Goal: Task Accomplishment & Management: Manage account settings

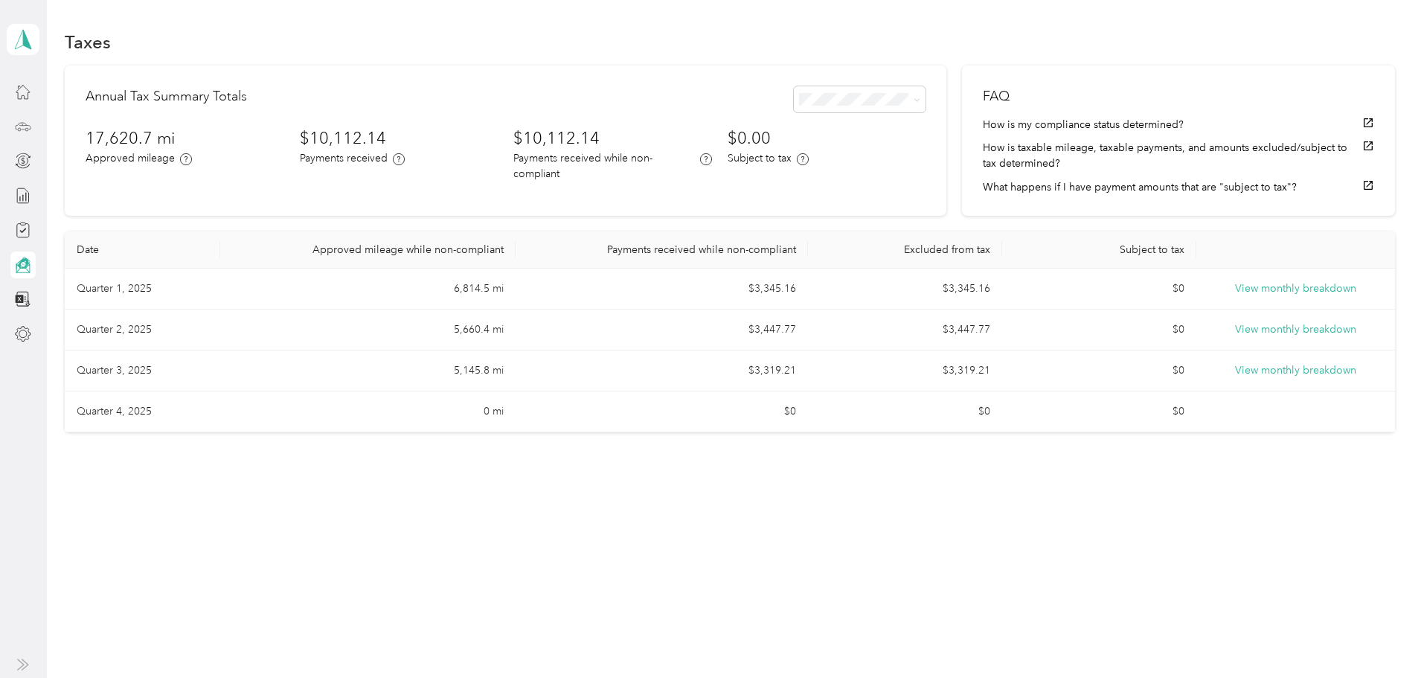
click at [25, 131] on icon at bounding box center [23, 126] width 16 height 16
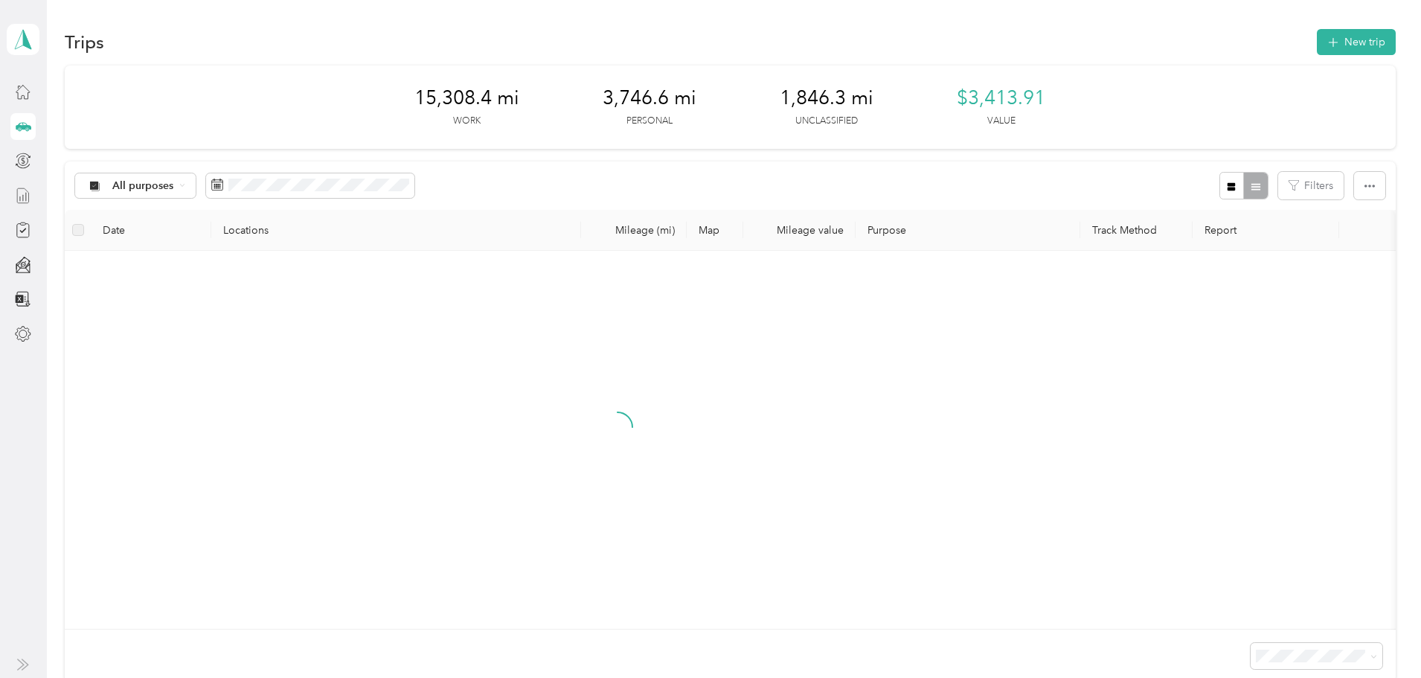
click at [28, 197] on icon at bounding box center [23, 195] width 16 height 16
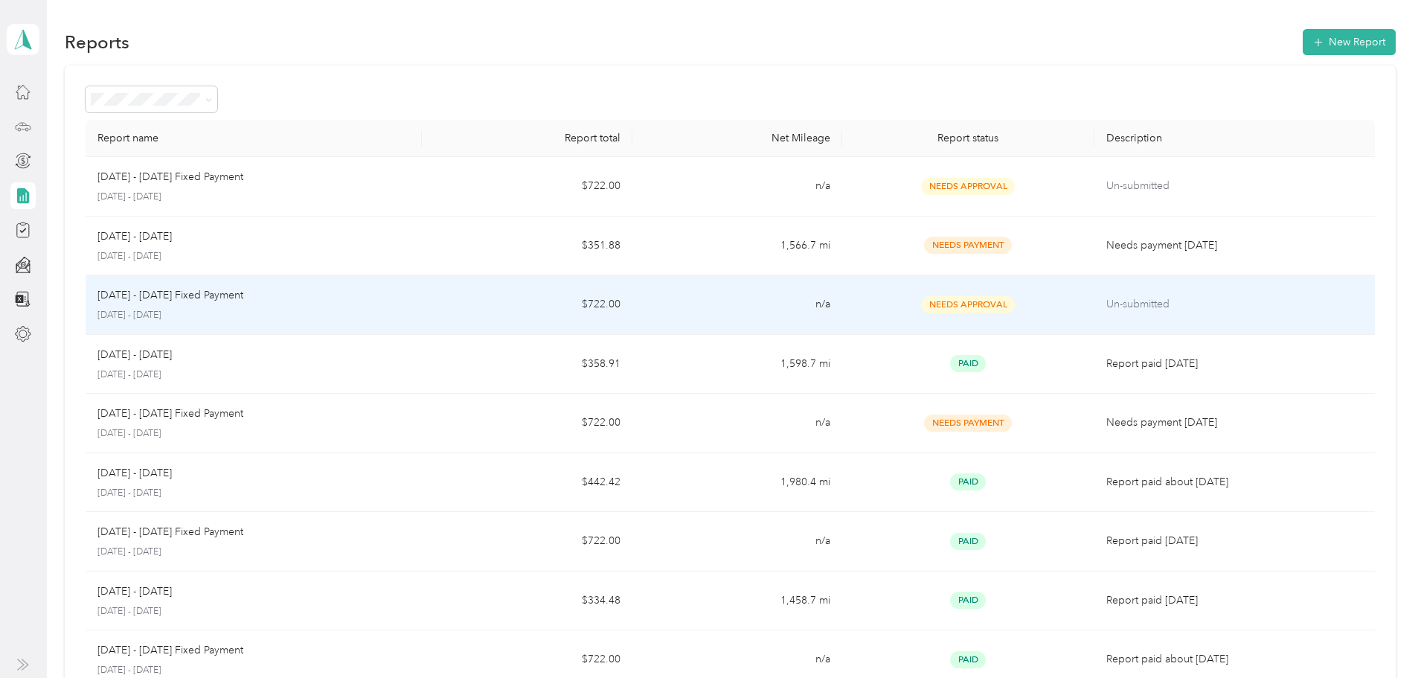
click at [560, 309] on td "$722.00" at bounding box center [527, 305] width 210 height 60
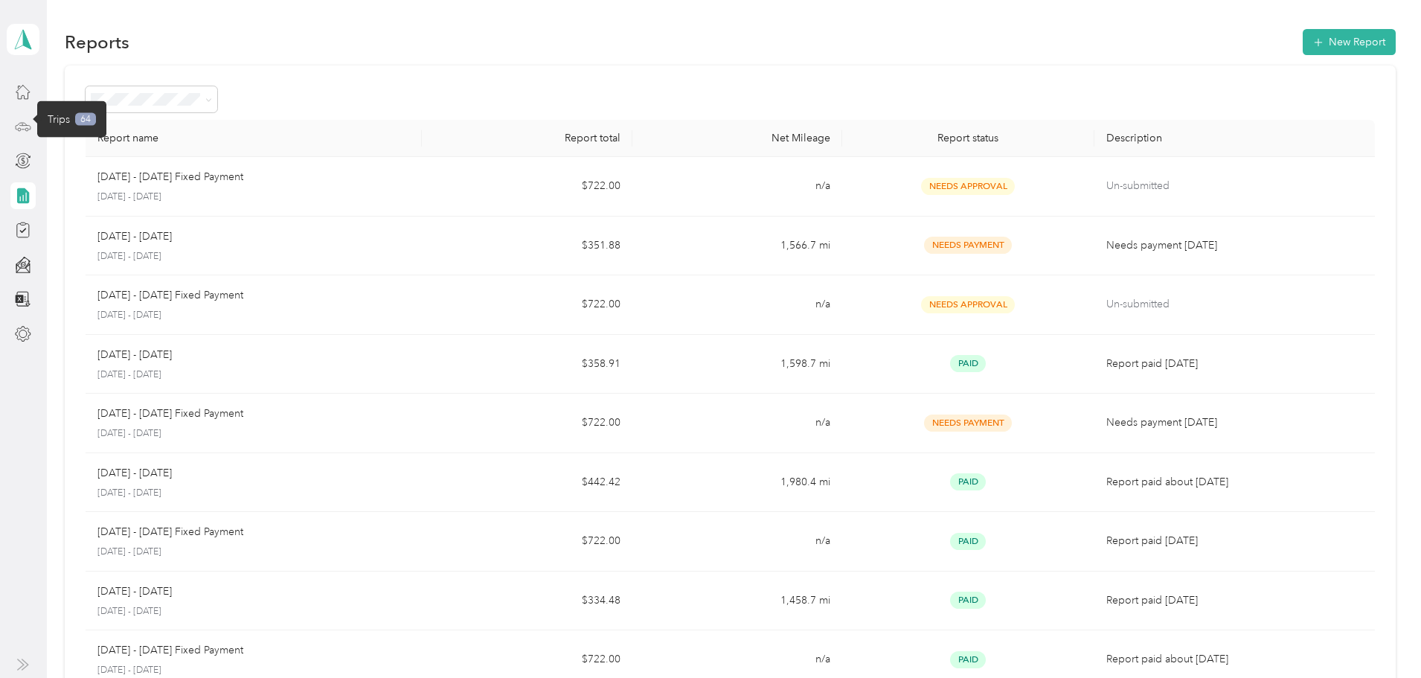
click at [29, 129] on icon at bounding box center [23, 126] width 16 height 16
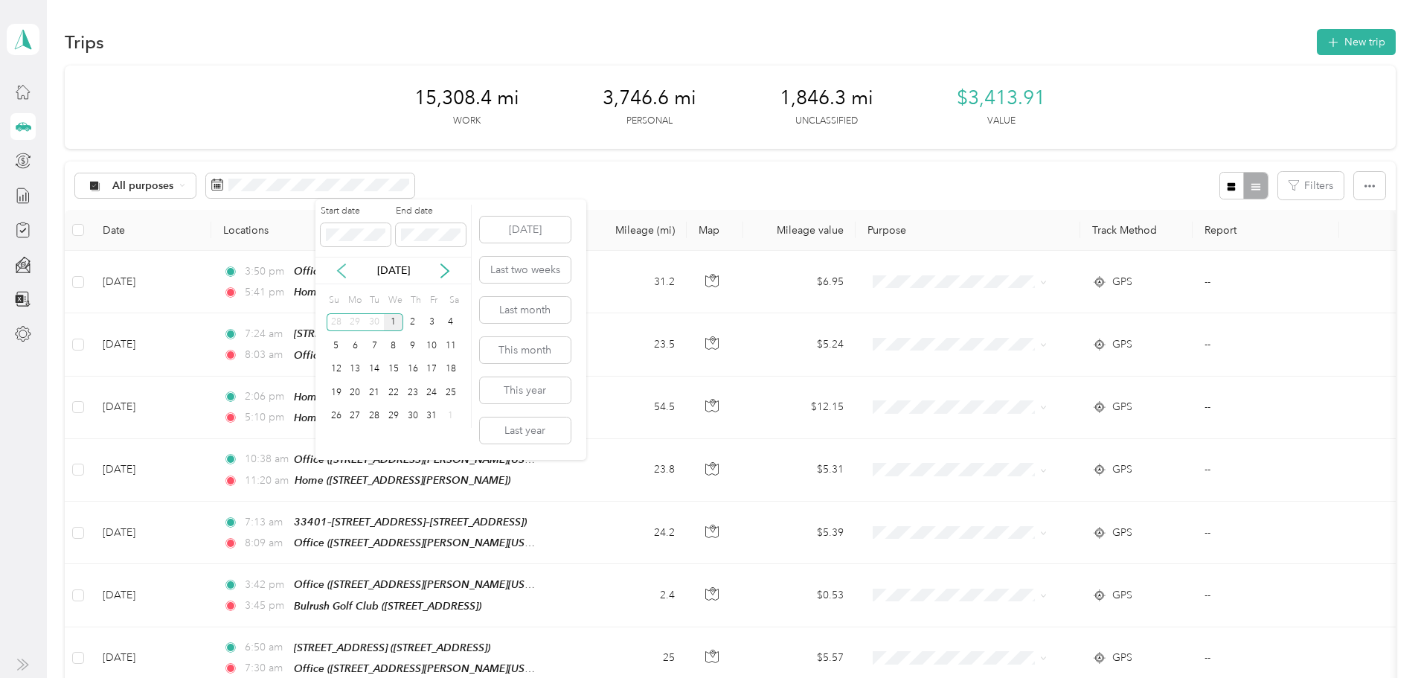
click at [338, 277] on icon at bounding box center [341, 270] width 15 height 15
click at [353, 324] on div "1" at bounding box center [355, 322] width 19 height 19
click at [434, 225] on span at bounding box center [431, 235] width 70 height 24
click at [368, 417] on div "30" at bounding box center [374, 416] width 19 height 19
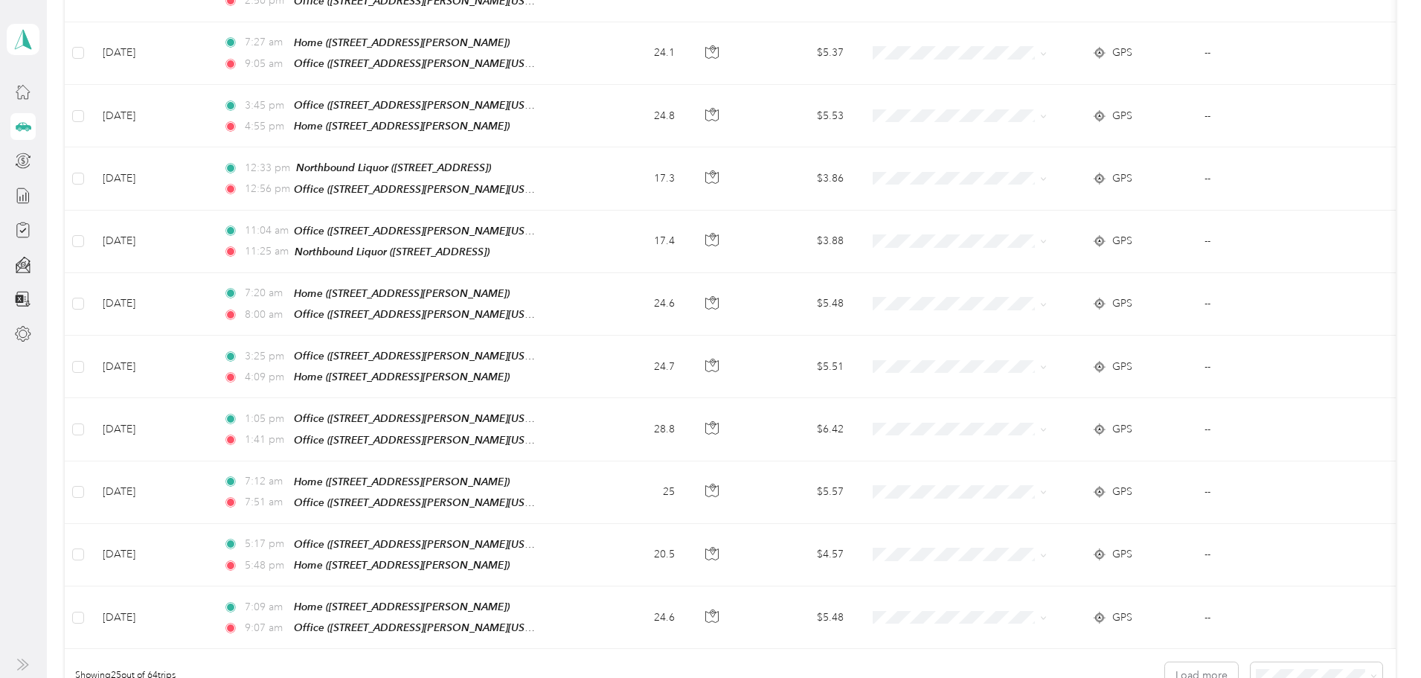
scroll to position [1372, 0]
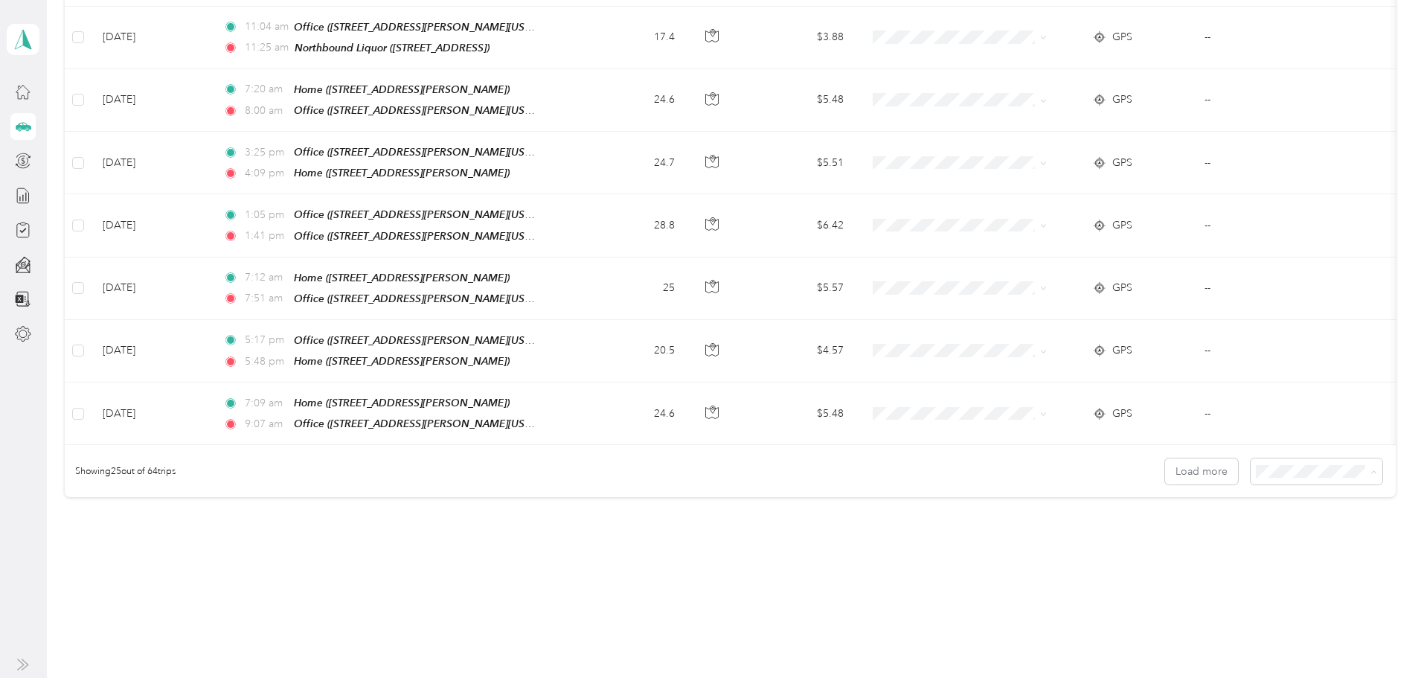
click at [1176, 527] on span "100 per load" at bounding box center [1177, 525] width 61 height 13
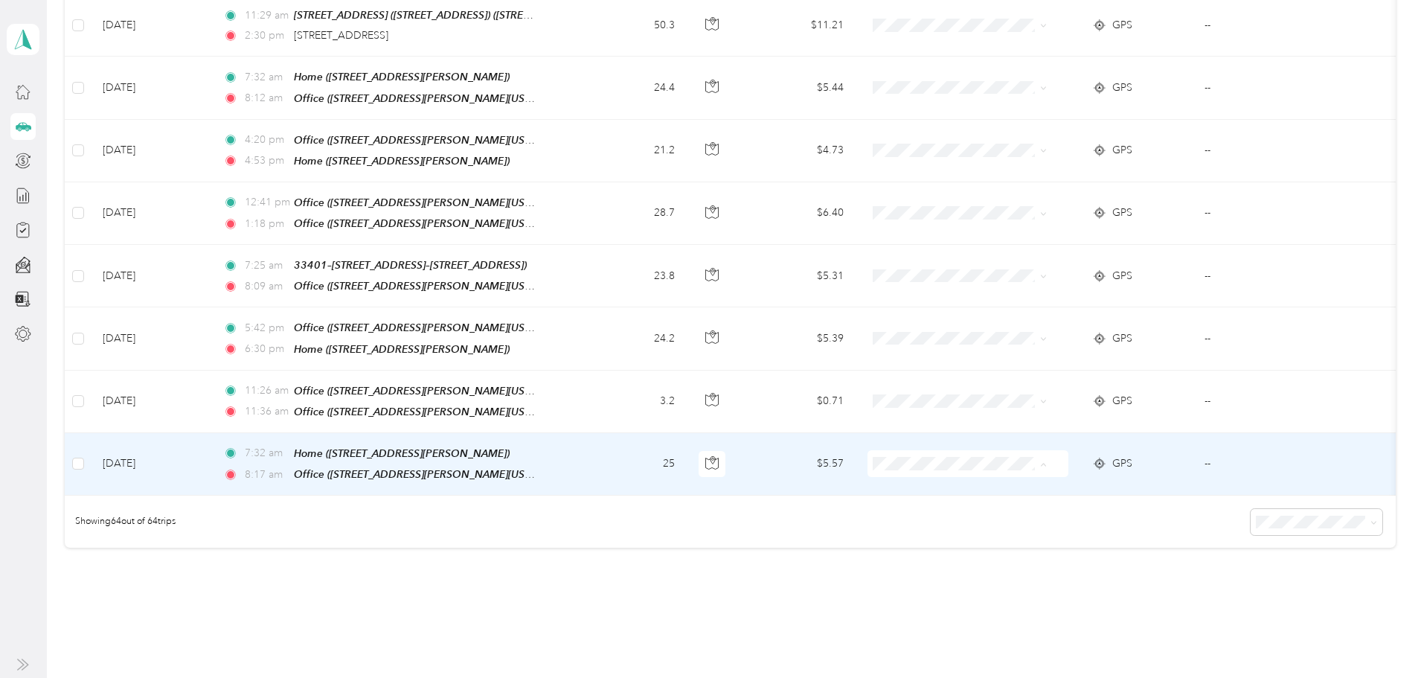
click at [960, 401] on span "[PERSON_NAME] Distributing" at bounding box center [1030, 405] width 149 height 16
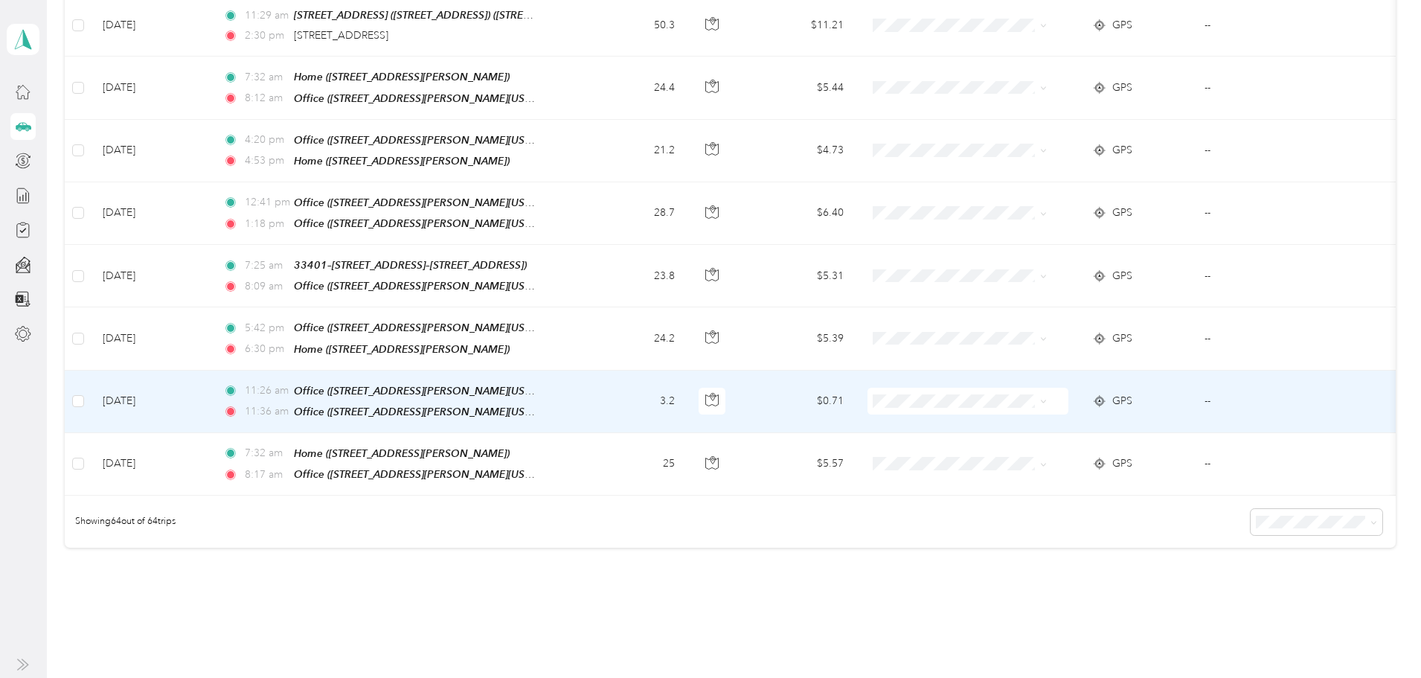
click at [944, 388] on span at bounding box center [968, 401] width 201 height 27
click at [952, 339] on span "[PERSON_NAME] Distributing" at bounding box center [1018, 341] width 176 height 16
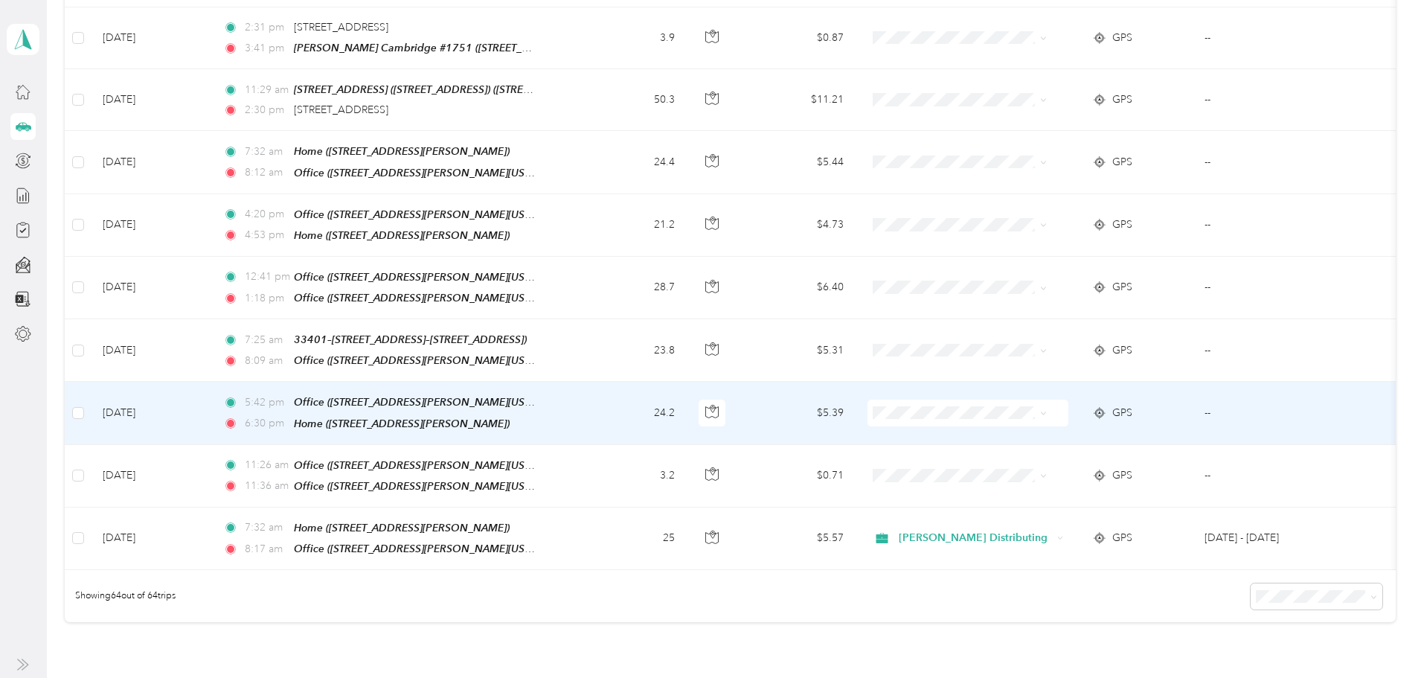
click at [954, 351] on span "[PERSON_NAME] Distributing" at bounding box center [1018, 351] width 176 height 16
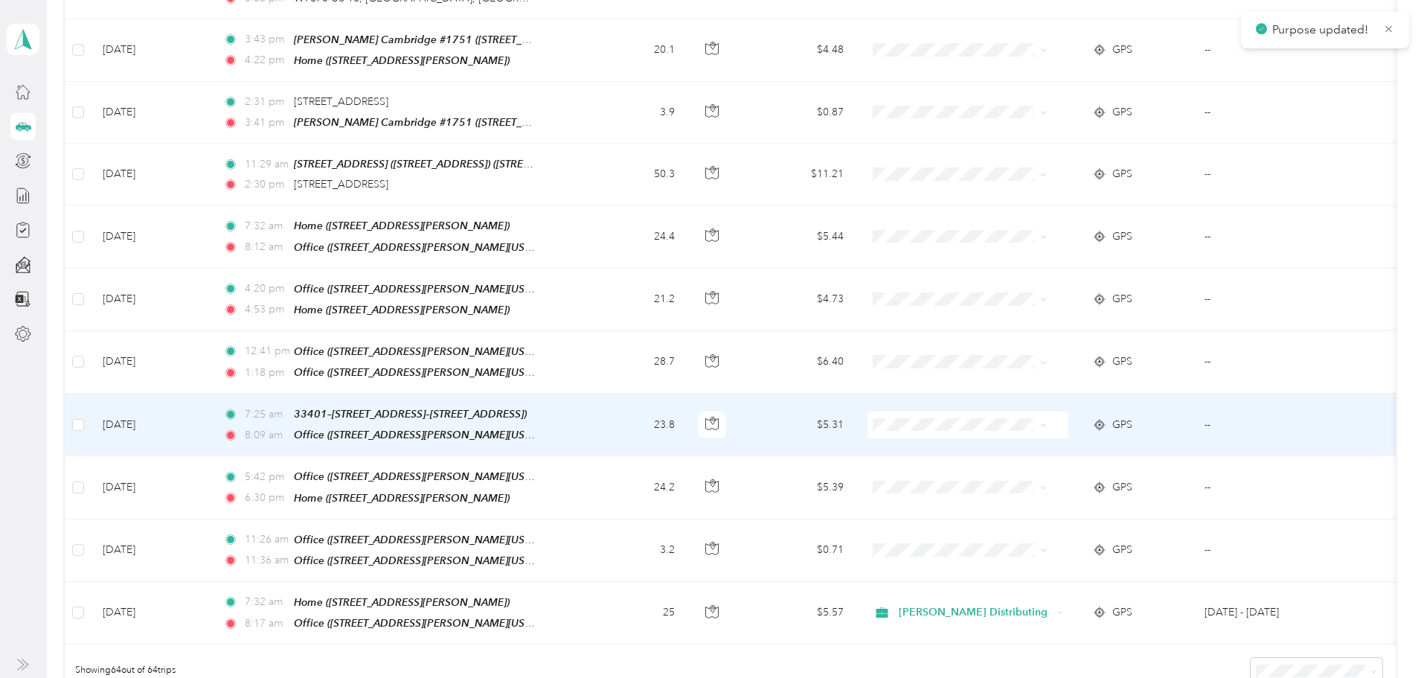
click at [946, 366] on icon at bounding box center [939, 371] width 19 height 12
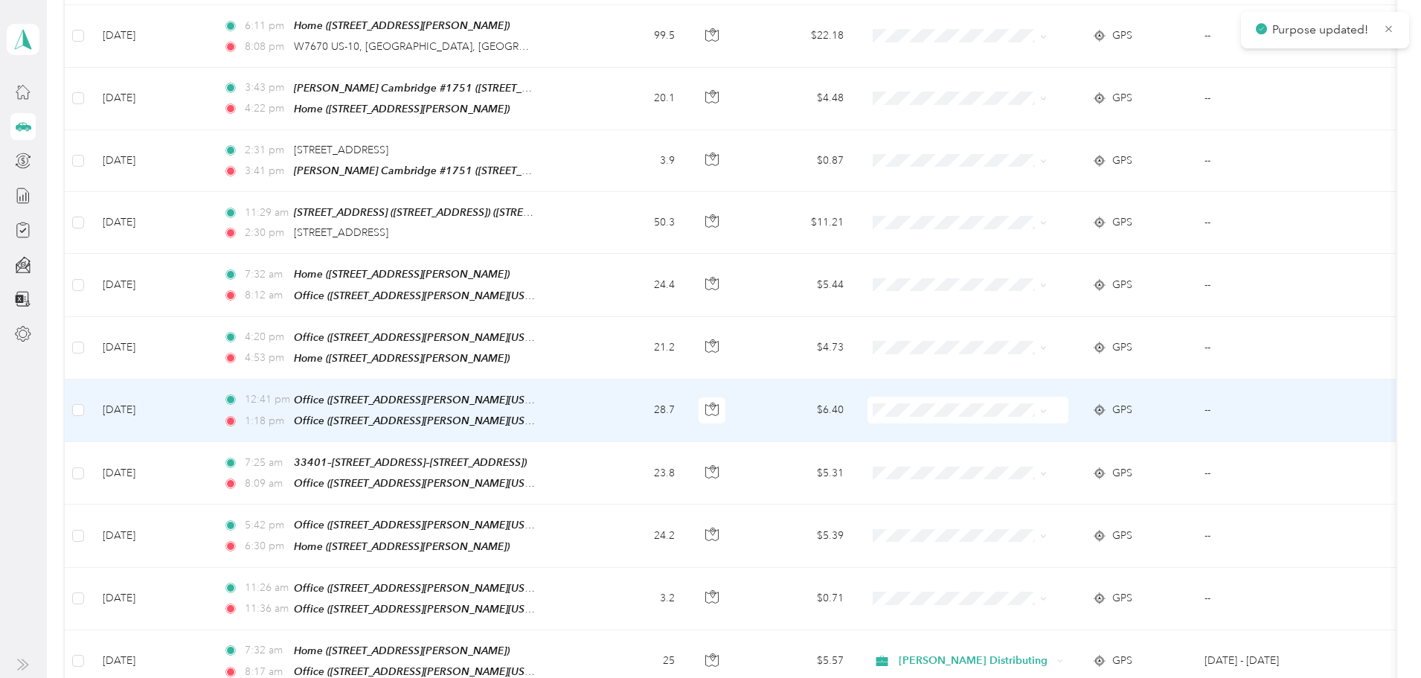
scroll to position [3536, 0]
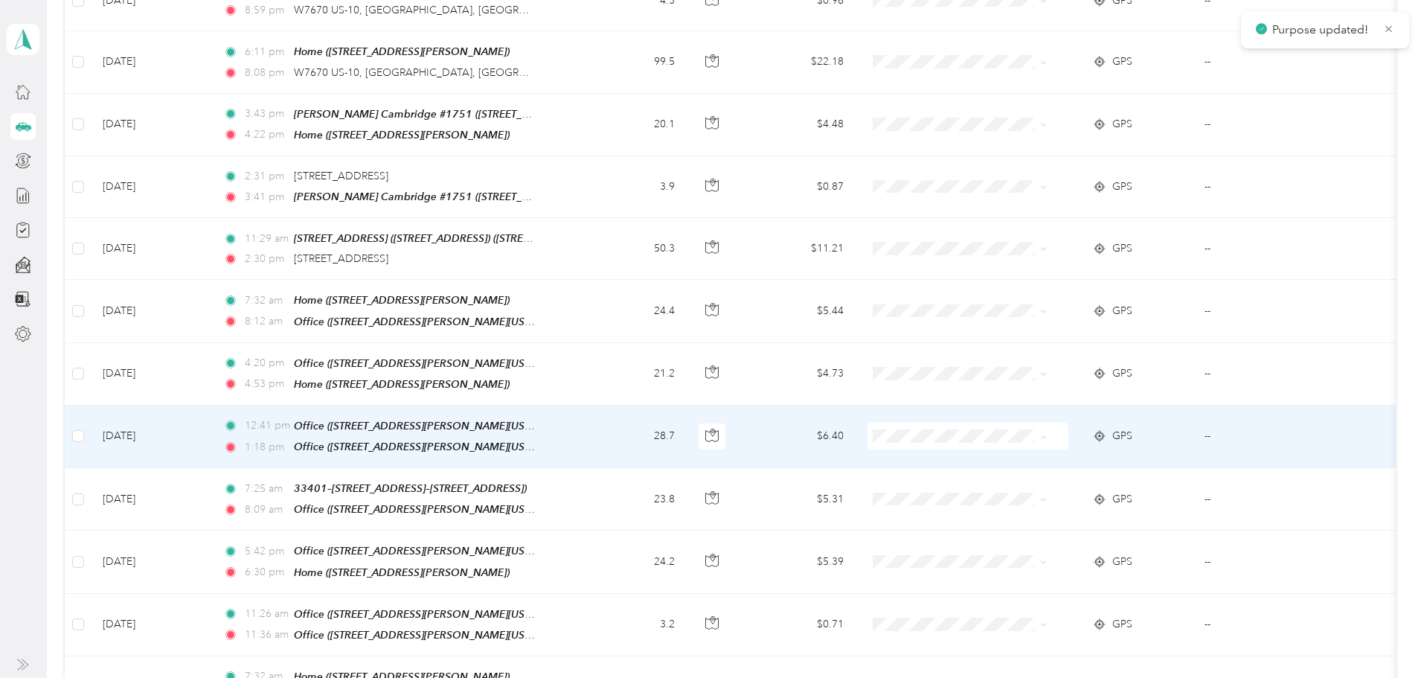
click at [950, 376] on span "[PERSON_NAME] Distributing" at bounding box center [1018, 384] width 176 height 16
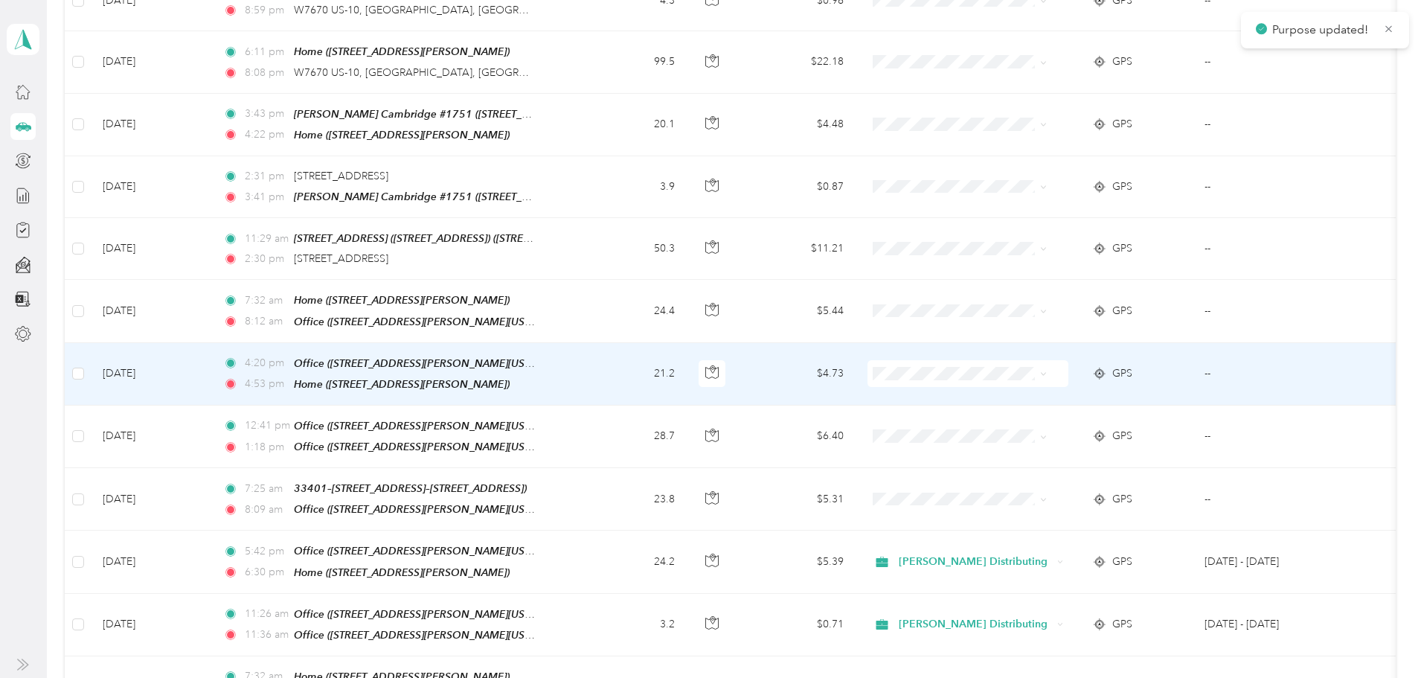
click at [944, 360] on span at bounding box center [968, 373] width 201 height 27
click at [952, 321] on span "[PERSON_NAME] Distributing" at bounding box center [1018, 315] width 176 height 16
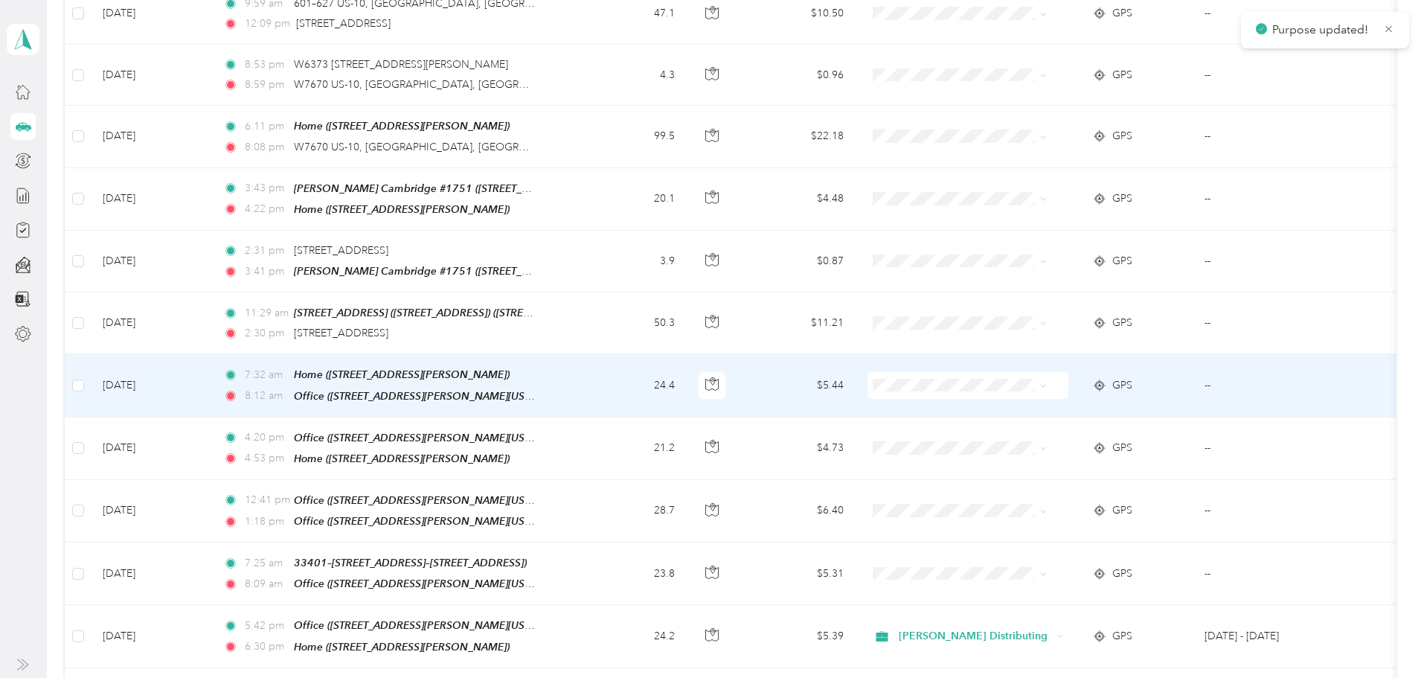
click at [953, 372] on span at bounding box center [968, 385] width 201 height 27
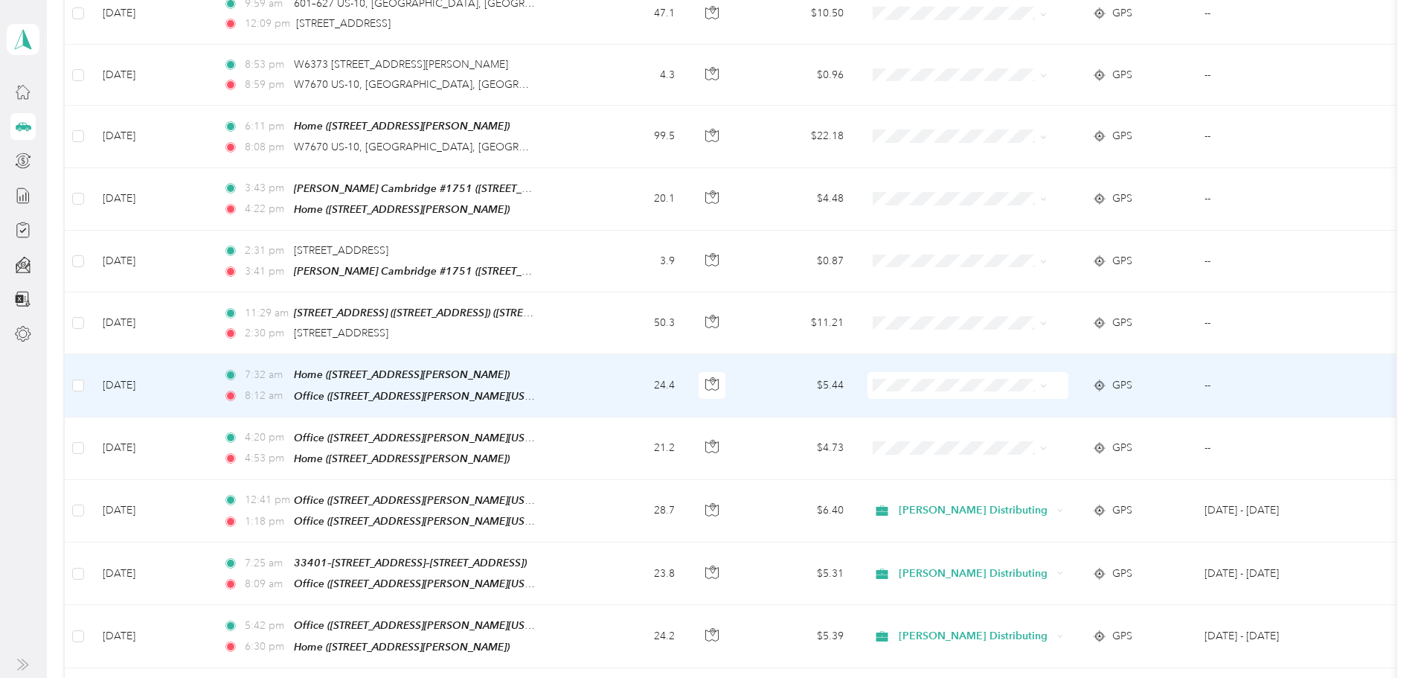
click at [962, 333] on span "[PERSON_NAME] Distributing" at bounding box center [1030, 333] width 149 height 16
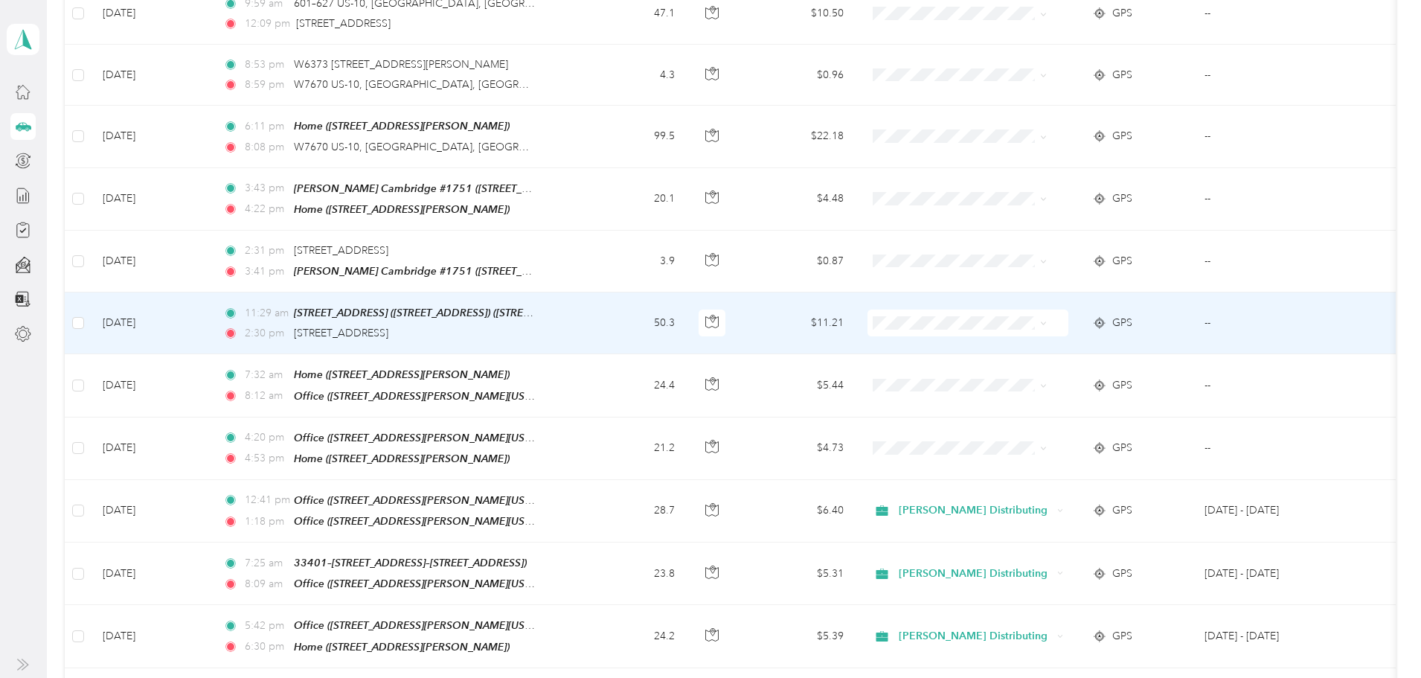
click at [949, 278] on li "[PERSON_NAME] Distributing" at bounding box center [1018, 268] width 196 height 26
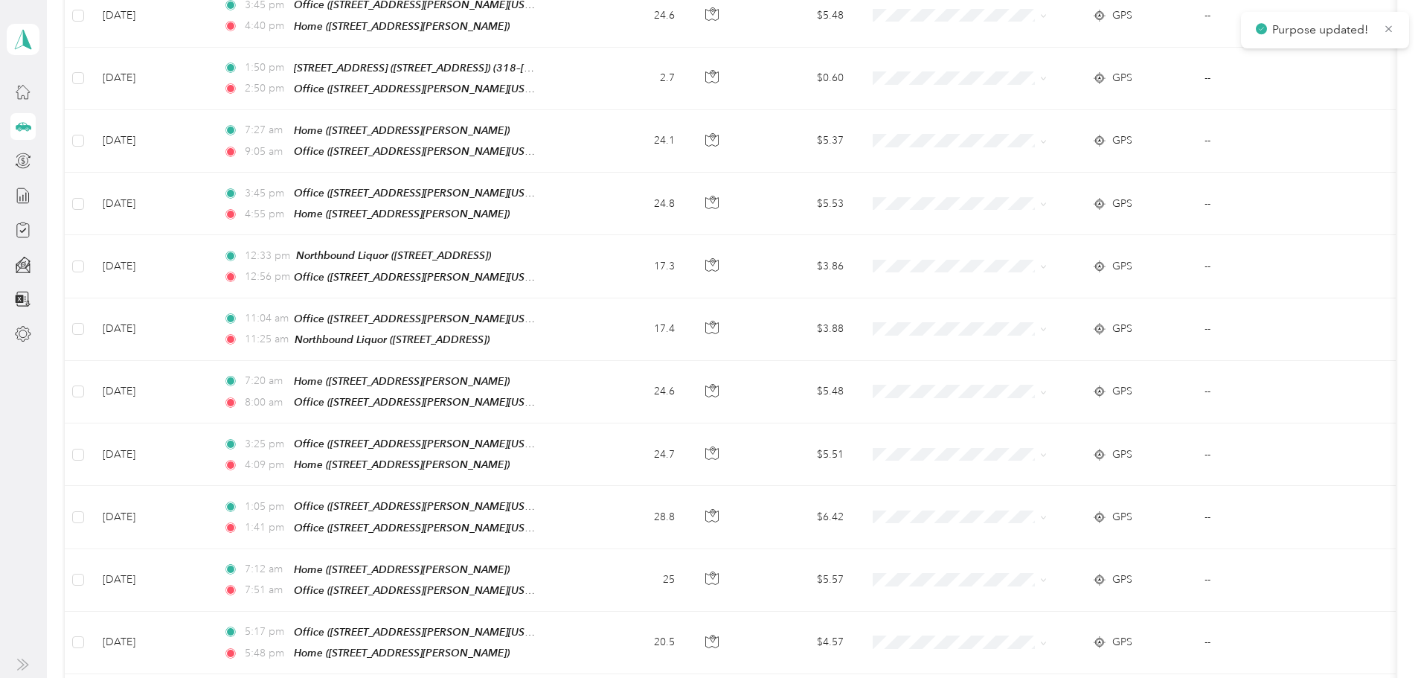
scroll to position [0, 0]
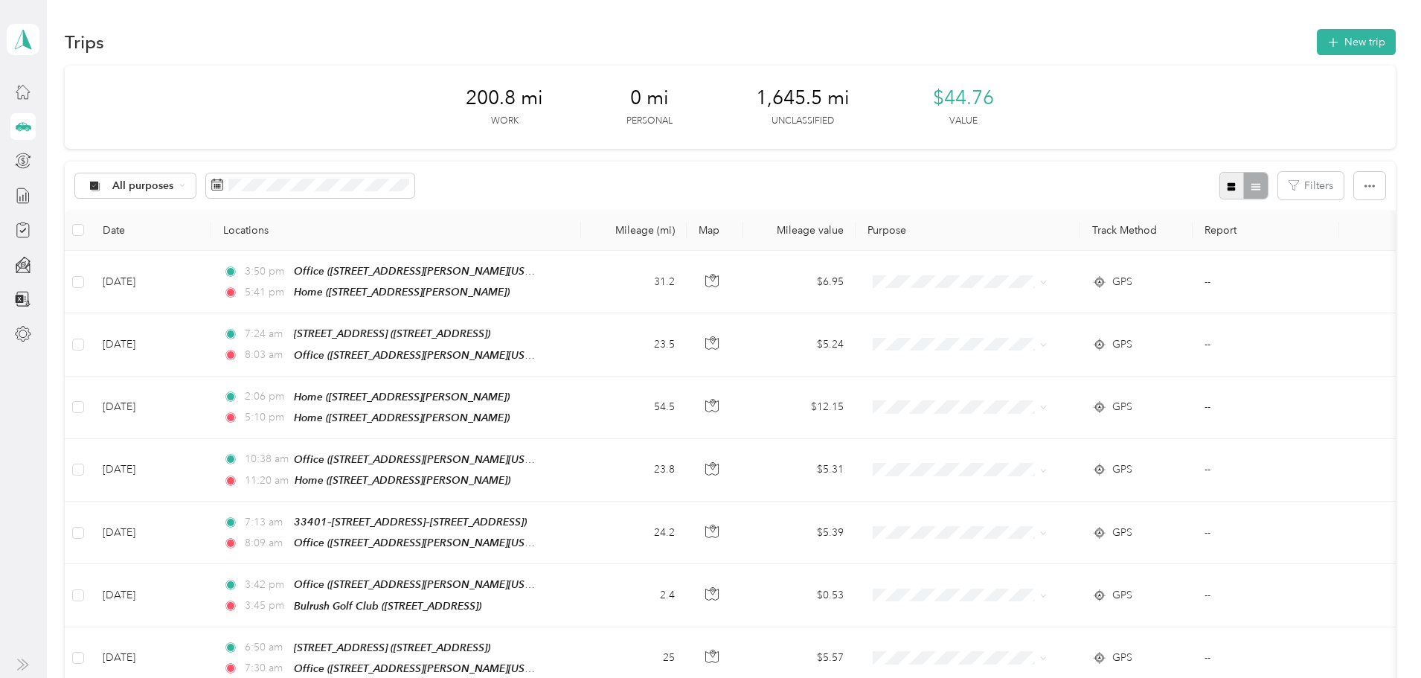
click at [1228, 185] on icon "button" at bounding box center [1232, 186] width 8 height 8
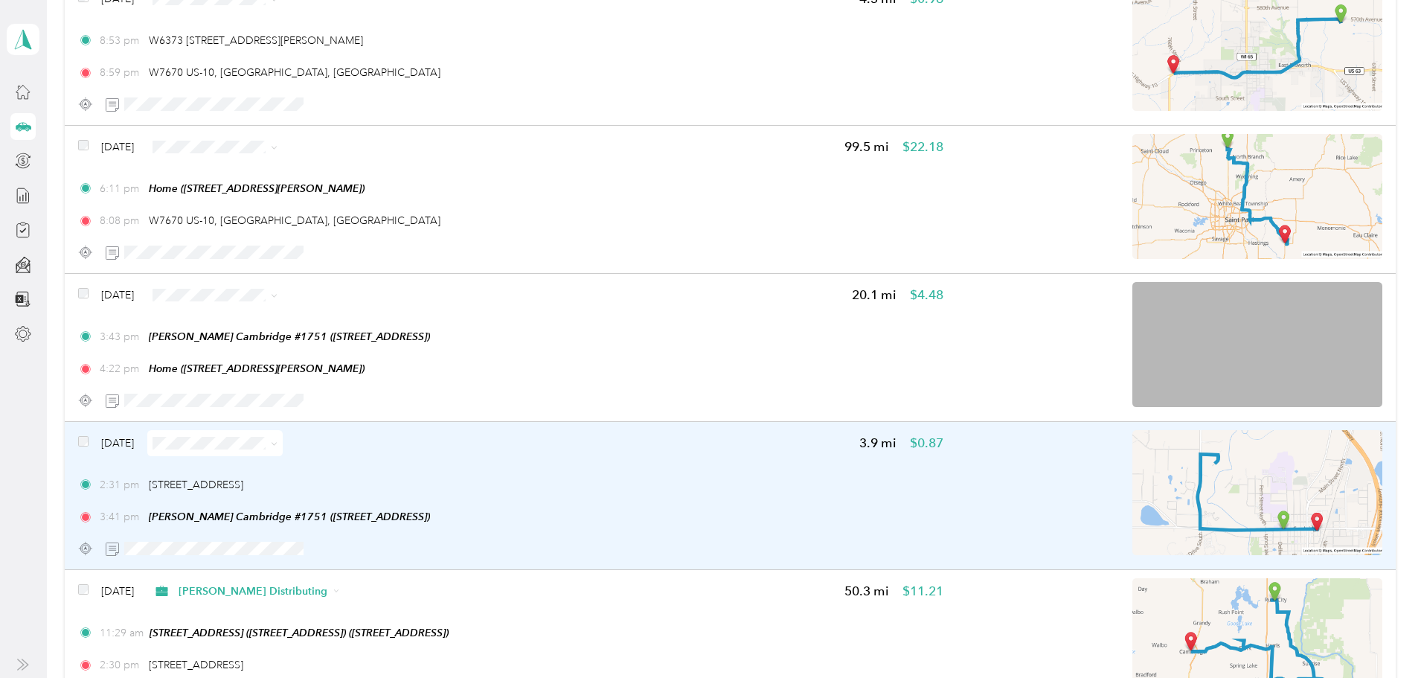
scroll to position [8005, 0]
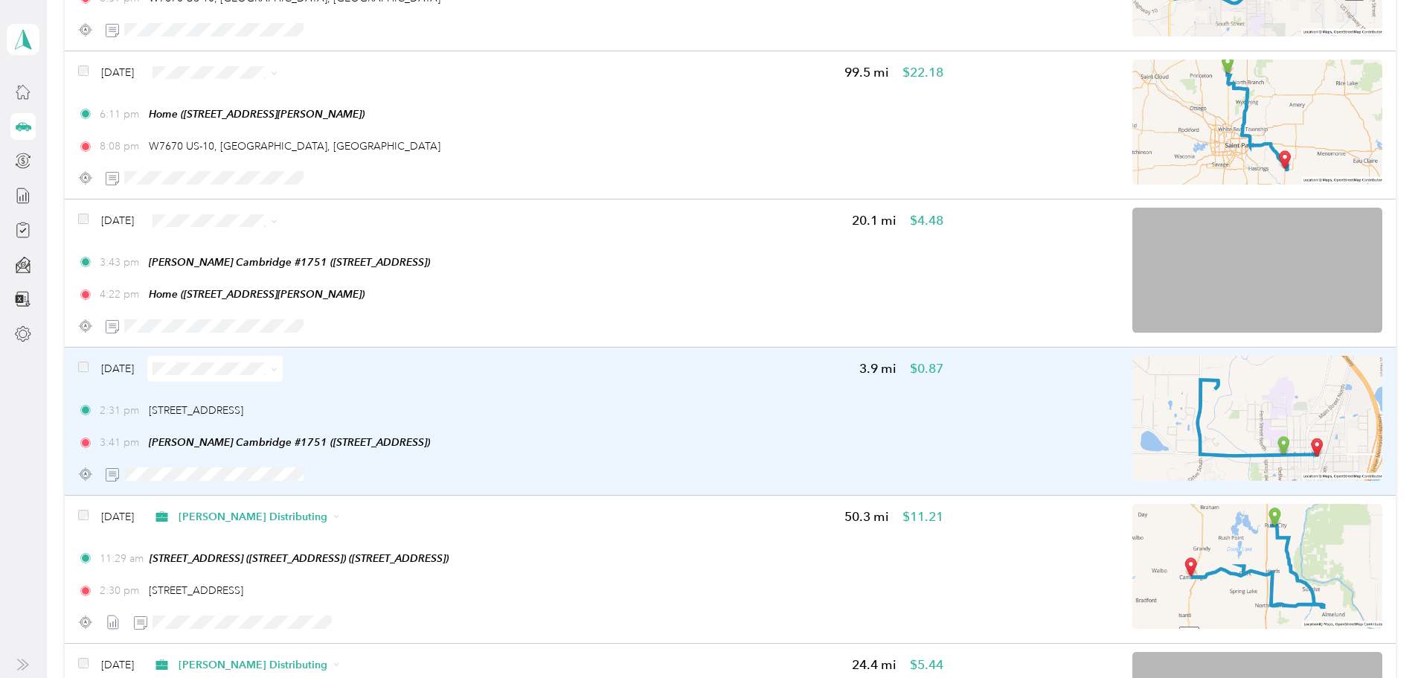
click at [278, 375] on span at bounding box center [272, 369] width 12 height 16
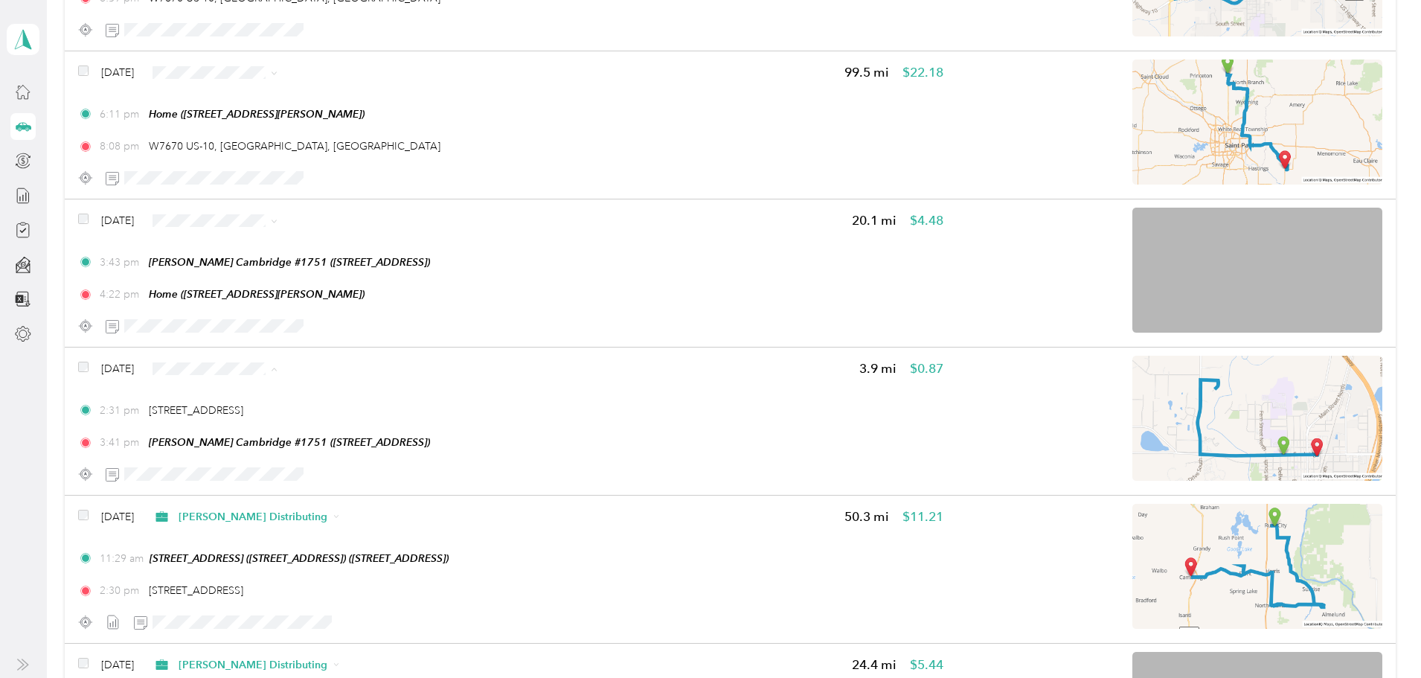
click at [379, 394] on span "[PERSON_NAME] Distributing" at bounding box center [392, 396] width 149 height 16
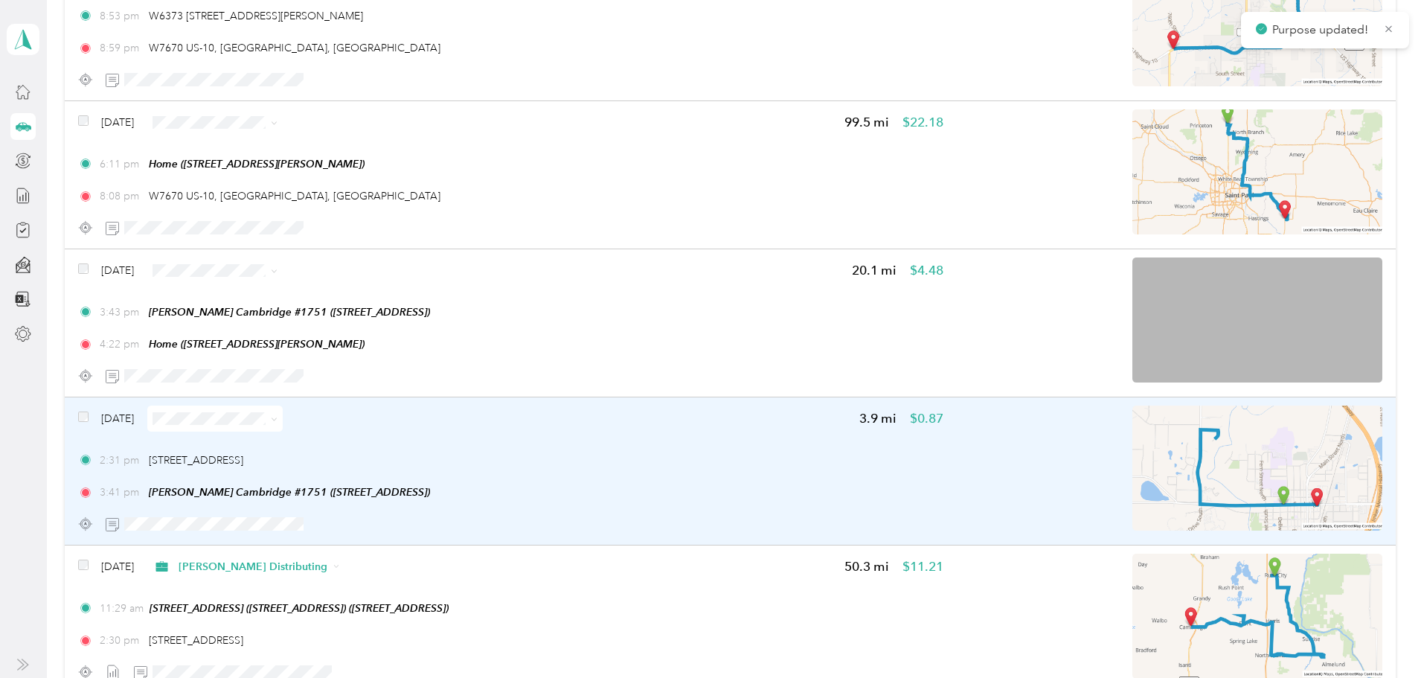
scroll to position [7930, 0]
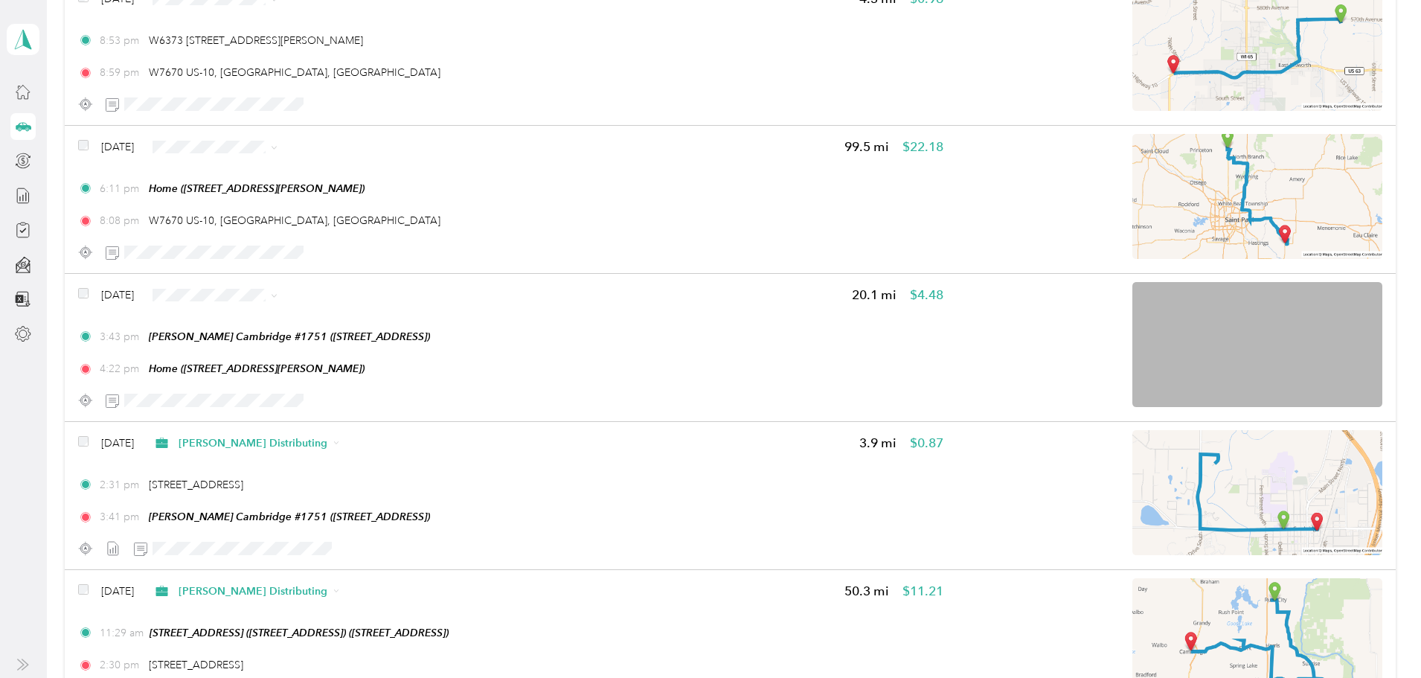
click at [363, 321] on span "[PERSON_NAME] Distributing" at bounding box center [392, 322] width 149 height 16
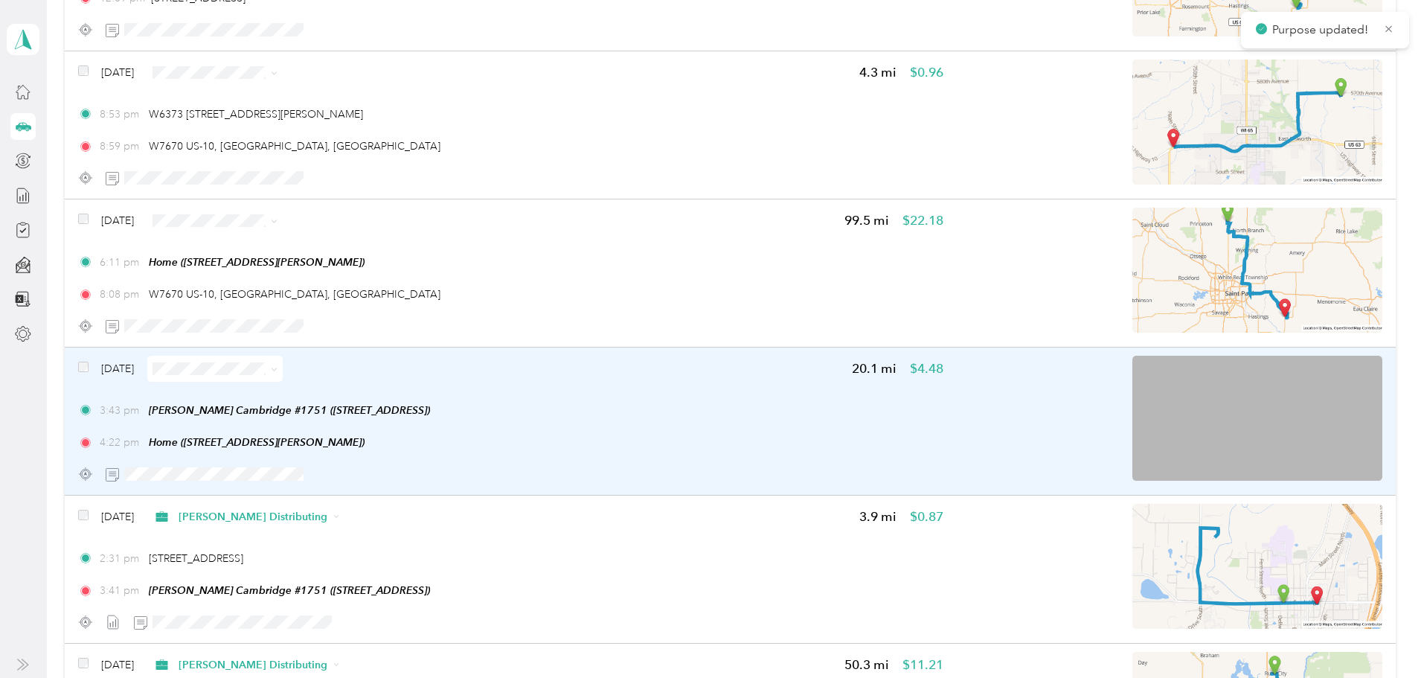
scroll to position [7856, 0]
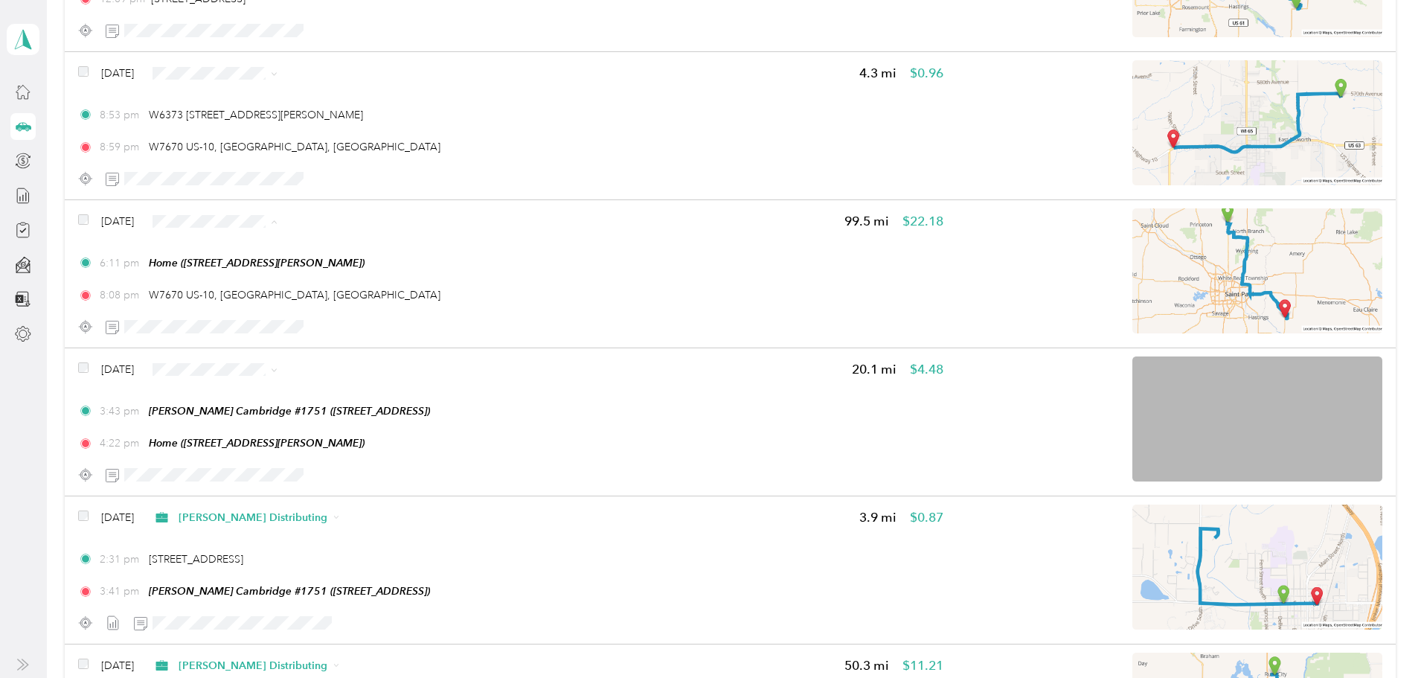
click at [392, 251] on span "[PERSON_NAME] Distributing" at bounding box center [392, 249] width 149 height 16
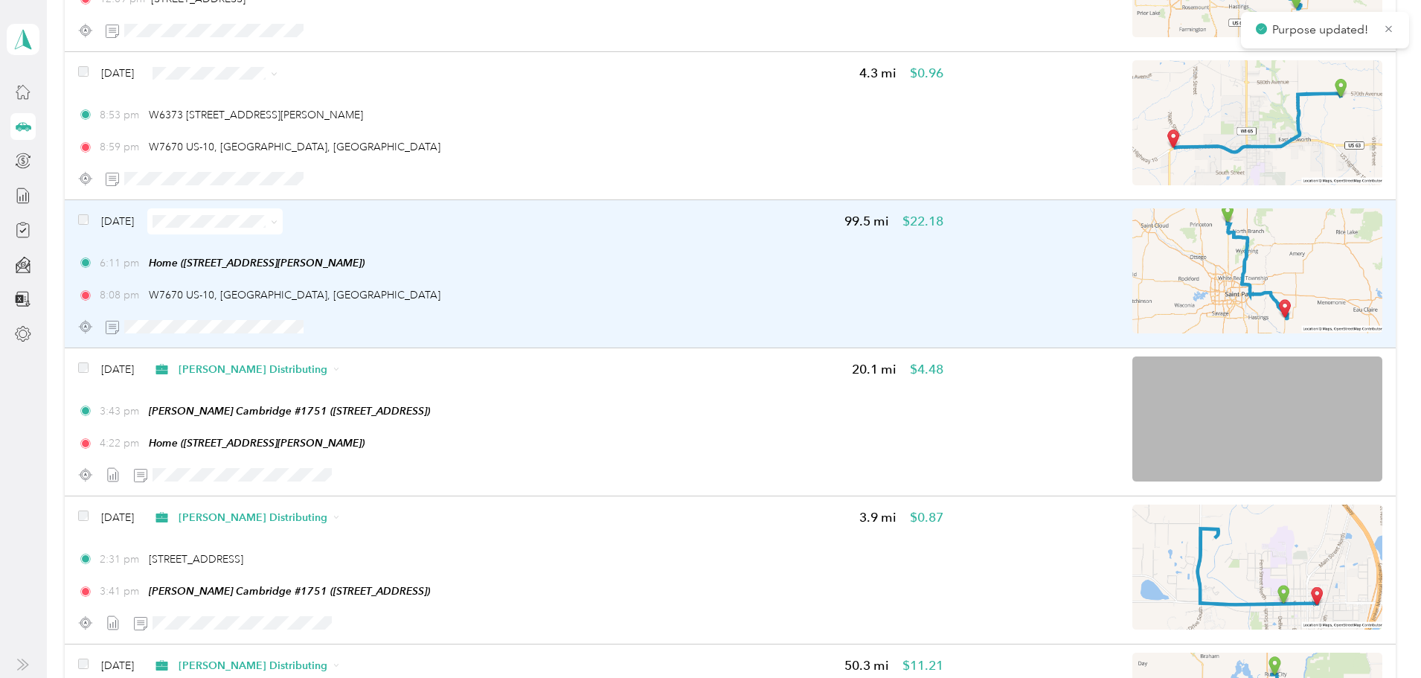
click at [283, 228] on span at bounding box center [214, 221] width 135 height 26
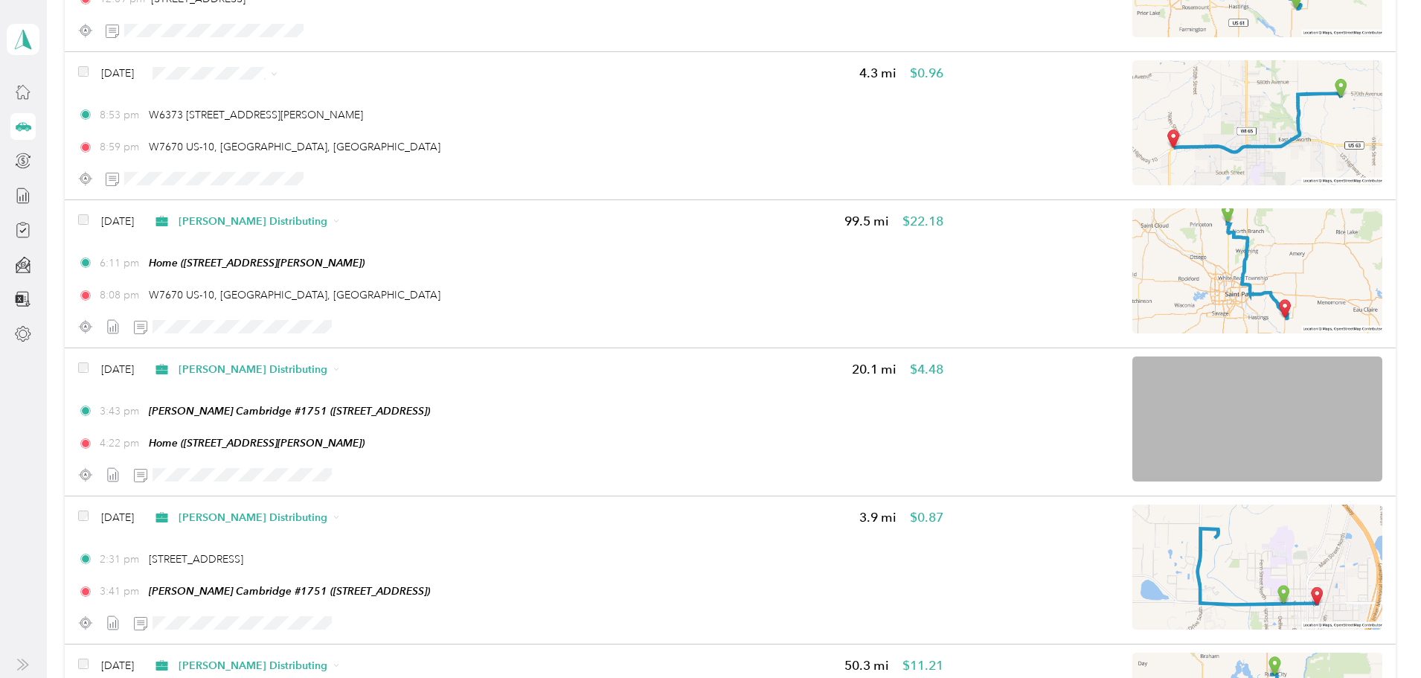
click at [327, 217] on span "[PERSON_NAME] Distributing" at bounding box center [253, 222] width 149 height 16
click at [404, 274] on span "Personal" at bounding box center [401, 275] width 167 height 16
click at [326, 120] on span "Personal" at bounding box center [392, 127] width 149 height 16
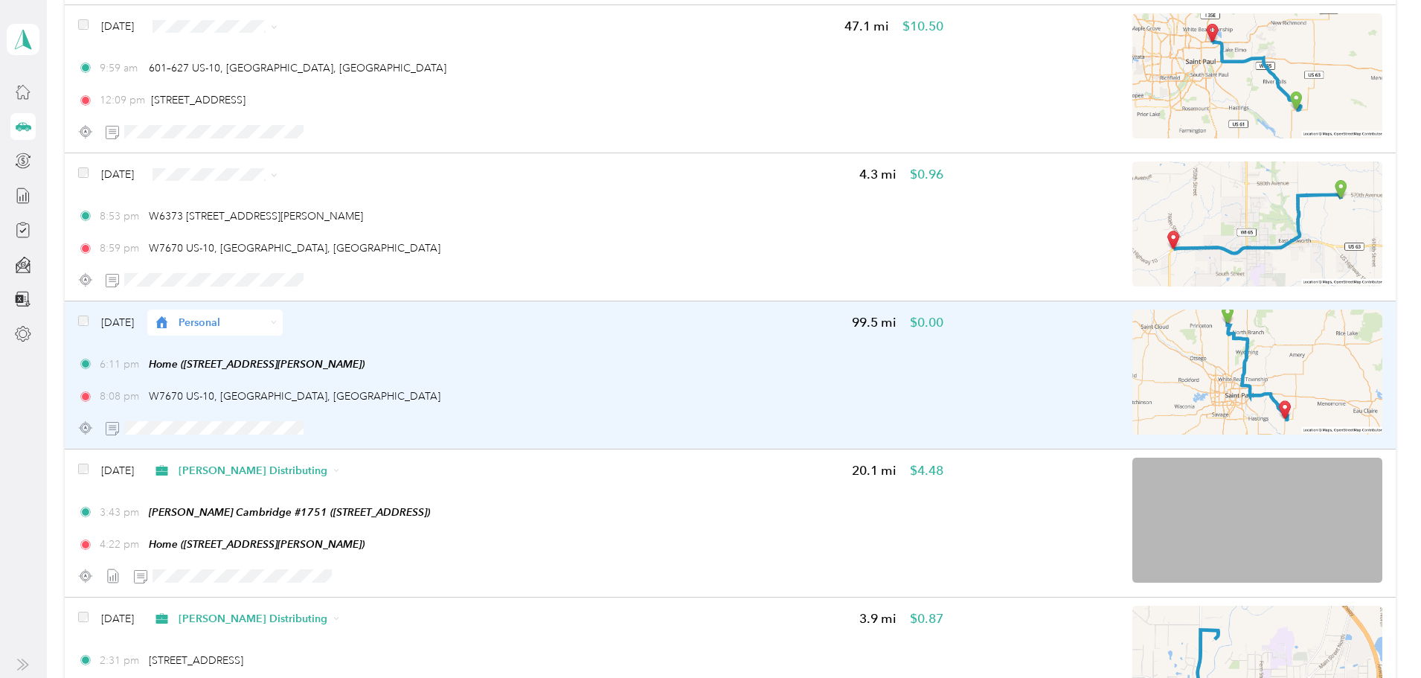
scroll to position [7707, 0]
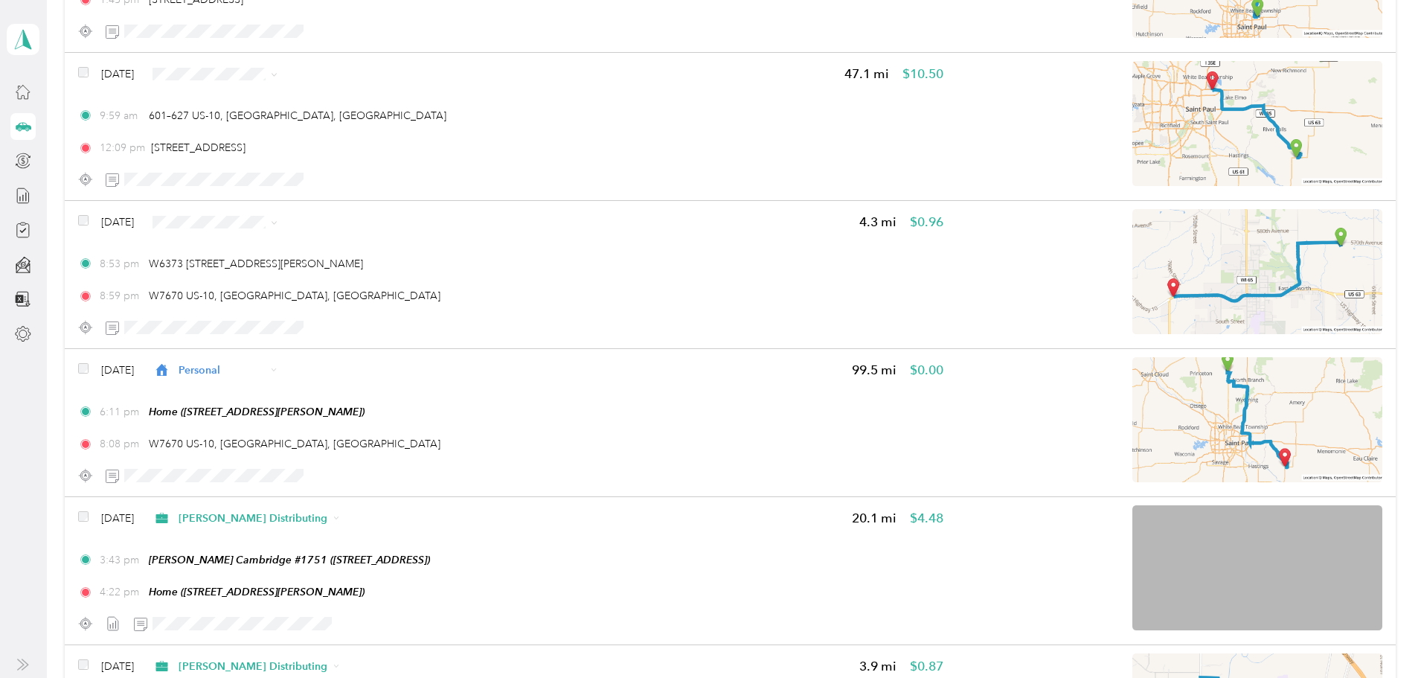
click at [379, 269] on span "Personal" at bounding box center [392, 274] width 149 height 16
click at [342, 126] on span "Personal" at bounding box center [392, 128] width 149 height 16
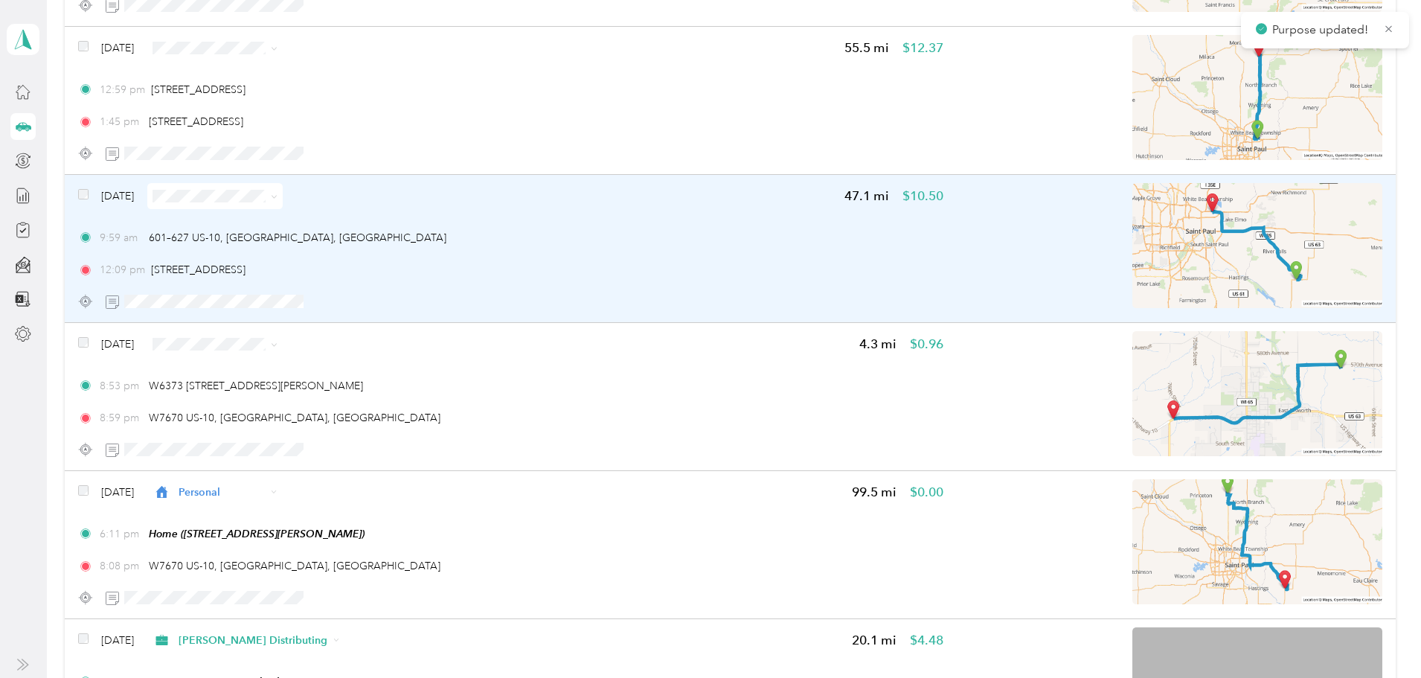
scroll to position [7558, 0]
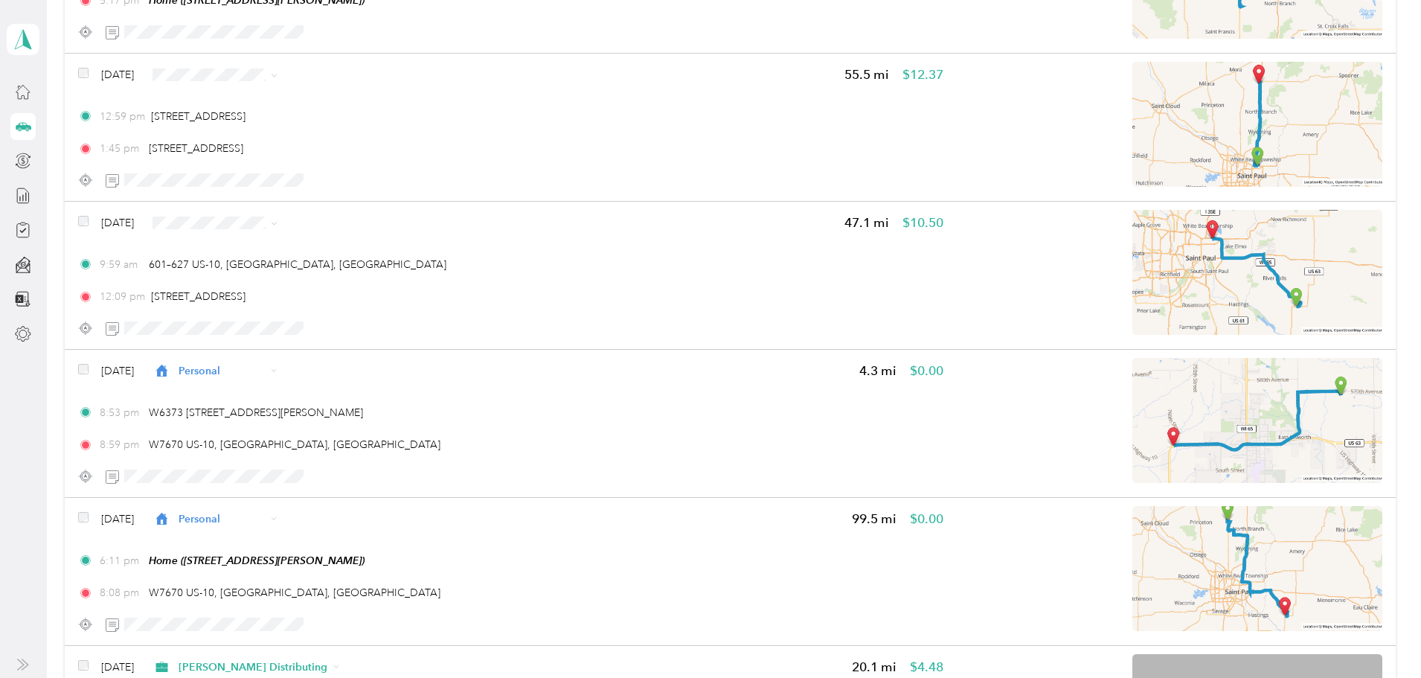
click at [307, 125] on icon at bounding box center [300, 128] width 19 height 12
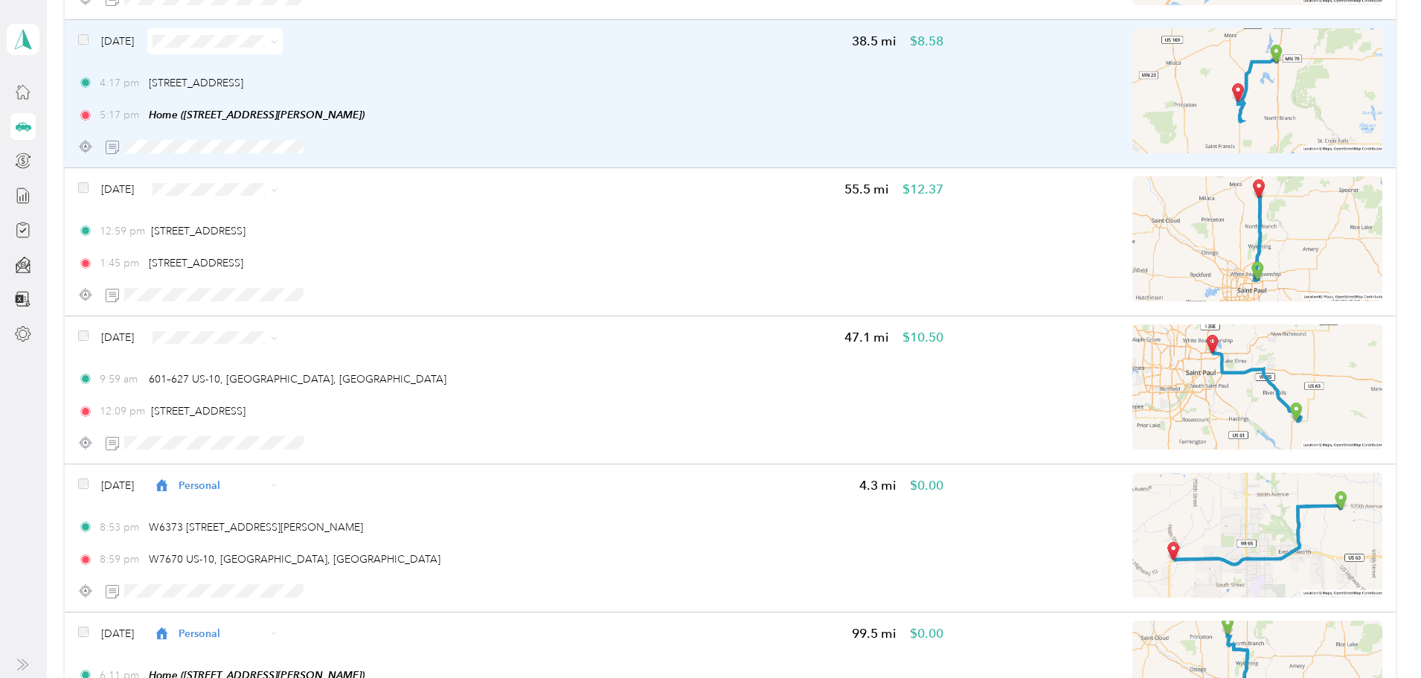
scroll to position [7410, 0]
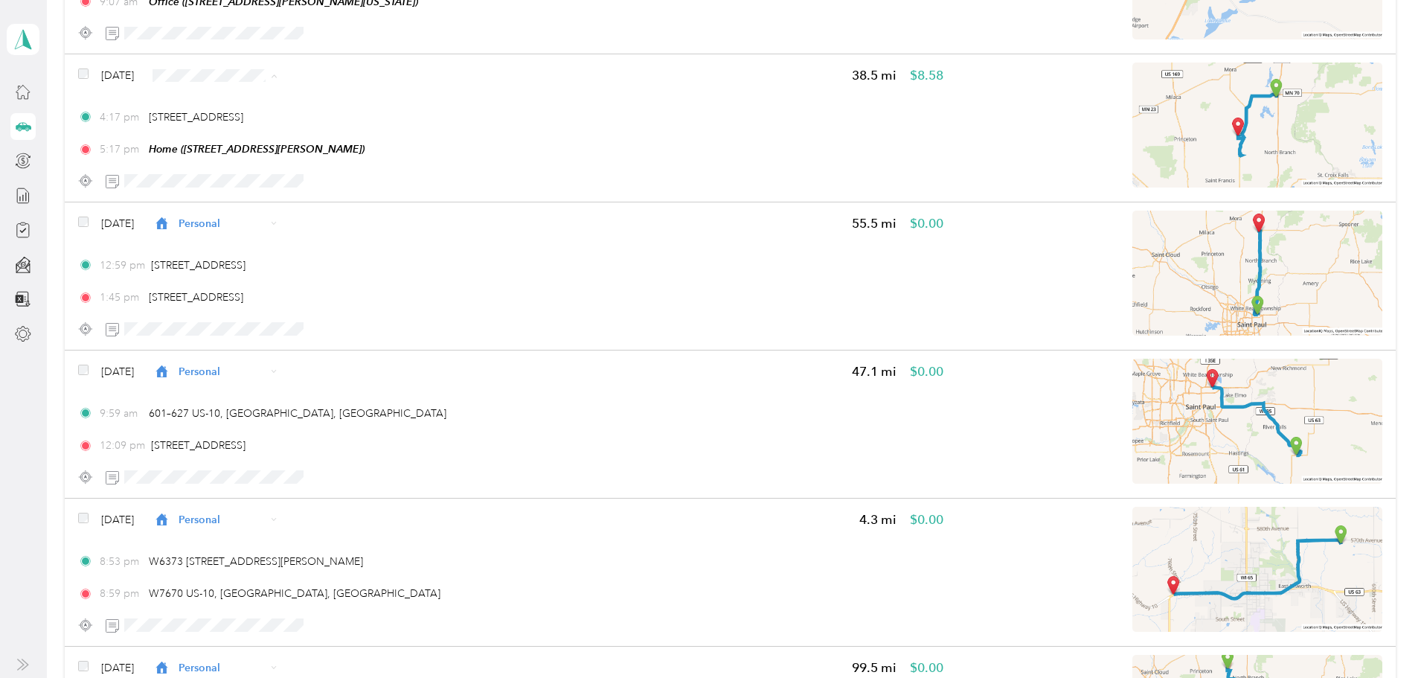
click at [372, 118] on li "Personal" at bounding box center [378, 129] width 196 height 26
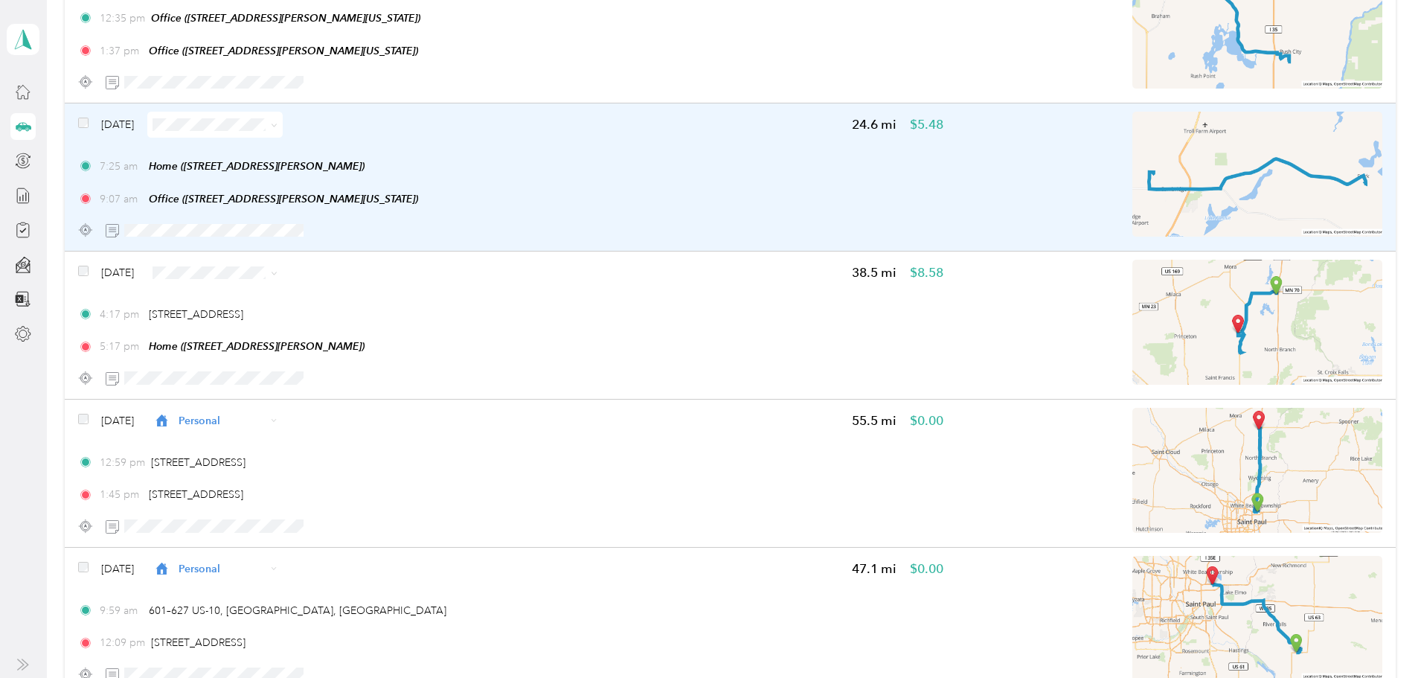
scroll to position [7186, 0]
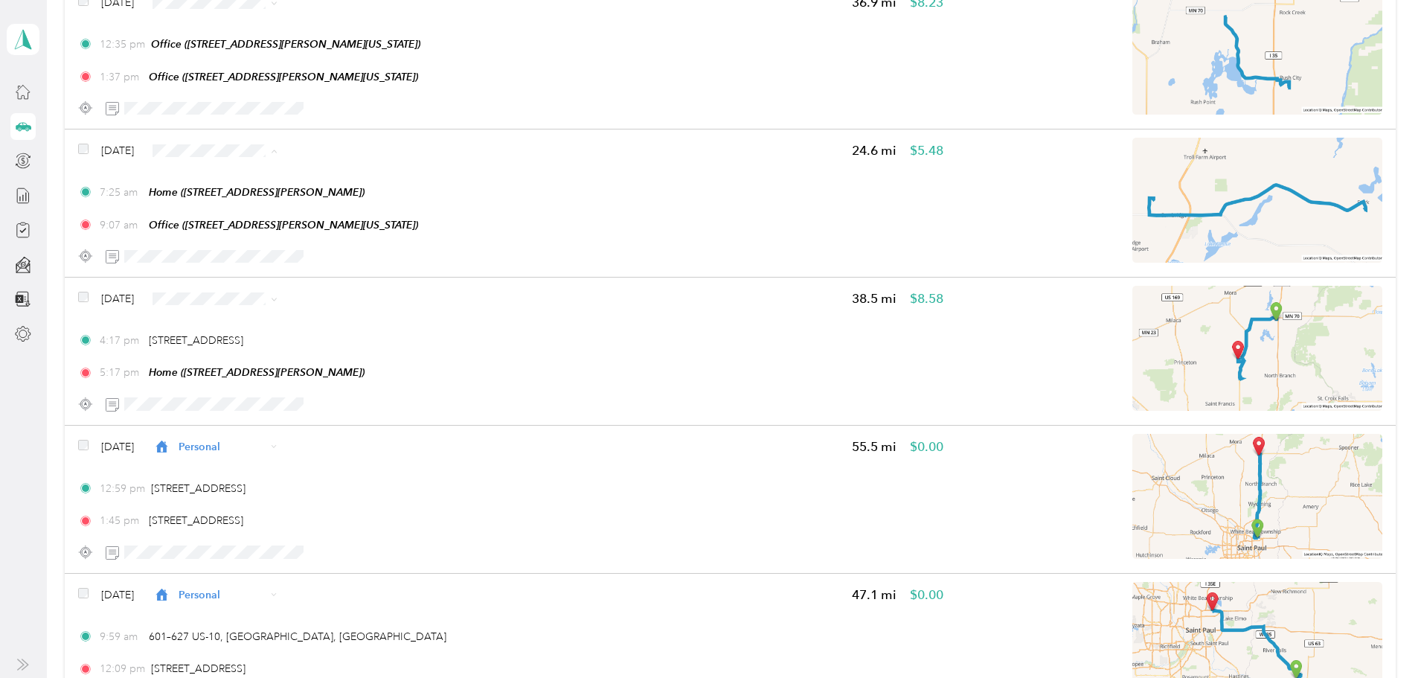
click at [379, 172] on span "[PERSON_NAME] Distributing" at bounding box center [392, 178] width 149 height 16
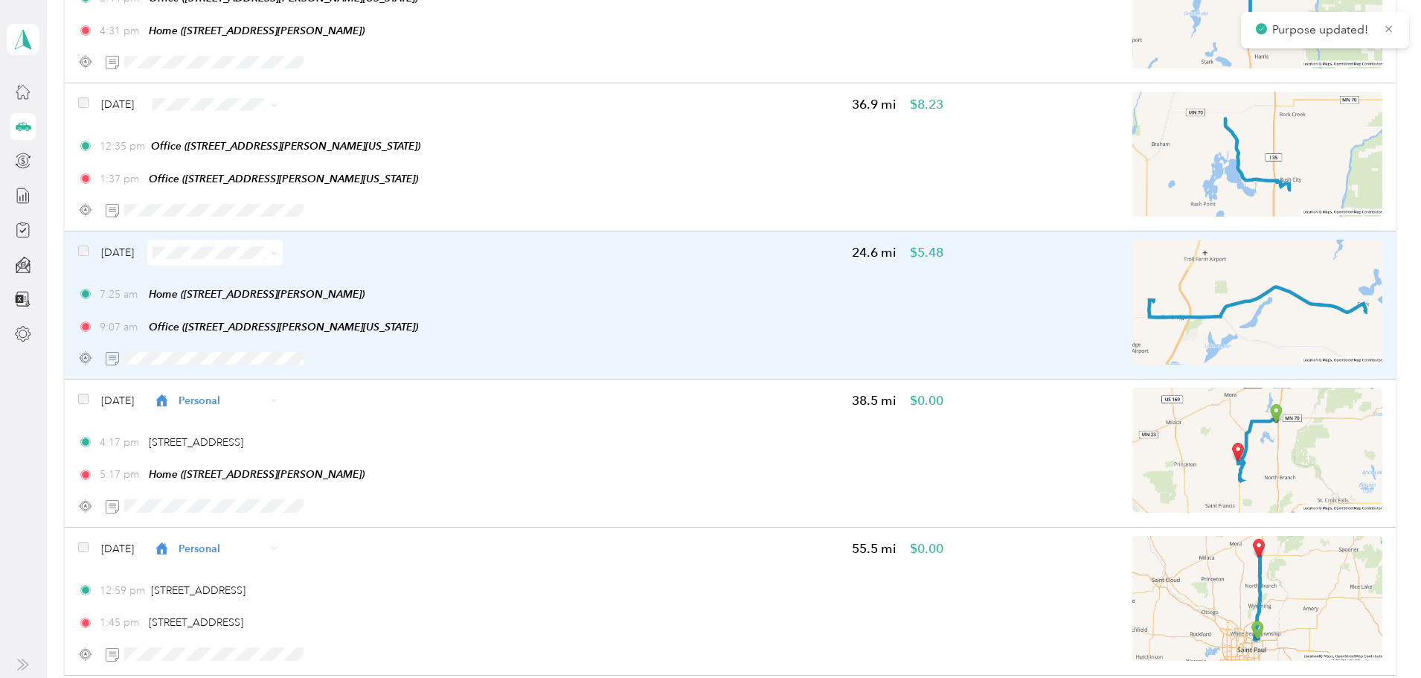
scroll to position [7038, 0]
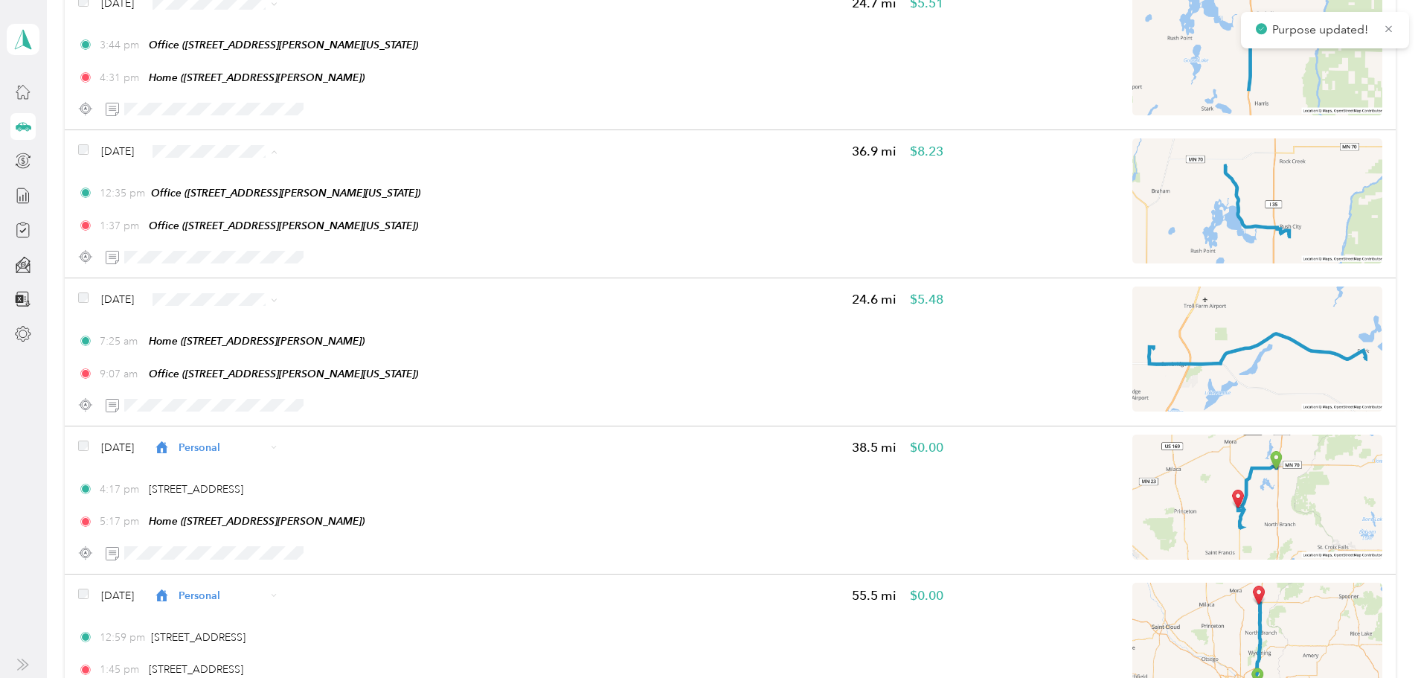
click at [327, 172] on span "[PERSON_NAME] Distributing" at bounding box center [392, 179] width 149 height 16
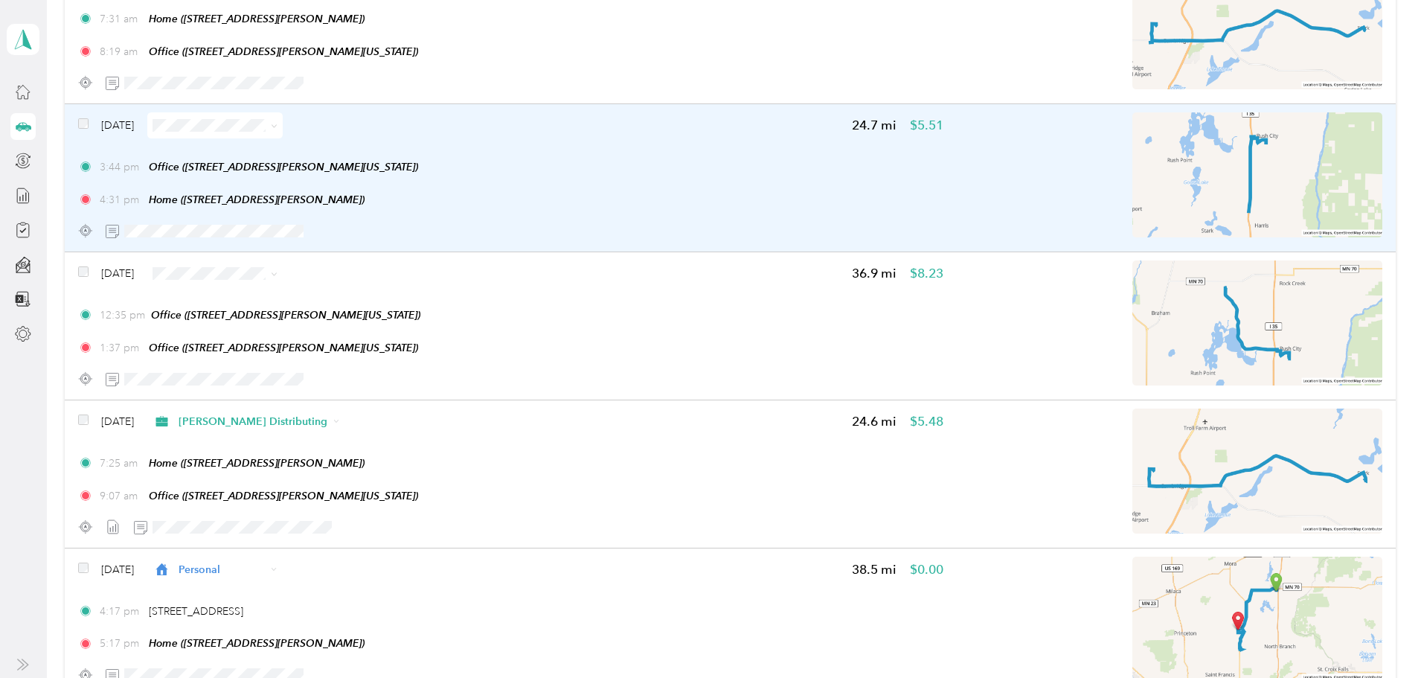
scroll to position [6889, 0]
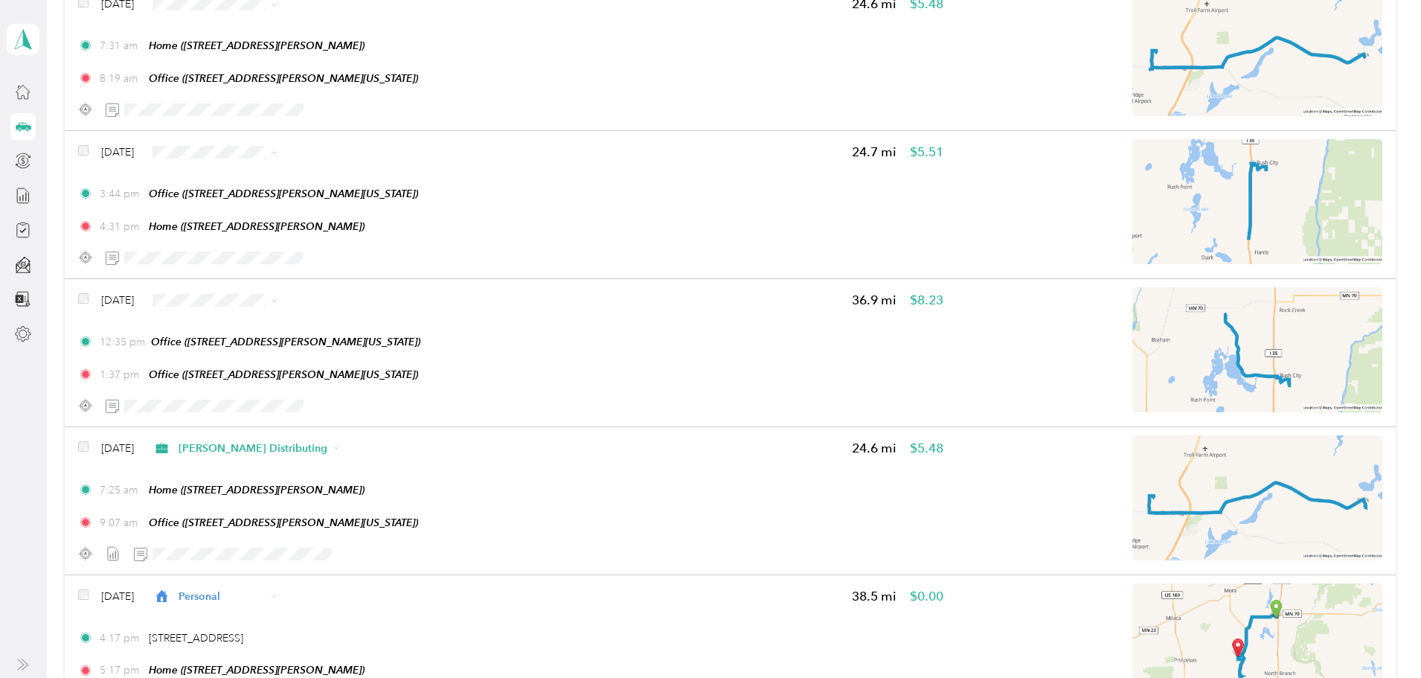
click at [331, 172] on span "[PERSON_NAME] Distributing" at bounding box center [392, 180] width 149 height 16
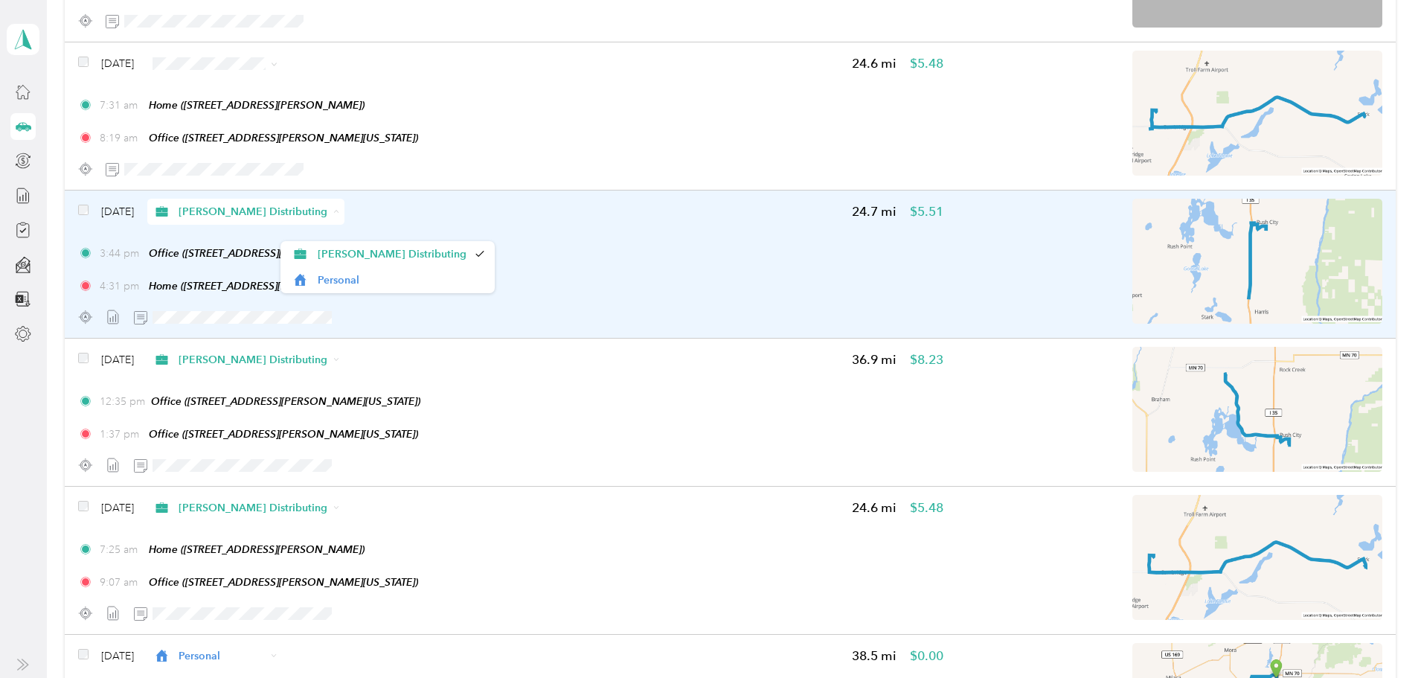
scroll to position [6814, 0]
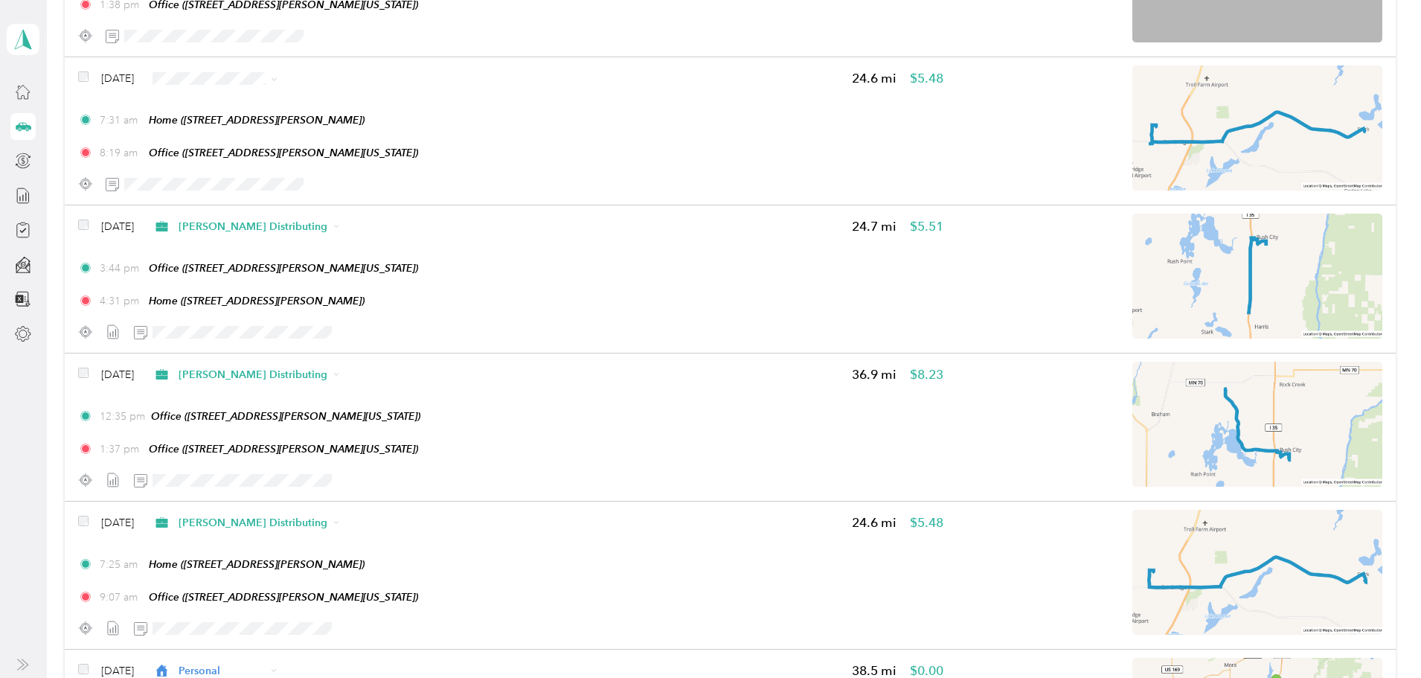
click at [369, 101] on span "[PERSON_NAME] Distributing" at bounding box center [392, 99] width 149 height 16
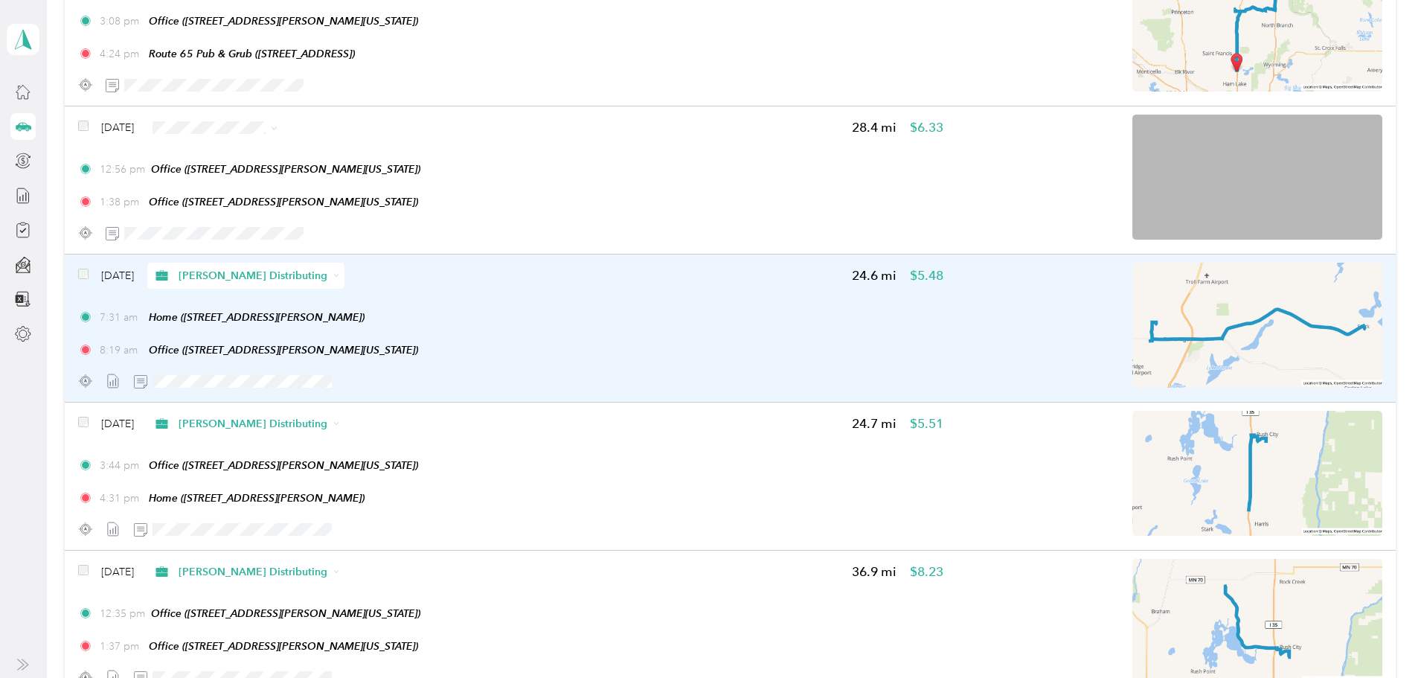
scroll to position [6591, 0]
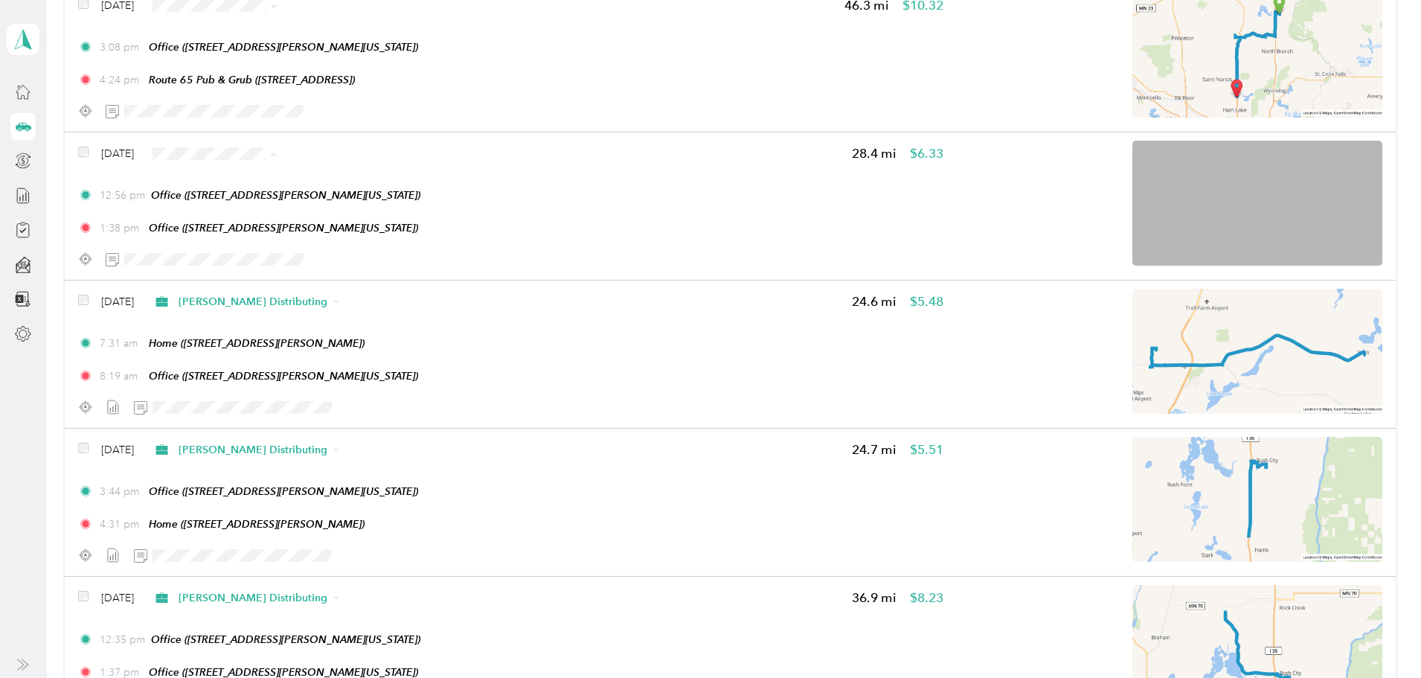
click at [340, 182] on li "[PERSON_NAME] Distributing" at bounding box center [378, 181] width 196 height 26
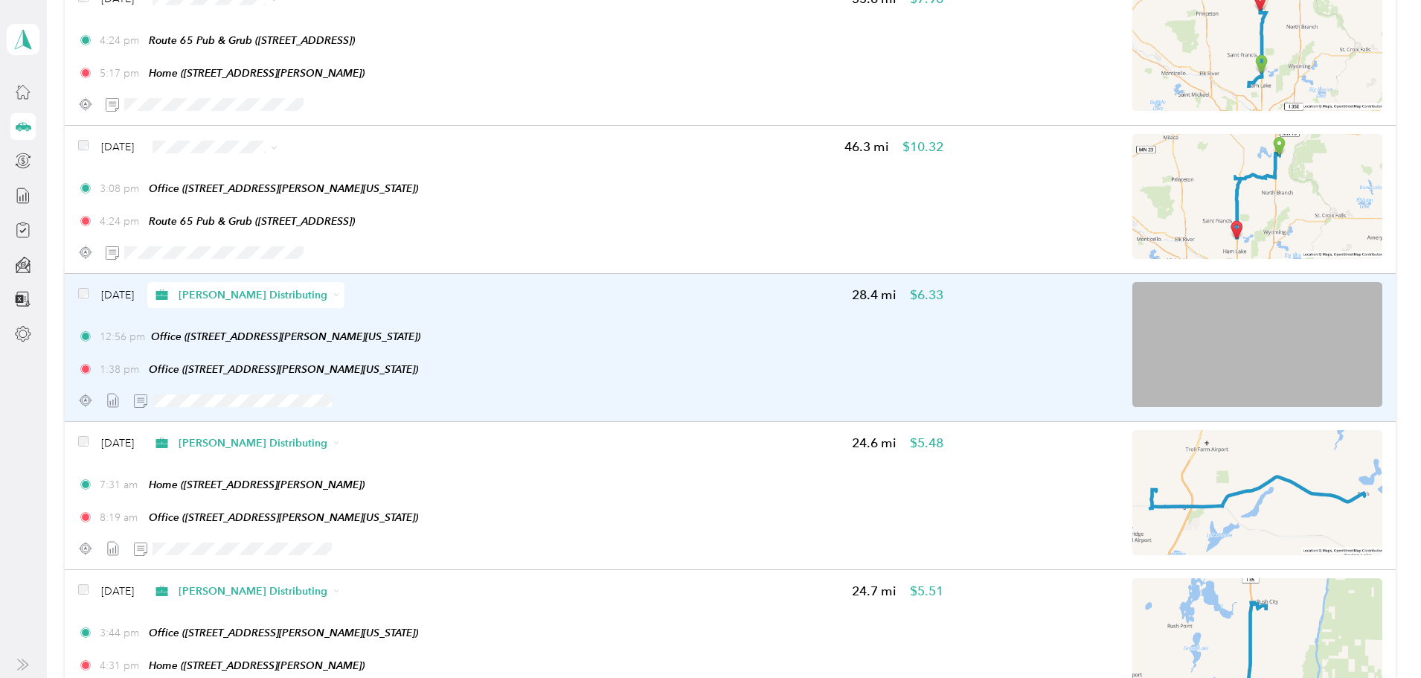
scroll to position [6442, 0]
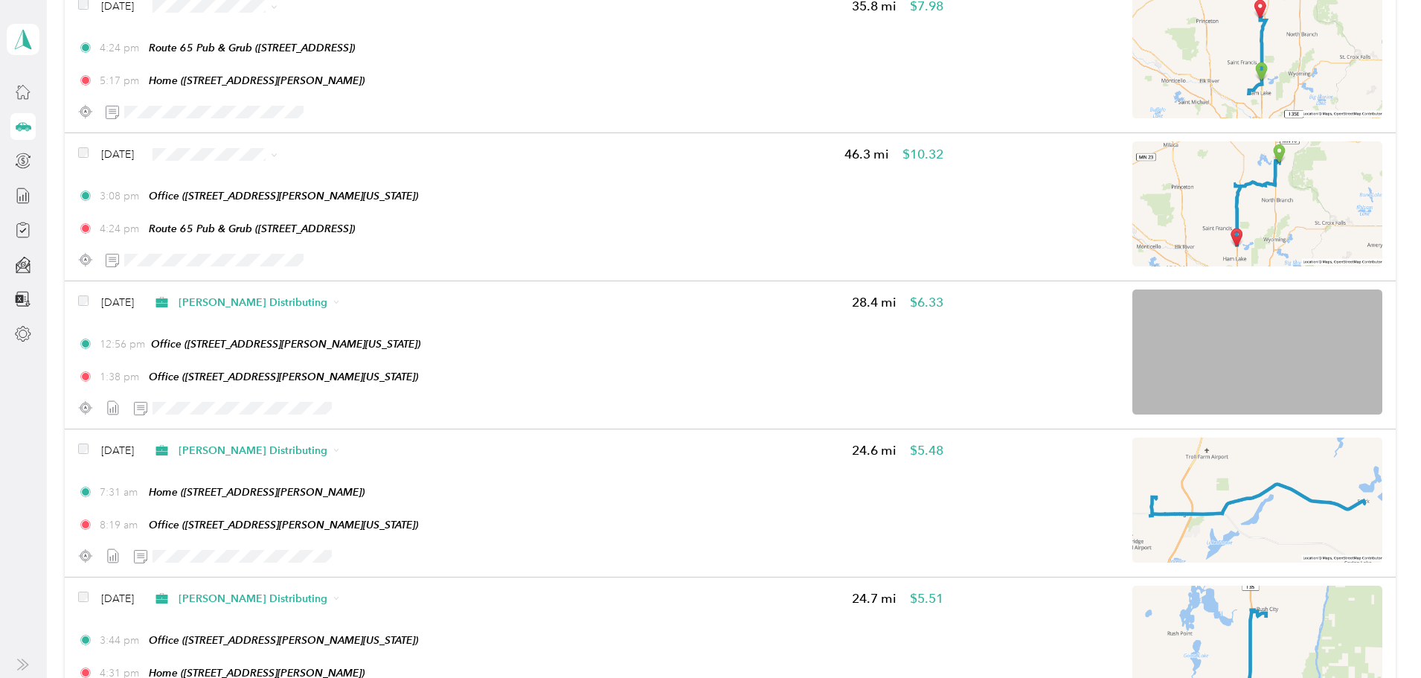
click at [356, 184] on li "[PERSON_NAME] Distributing" at bounding box center [378, 174] width 196 height 26
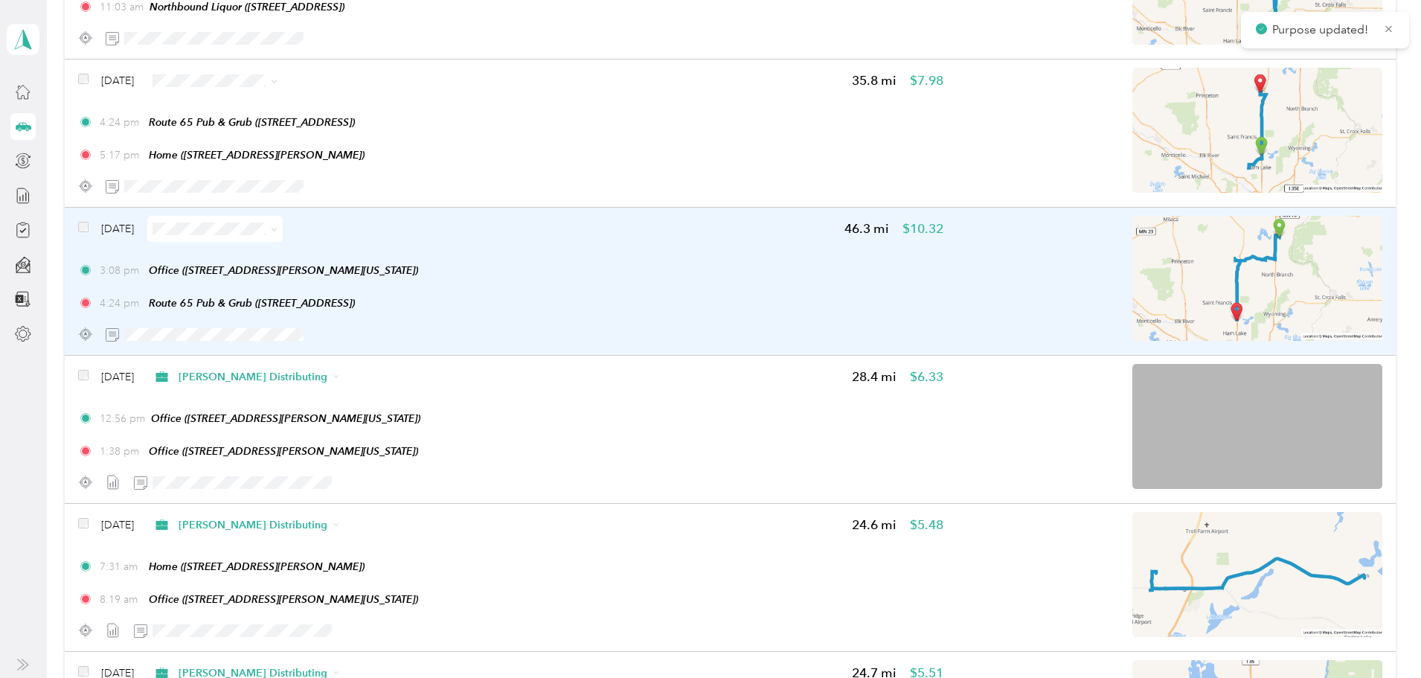
scroll to position [6294, 0]
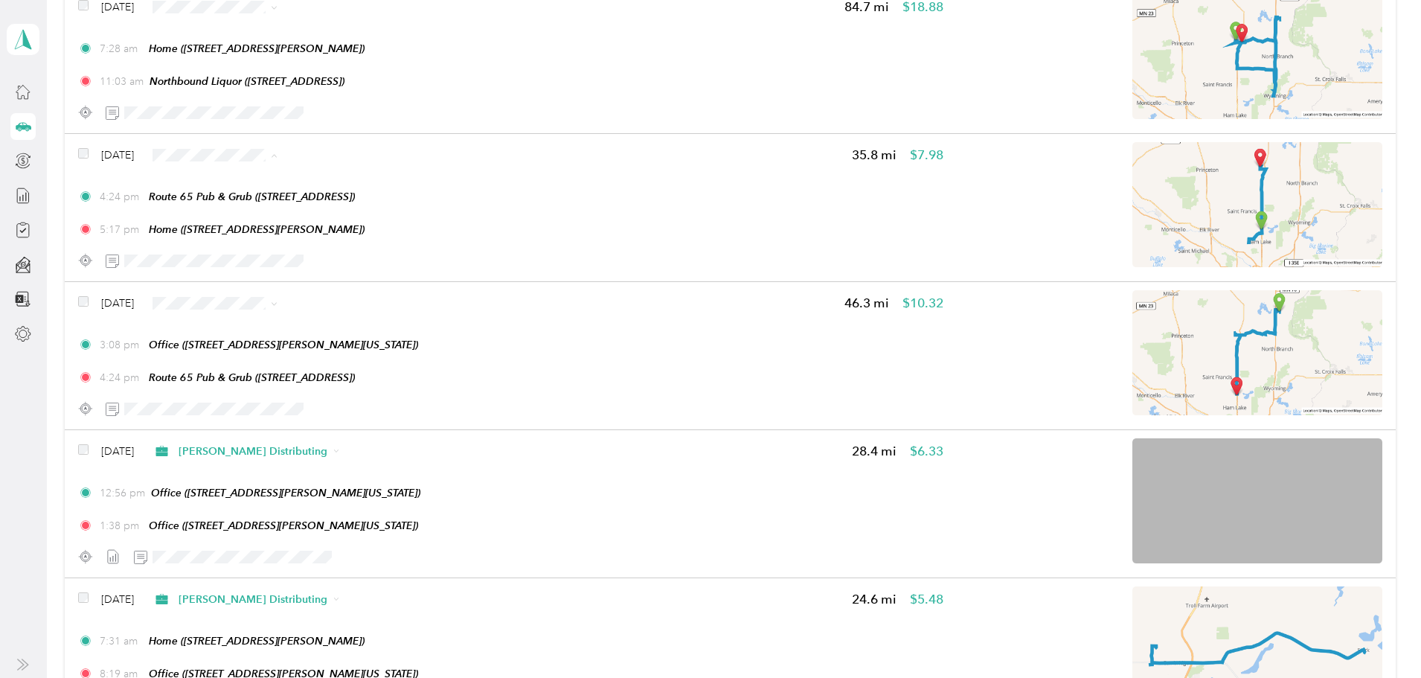
click at [360, 170] on li "[PERSON_NAME] Distributing" at bounding box center [378, 183] width 196 height 26
click at [358, 177] on span "[PERSON_NAME] Distributing" at bounding box center [392, 181] width 149 height 16
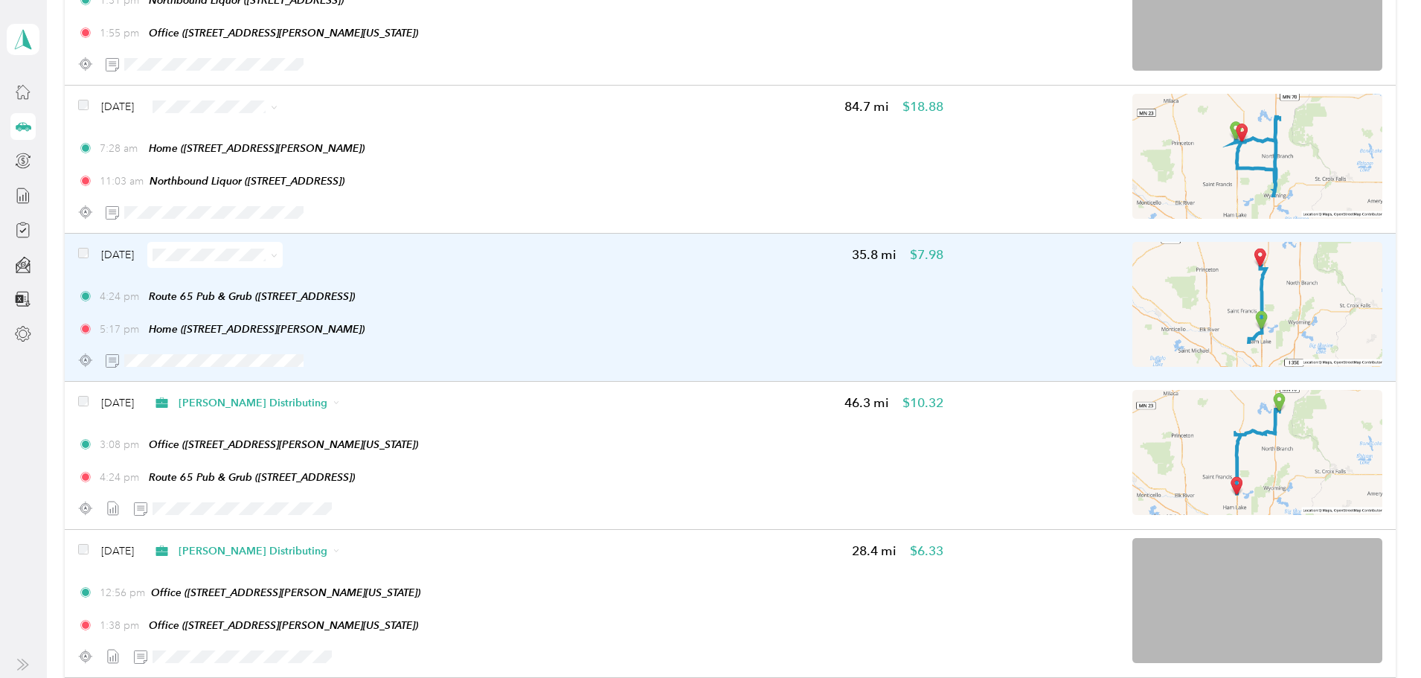
scroll to position [6145, 0]
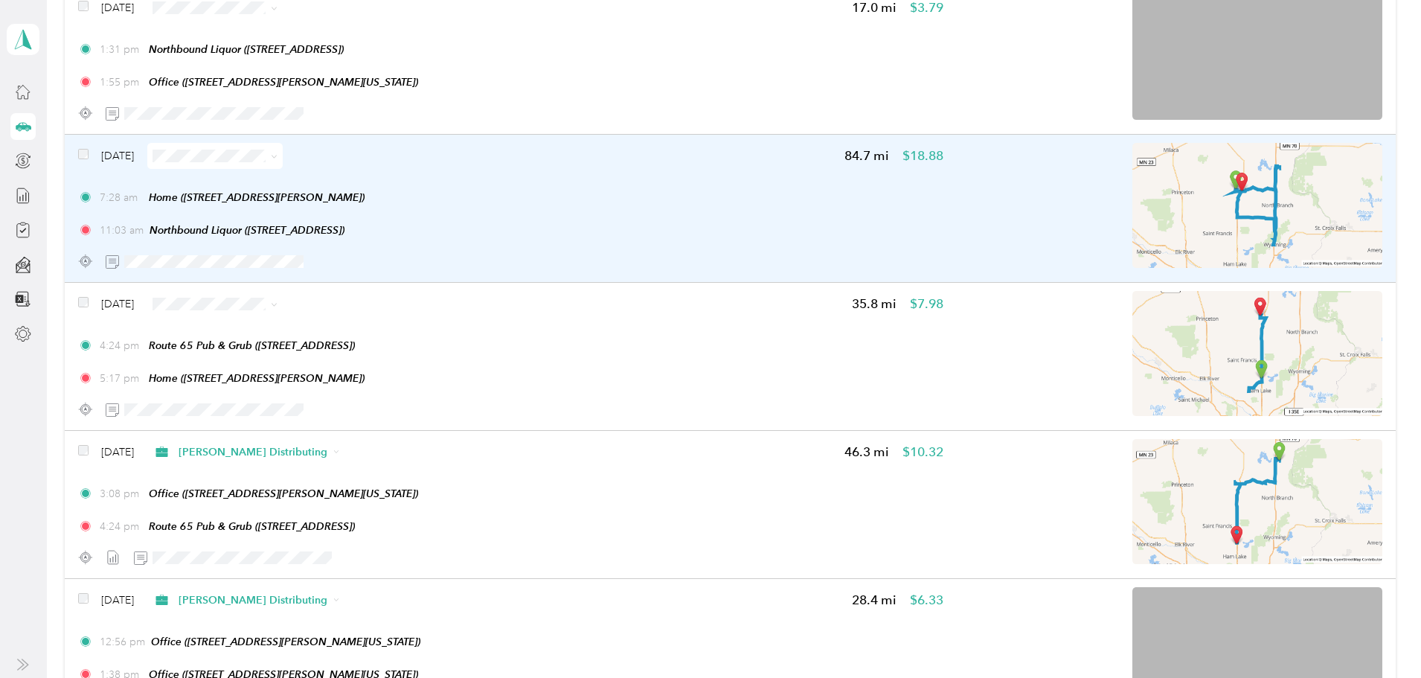
click at [283, 163] on span at bounding box center [214, 156] width 135 height 26
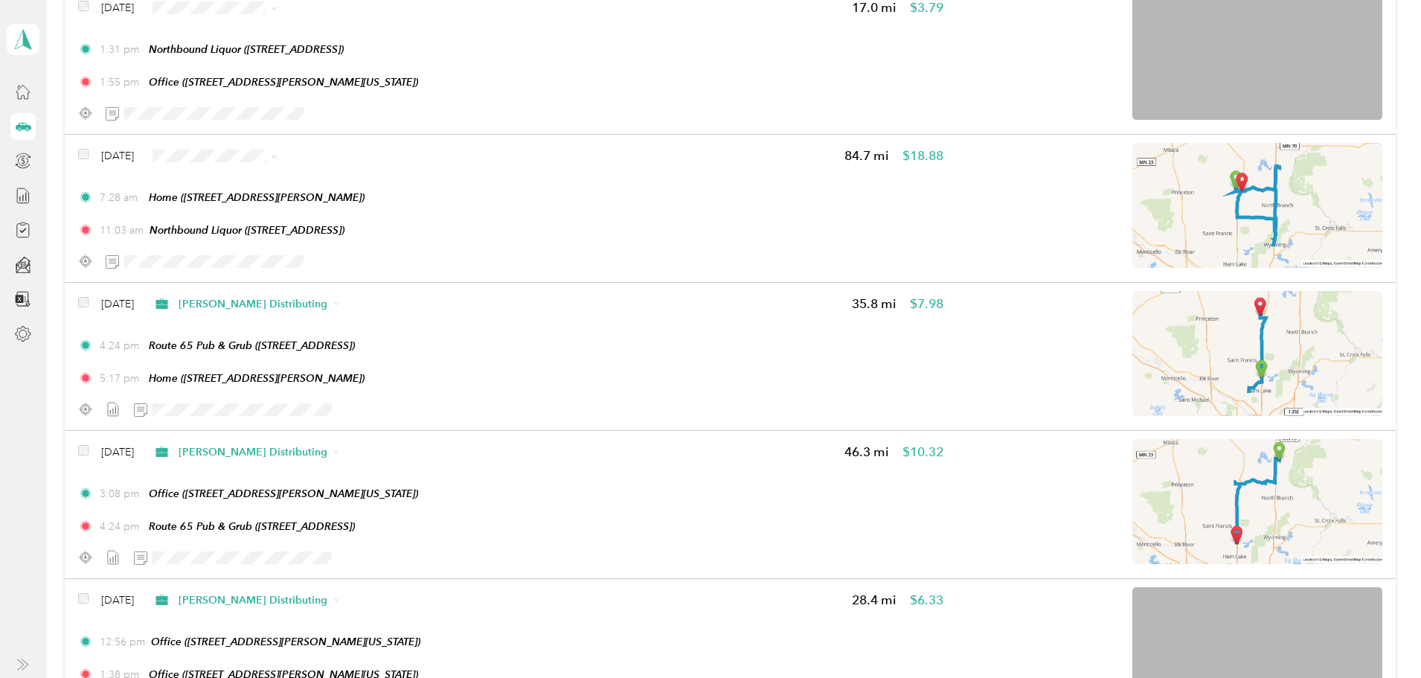
click at [384, 181] on span "[PERSON_NAME] Distributing" at bounding box center [398, 184] width 149 height 16
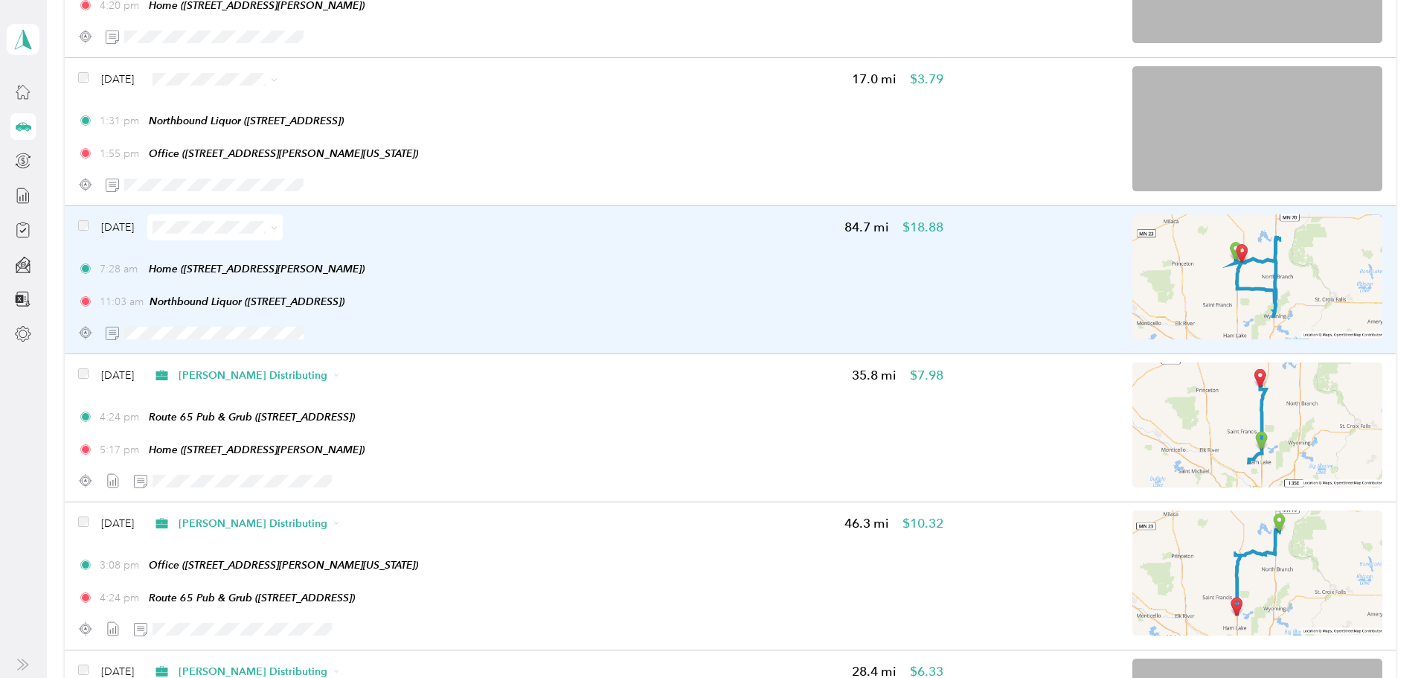
scroll to position [6070, 0]
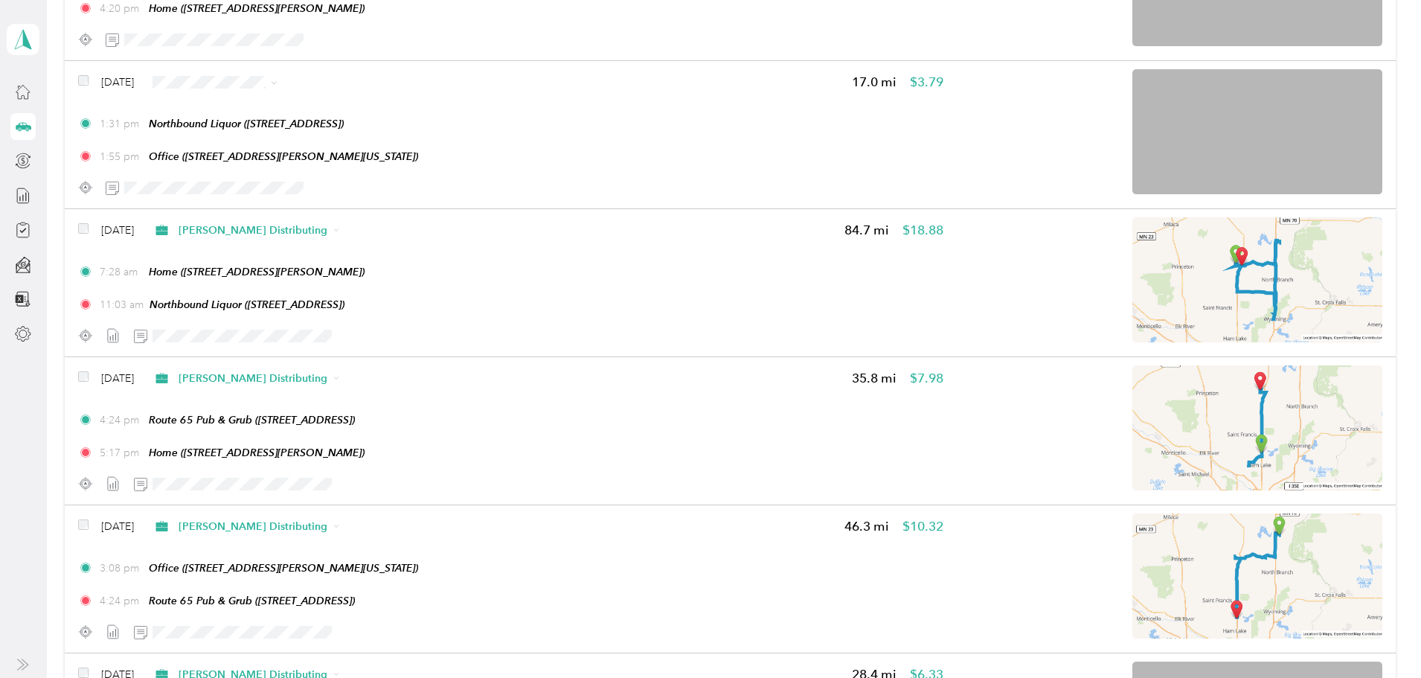
click at [394, 103] on span "[PERSON_NAME] Distributing" at bounding box center [398, 102] width 149 height 16
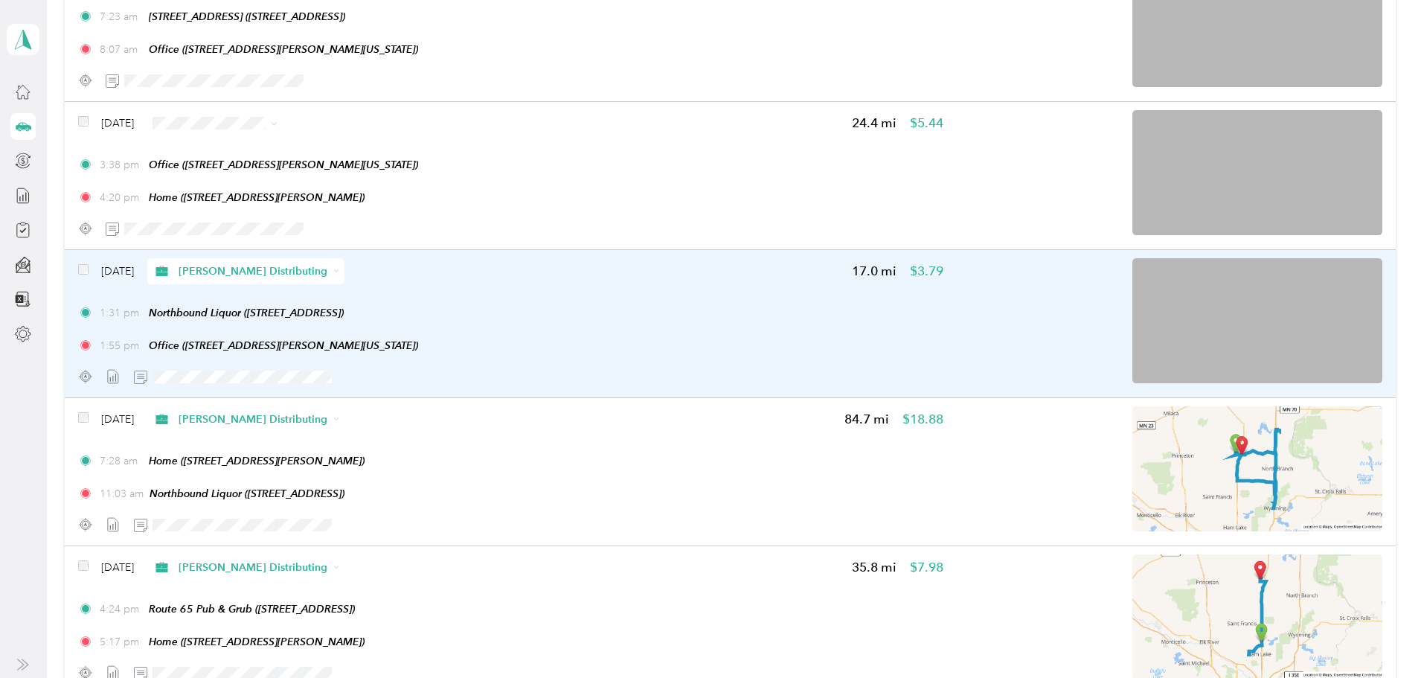
scroll to position [5847, 0]
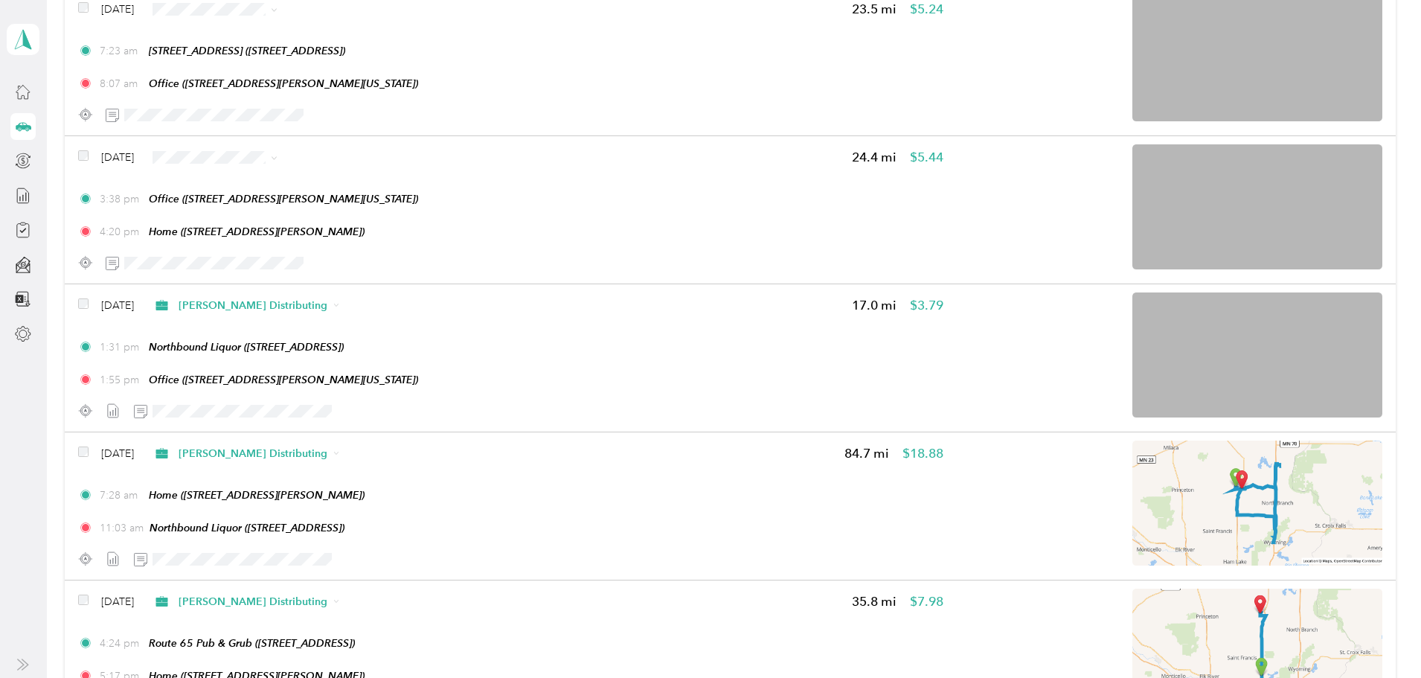
click at [365, 182] on span "[PERSON_NAME] Distributing" at bounding box center [398, 184] width 149 height 16
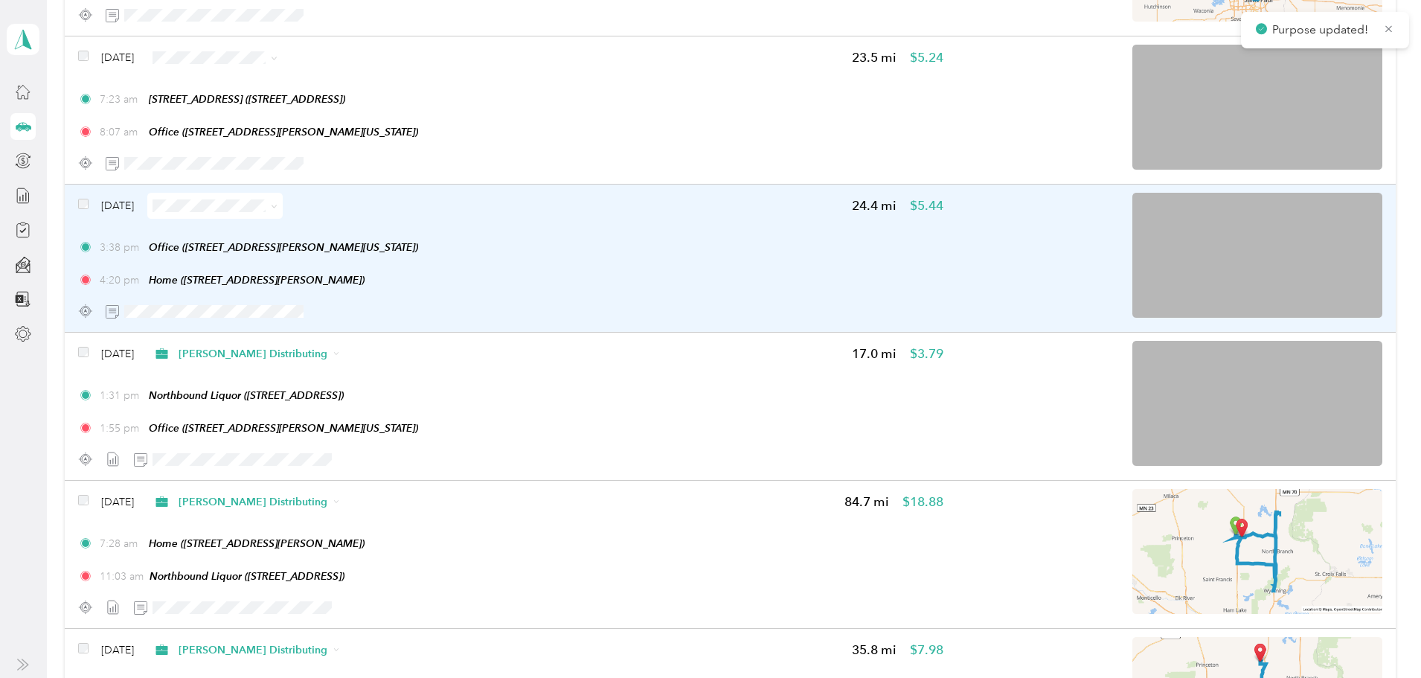
scroll to position [5773, 0]
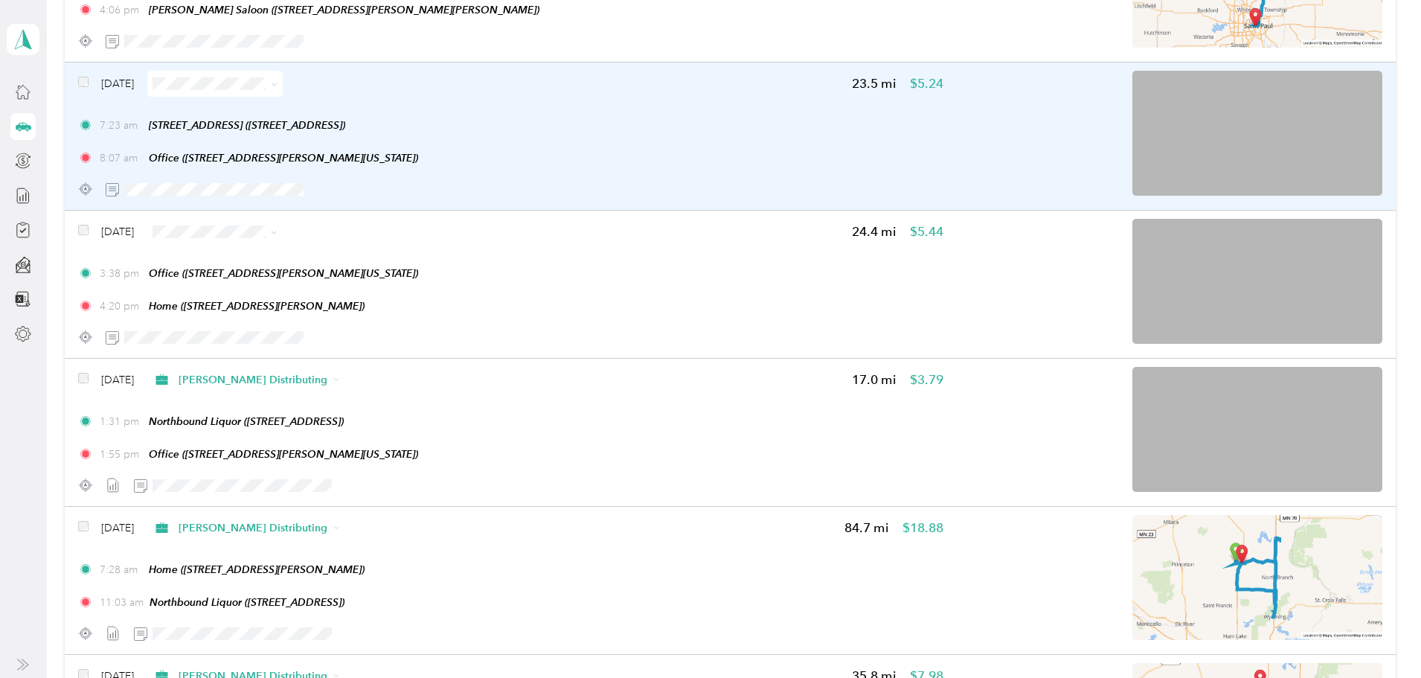
click at [283, 76] on span at bounding box center [214, 84] width 135 height 26
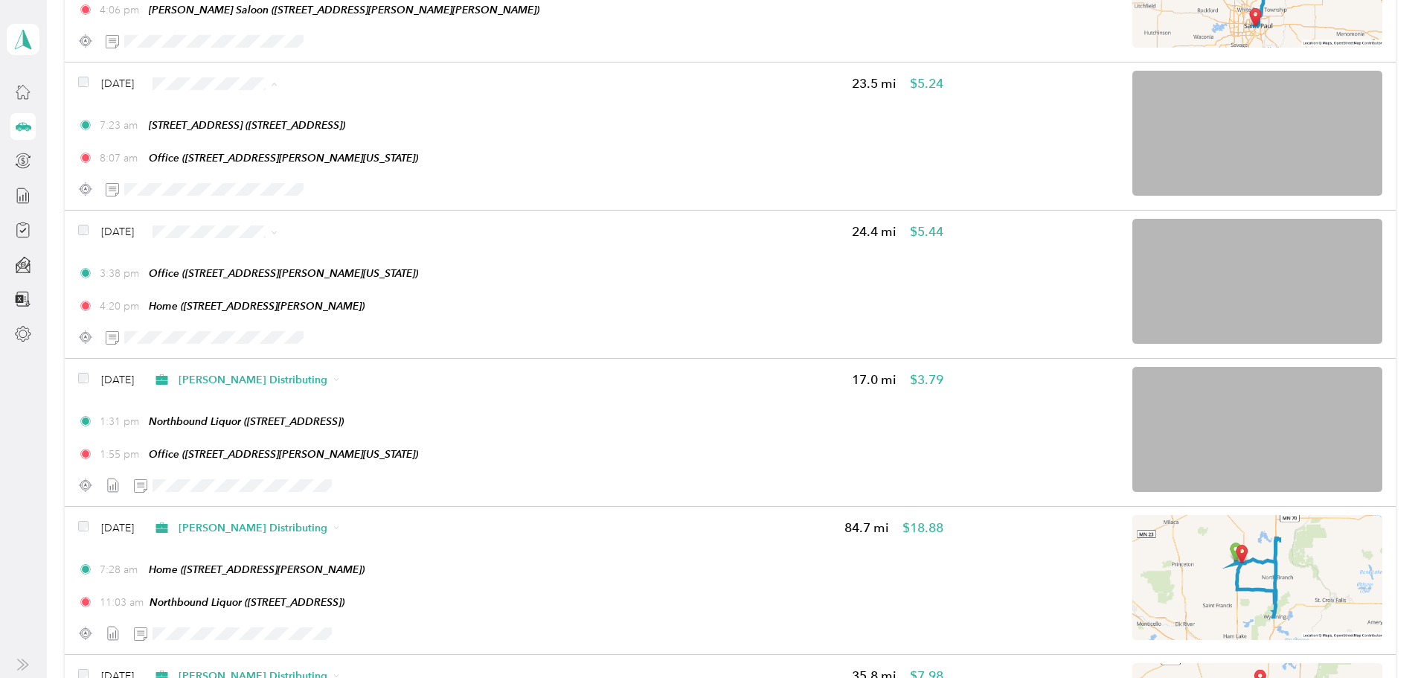
click at [376, 108] on span "[PERSON_NAME] Distributing" at bounding box center [398, 111] width 149 height 16
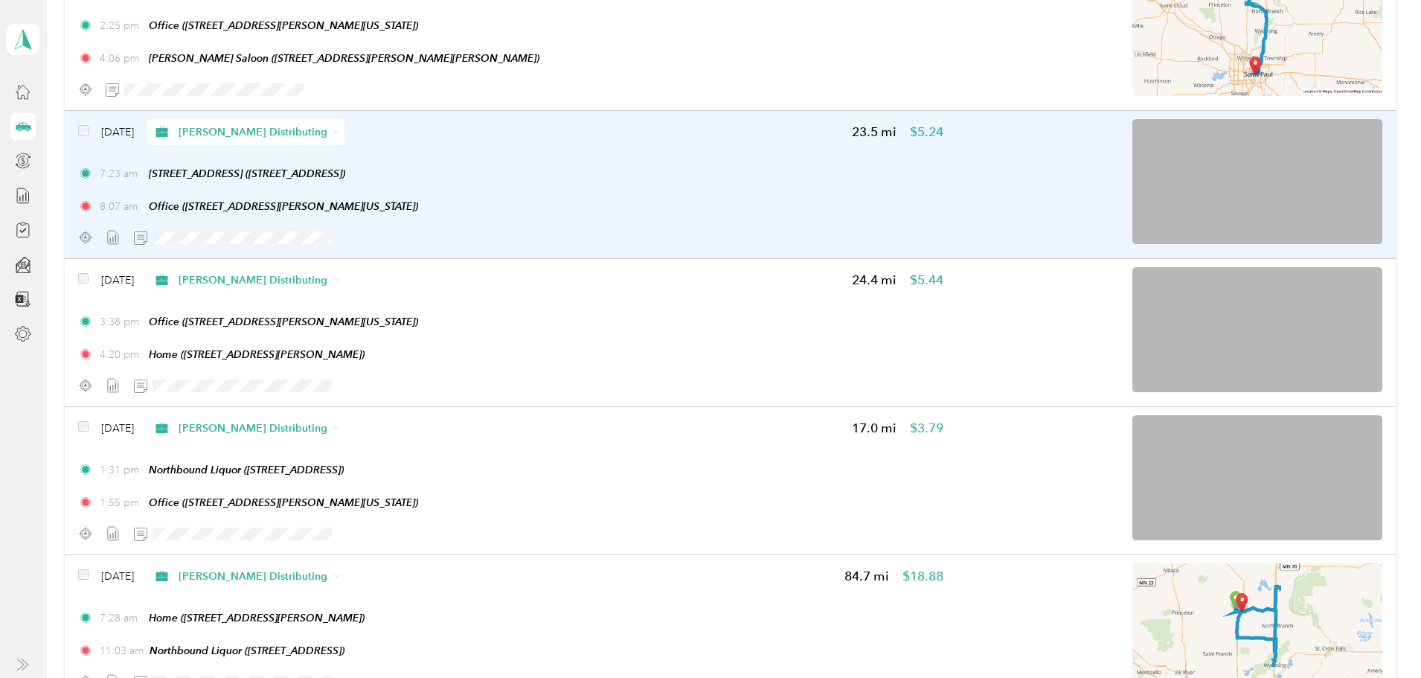
scroll to position [5624, 0]
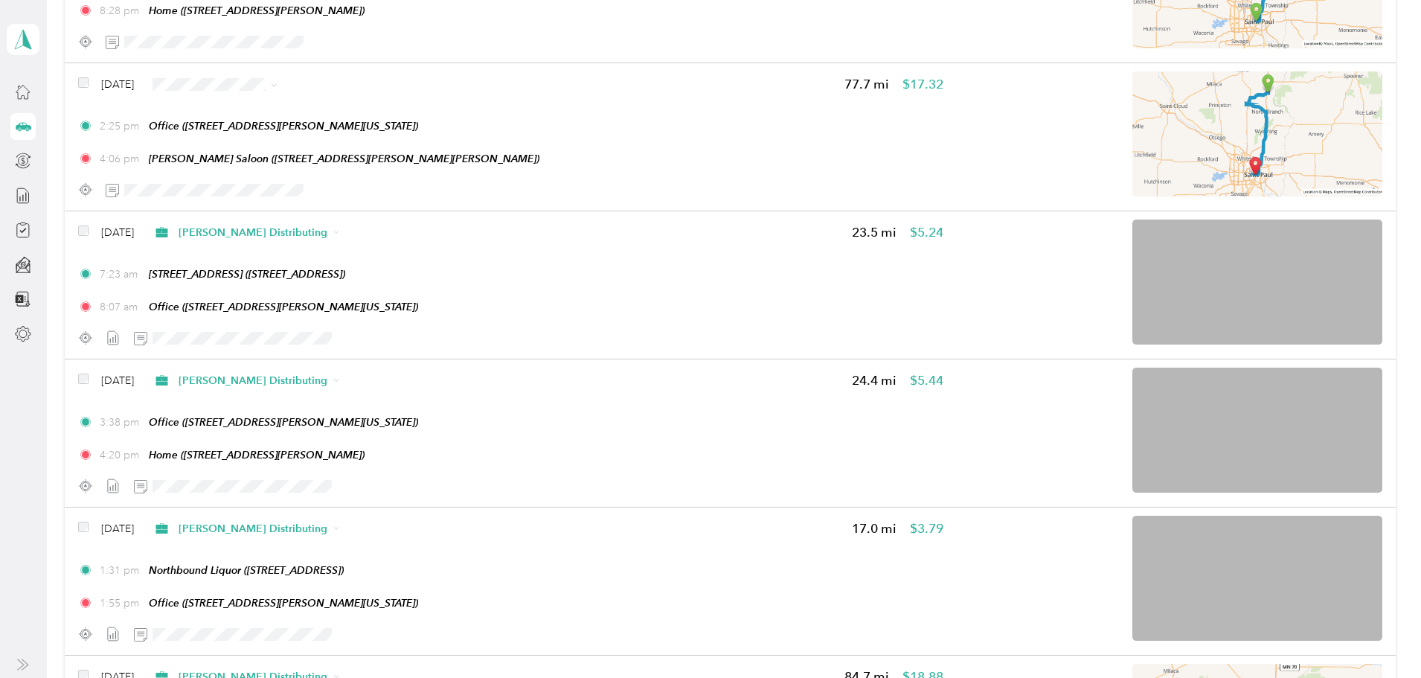
click at [333, 105] on span "[PERSON_NAME] Distributing" at bounding box center [398, 111] width 149 height 16
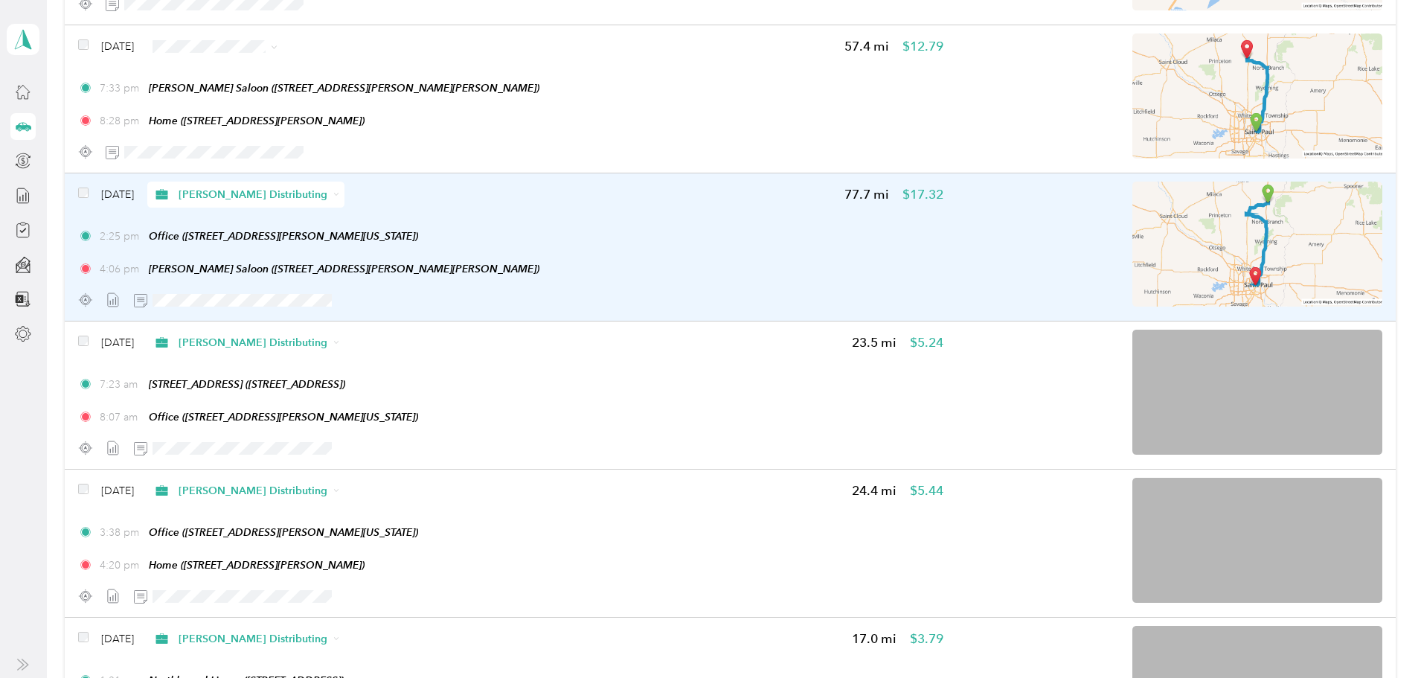
scroll to position [5475, 0]
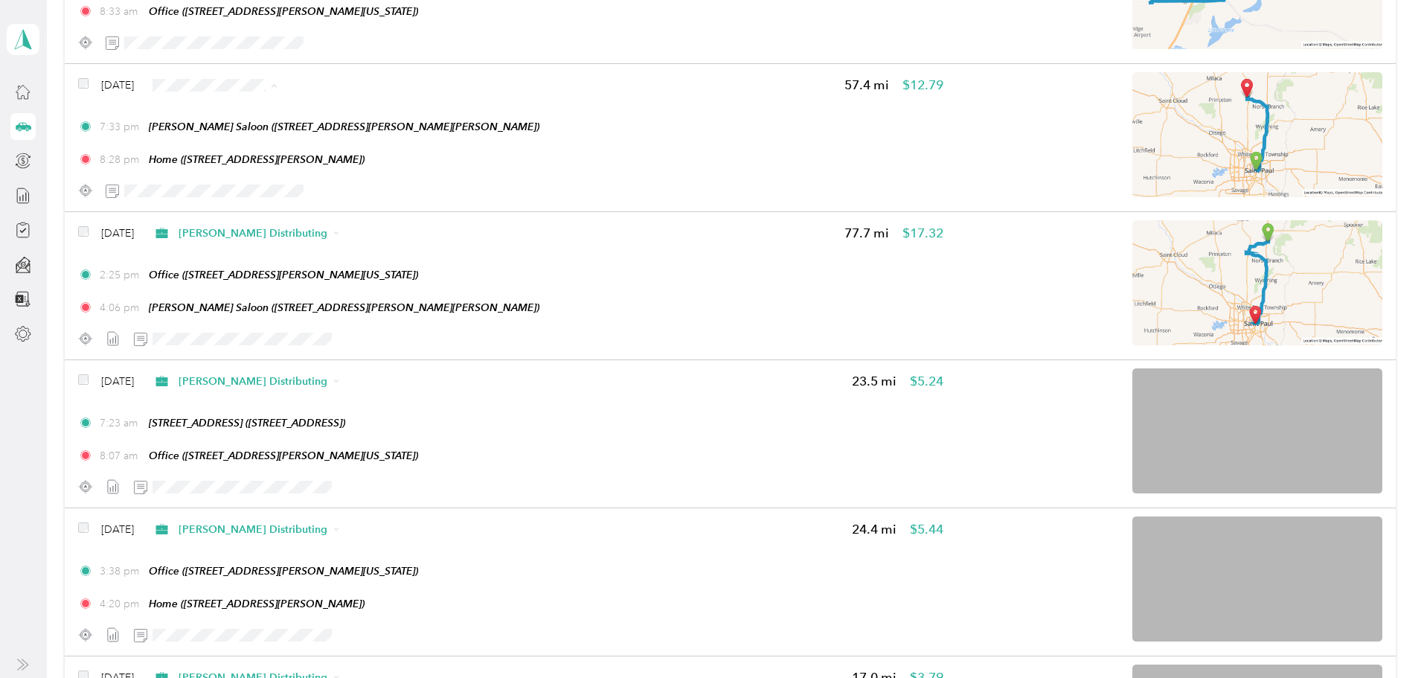
click at [373, 106] on span "[PERSON_NAME] Distributing" at bounding box center [398, 113] width 149 height 16
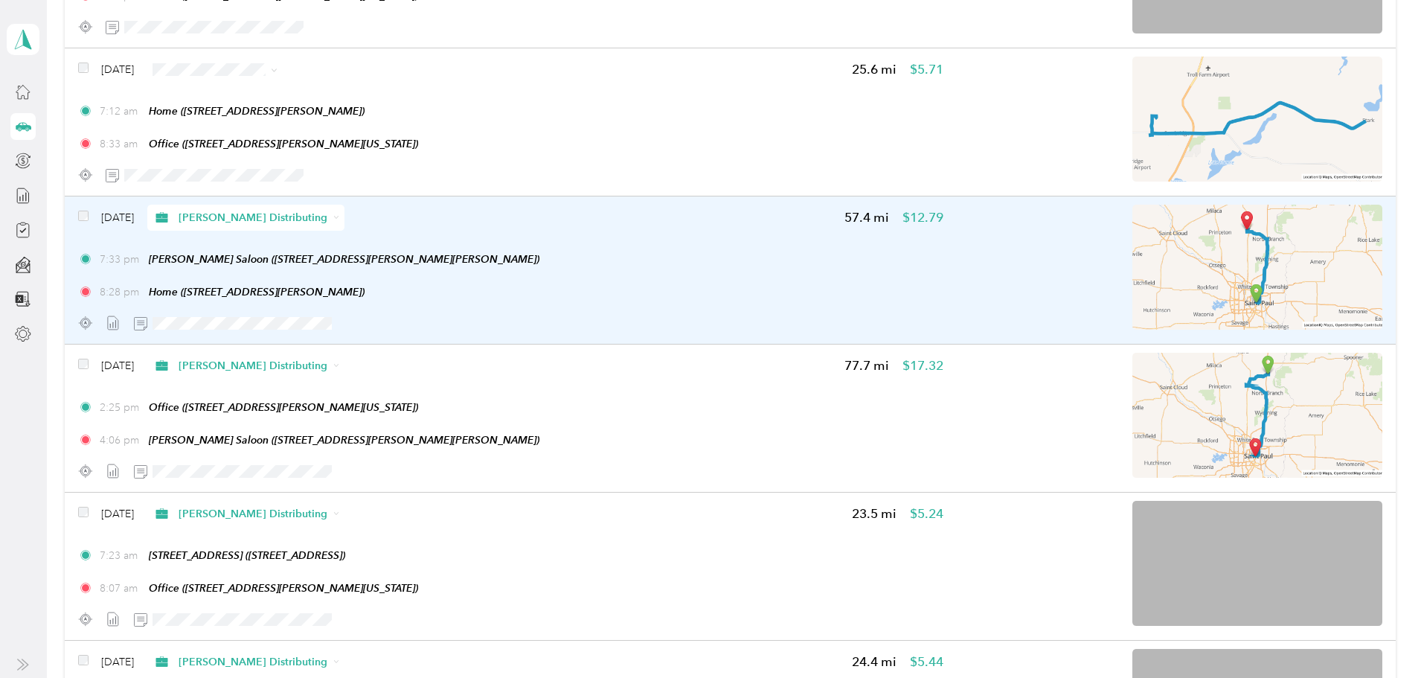
scroll to position [5326, 0]
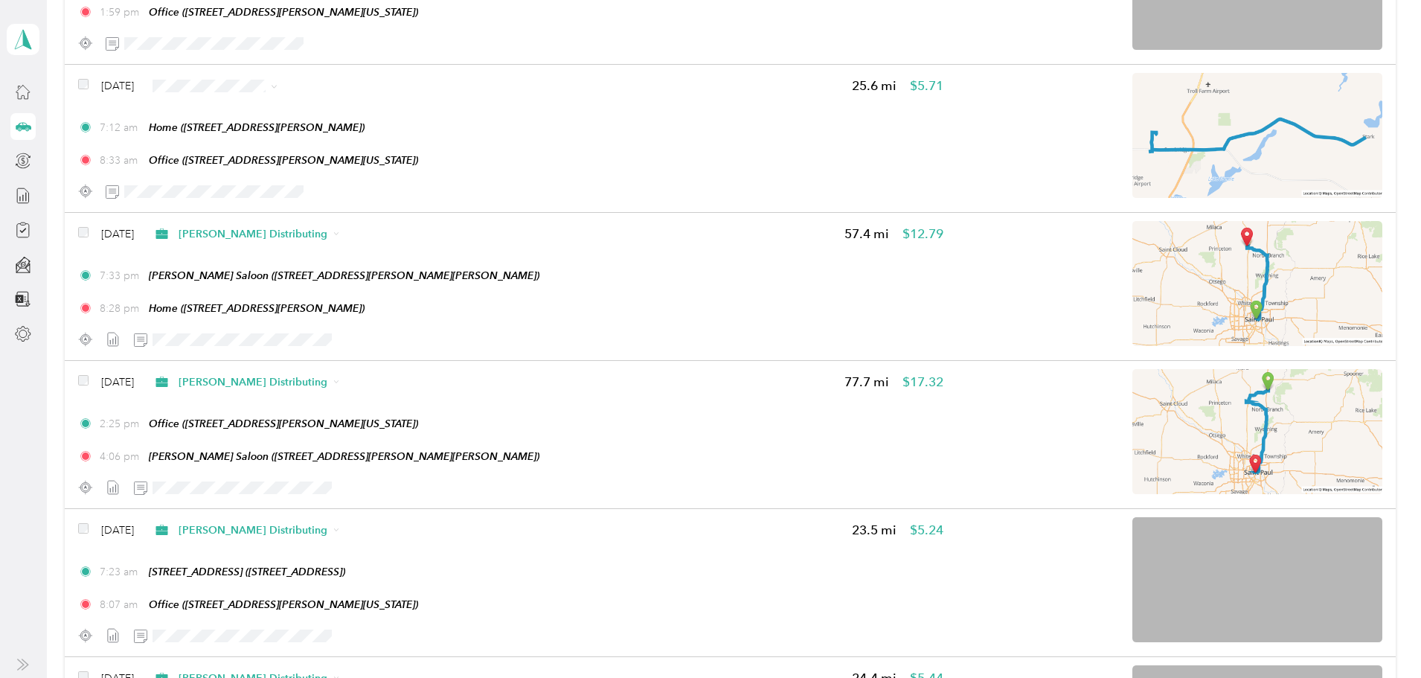
click at [333, 106] on span "[PERSON_NAME] Distributing" at bounding box center [398, 114] width 149 height 16
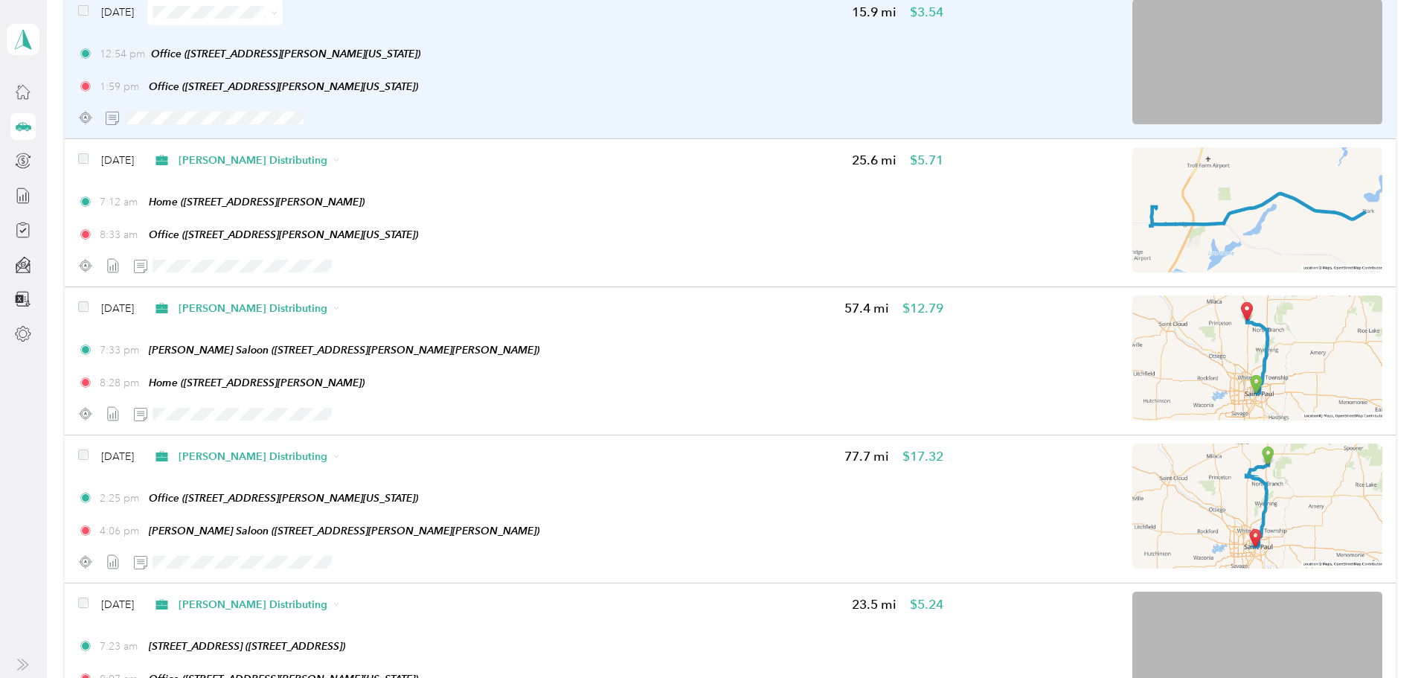
scroll to position [5178, 0]
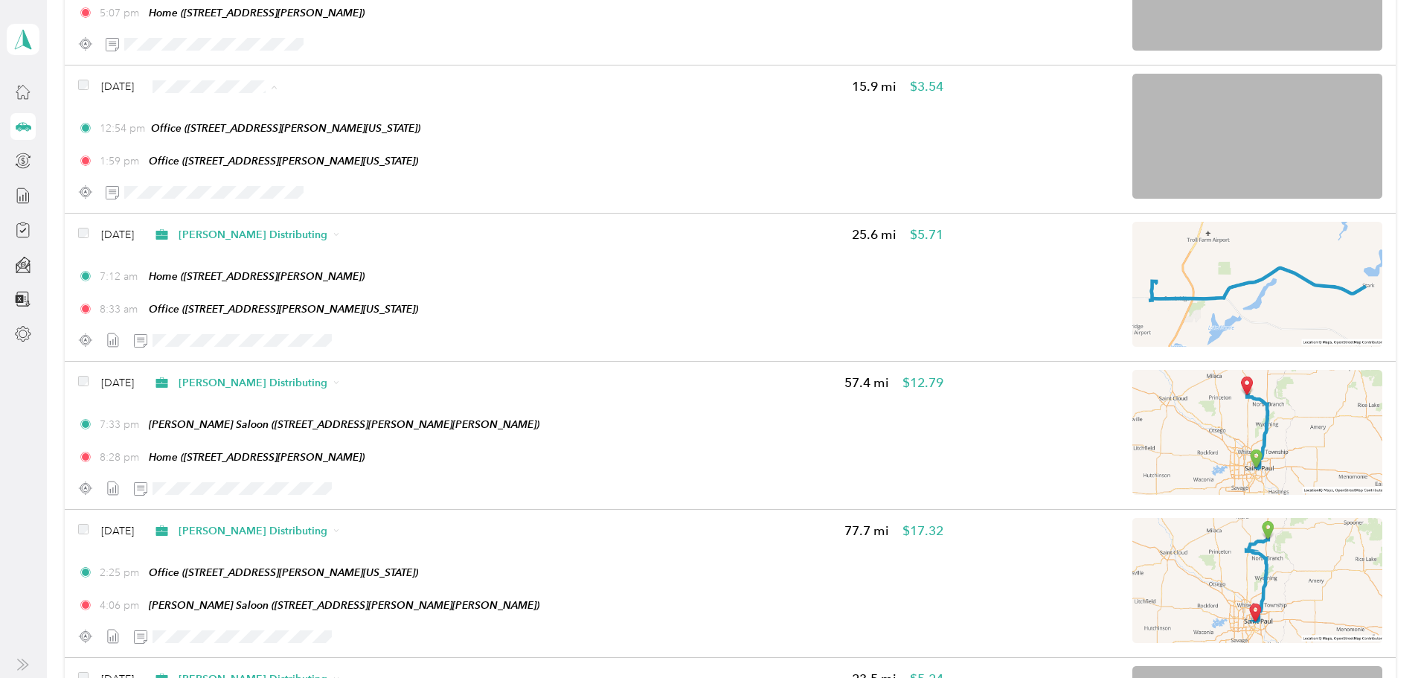
click at [376, 109] on span "[PERSON_NAME] Distributing" at bounding box center [398, 114] width 149 height 16
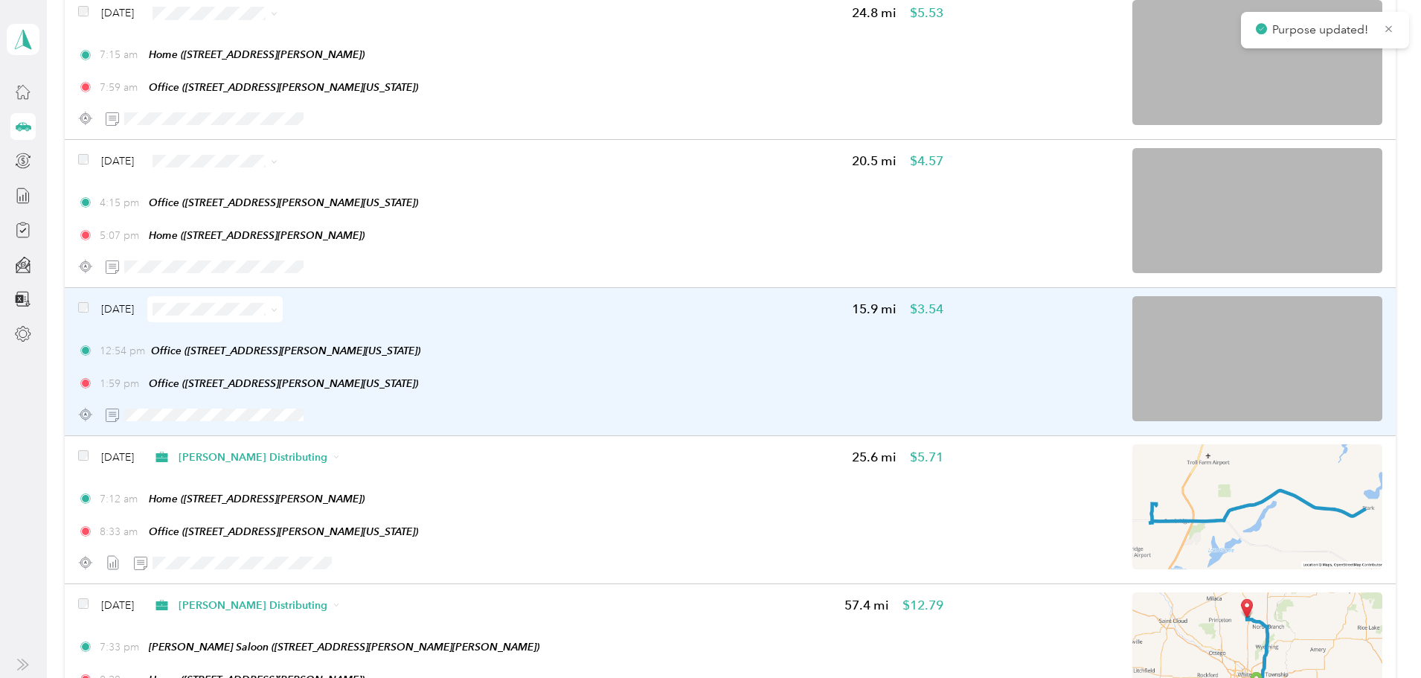
scroll to position [4954, 0]
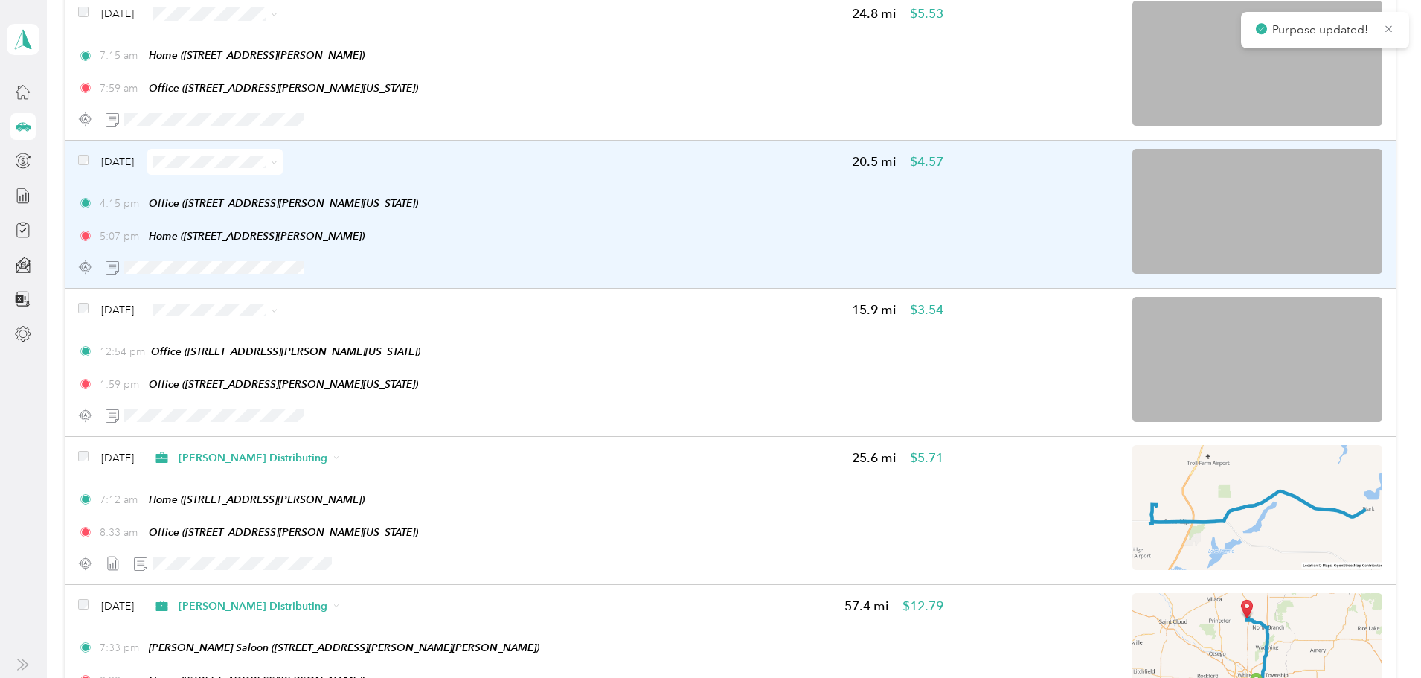
click at [283, 151] on span at bounding box center [214, 162] width 135 height 26
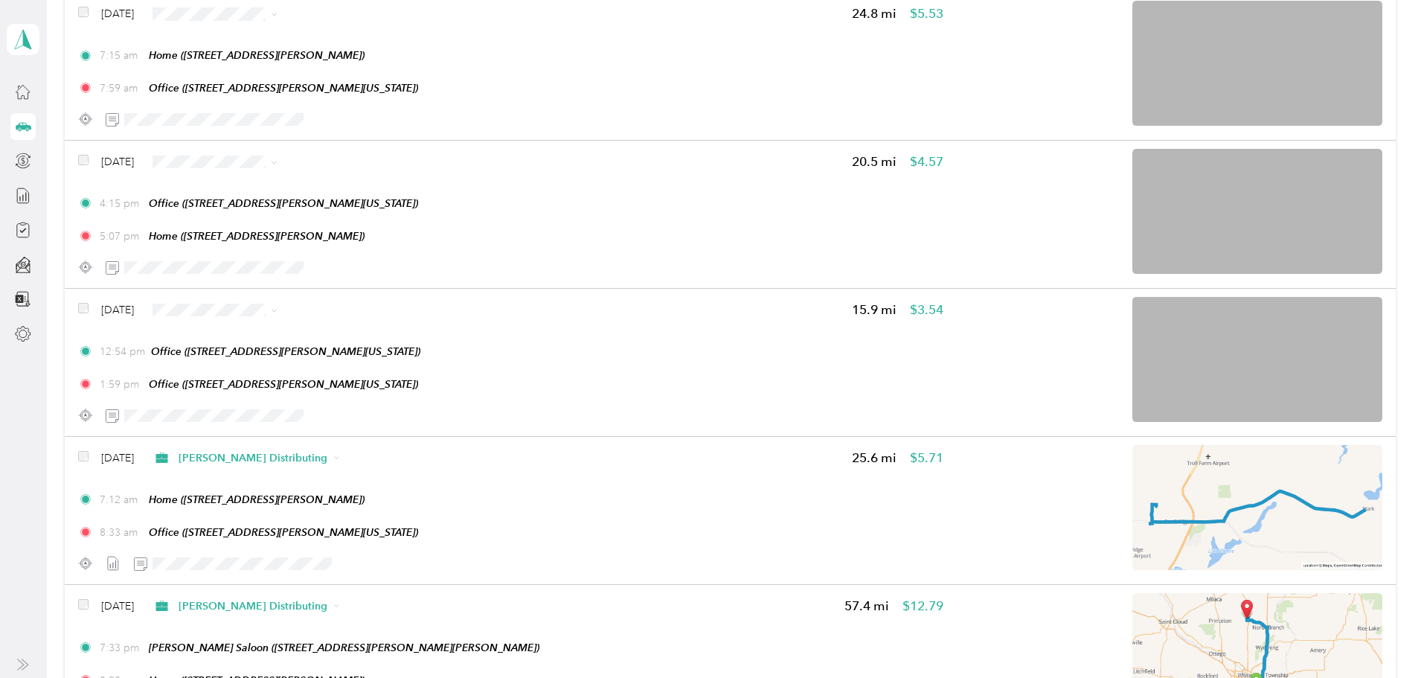
click at [390, 182] on span "[PERSON_NAME] Distributing" at bounding box center [398, 190] width 149 height 16
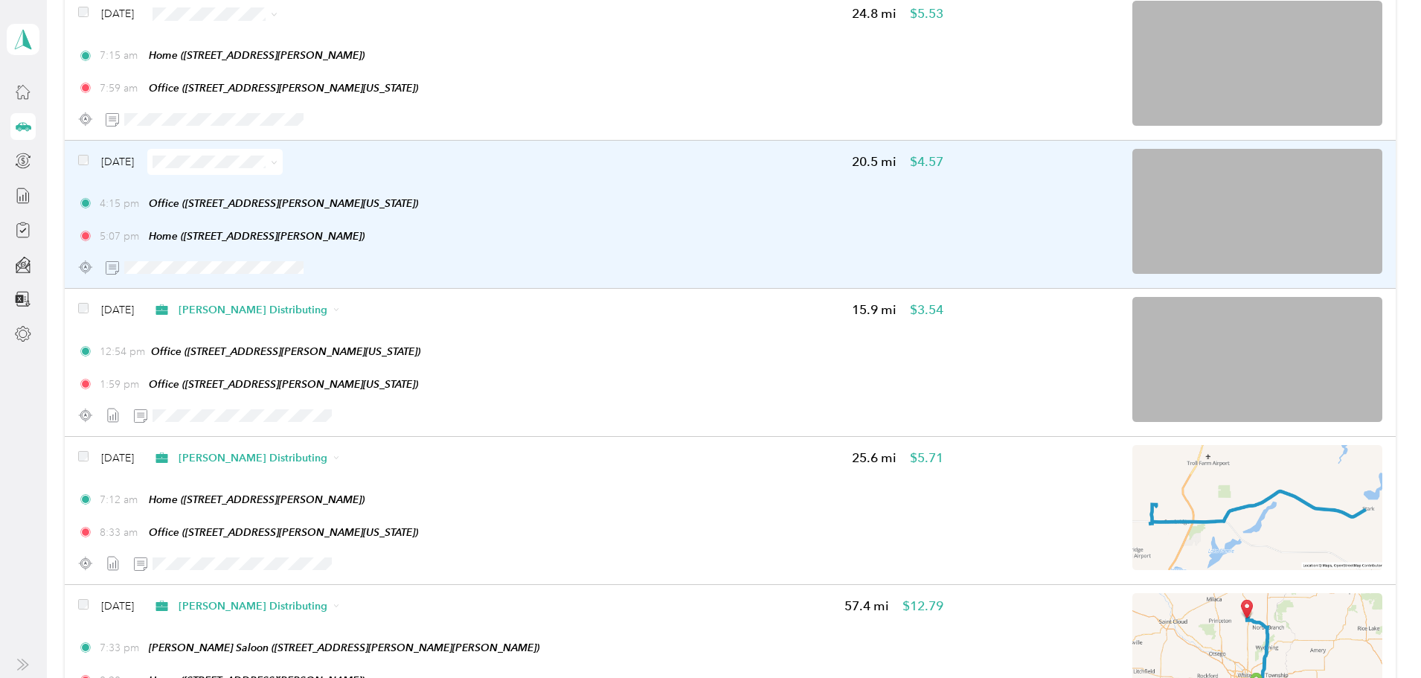
click at [283, 170] on span at bounding box center [214, 162] width 135 height 26
click at [283, 172] on span at bounding box center [214, 162] width 135 height 26
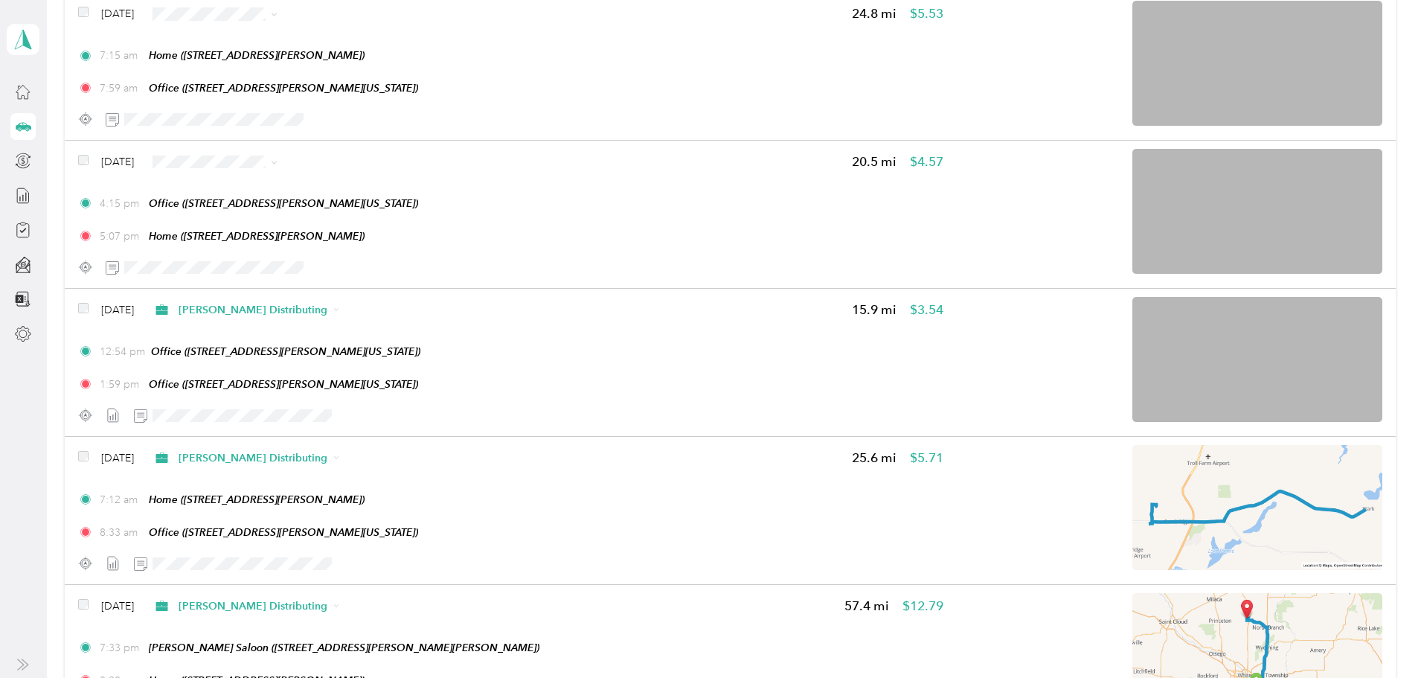
click at [376, 188] on span "[PERSON_NAME] Distributing" at bounding box center [398, 189] width 149 height 16
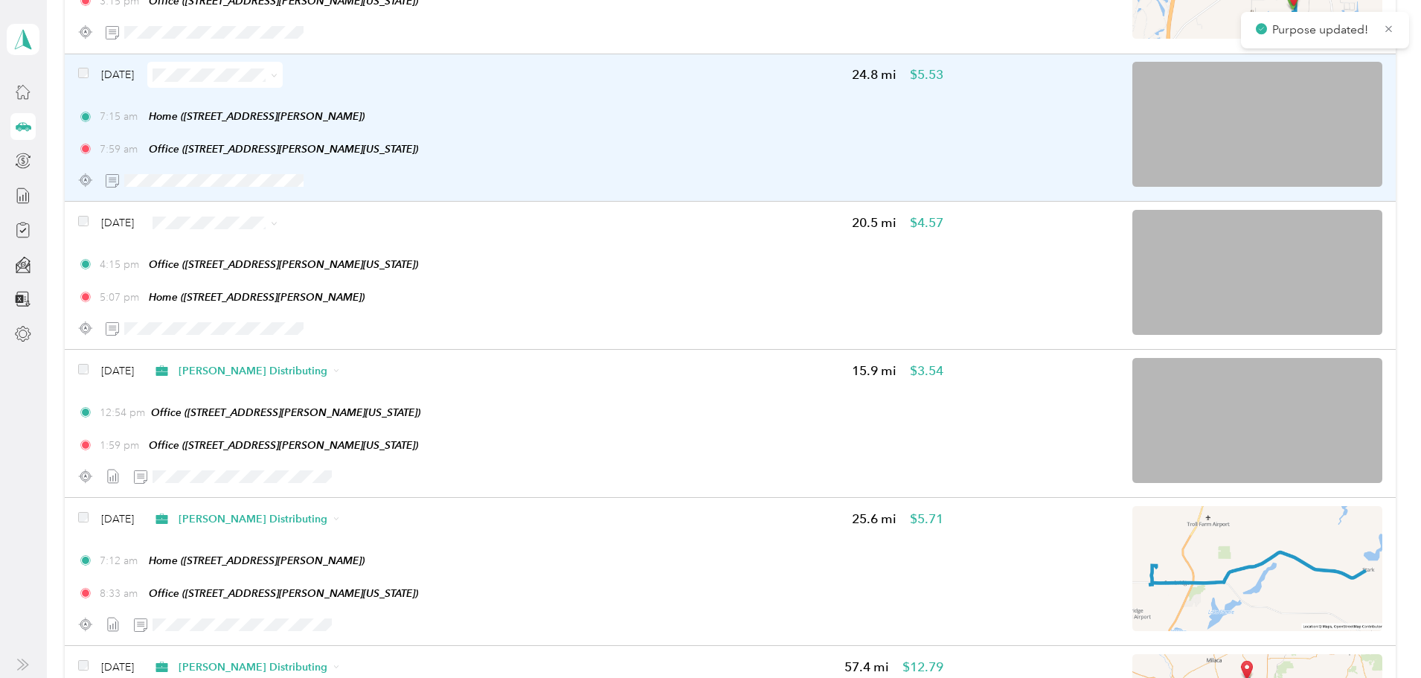
scroll to position [4806, 0]
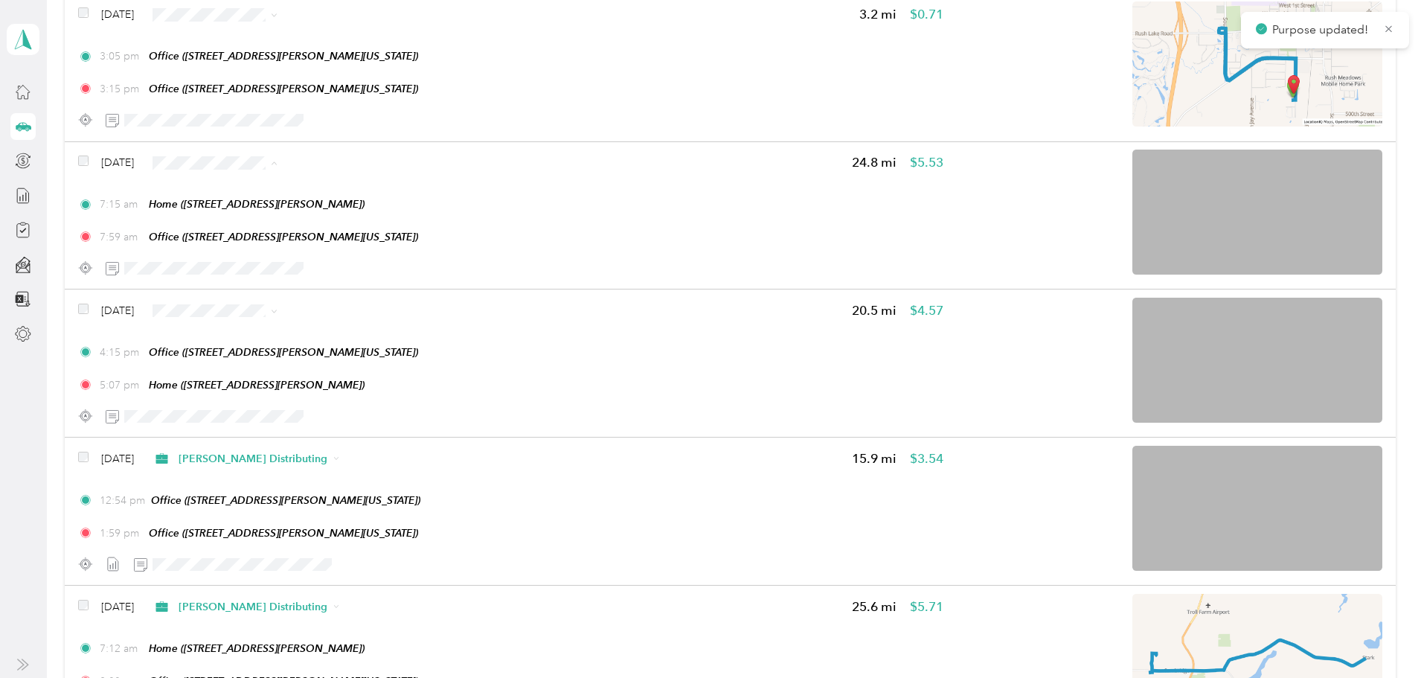
click at [321, 190] on span "[PERSON_NAME] Distributing" at bounding box center [386, 190] width 176 height 16
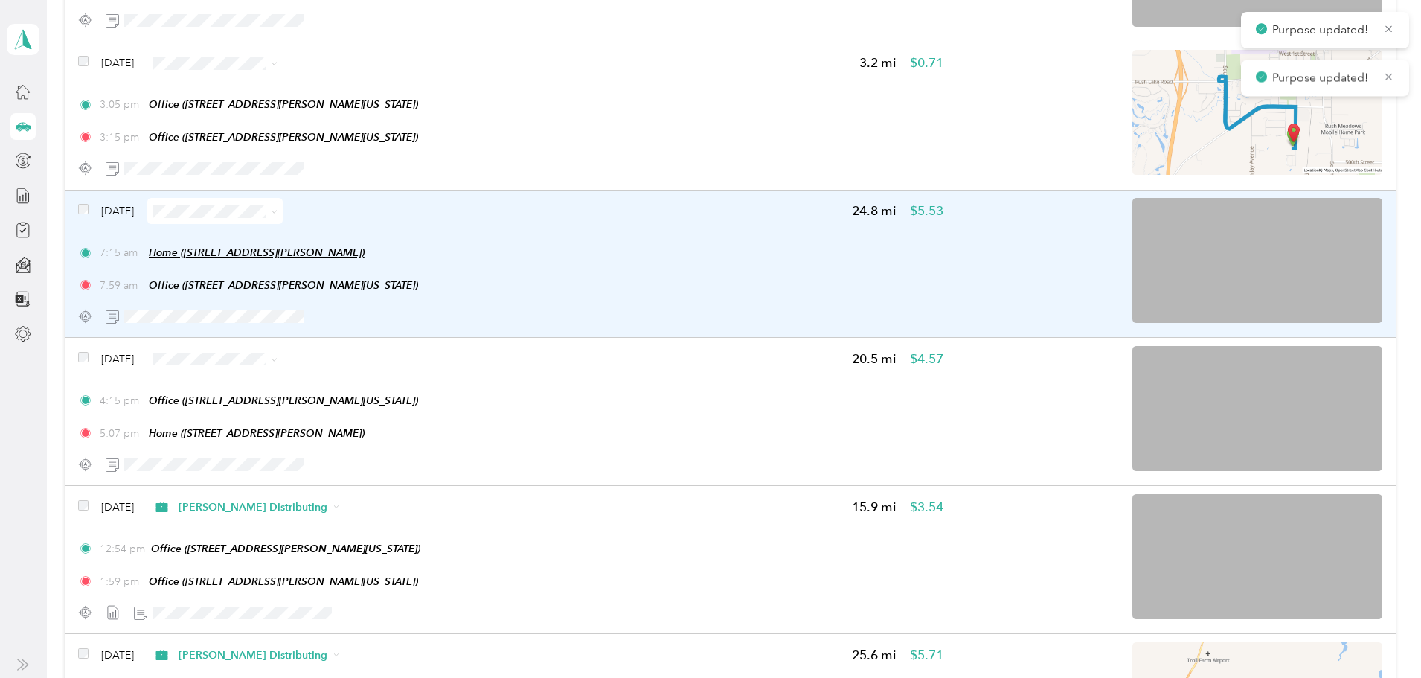
scroll to position [4731, 0]
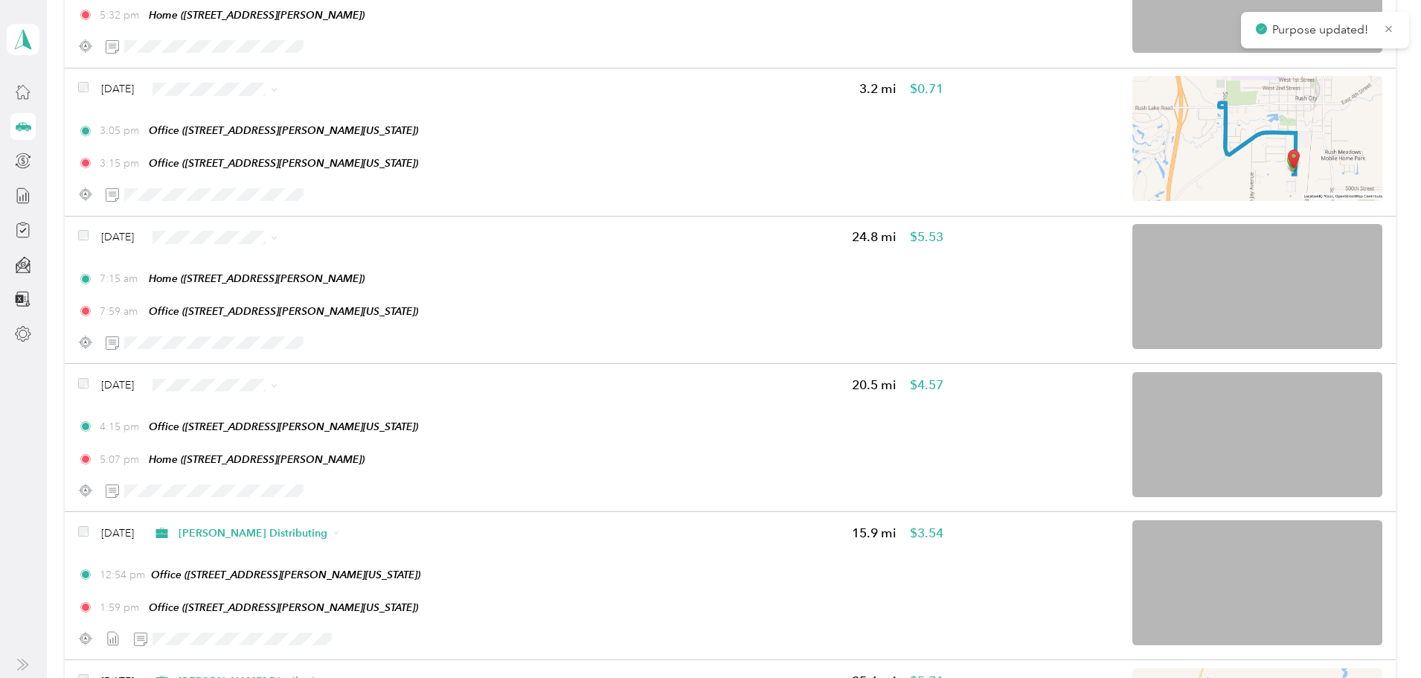
click at [347, 117] on span "[PERSON_NAME] Distributing" at bounding box center [398, 117] width 149 height 16
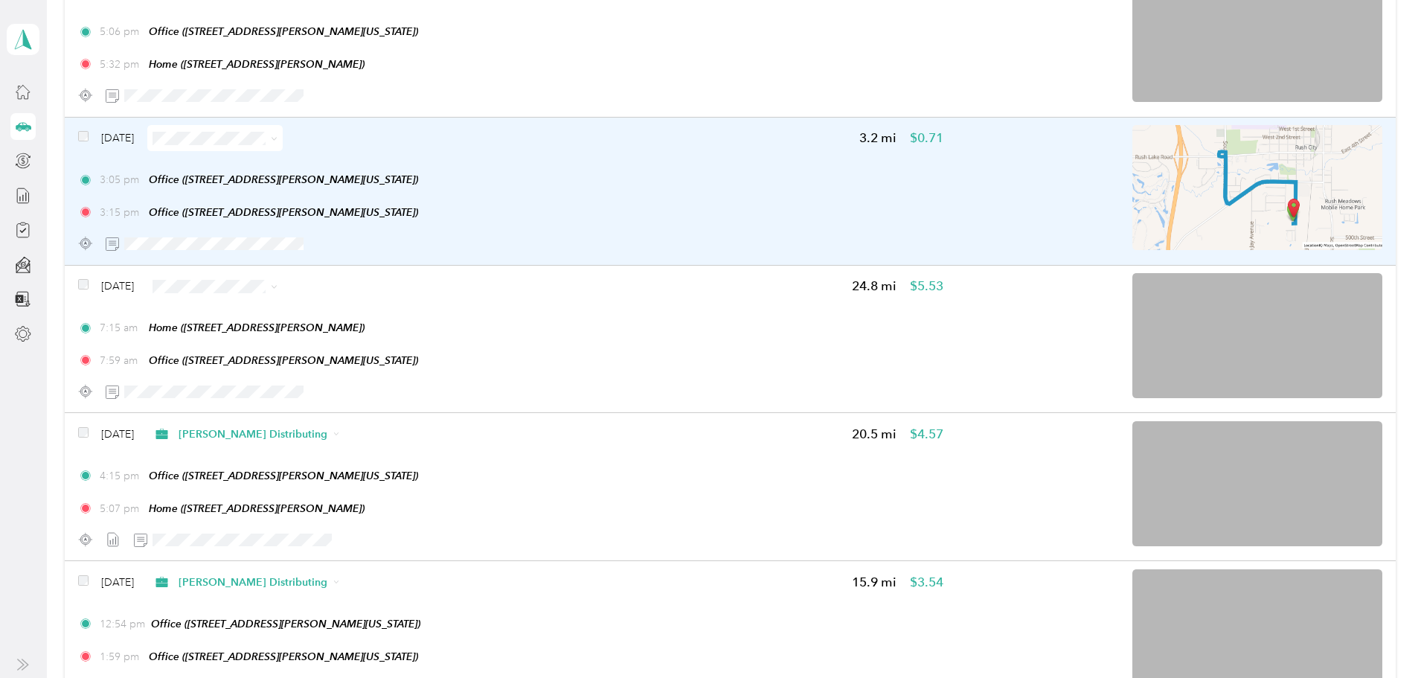
scroll to position [4657, 0]
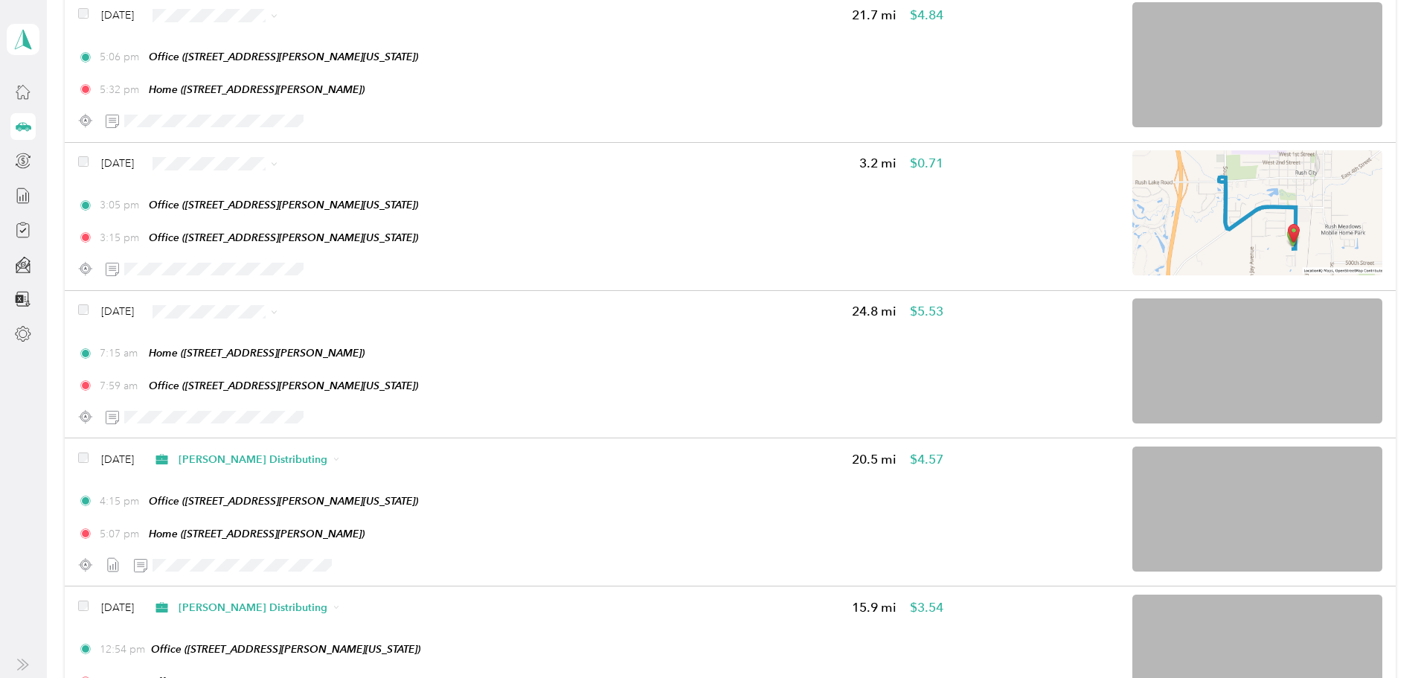
click at [367, 187] on span "[PERSON_NAME] Distributing" at bounding box center [398, 190] width 149 height 16
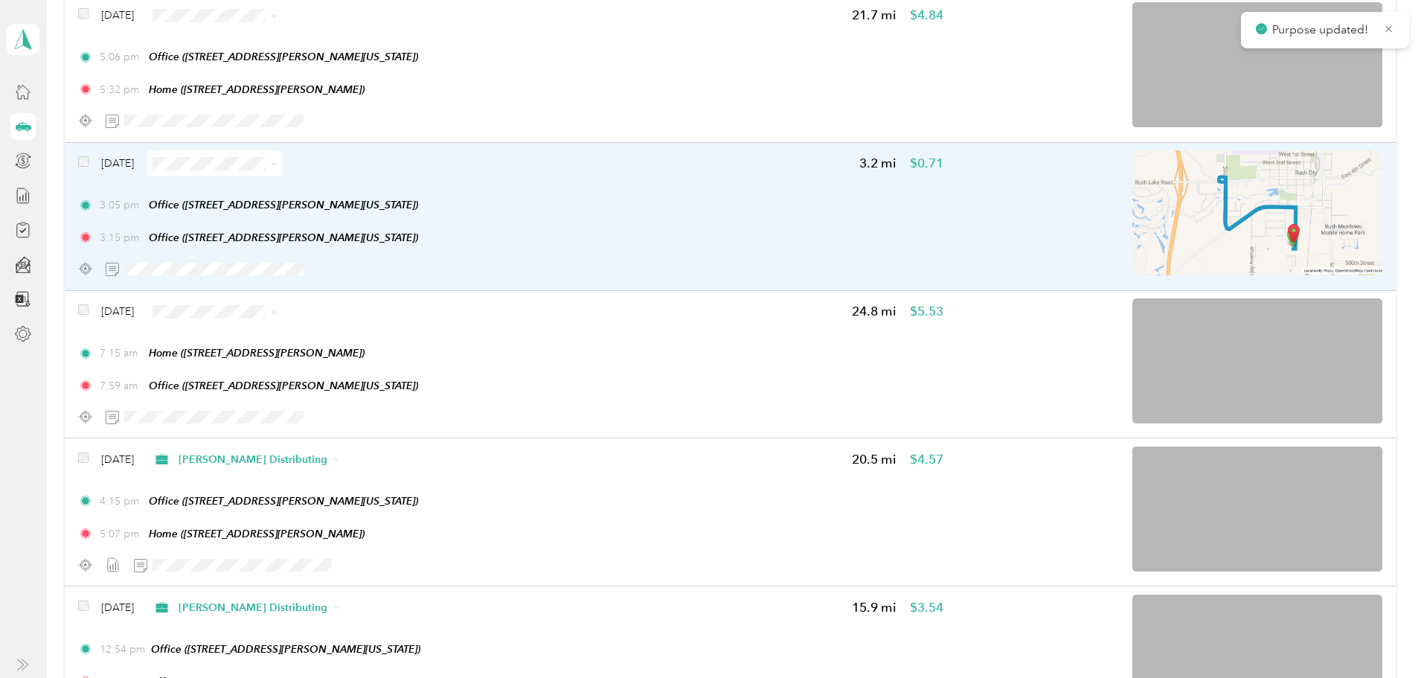
scroll to position [4582, 0]
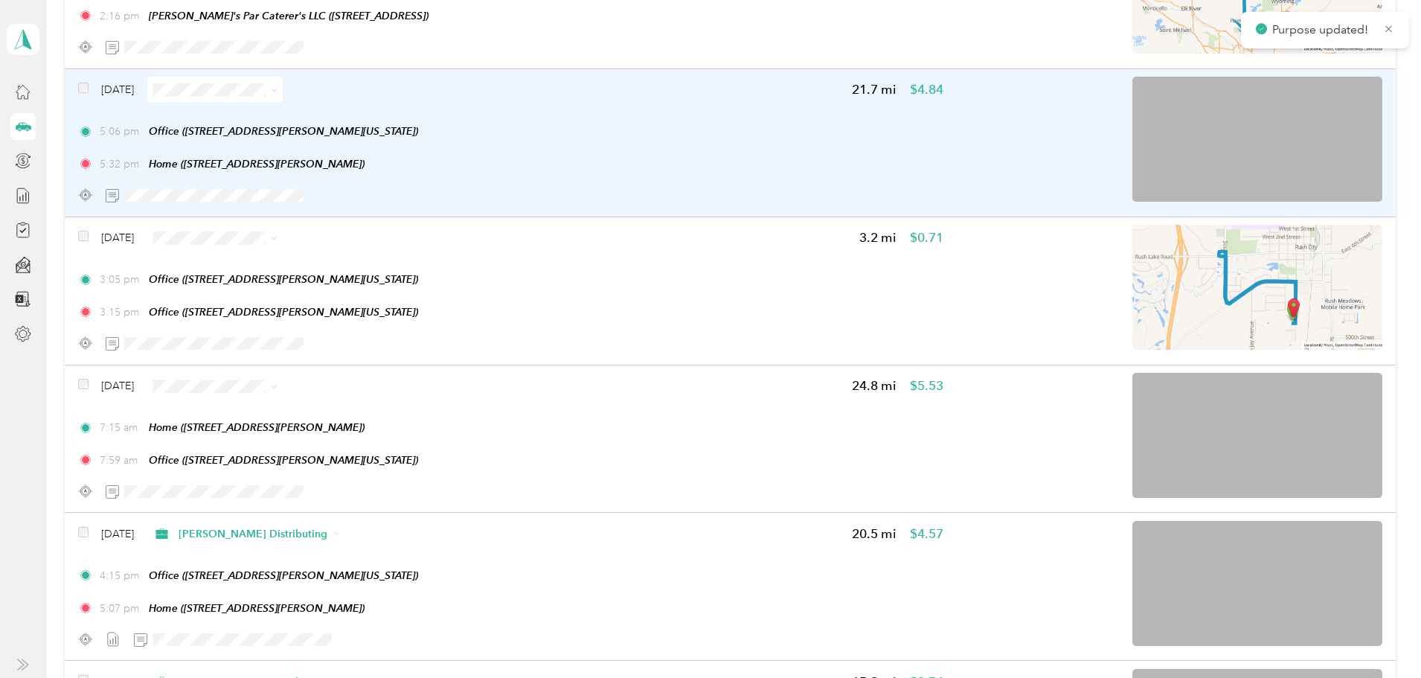
click at [283, 98] on span at bounding box center [214, 90] width 135 height 26
click at [283, 100] on span at bounding box center [214, 90] width 135 height 26
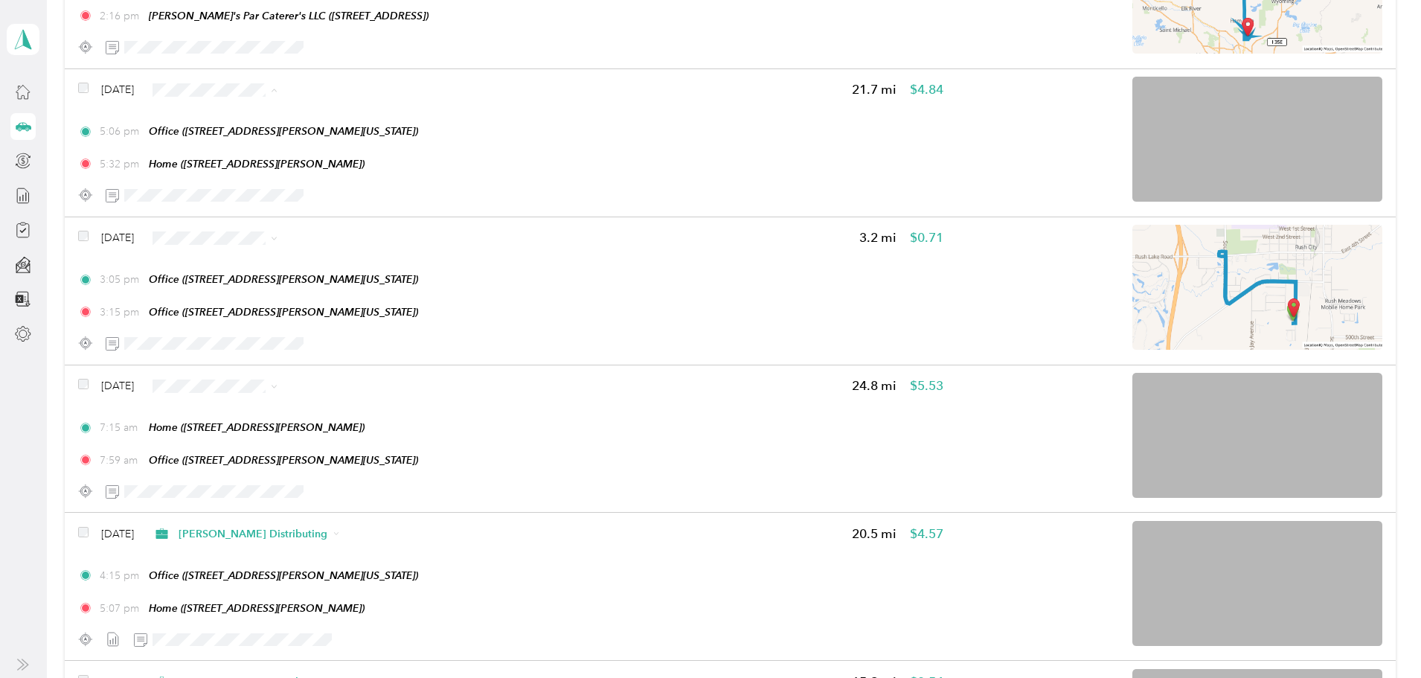
click at [350, 111] on span "[PERSON_NAME] Distributing" at bounding box center [398, 117] width 149 height 16
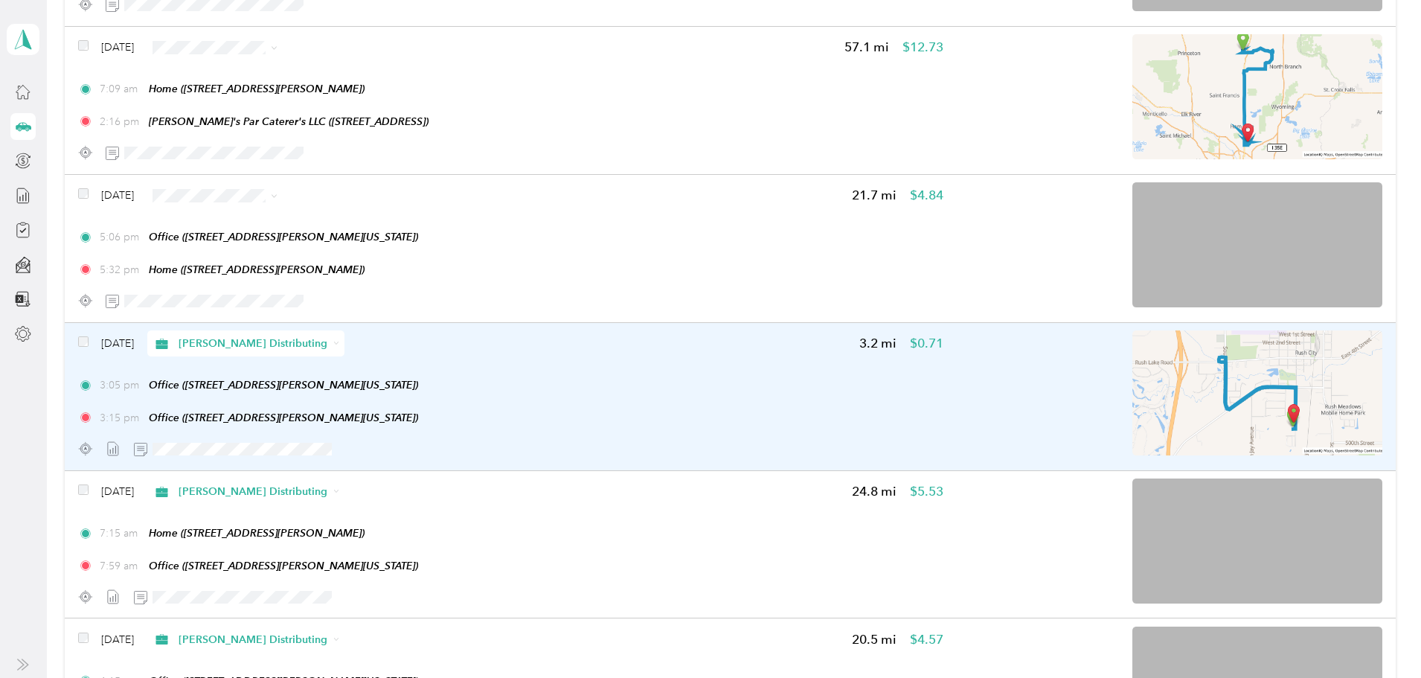
scroll to position [4359, 0]
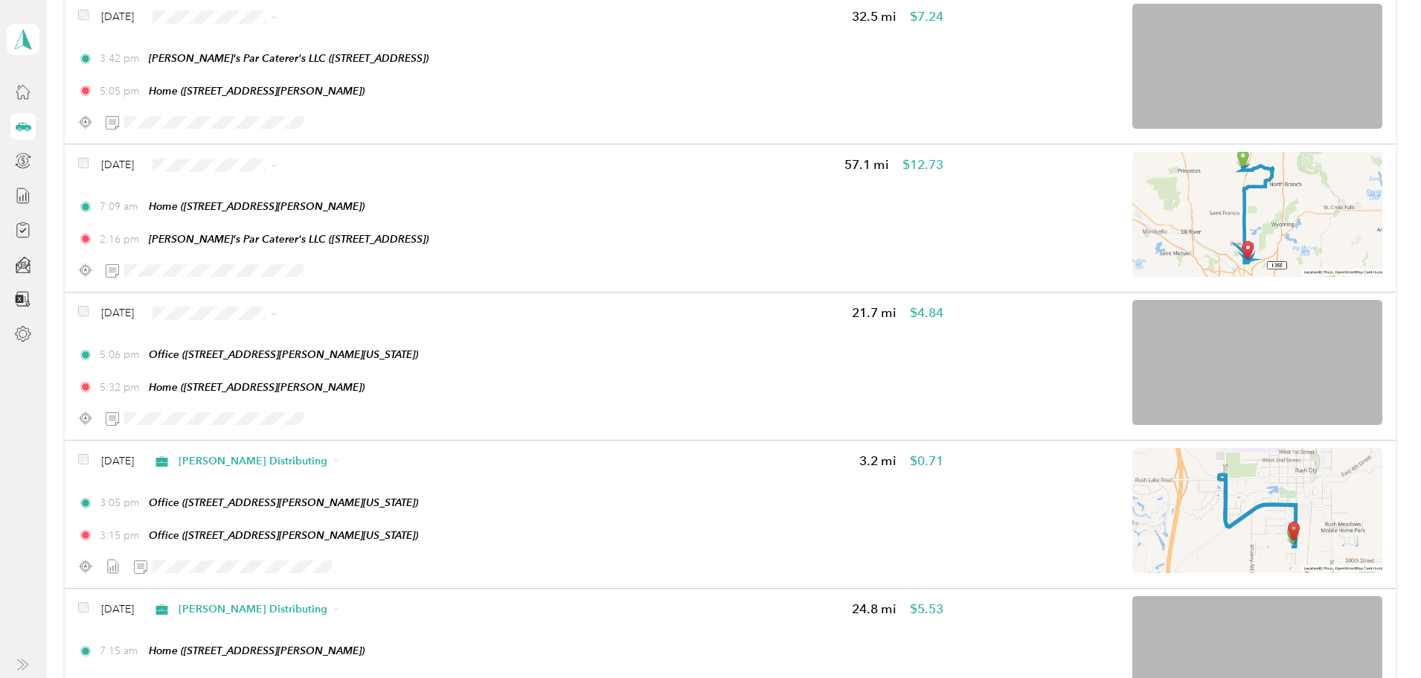
click at [379, 338] on span "[PERSON_NAME] Distributing" at bounding box center [398, 340] width 149 height 16
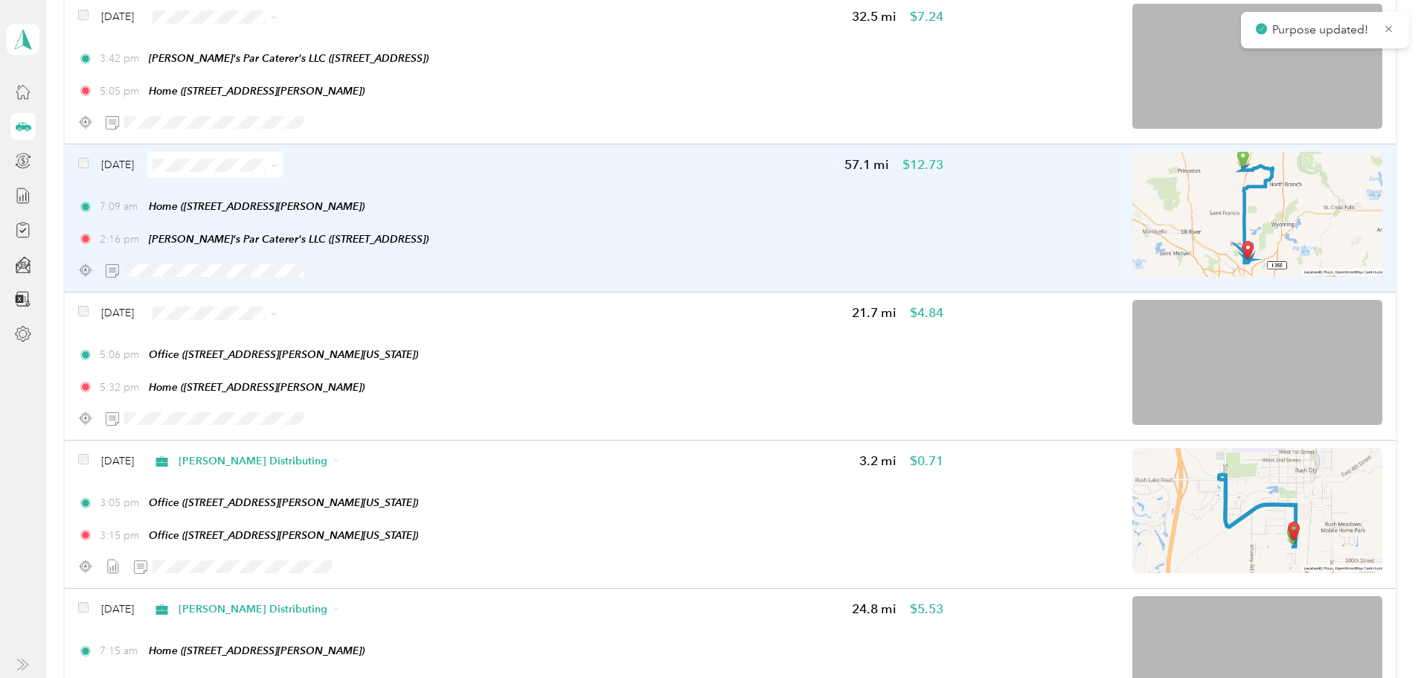
click at [283, 156] on span at bounding box center [214, 165] width 135 height 26
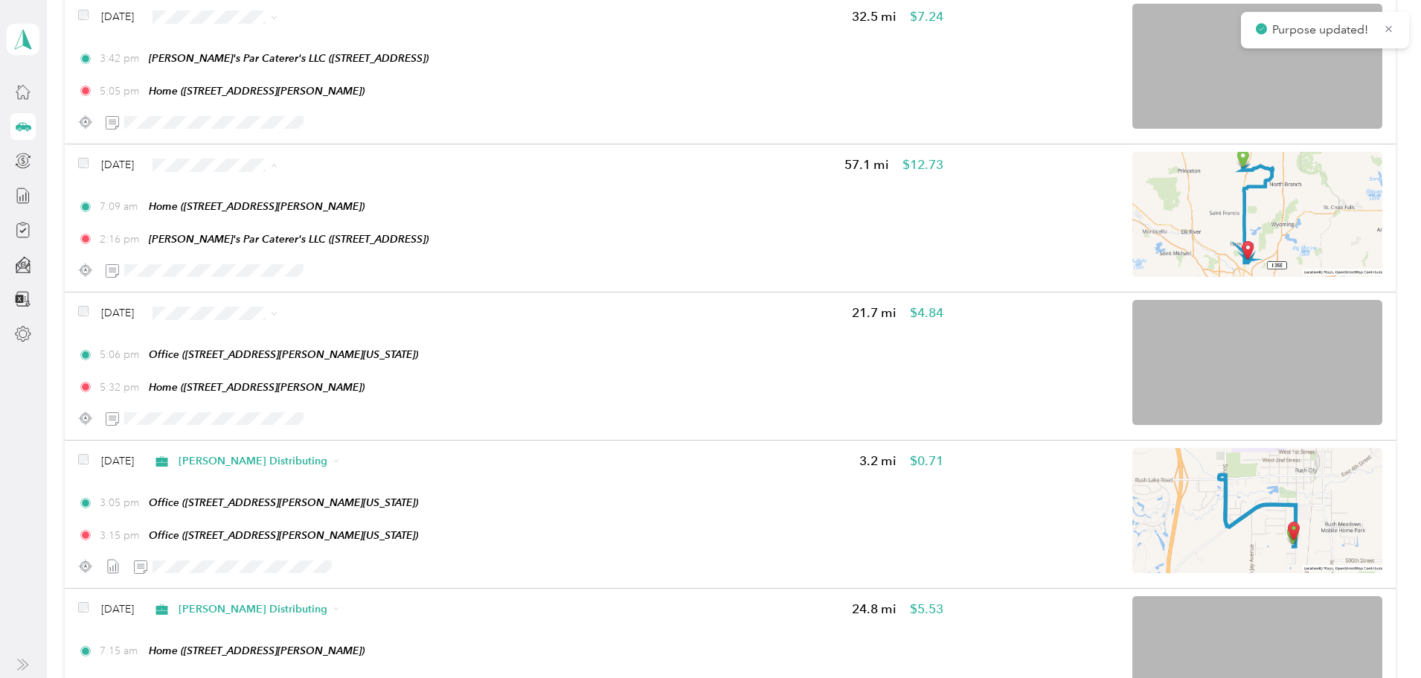
click at [339, 192] on span "[PERSON_NAME] Distributing" at bounding box center [398, 193] width 149 height 16
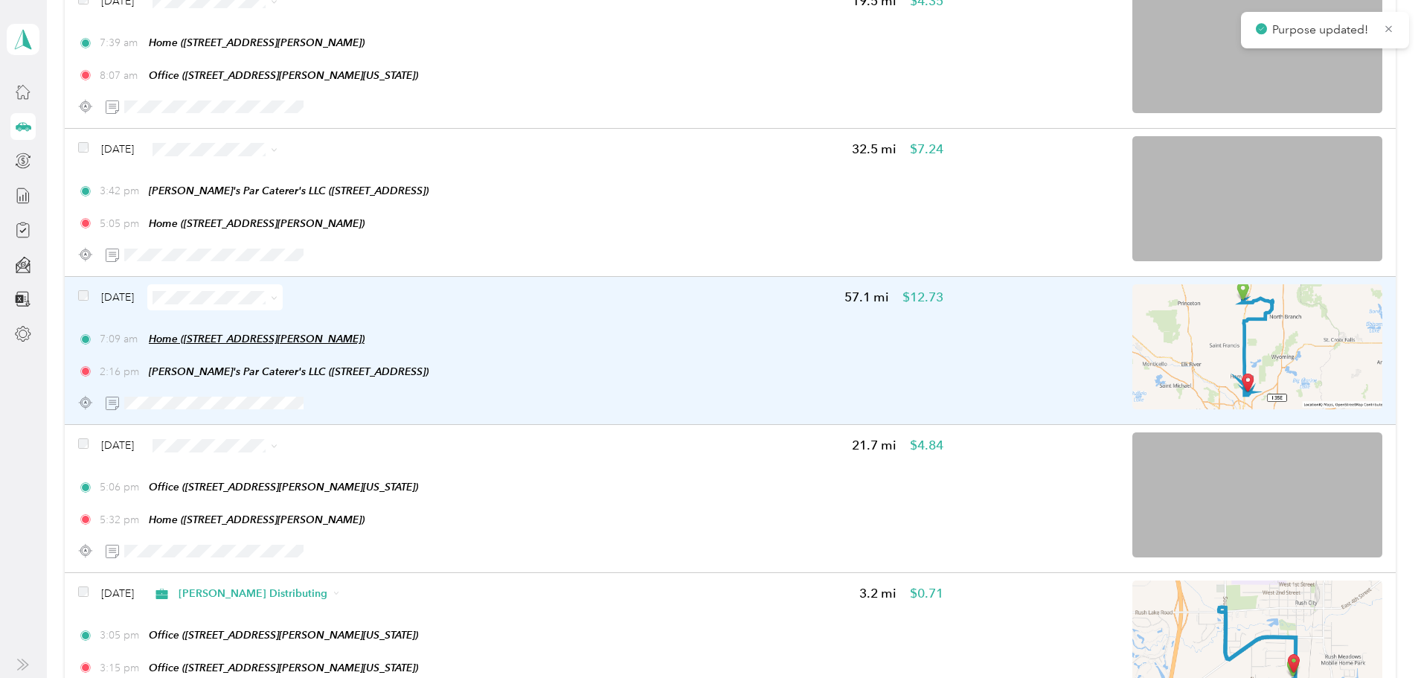
scroll to position [4210, 0]
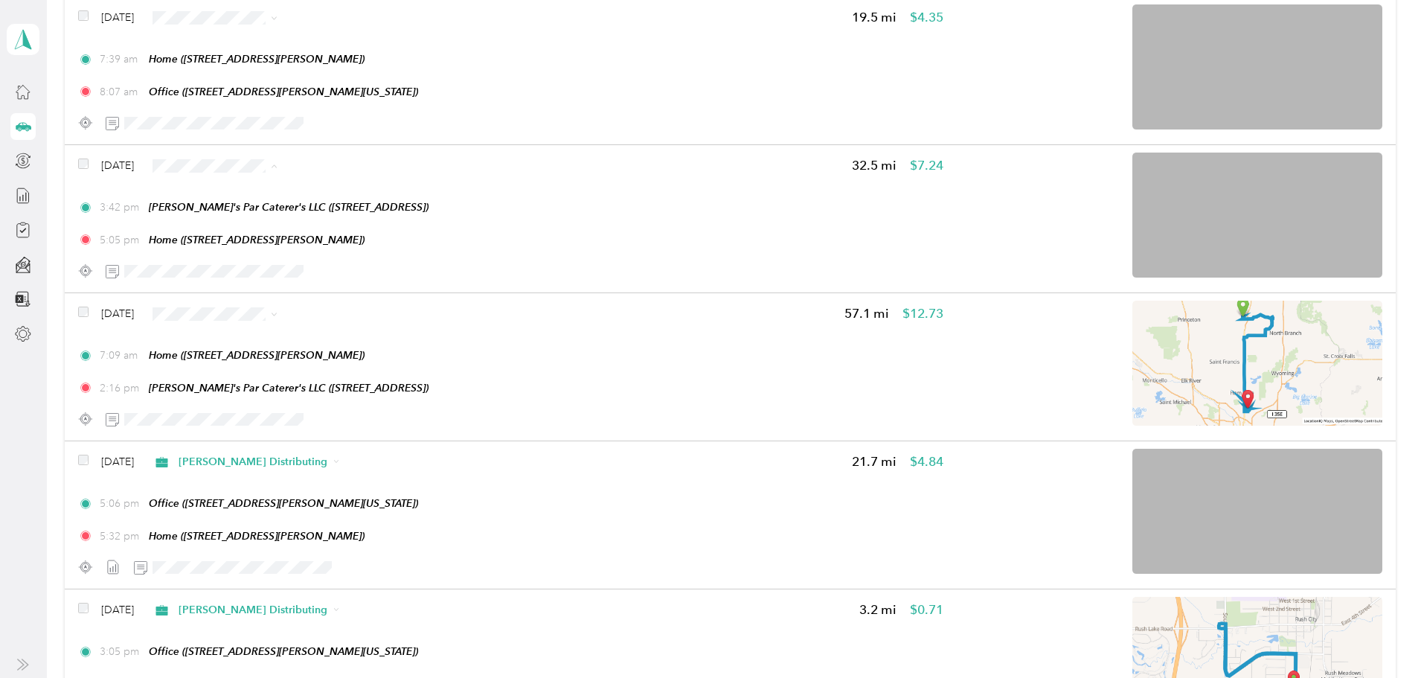
click at [350, 185] on span "[PERSON_NAME] Distributing" at bounding box center [398, 193] width 149 height 16
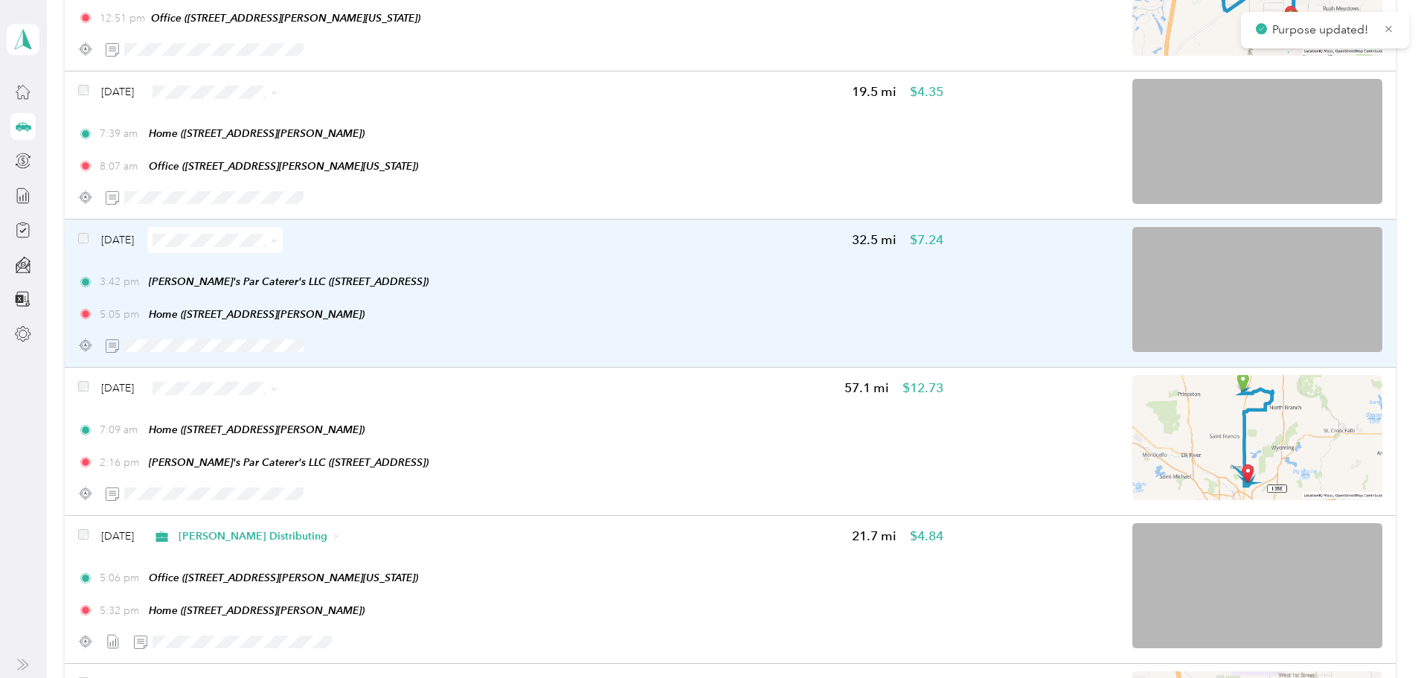
scroll to position [4062, 0]
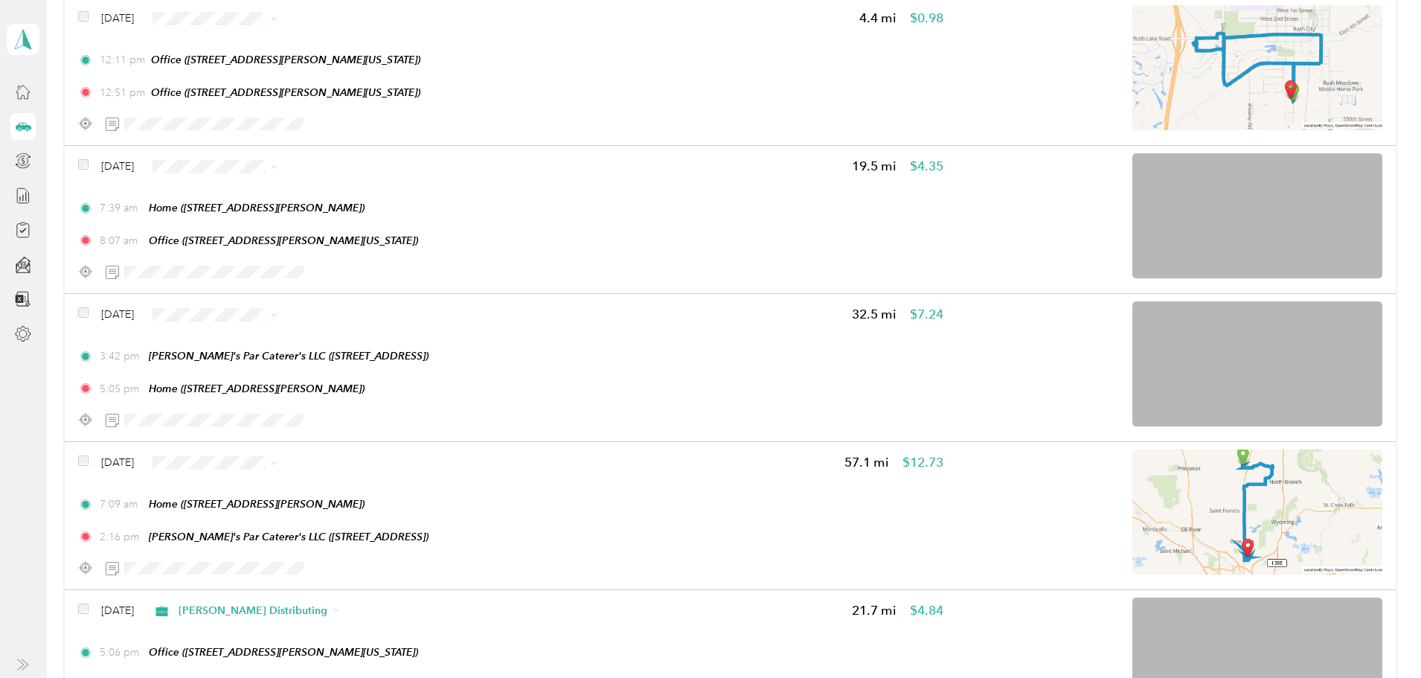
click at [353, 185] on li "[PERSON_NAME] Distributing" at bounding box center [385, 194] width 196 height 26
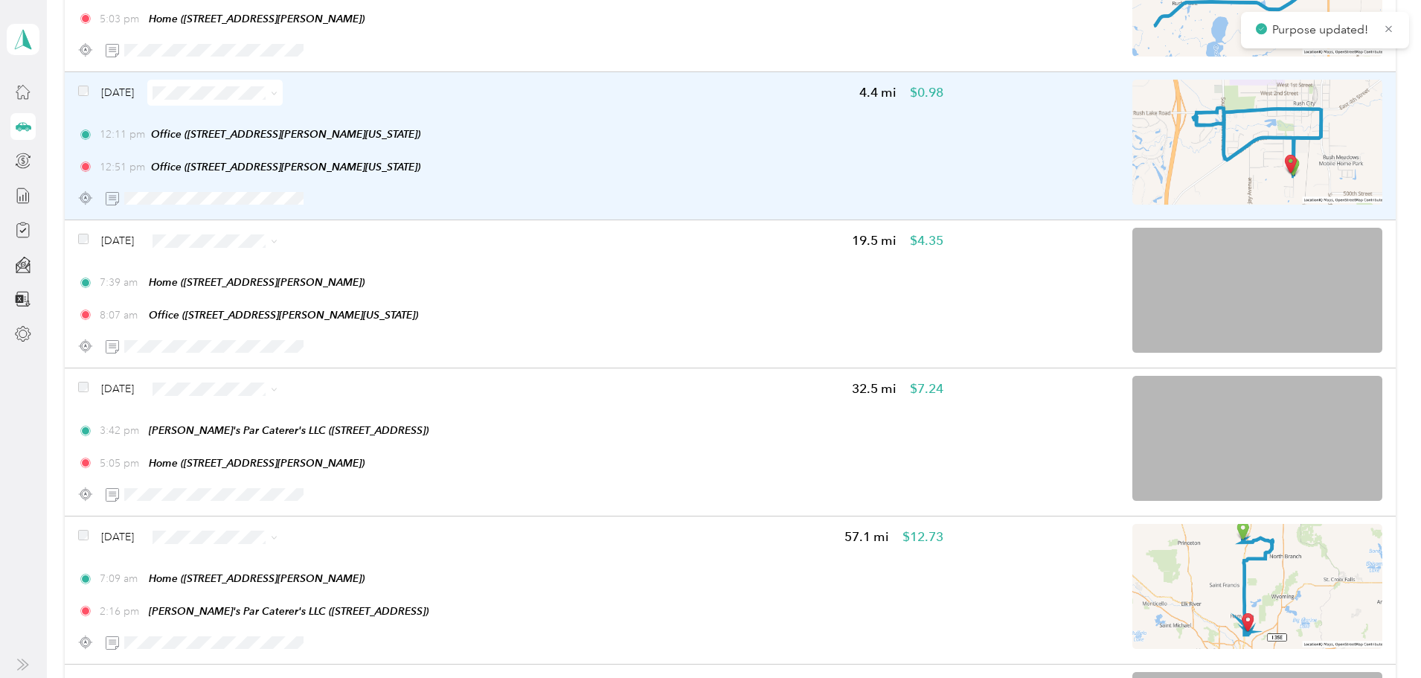
click at [283, 100] on span at bounding box center [214, 93] width 135 height 26
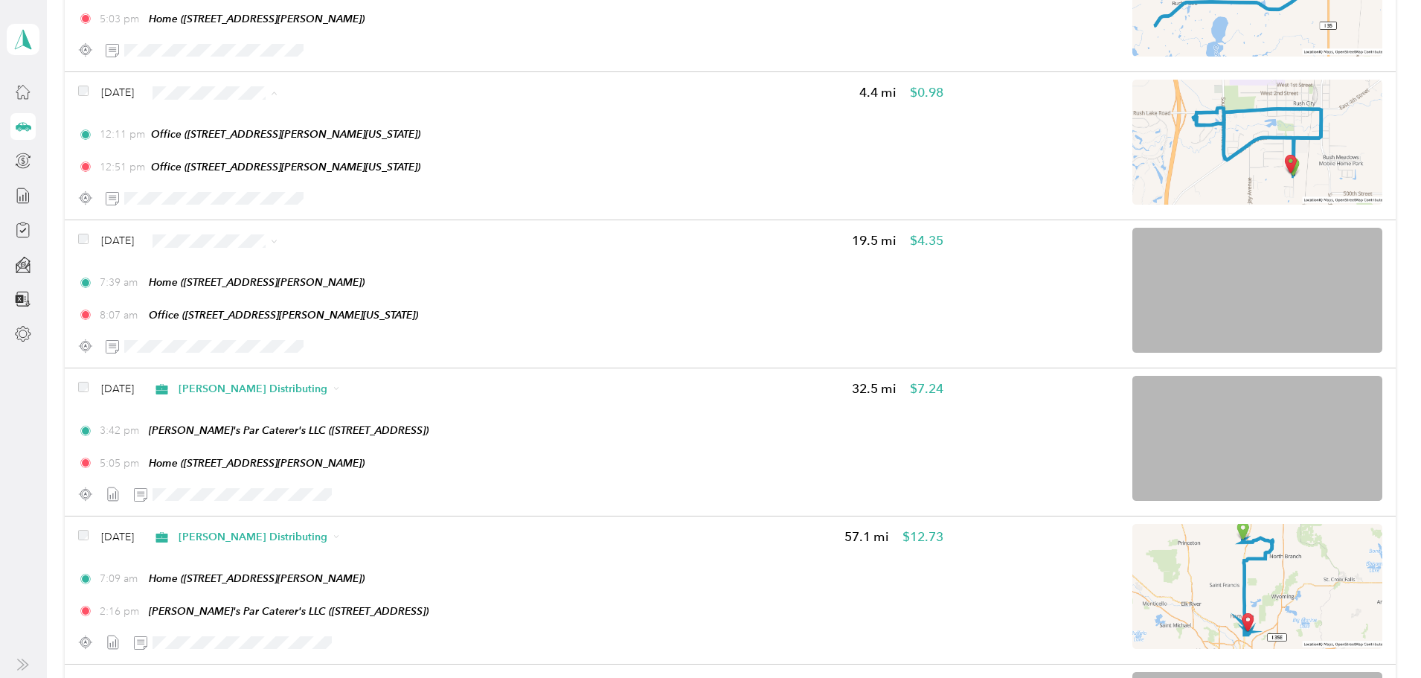
click at [336, 119] on span "[PERSON_NAME] Distributing" at bounding box center [398, 120] width 149 height 16
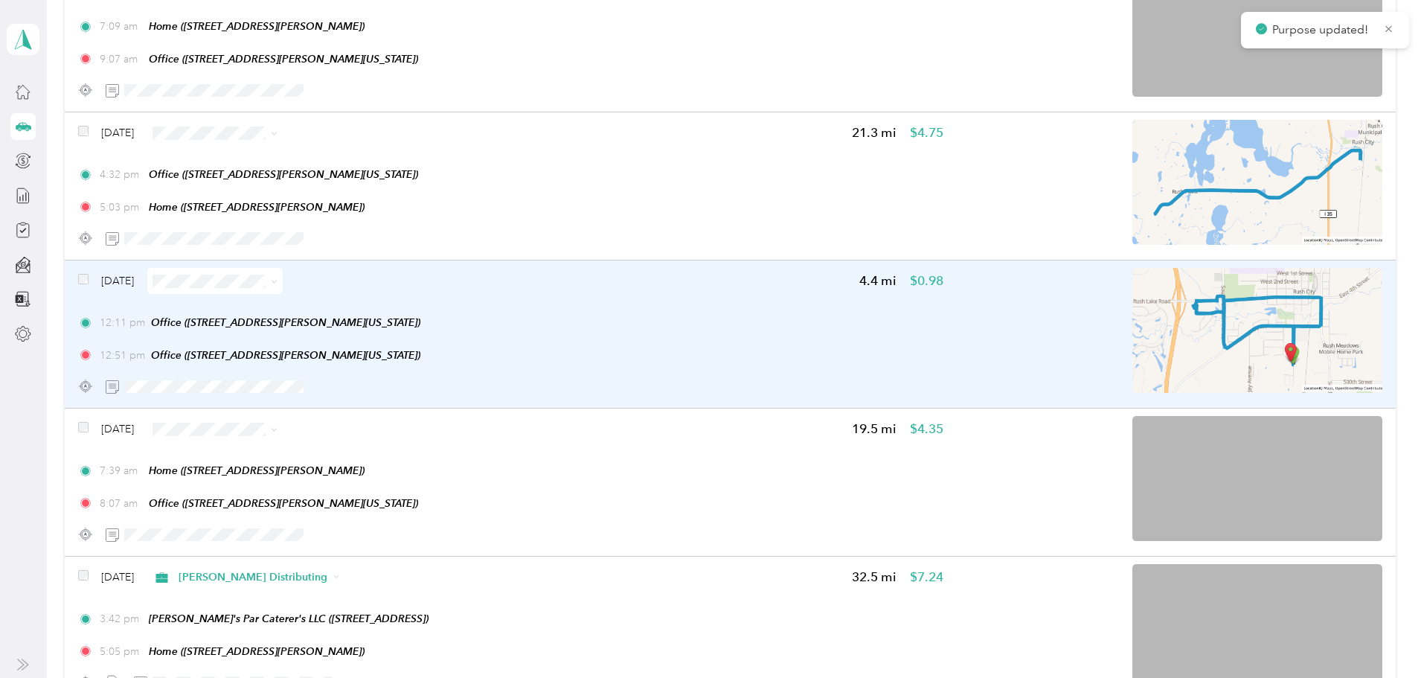
scroll to position [3764, 0]
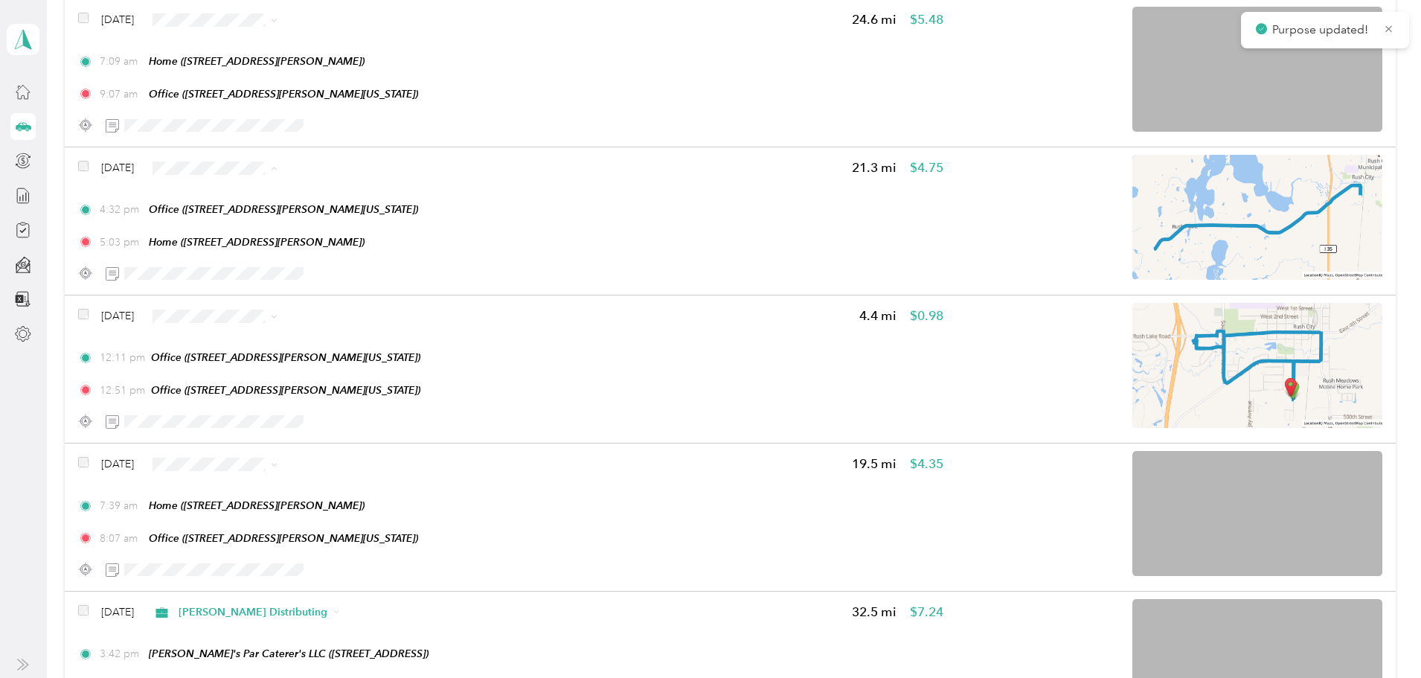
click at [373, 183] on li "[PERSON_NAME] Distributing" at bounding box center [385, 195] width 196 height 26
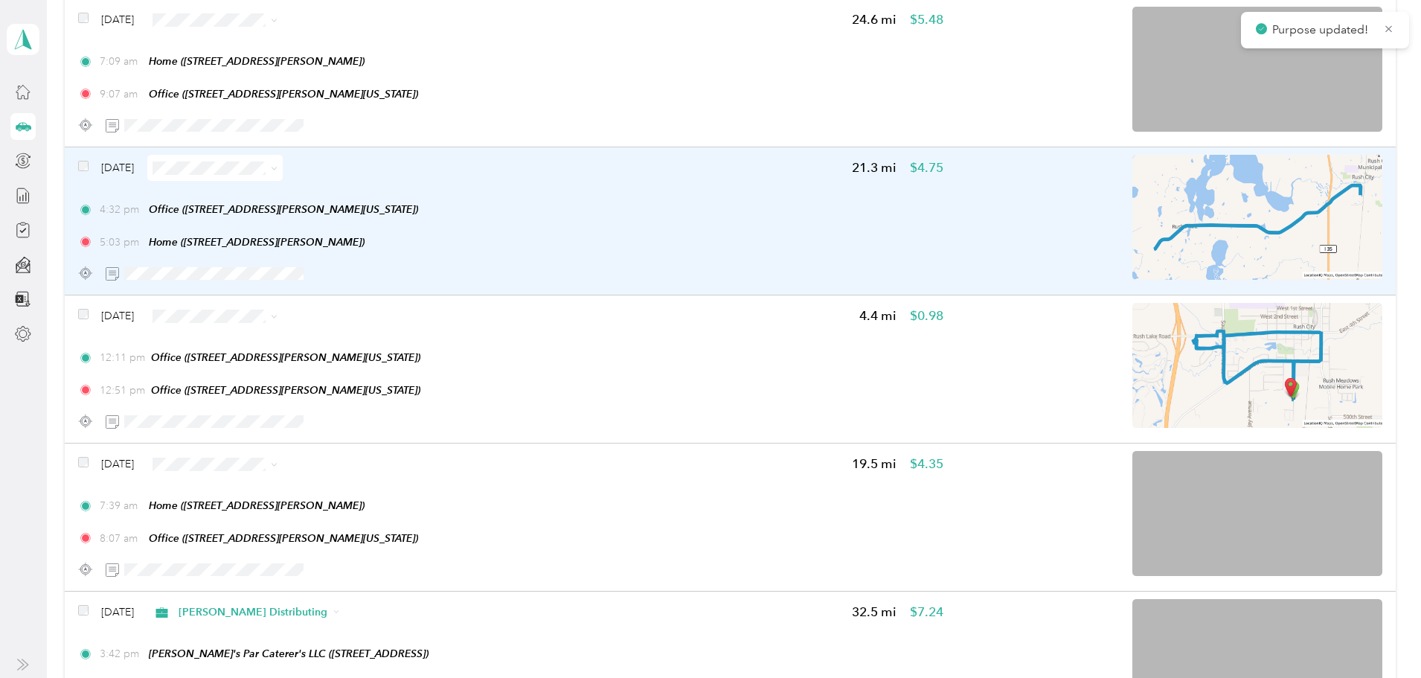
scroll to position [3690, 0]
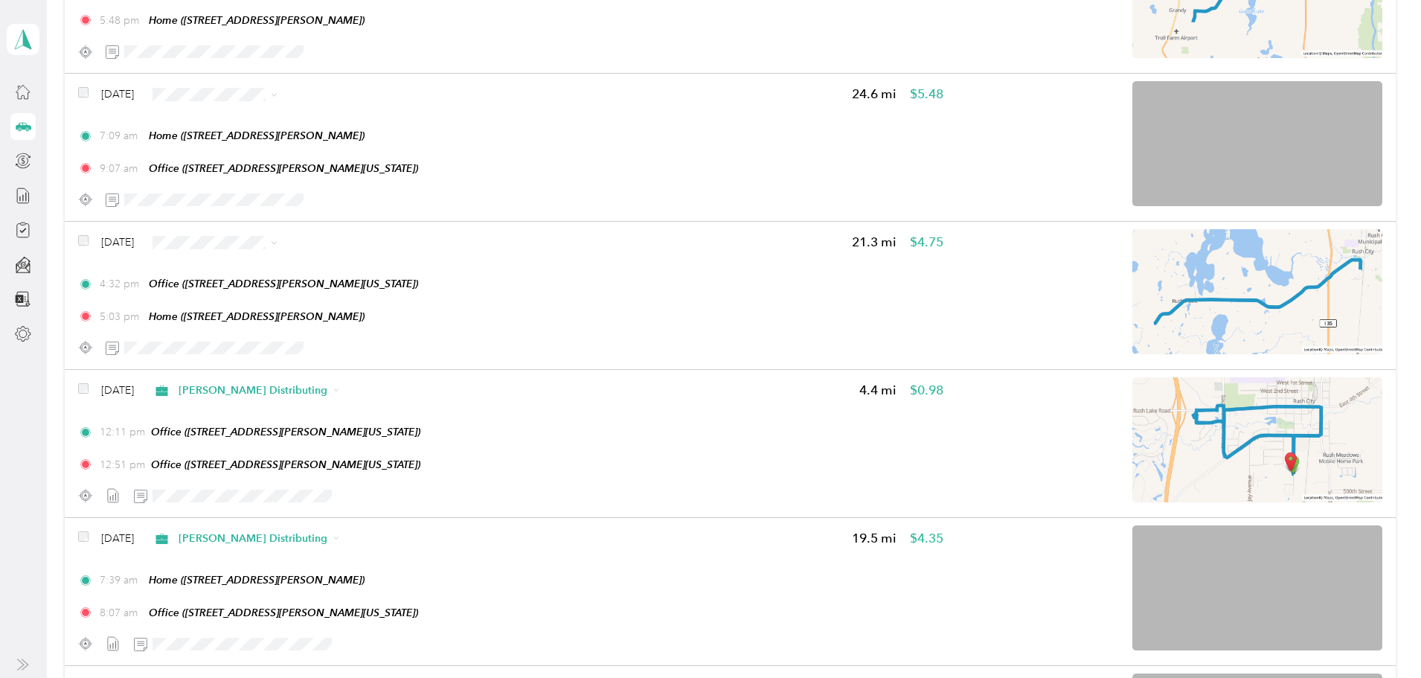
click at [345, 263] on span "[PERSON_NAME] Distributing" at bounding box center [398, 270] width 149 height 16
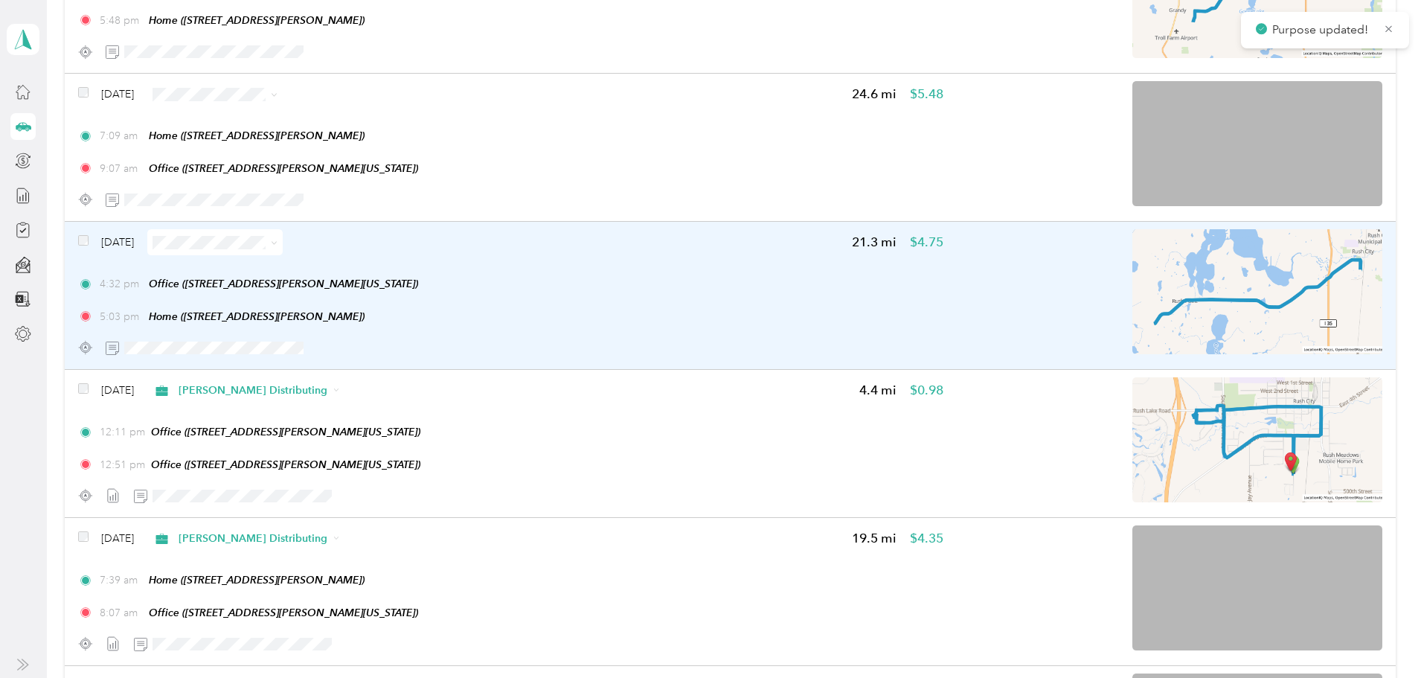
scroll to position [3615, 0]
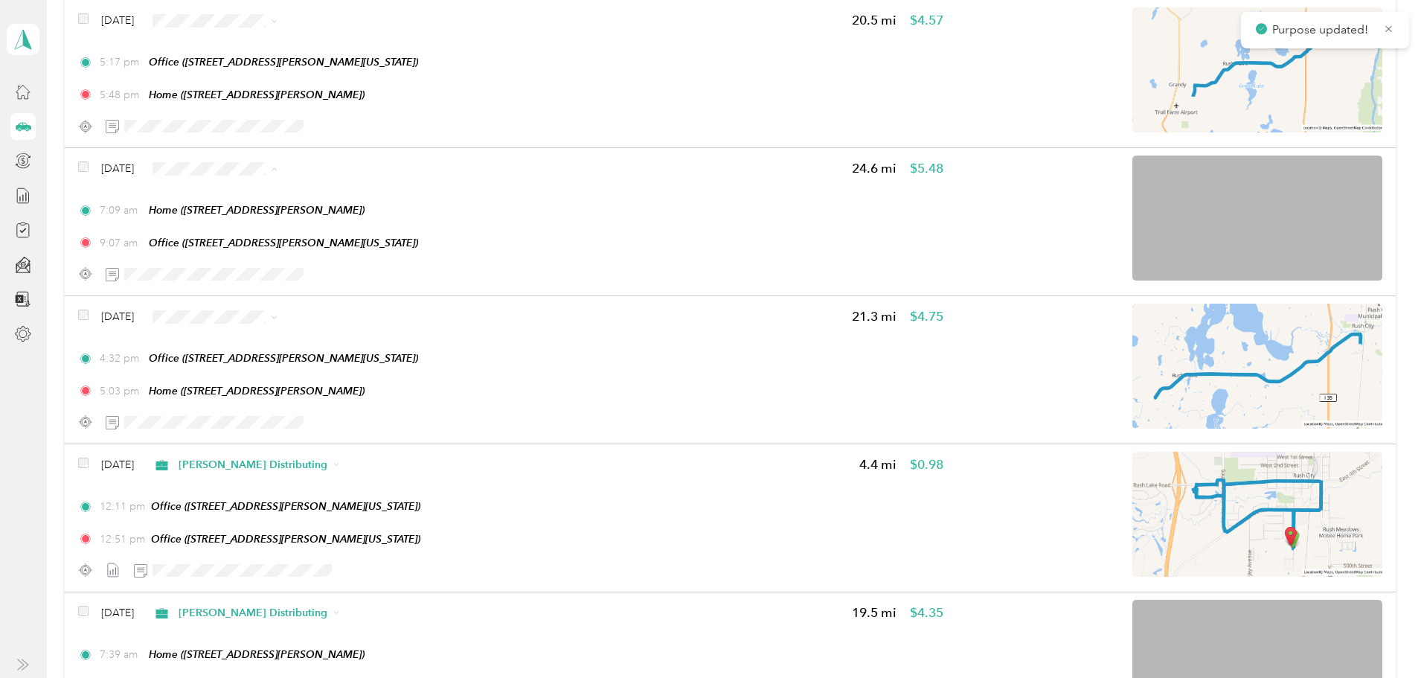
click at [334, 196] on span "[PERSON_NAME] Distributing" at bounding box center [398, 196] width 149 height 16
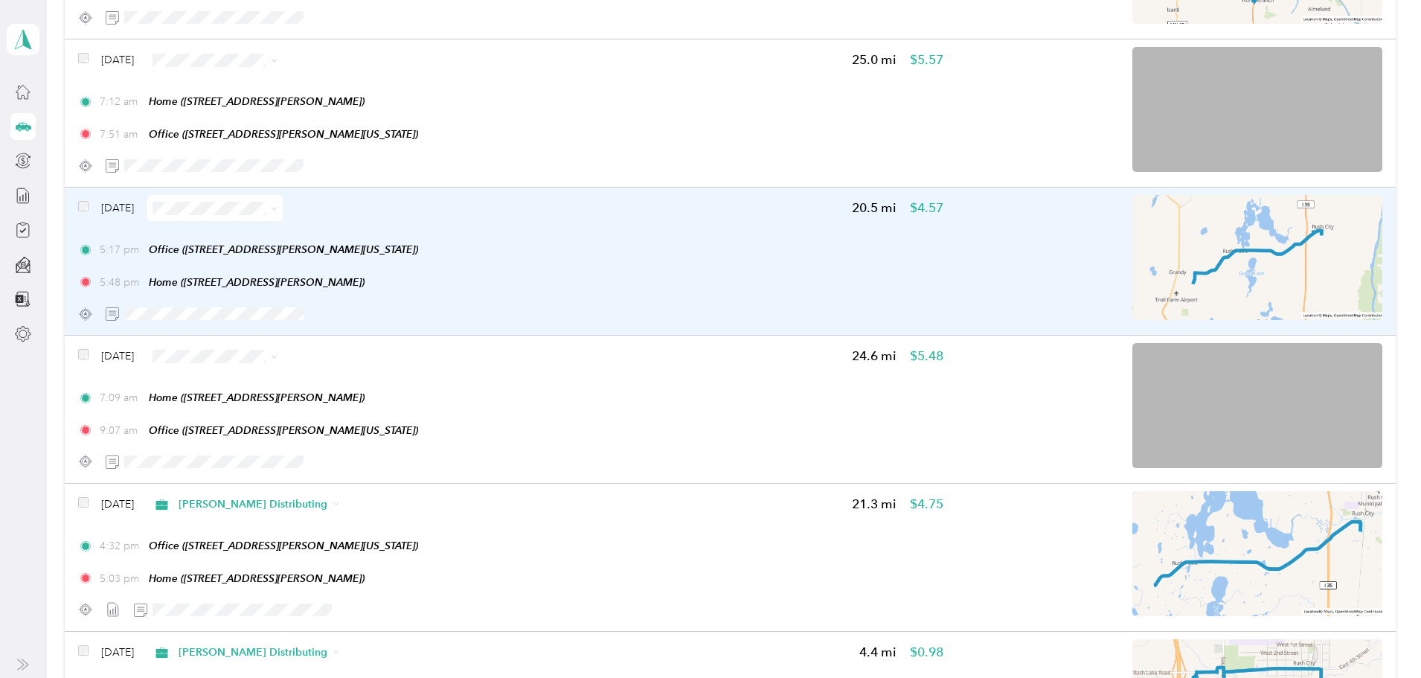
scroll to position [3392, 0]
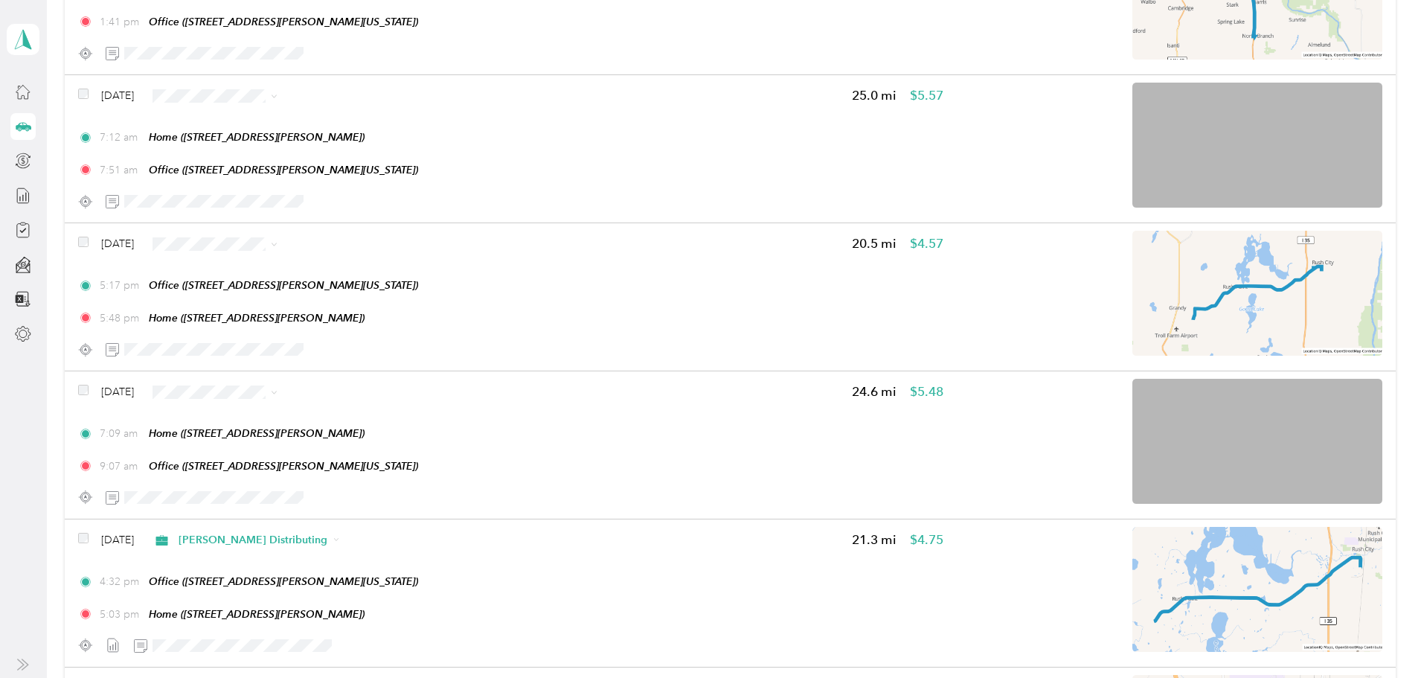
click at [353, 413] on span "[PERSON_NAME] Distributing" at bounding box center [398, 415] width 149 height 16
click at [333, 278] on li "[PERSON_NAME] Distributing" at bounding box center [385, 266] width 196 height 26
click at [360, 271] on span "[PERSON_NAME] Distributing" at bounding box center [398, 271] width 149 height 16
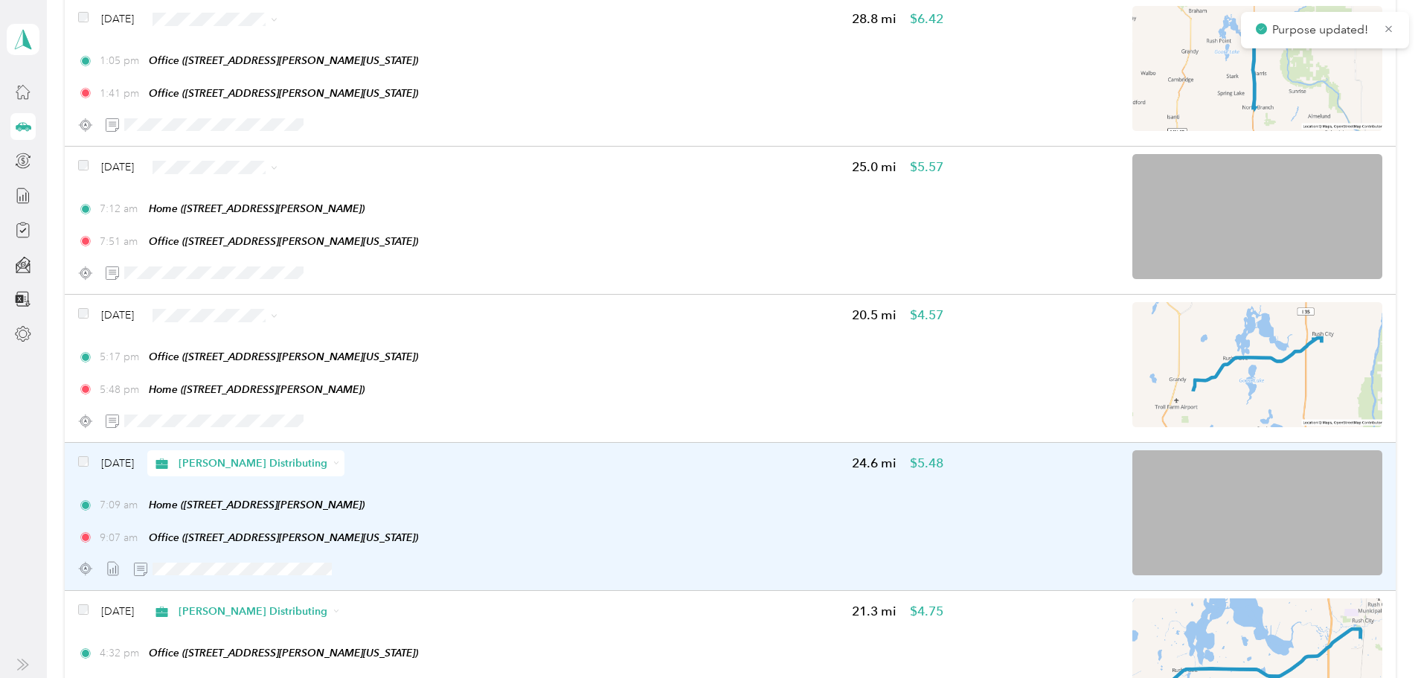
scroll to position [3318, 0]
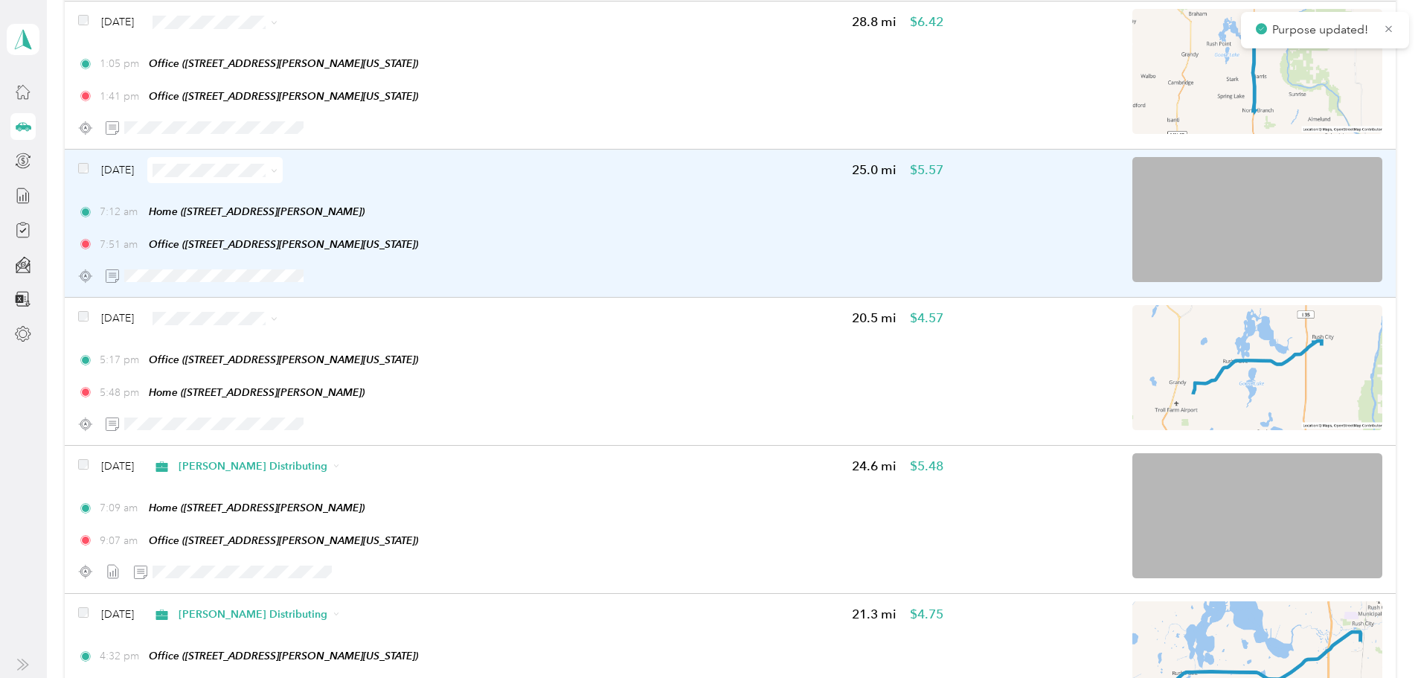
click at [283, 163] on span at bounding box center [214, 170] width 135 height 26
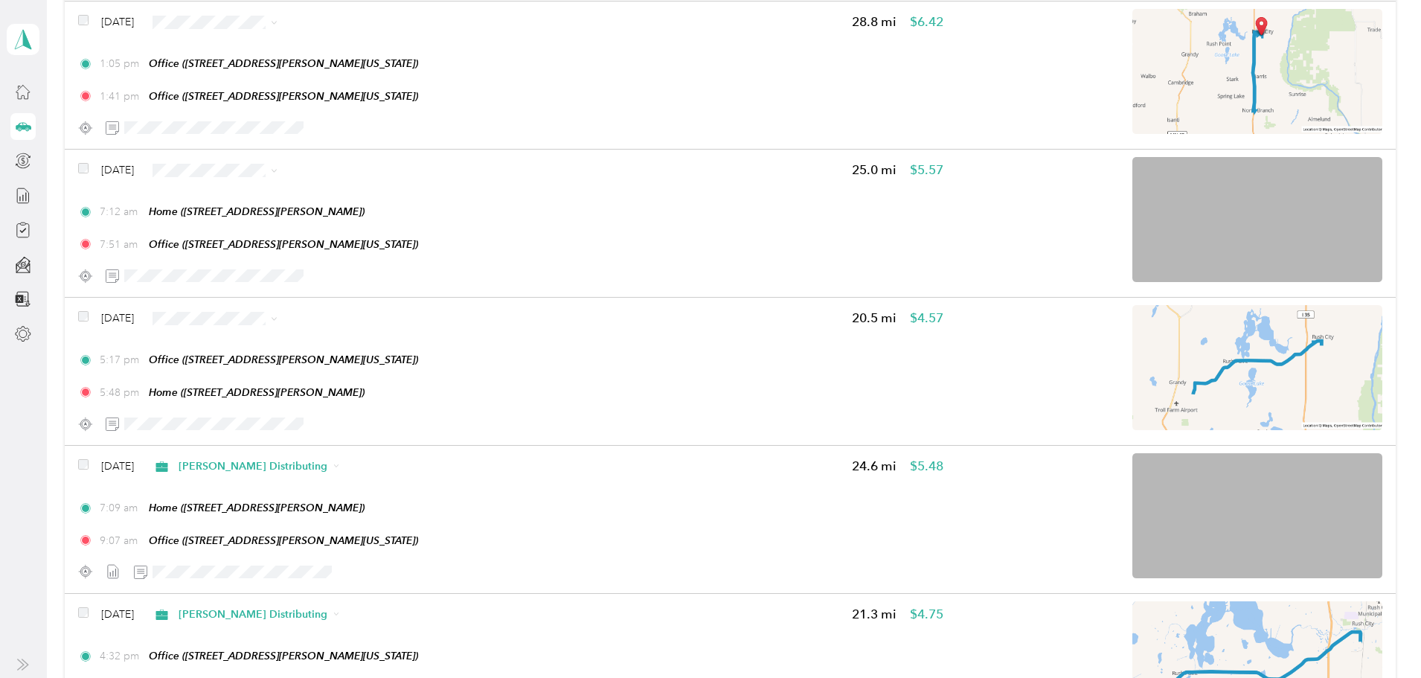
click at [362, 193] on span "[PERSON_NAME] Distributing" at bounding box center [398, 193] width 149 height 16
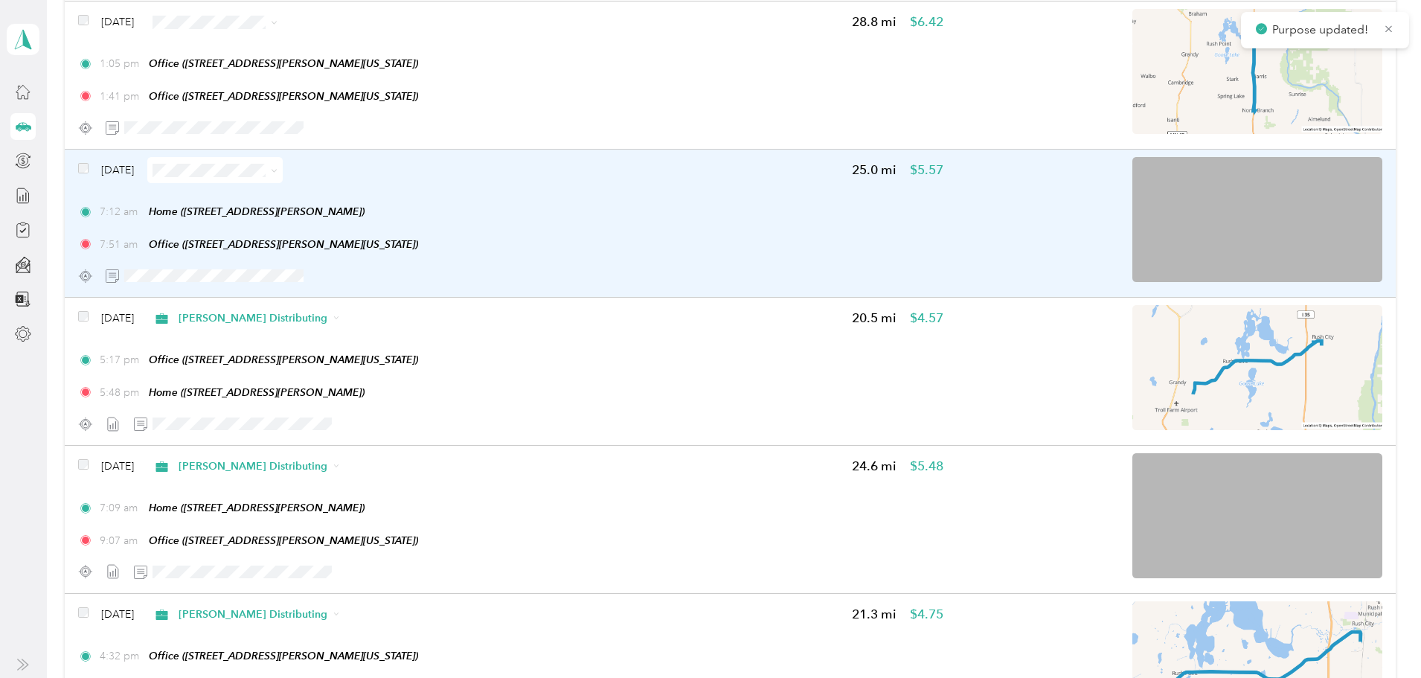
scroll to position [3243, 0]
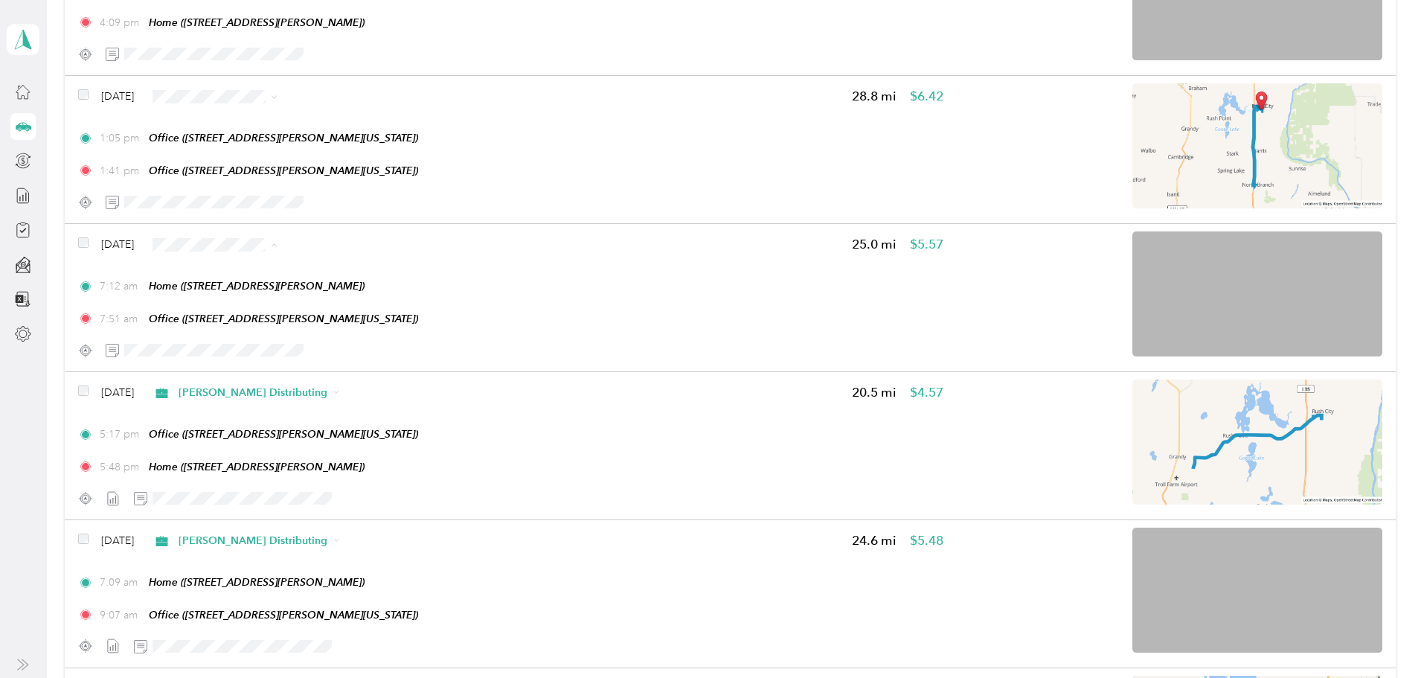
click at [366, 266] on span "[PERSON_NAME] Distributing" at bounding box center [398, 272] width 149 height 16
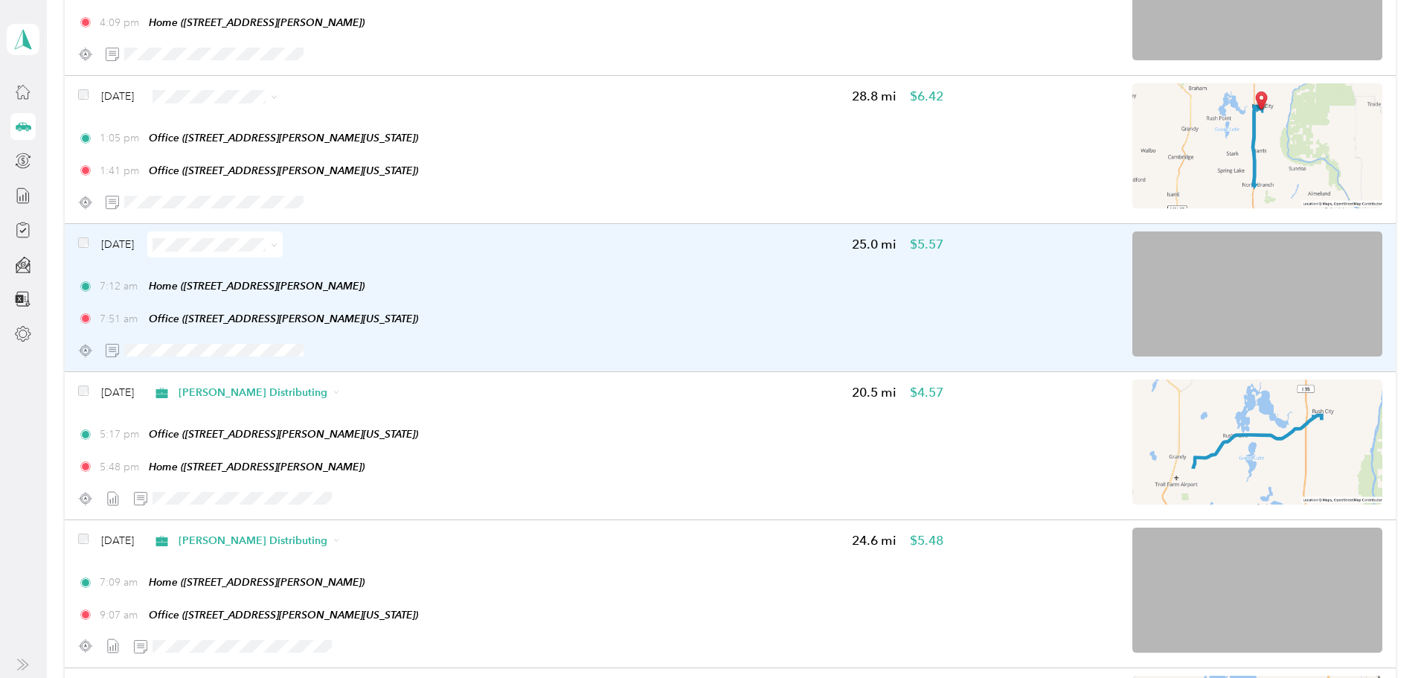
scroll to position [3169, 0]
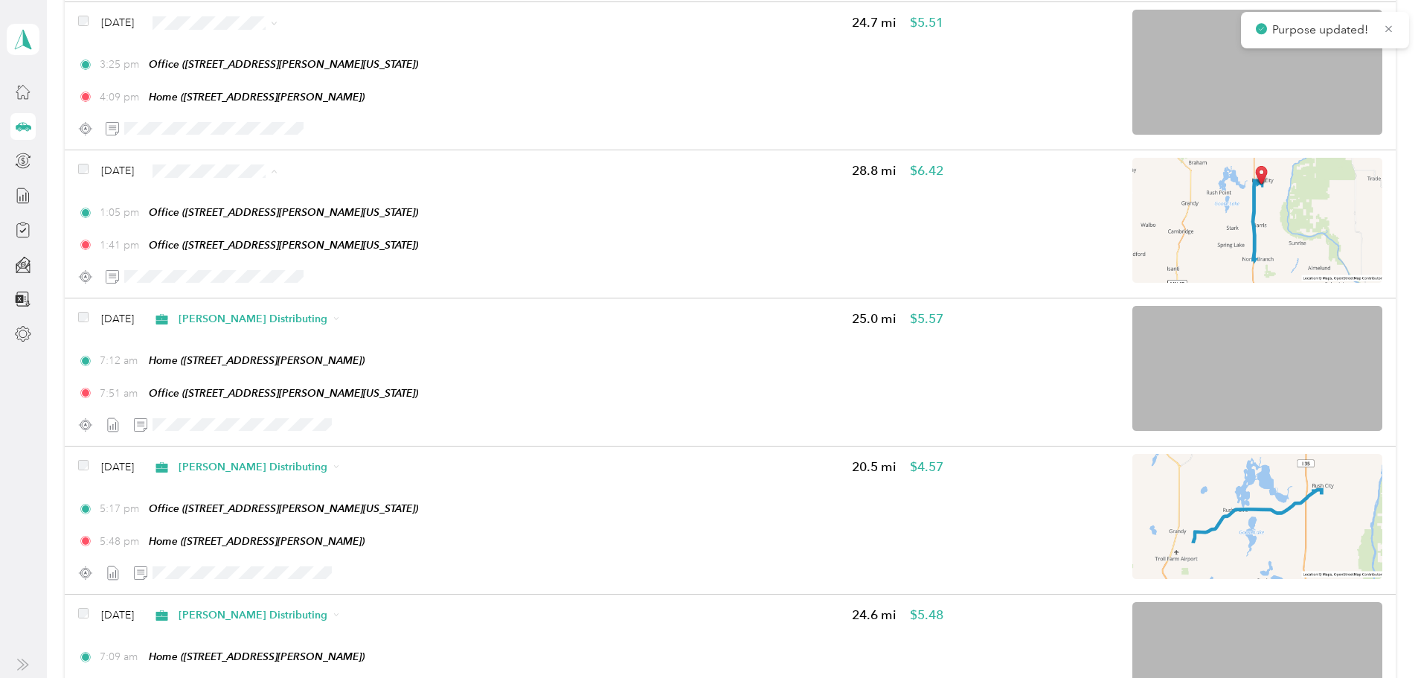
click at [382, 198] on span "[PERSON_NAME] Distributing" at bounding box center [398, 198] width 149 height 16
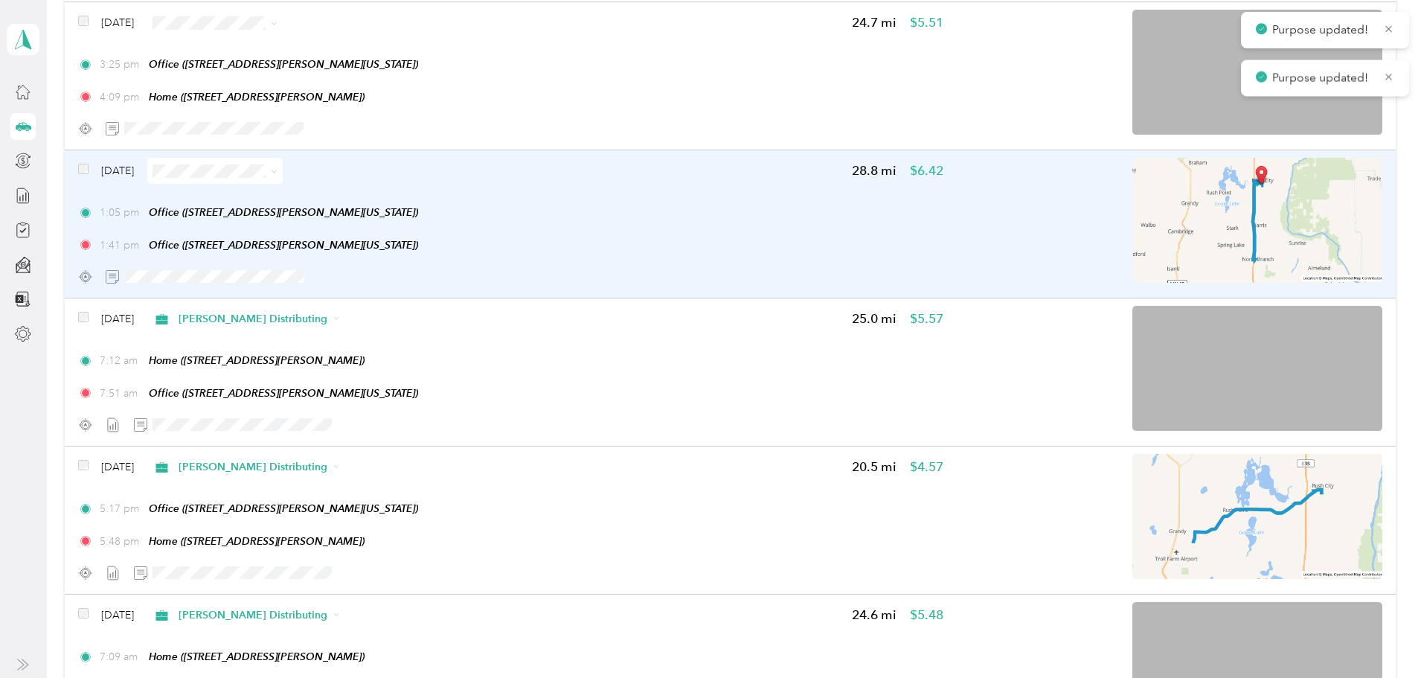
scroll to position [3094, 0]
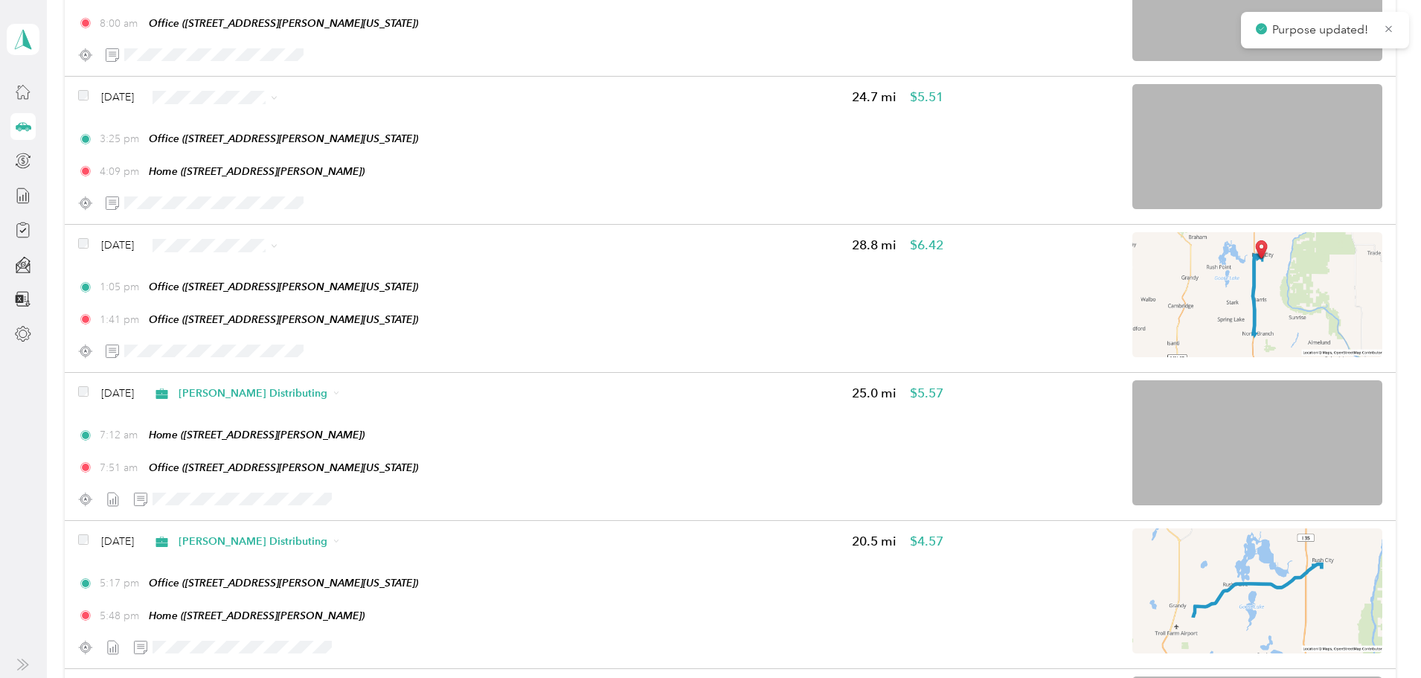
click at [383, 121] on span "[PERSON_NAME] Distributing" at bounding box center [398, 125] width 149 height 16
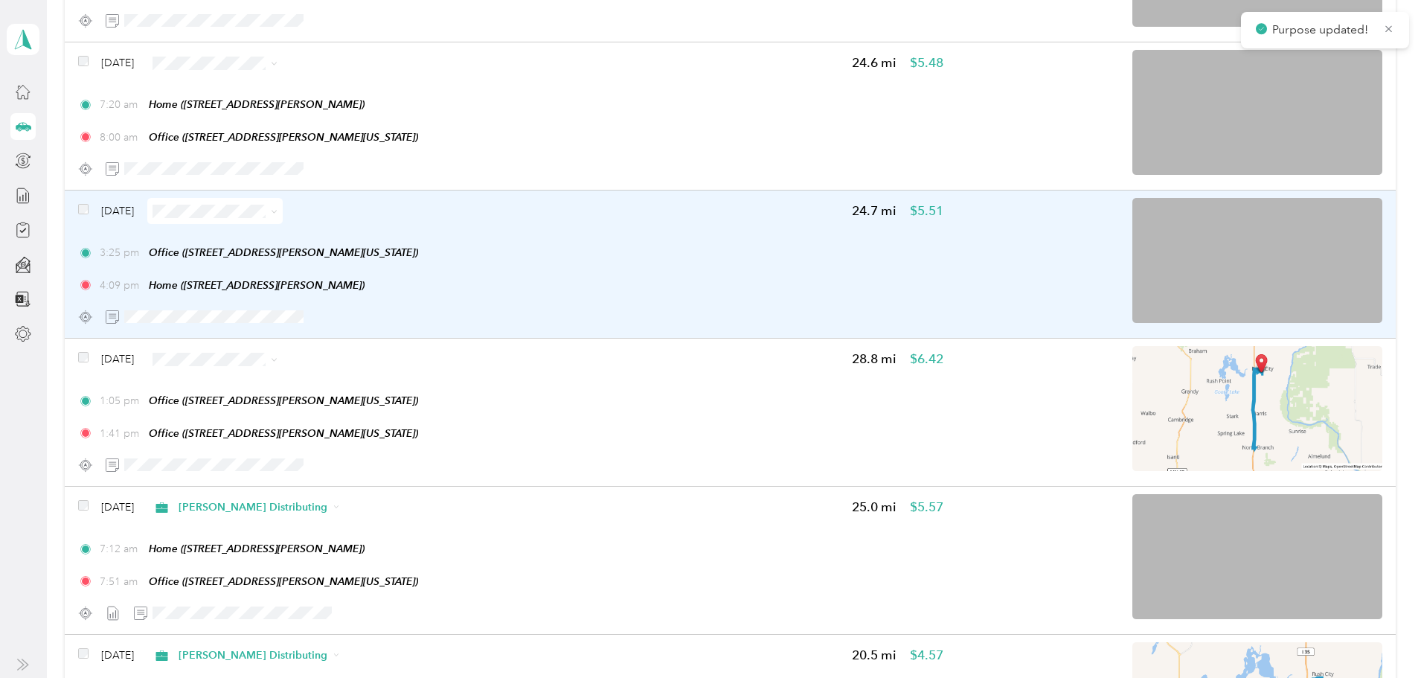
scroll to position [2946, 0]
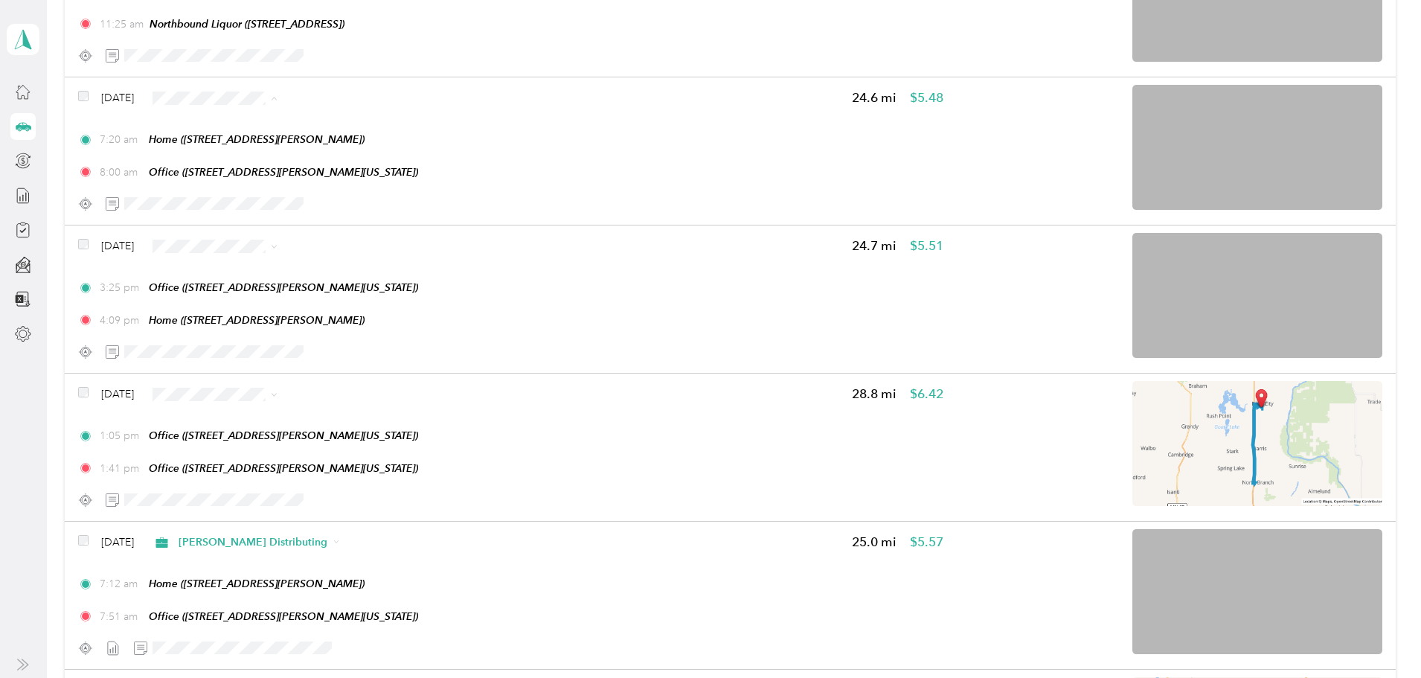
click at [334, 124] on span "[PERSON_NAME] Distributing" at bounding box center [398, 126] width 149 height 16
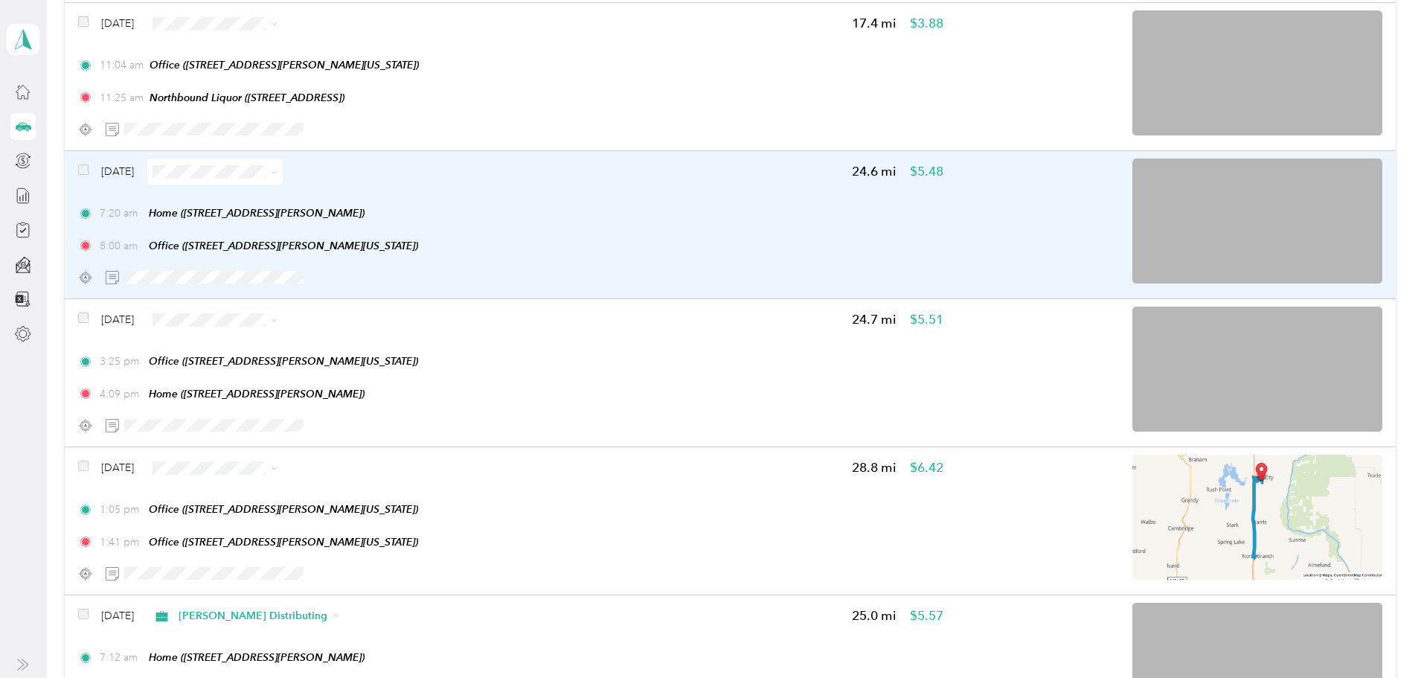
scroll to position [2871, 0]
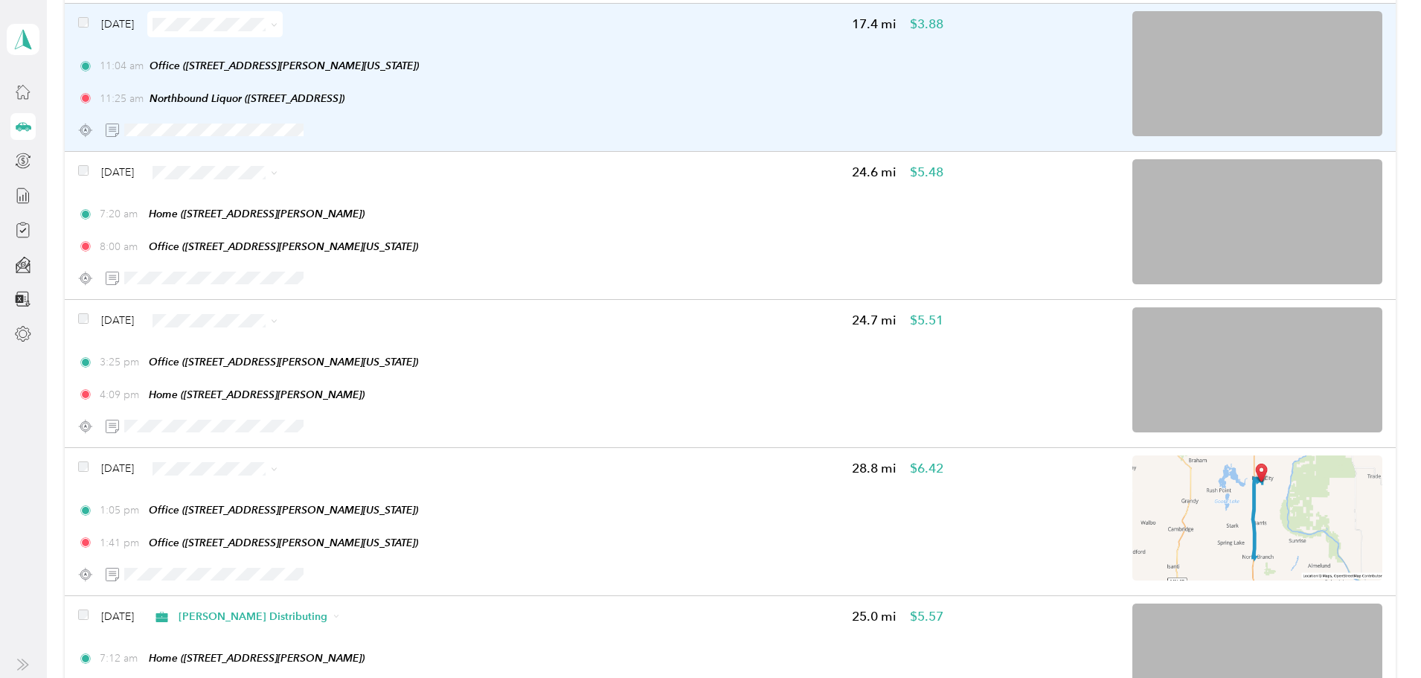
click at [283, 34] on span at bounding box center [214, 24] width 135 height 26
click at [283, 33] on span at bounding box center [214, 24] width 135 height 26
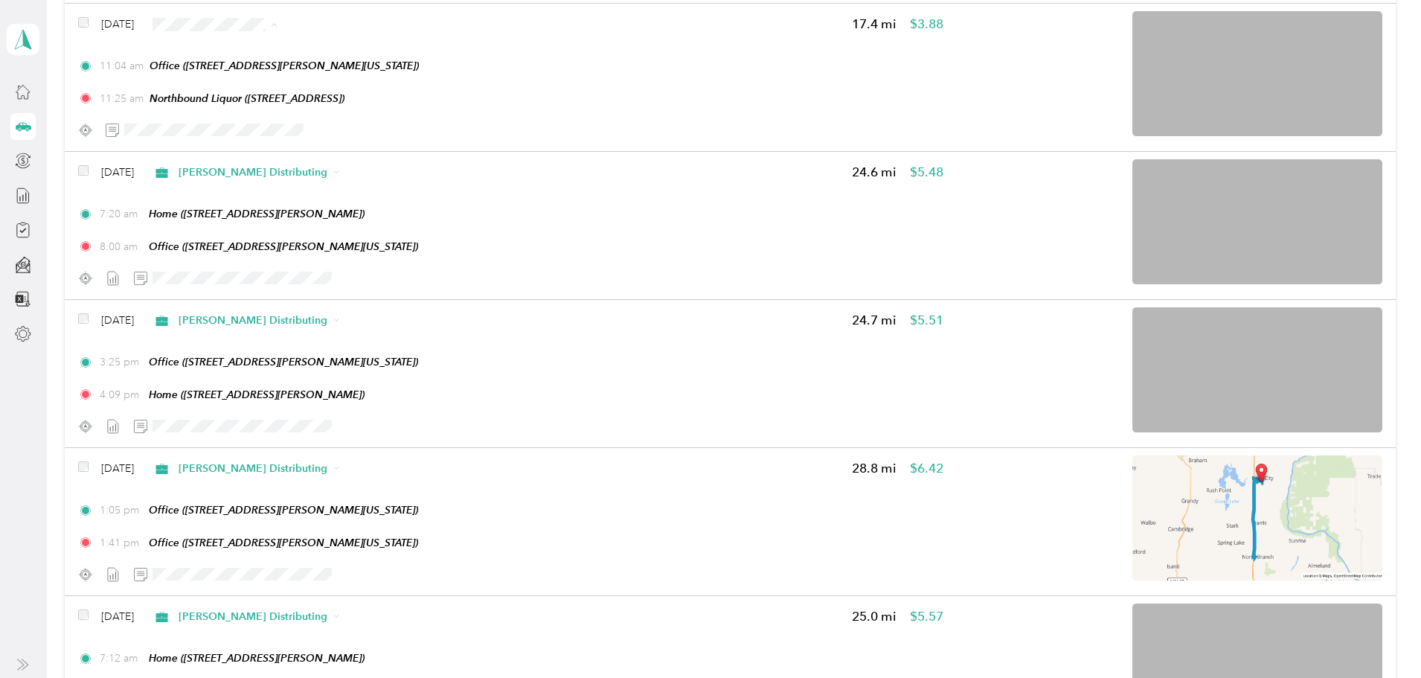
click at [362, 46] on span "[PERSON_NAME] Distributing" at bounding box center [398, 52] width 149 height 16
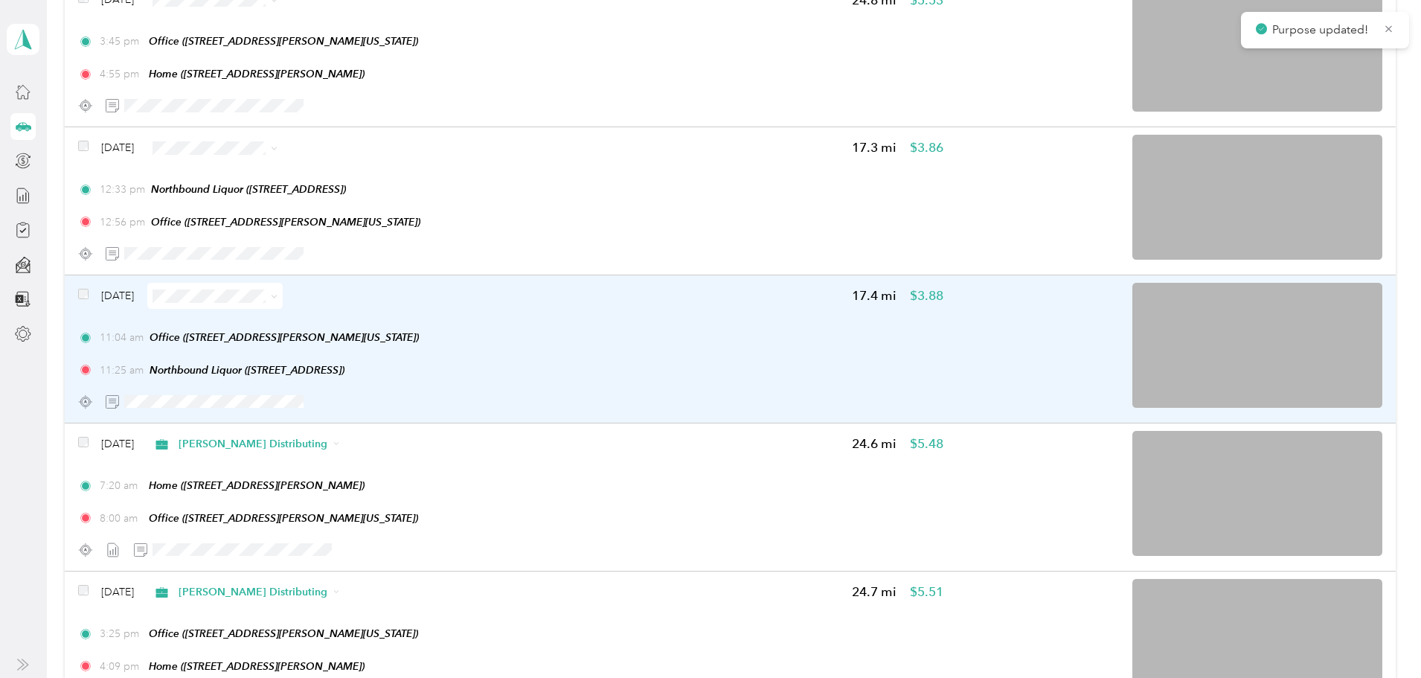
scroll to position [2574, 0]
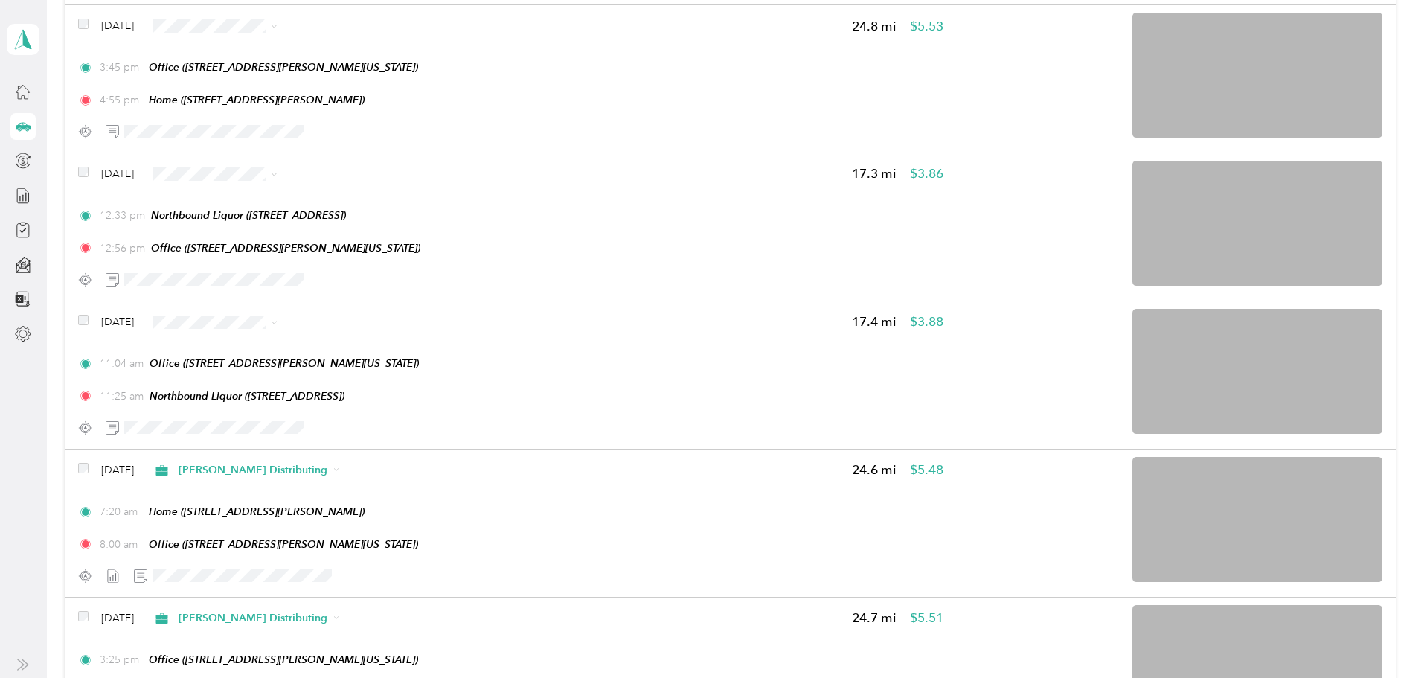
click at [385, 196] on span "[PERSON_NAME] Distributing" at bounding box center [398, 197] width 149 height 16
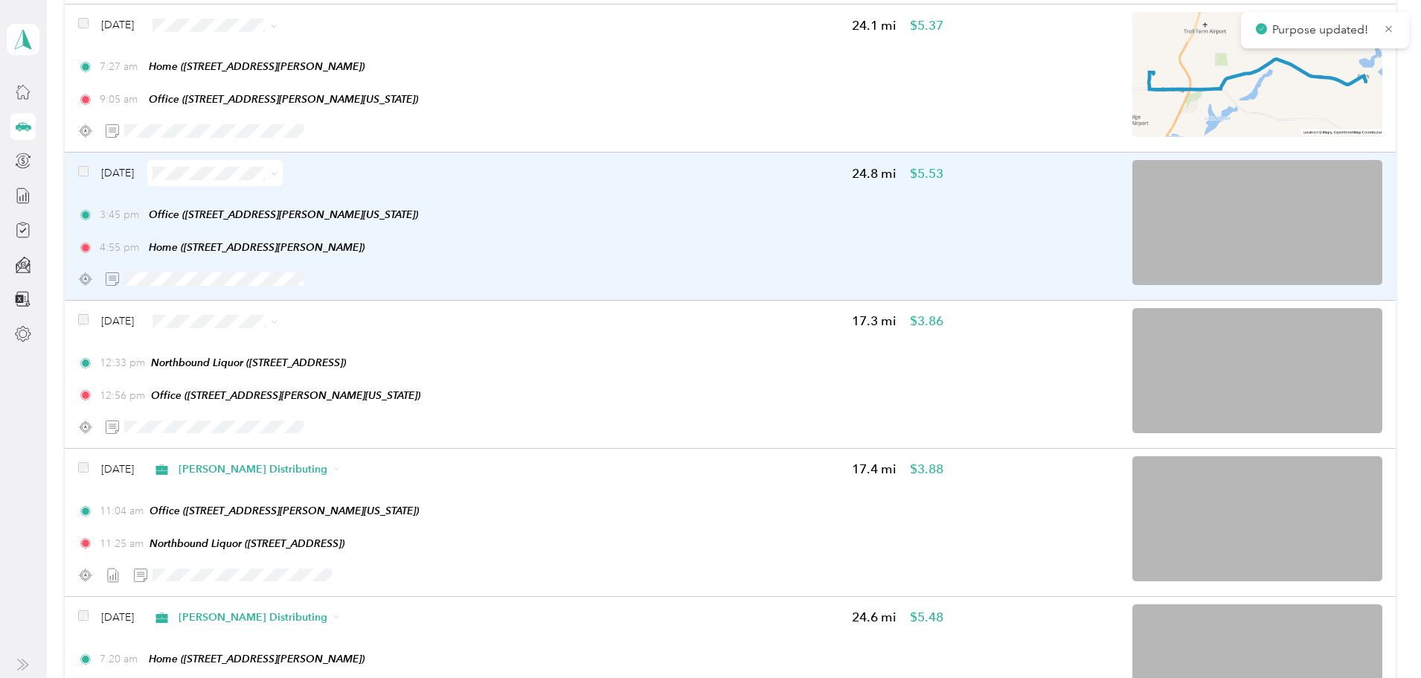
scroll to position [2425, 0]
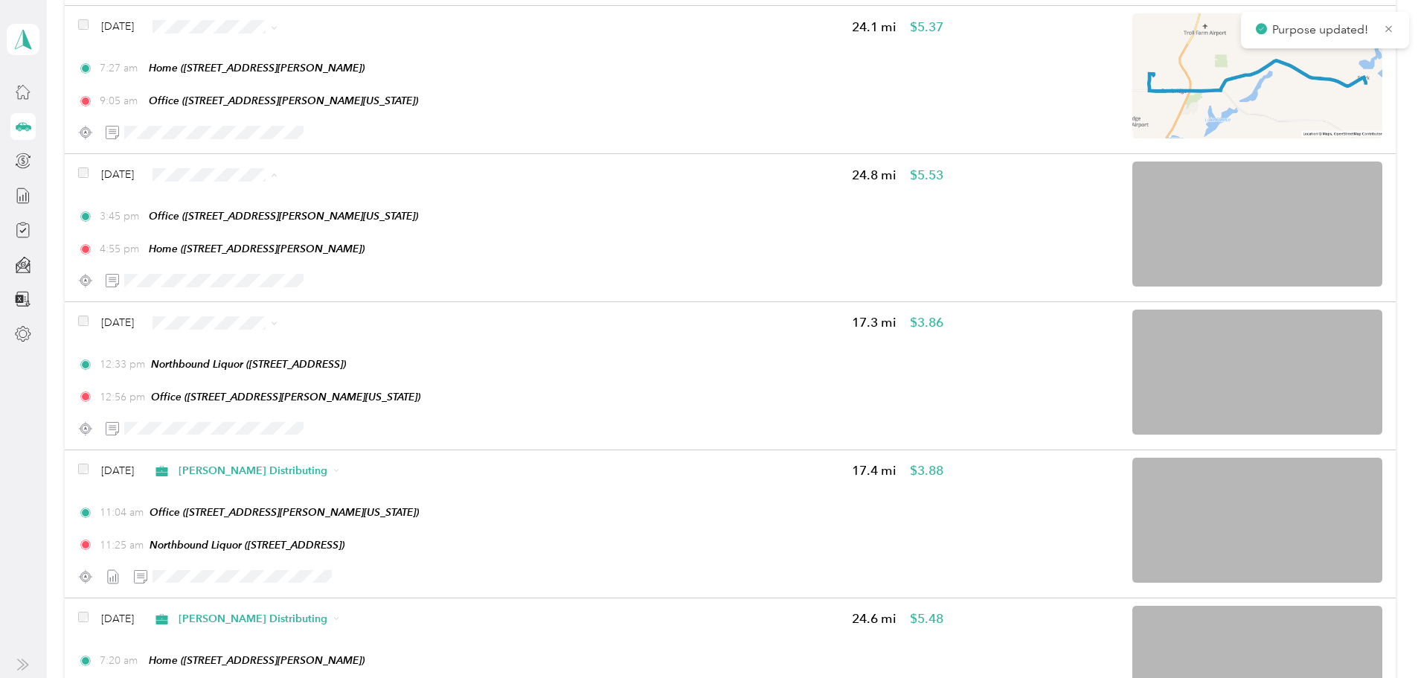
click at [381, 199] on span "[PERSON_NAME] Distributing" at bounding box center [398, 202] width 149 height 16
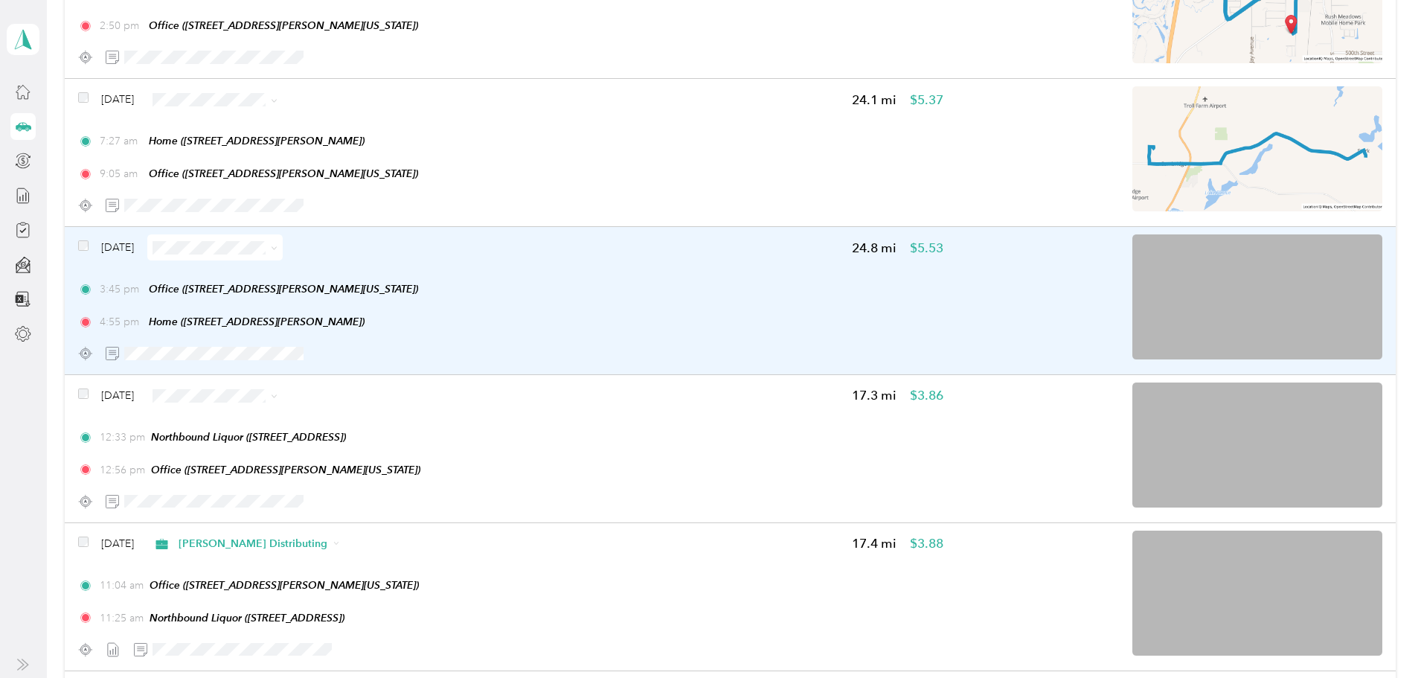
scroll to position [2276, 0]
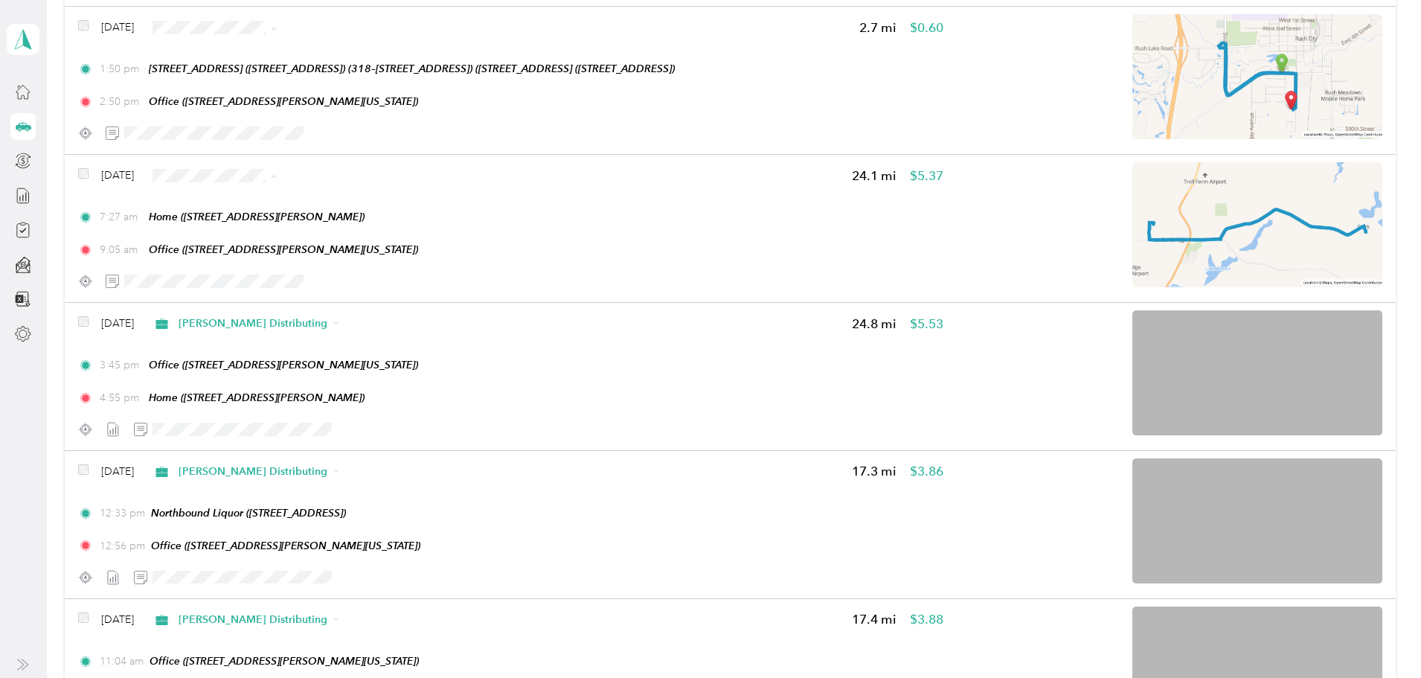
click at [363, 200] on span "[PERSON_NAME] Distributing" at bounding box center [398, 203] width 149 height 16
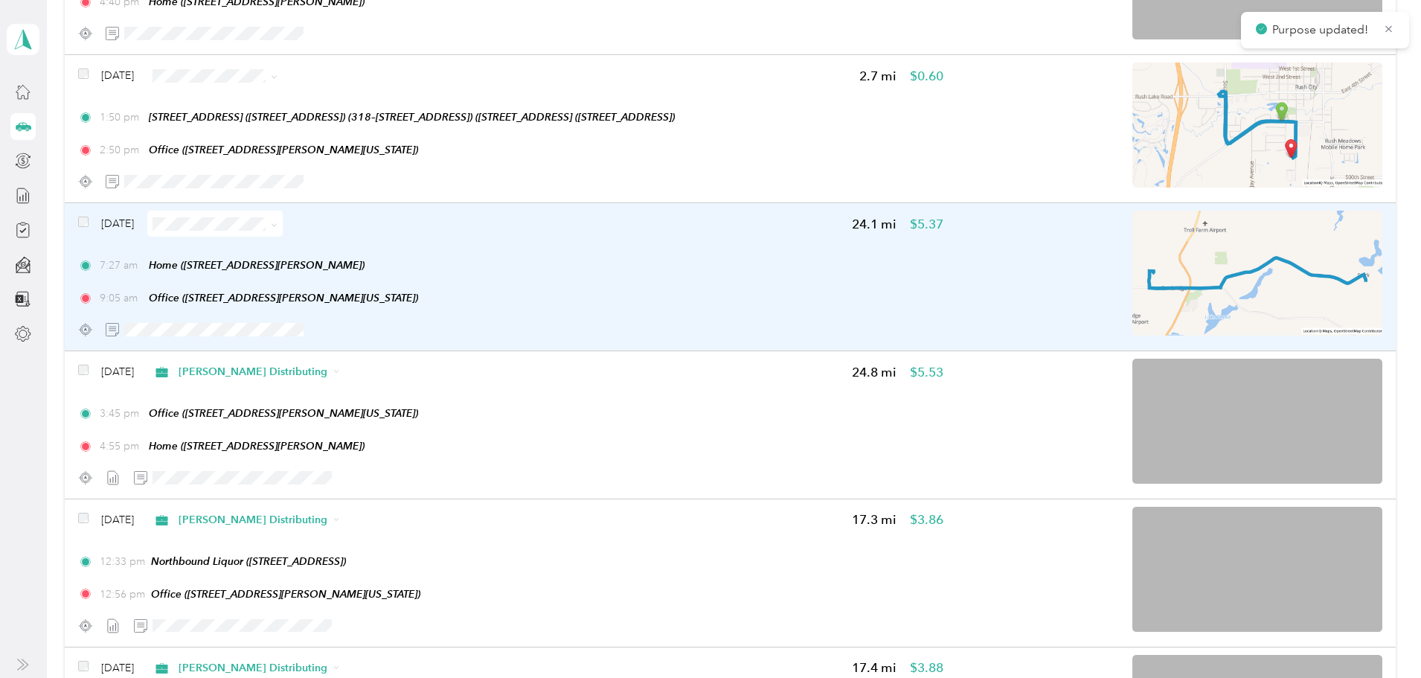
scroll to position [2202, 0]
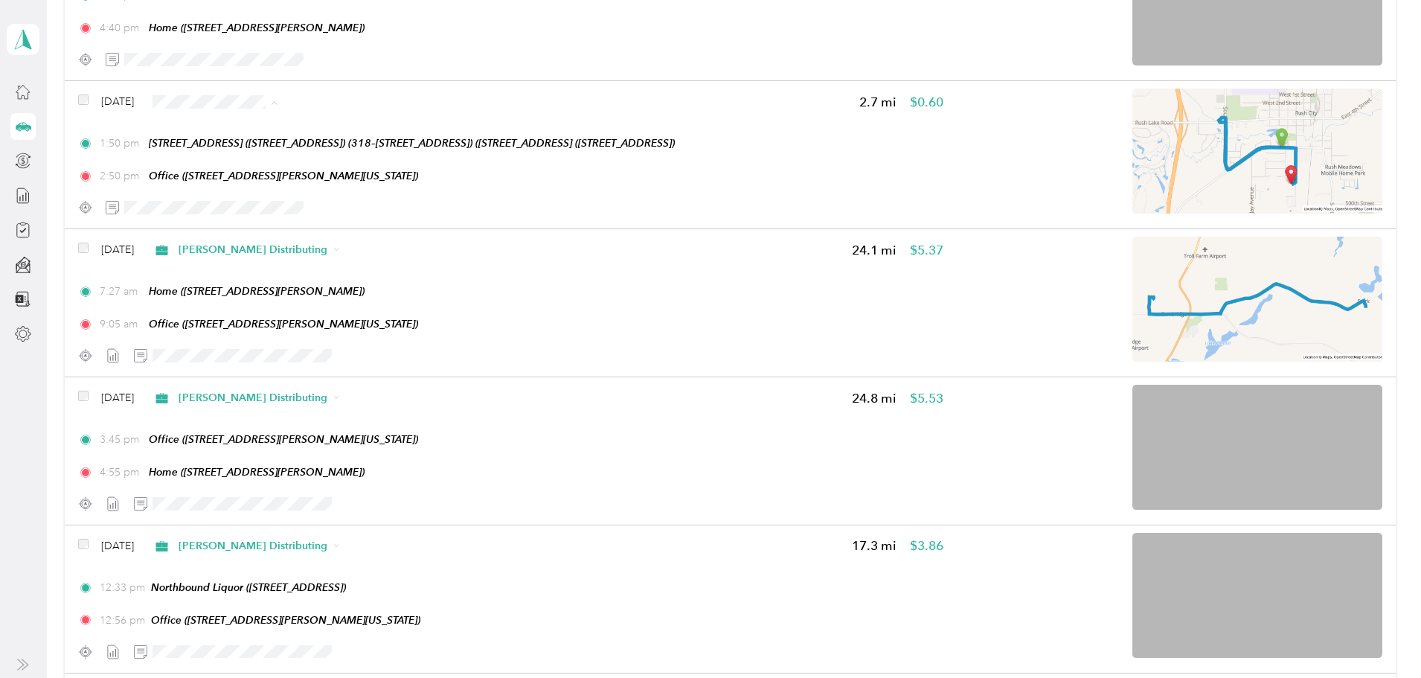
click at [330, 128] on span "[PERSON_NAME] Distributing" at bounding box center [398, 129] width 149 height 16
click at [339, 125] on span "[PERSON_NAME] Distributing" at bounding box center [398, 129] width 149 height 16
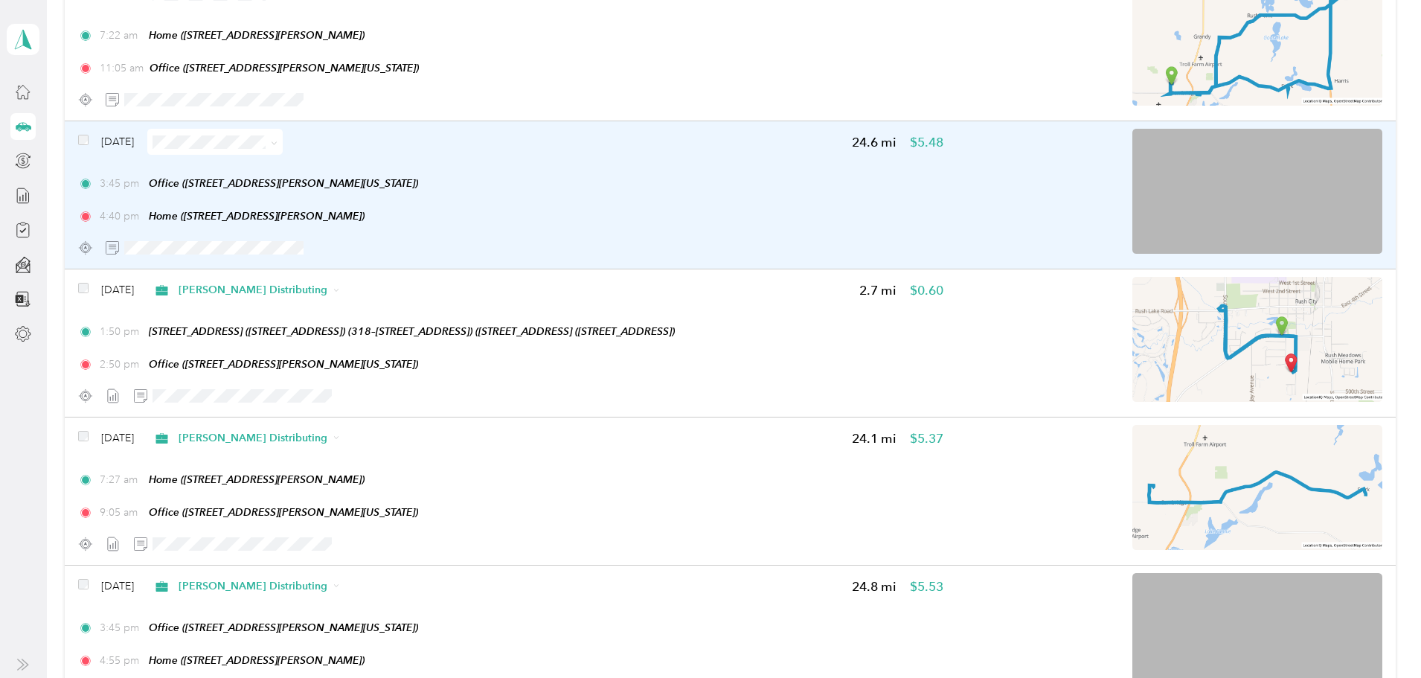
scroll to position [1978, 0]
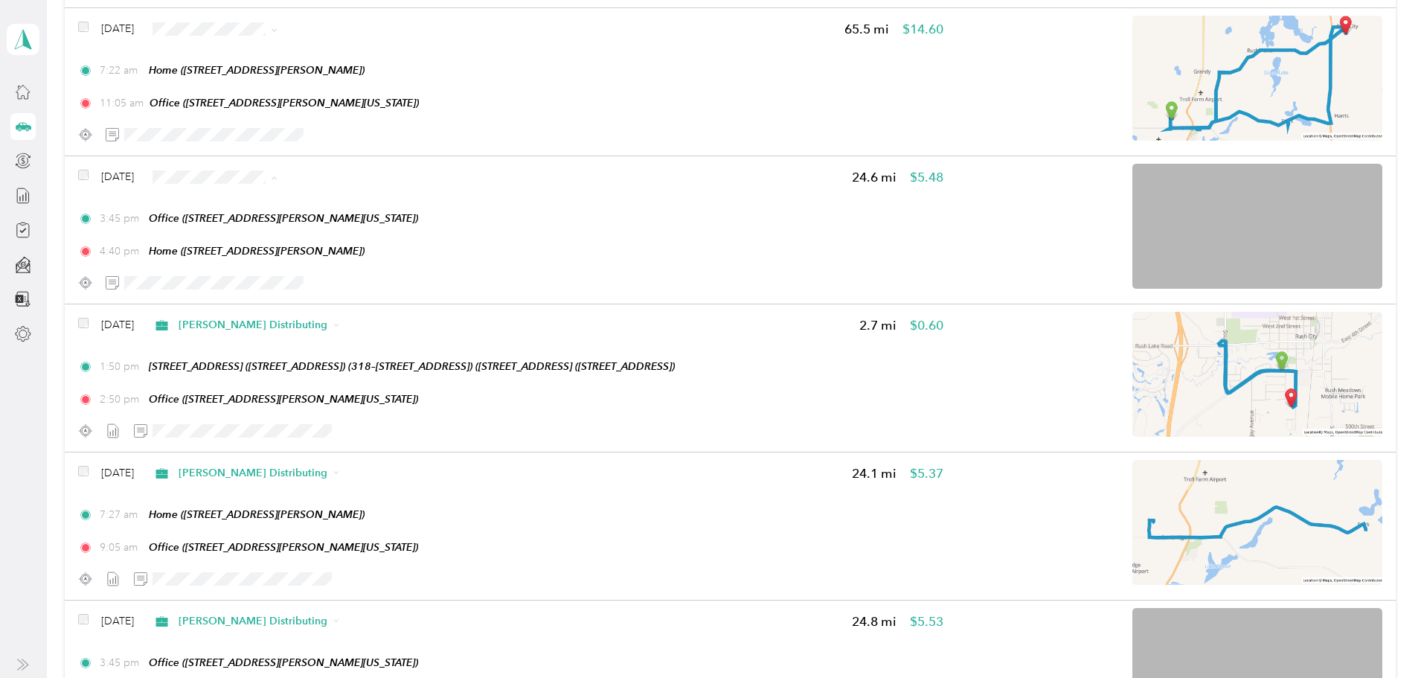
click at [366, 199] on span "[PERSON_NAME] Distributing" at bounding box center [398, 204] width 149 height 16
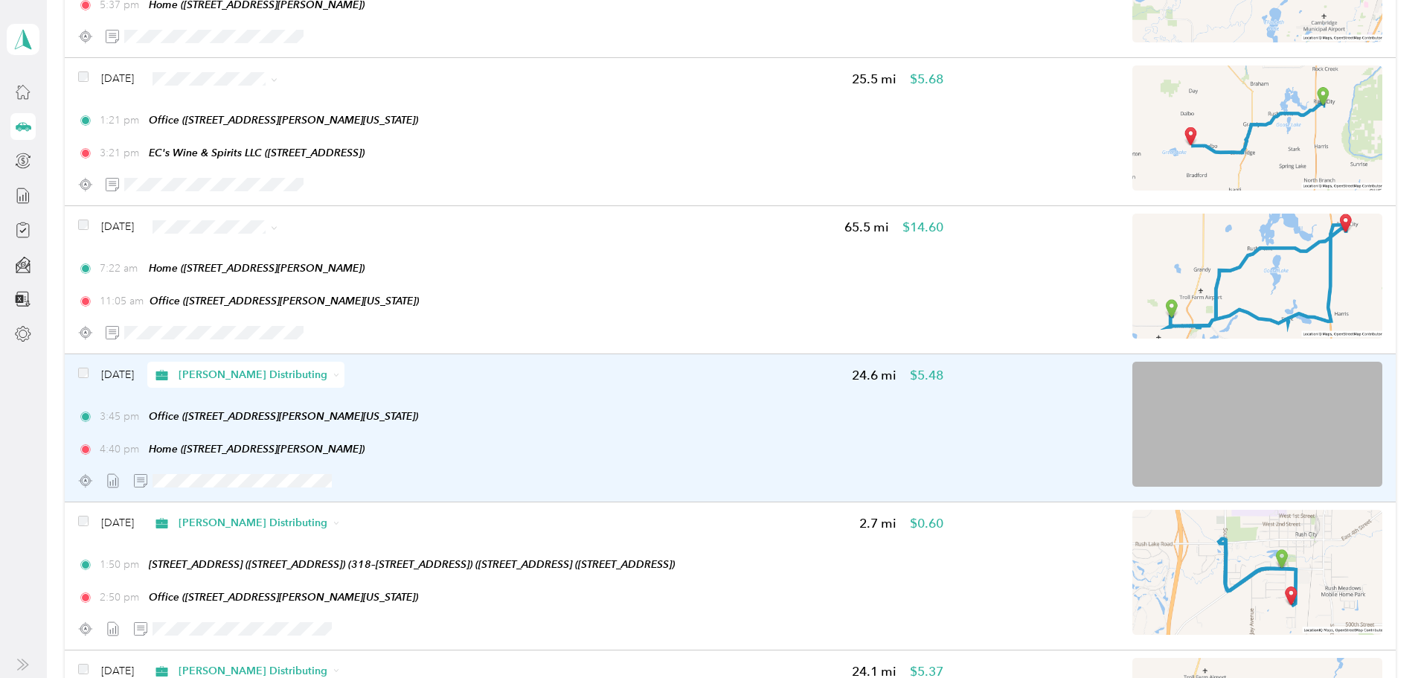
scroll to position [1755, 0]
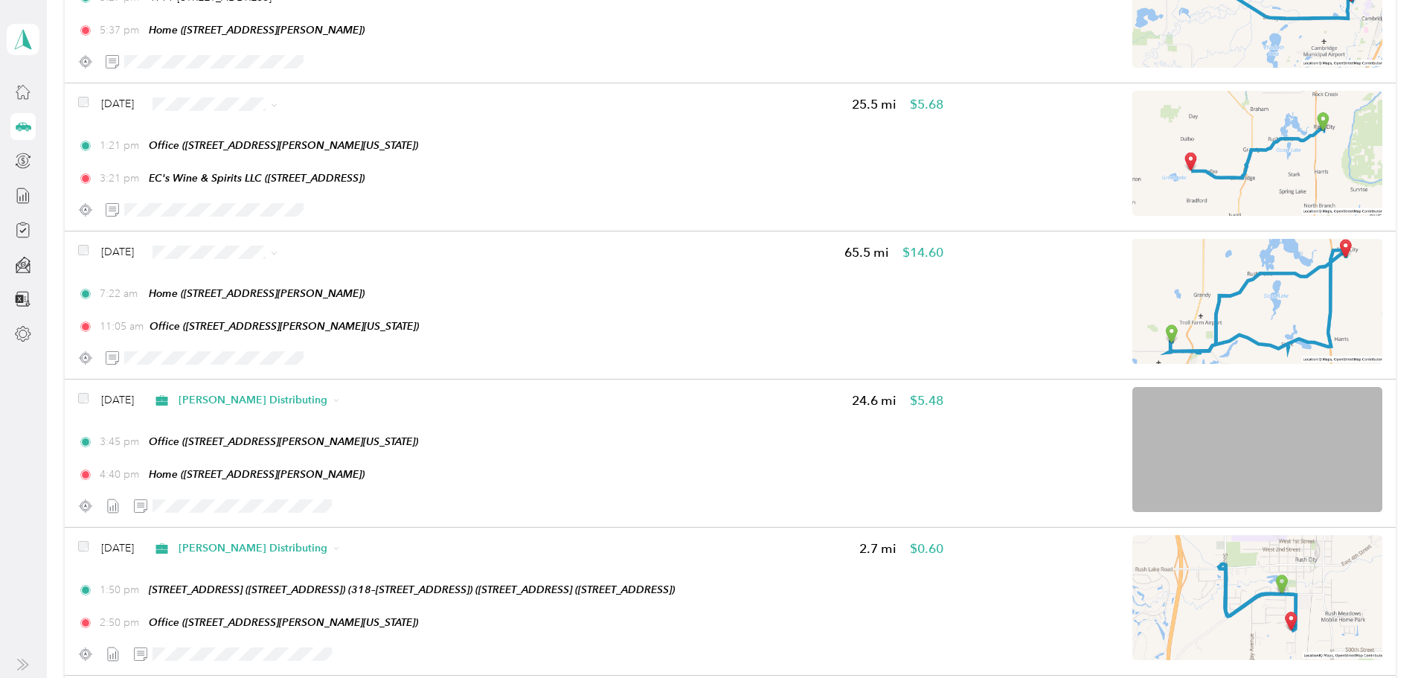
click at [379, 283] on li "[PERSON_NAME] Distributing" at bounding box center [385, 276] width 196 height 26
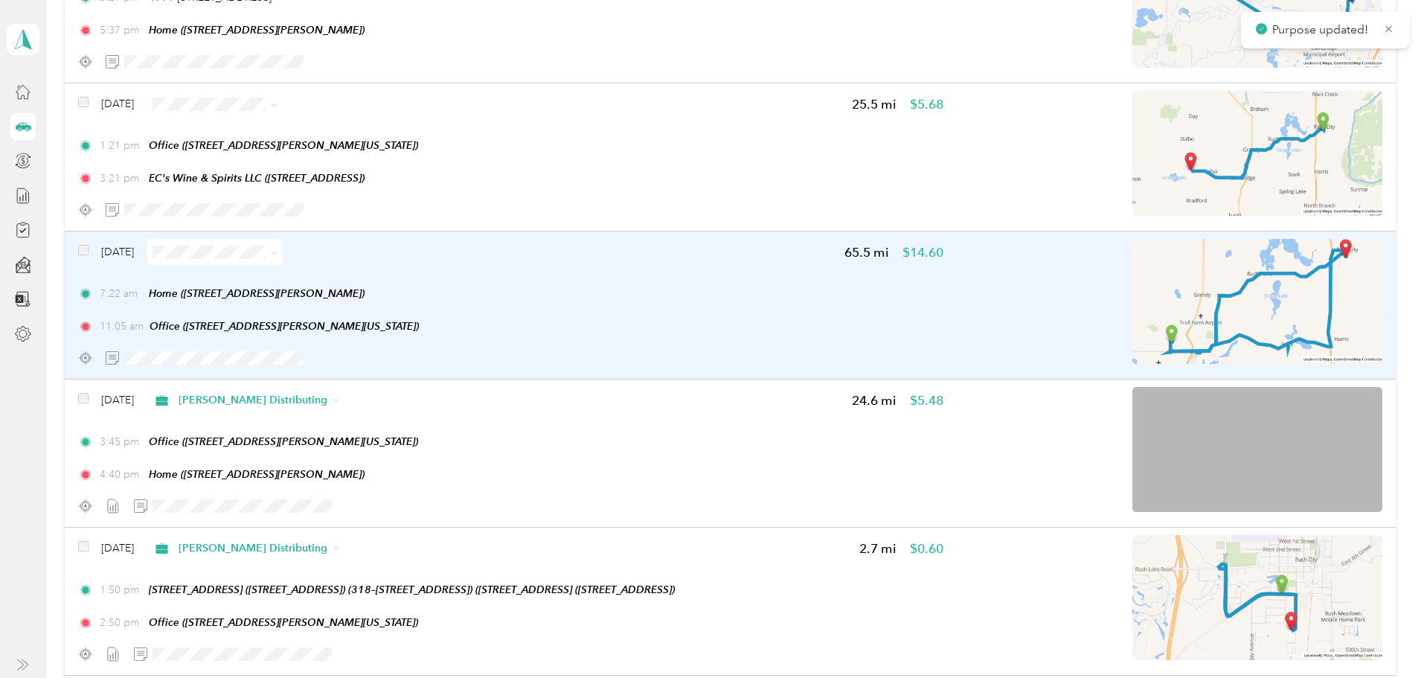
scroll to position [1681, 0]
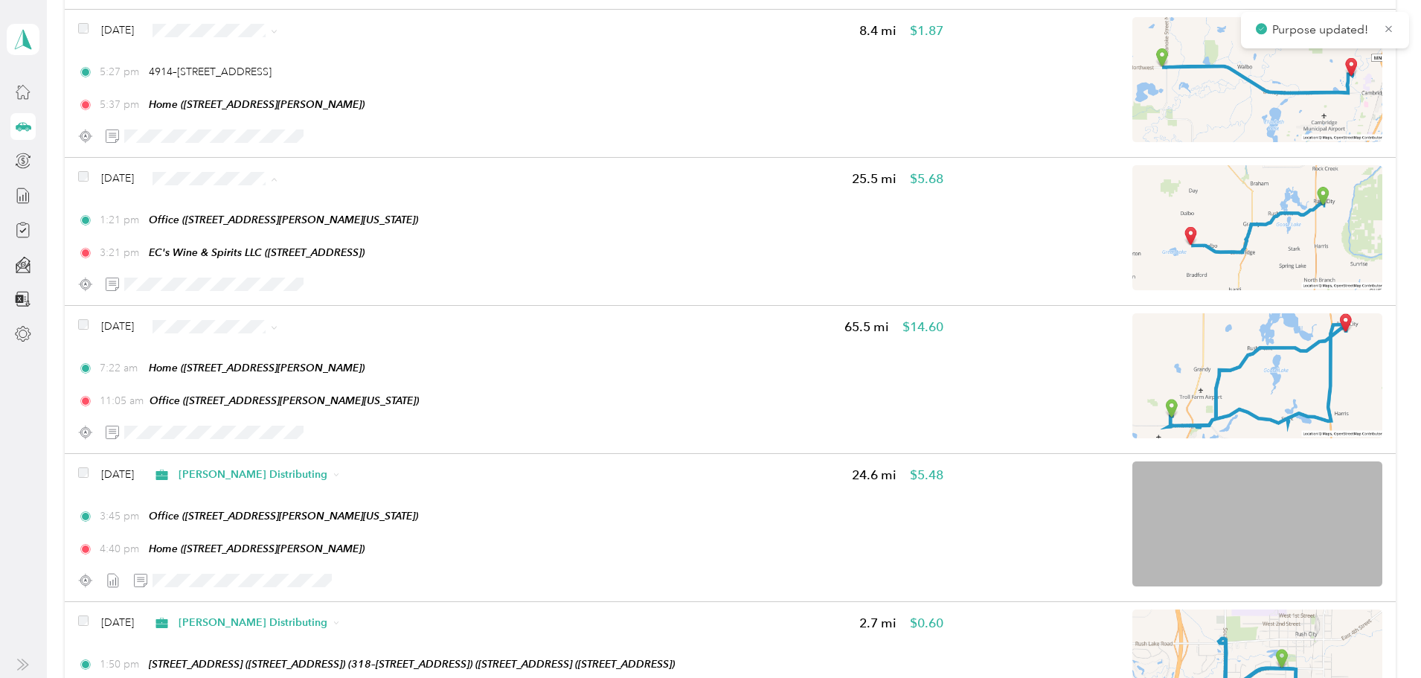
click at [357, 209] on span "[PERSON_NAME] Distributing" at bounding box center [398, 206] width 149 height 16
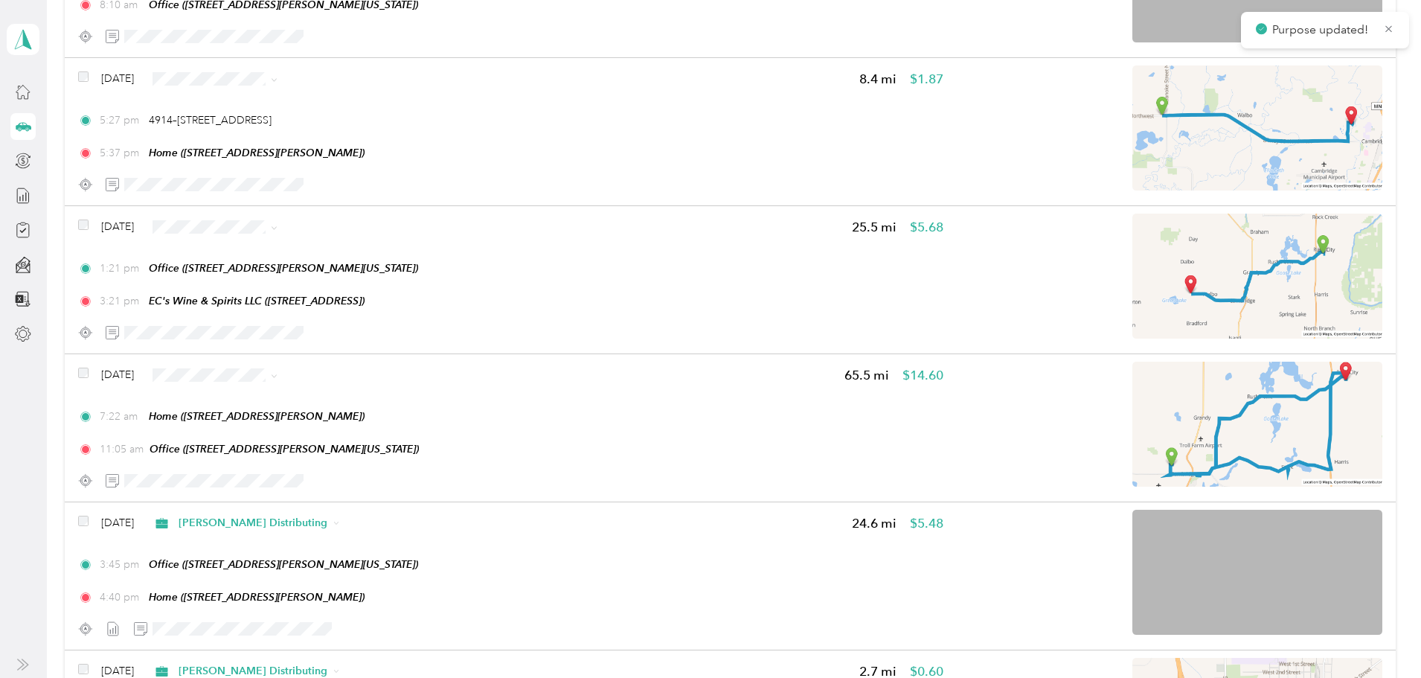
scroll to position [1606, 0]
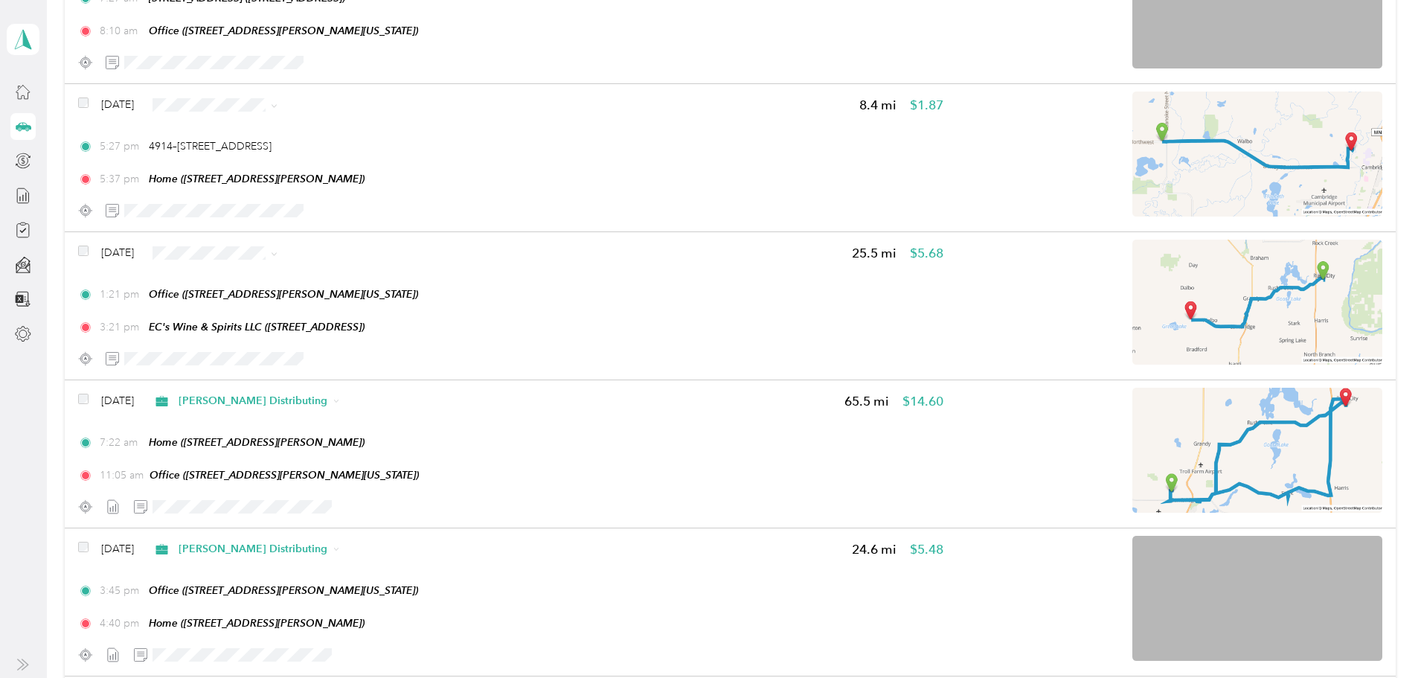
click at [387, 136] on span "[PERSON_NAME] Distributing" at bounding box center [398, 132] width 149 height 16
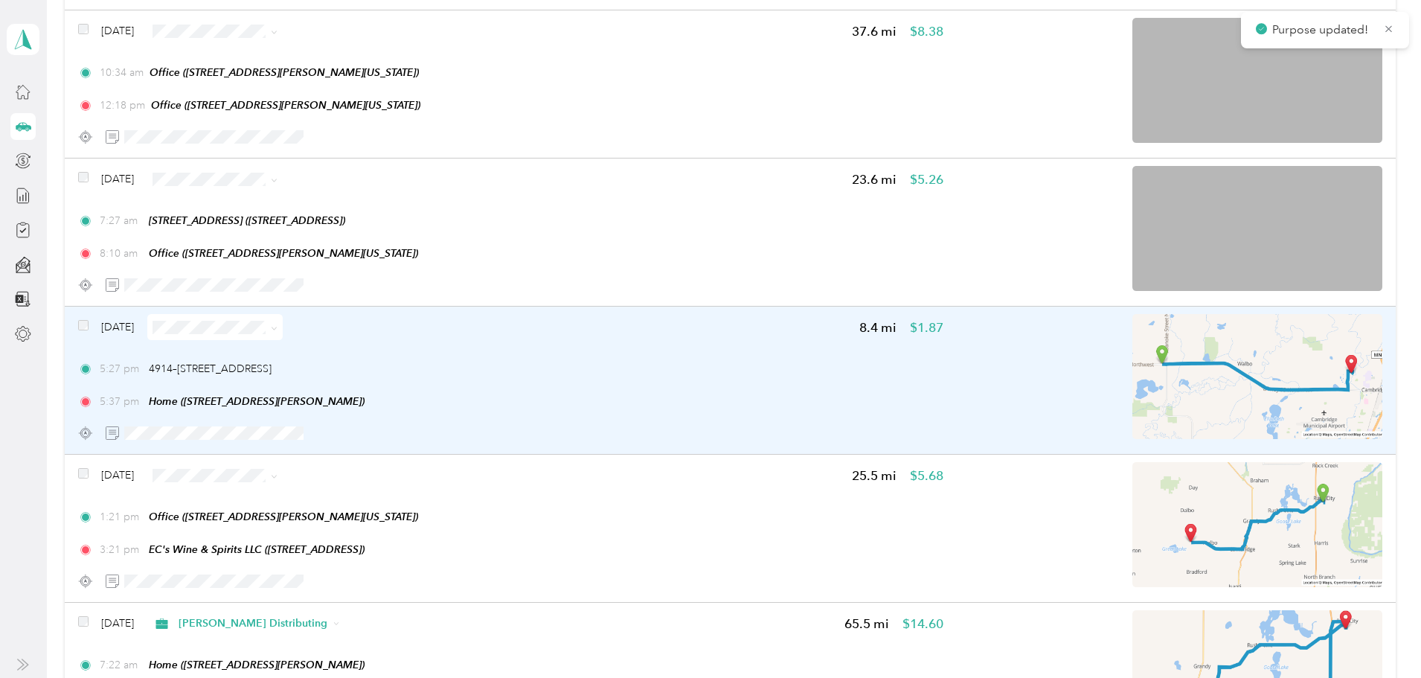
scroll to position [1383, 0]
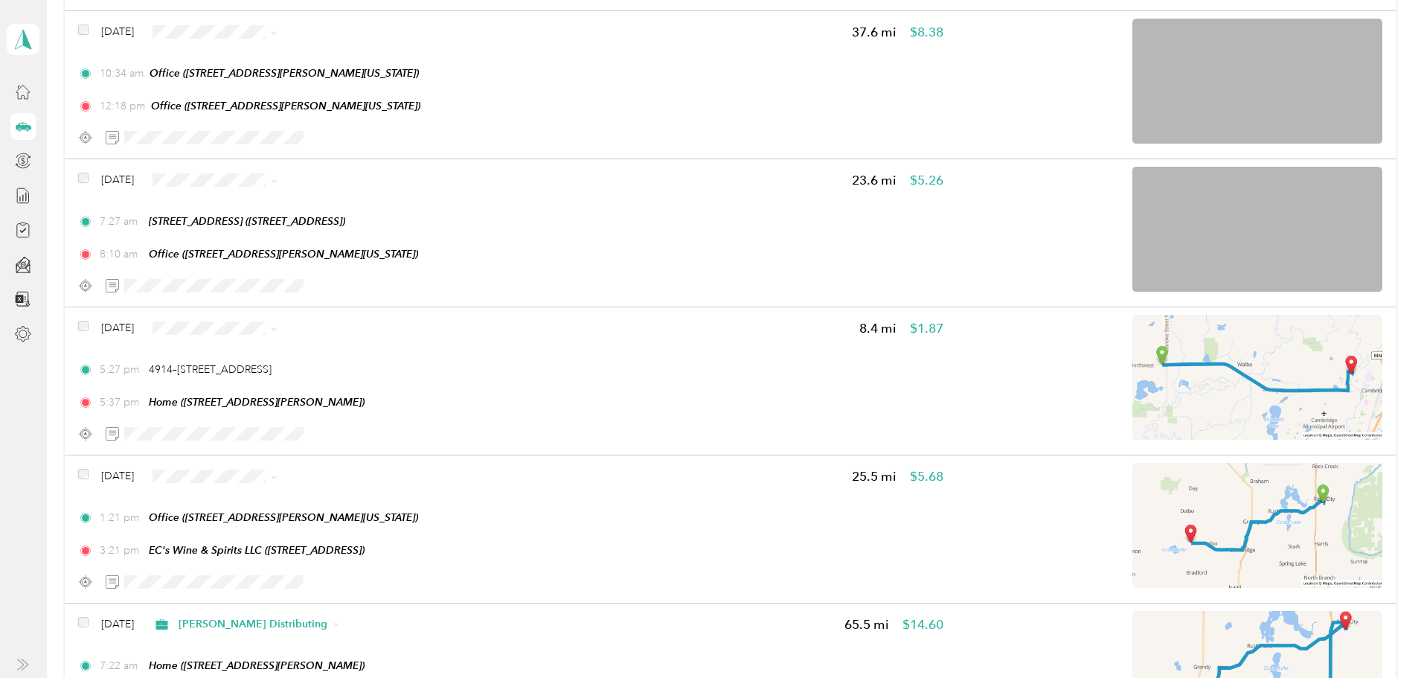
click at [339, 211] on span "[PERSON_NAME] Distributing" at bounding box center [398, 206] width 149 height 16
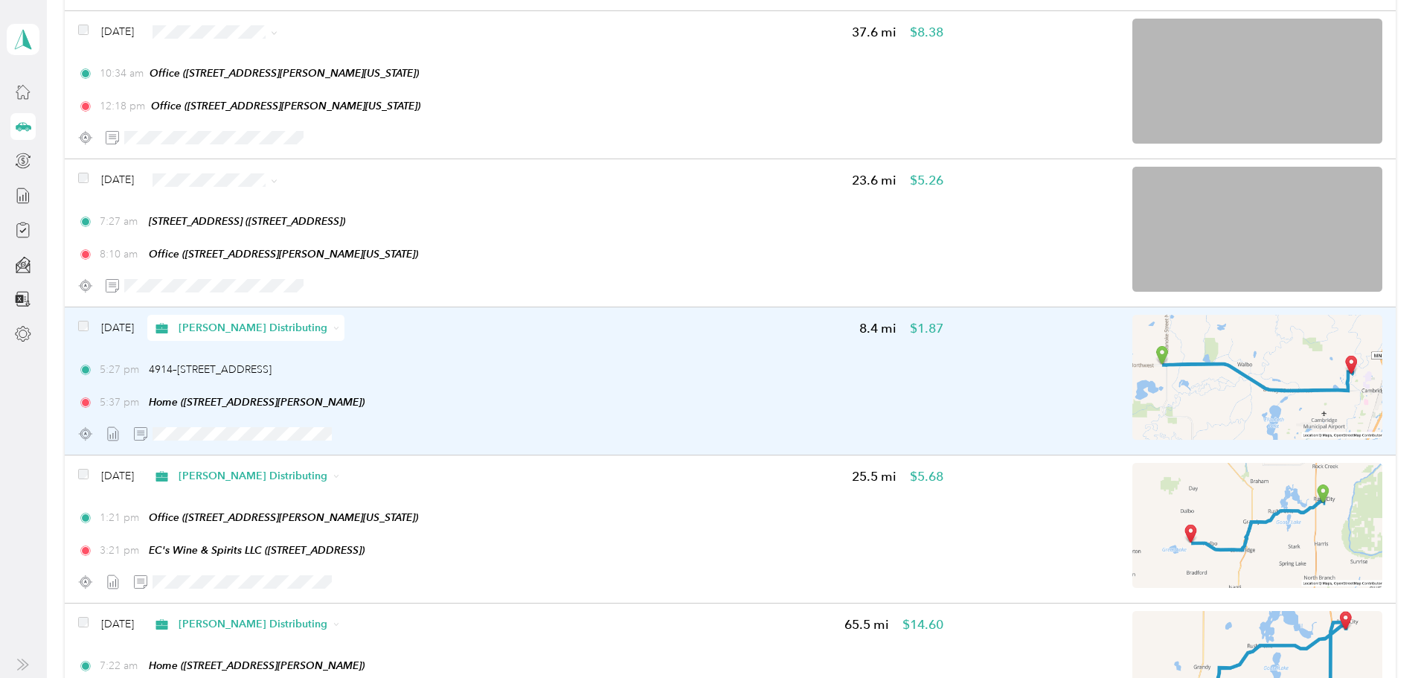
scroll to position [1309, 0]
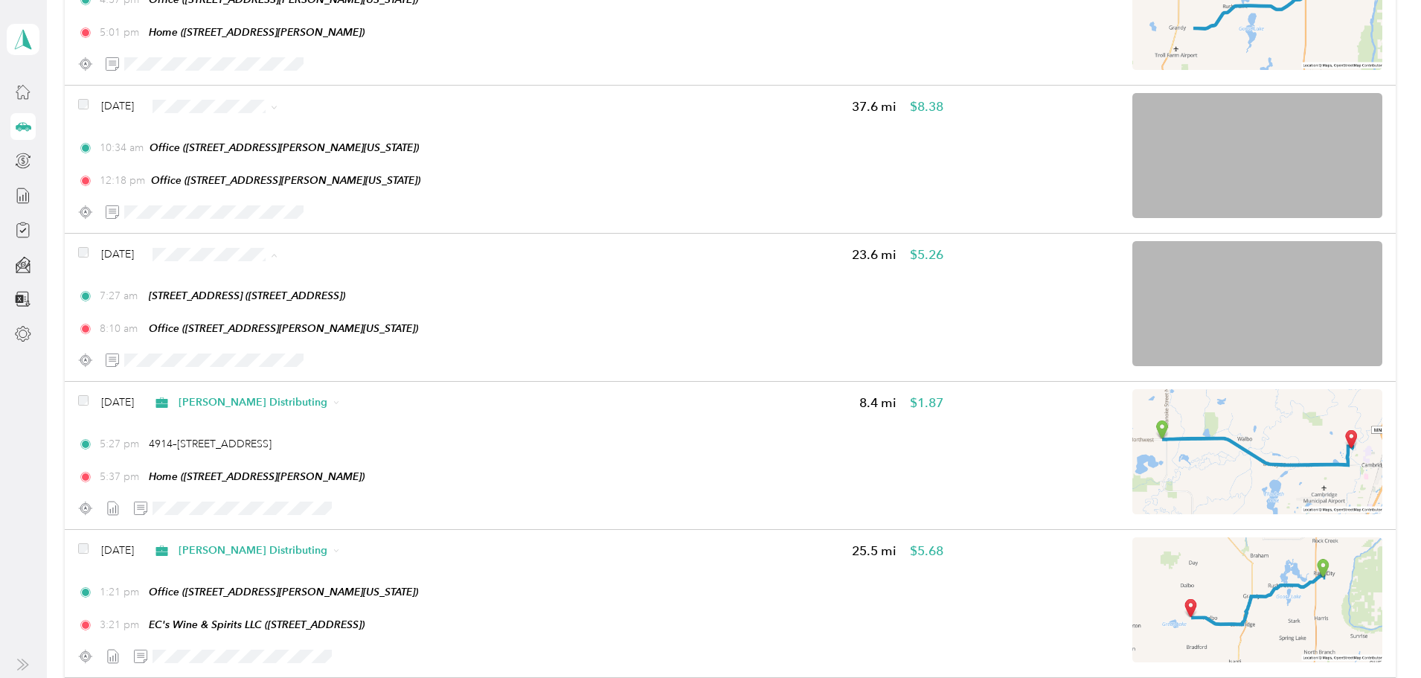
click at [362, 283] on span "[PERSON_NAME] Distributing" at bounding box center [398, 282] width 149 height 16
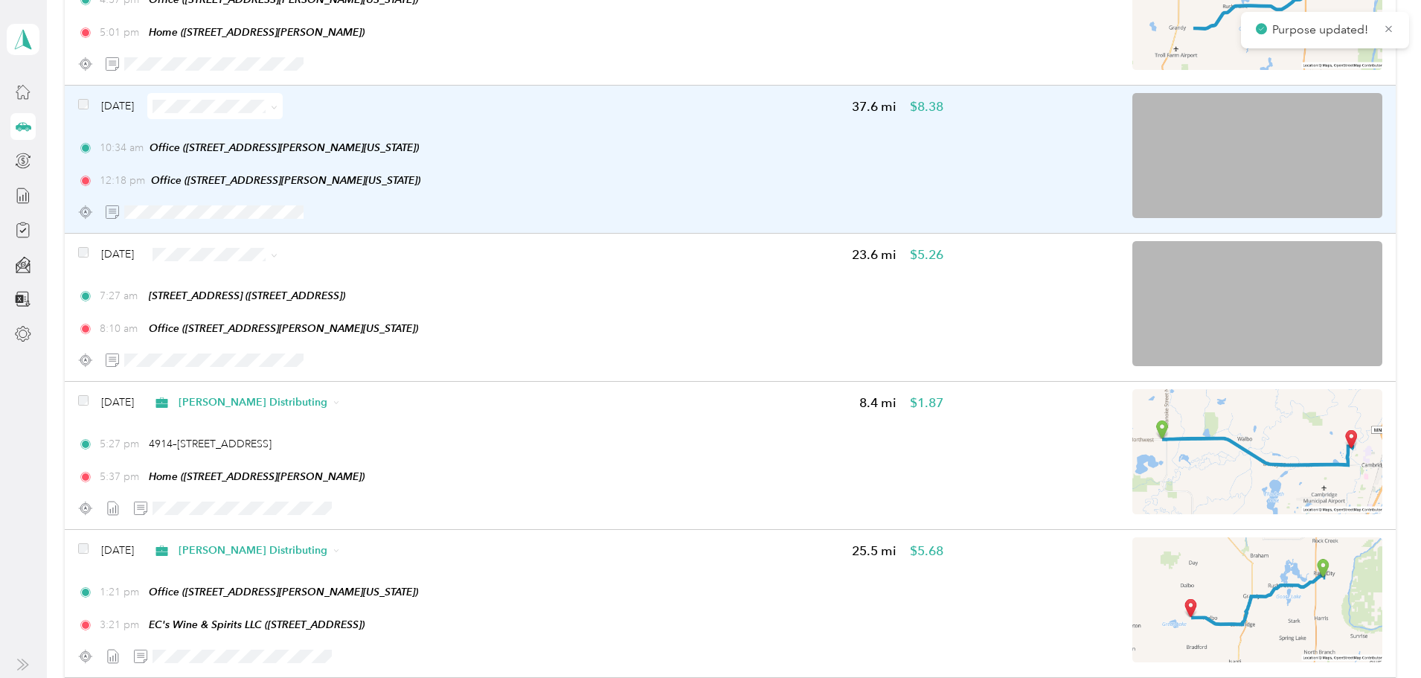
scroll to position [1160, 0]
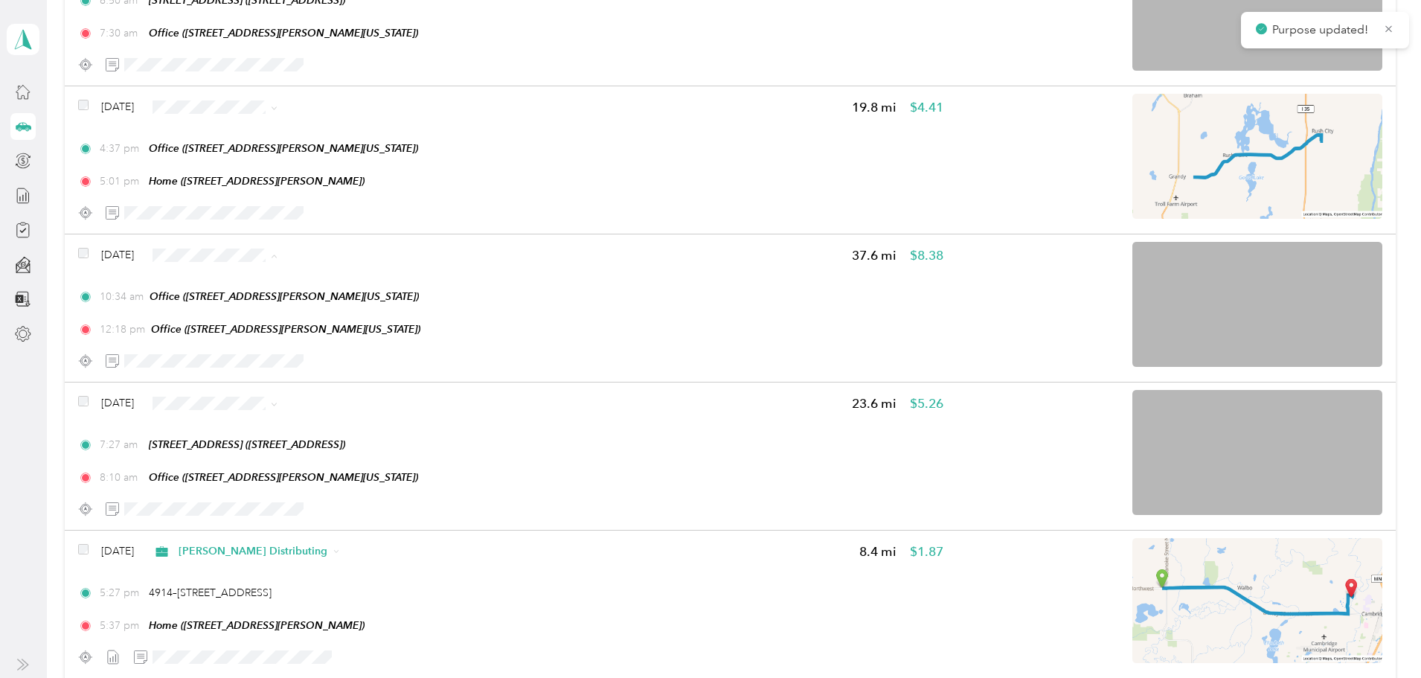
click at [349, 278] on span "[PERSON_NAME] Distributing" at bounding box center [398, 283] width 149 height 16
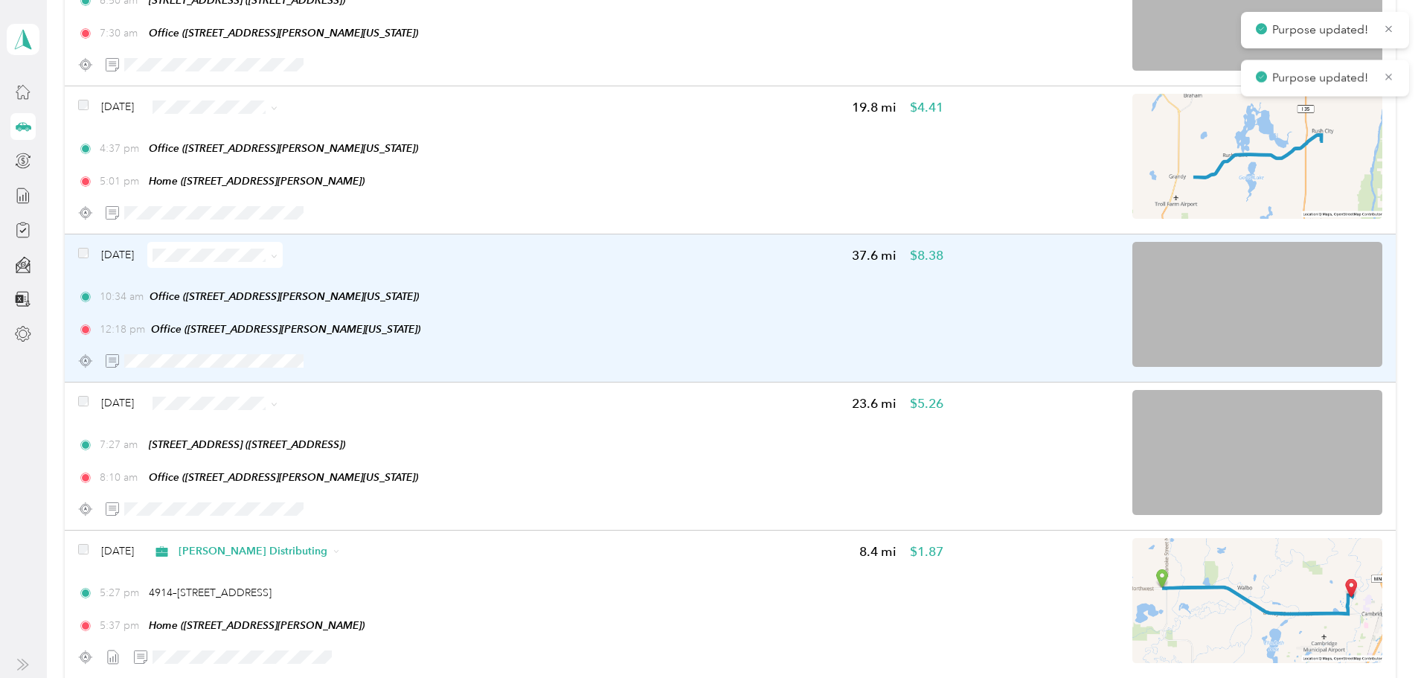
scroll to position [1011, 0]
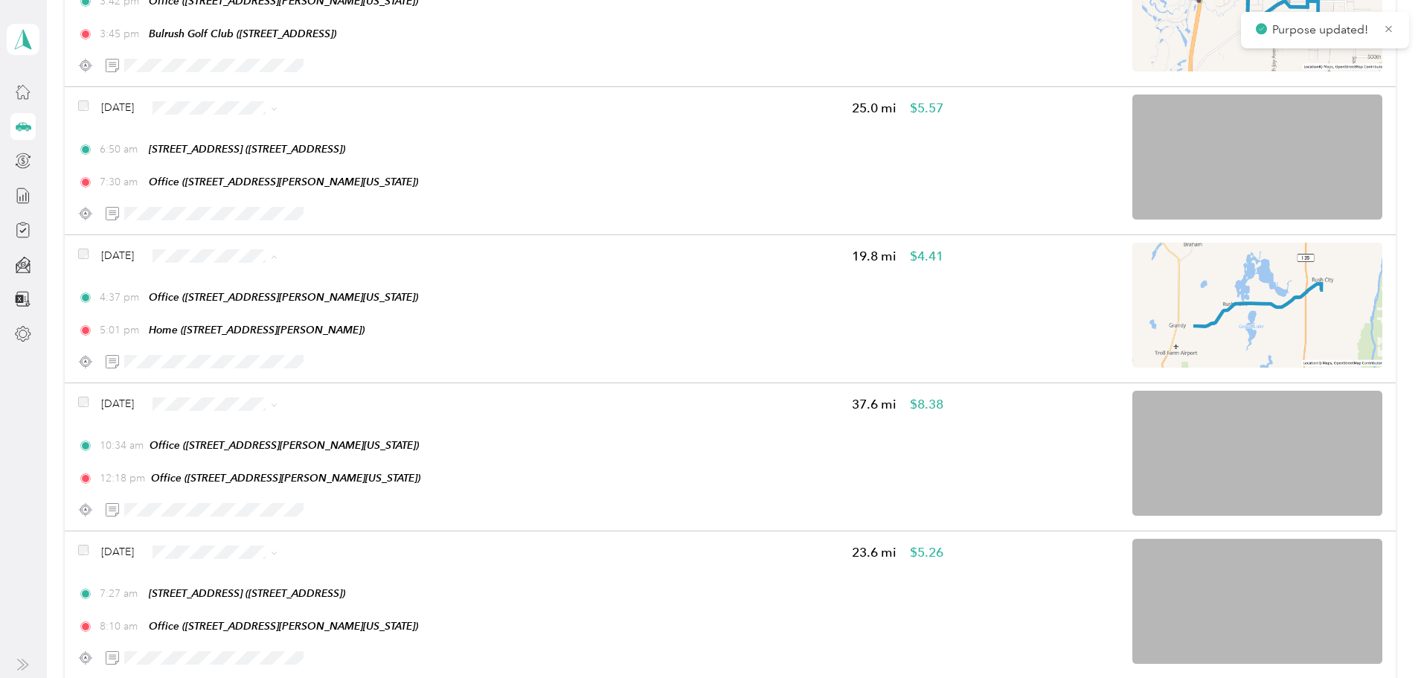
click at [343, 280] on span "[PERSON_NAME] Distributing" at bounding box center [398, 283] width 149 height 16
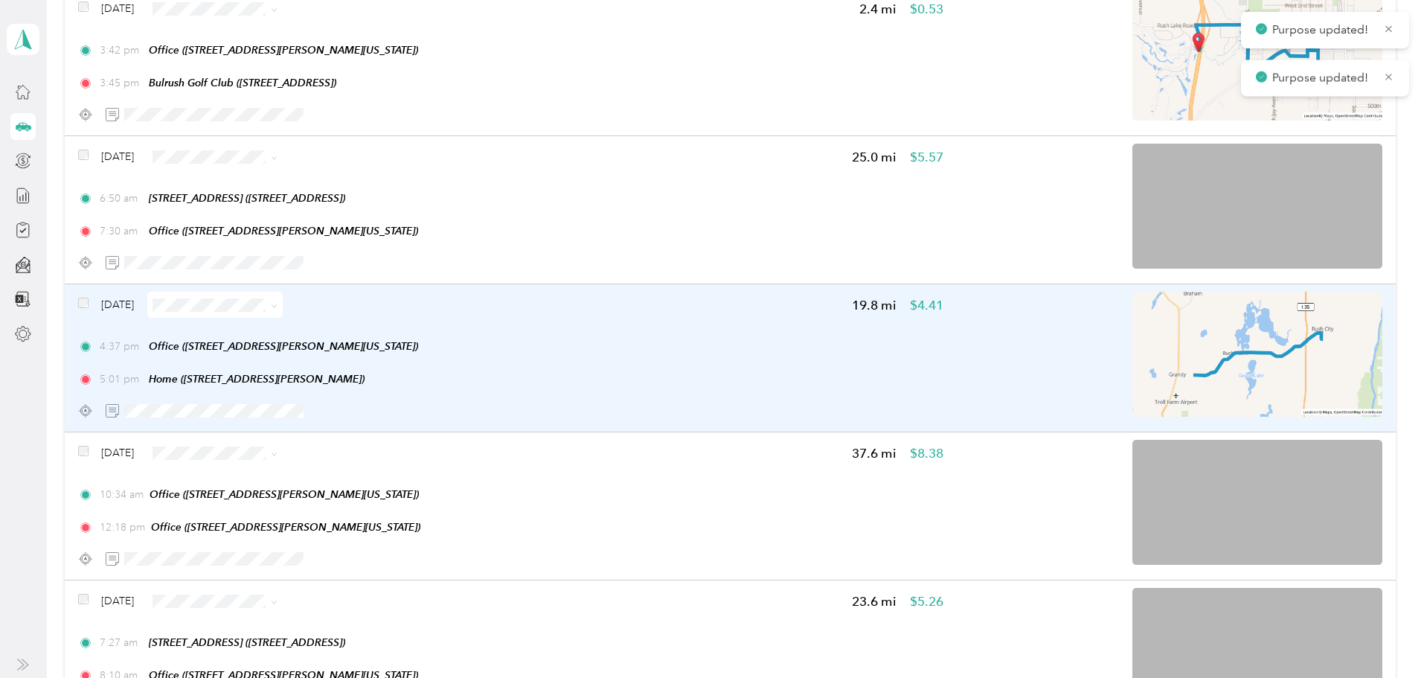
scroll to position [937, 0]
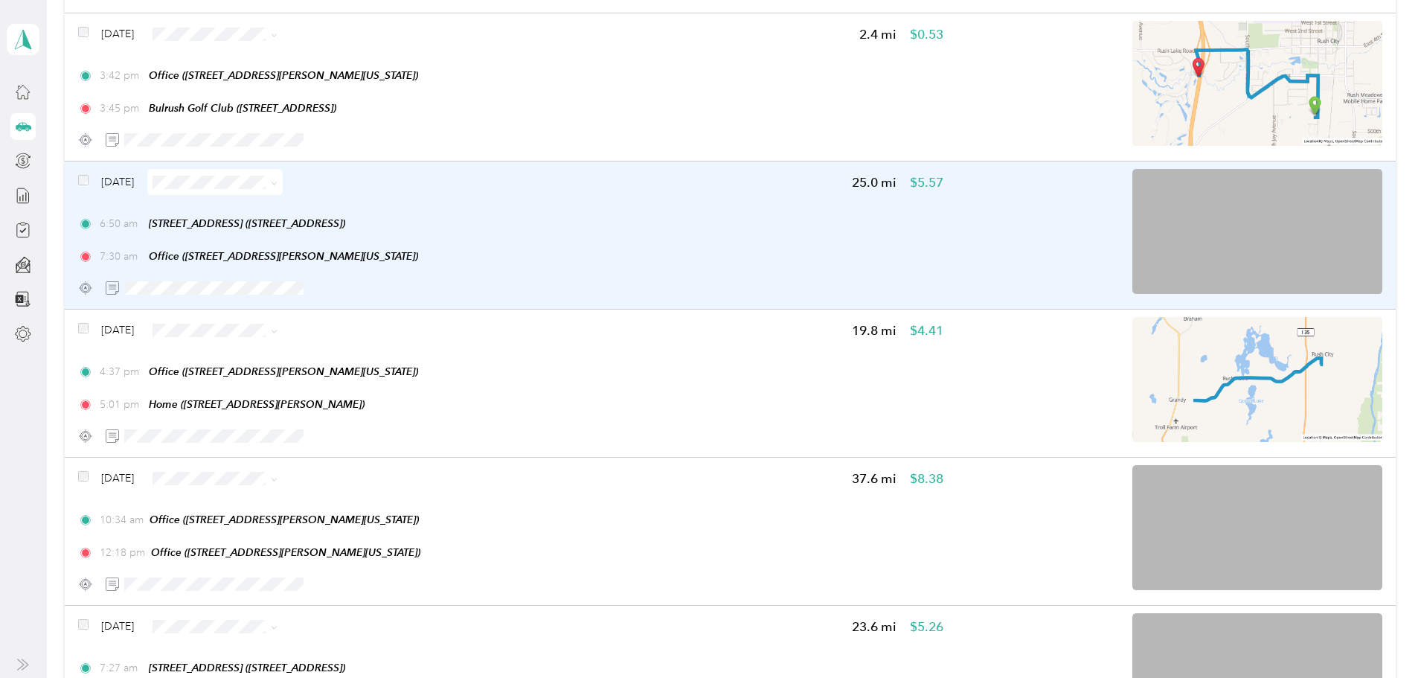
click at [283, 174] on span at bounding box center [214, 182] width 135 height 26
click at [283, 192] on span at bounding box center [214, 182] width 135 height 26
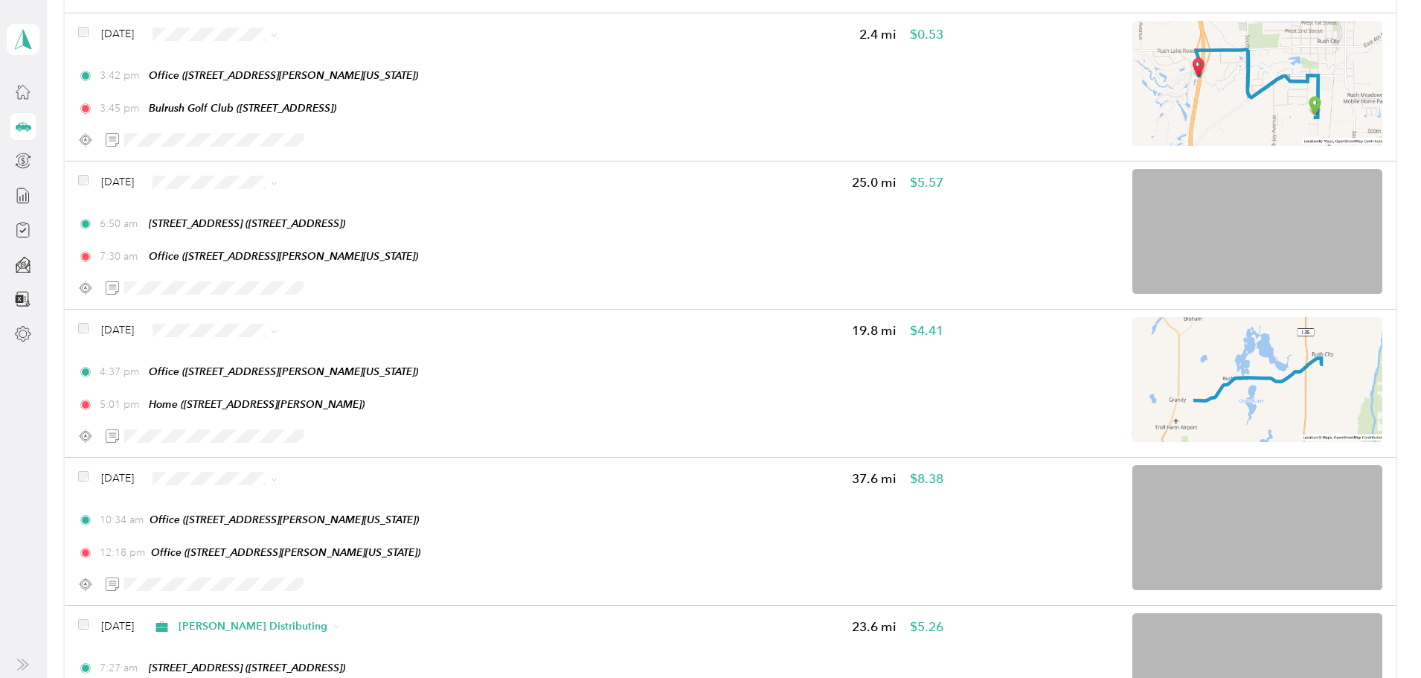
click at [347, 208] on span "[PERSON_NAME] Distributing" at bounding box center [398, 207] width 149 height 16
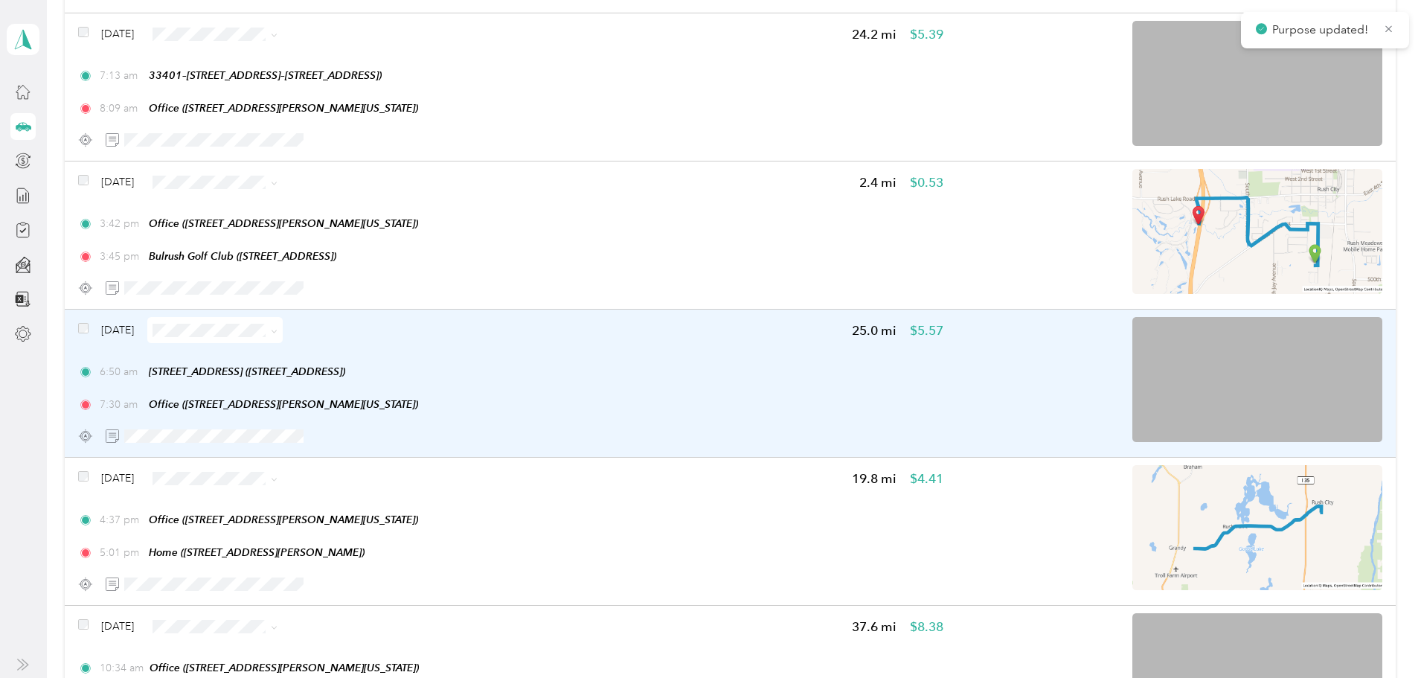
scroll to position [788, 0]
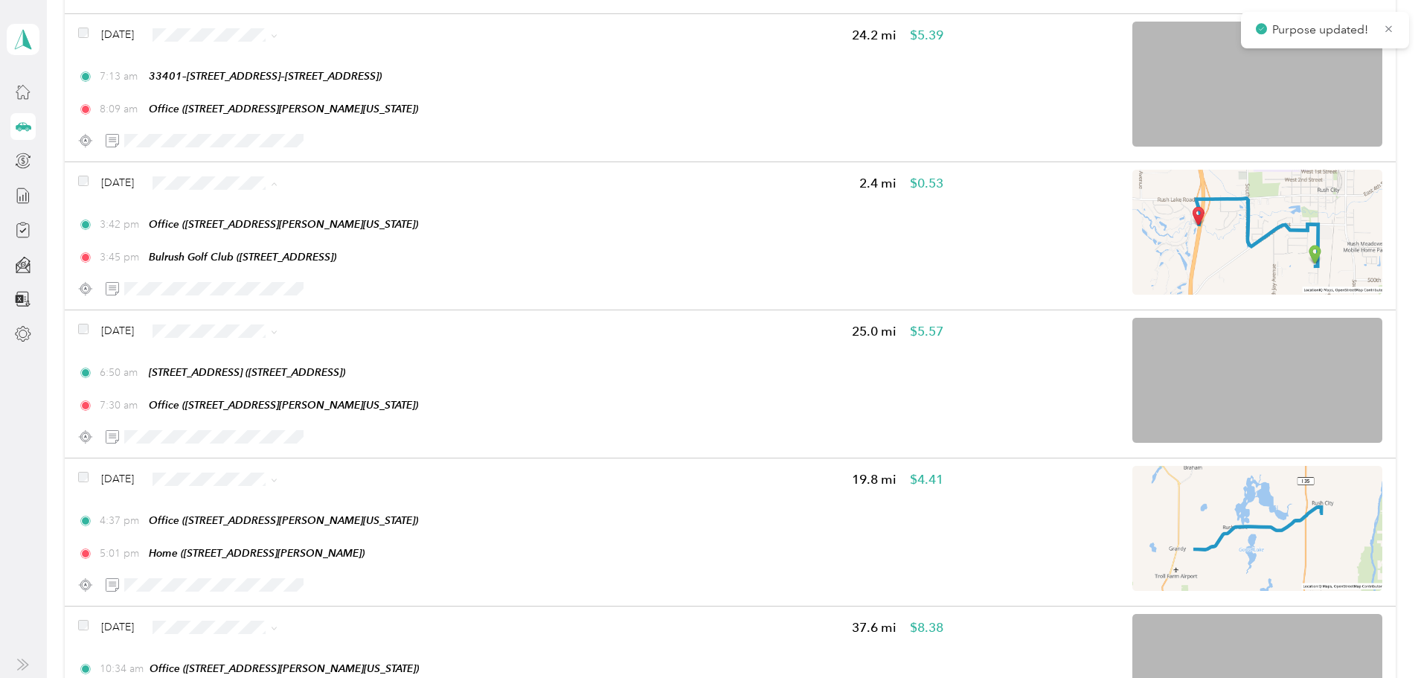
click at [354, 205] on span "[PERSON_NAME] Distributing" at bounding box center [398, 210] width 149 height 16
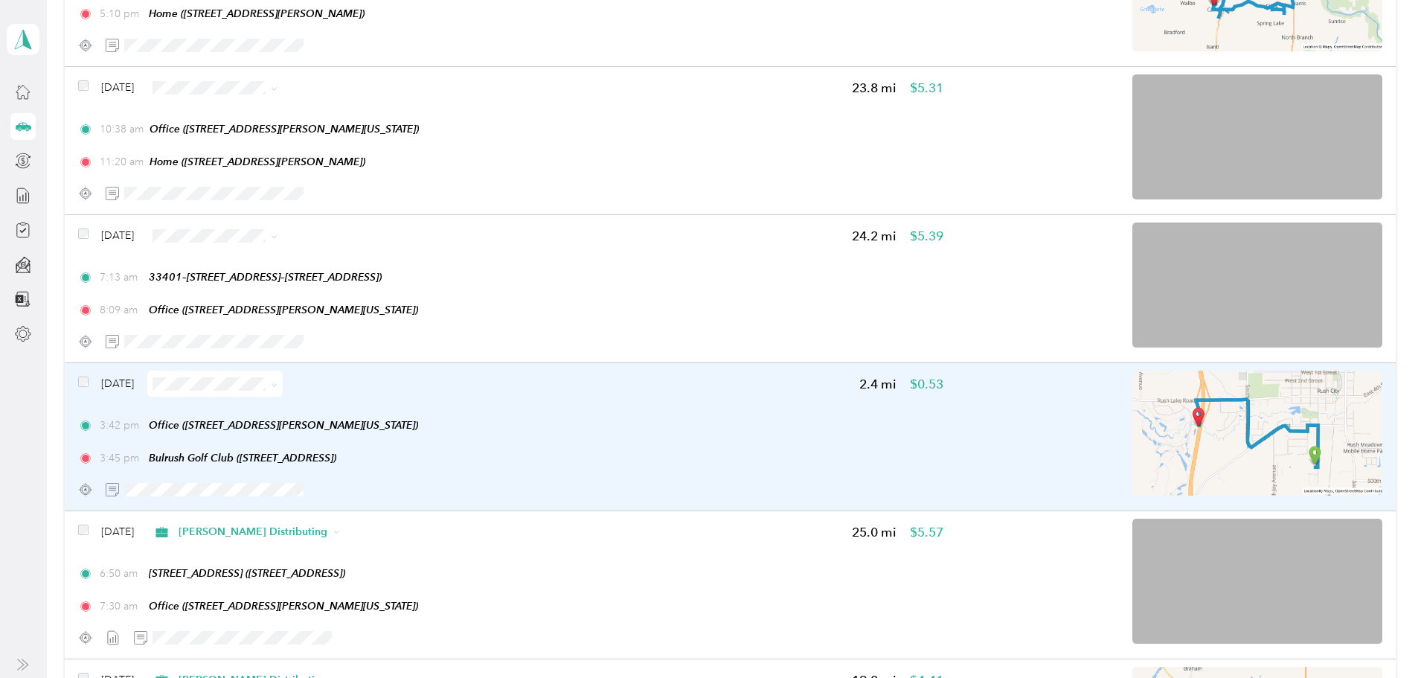
scroll to position [565, 0]
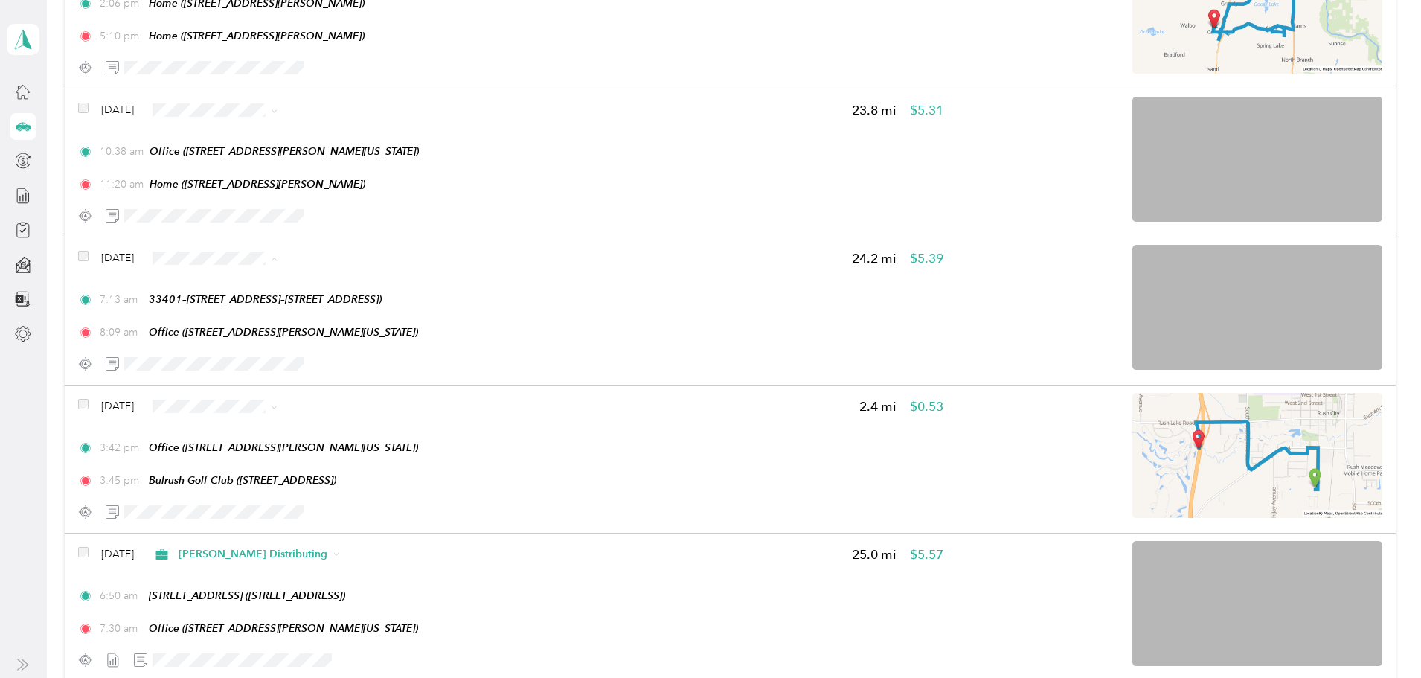
click at [372, 275] on li "[PERSON_NAME] Distributing" at bounding box center [385, 285] width 196 height 26
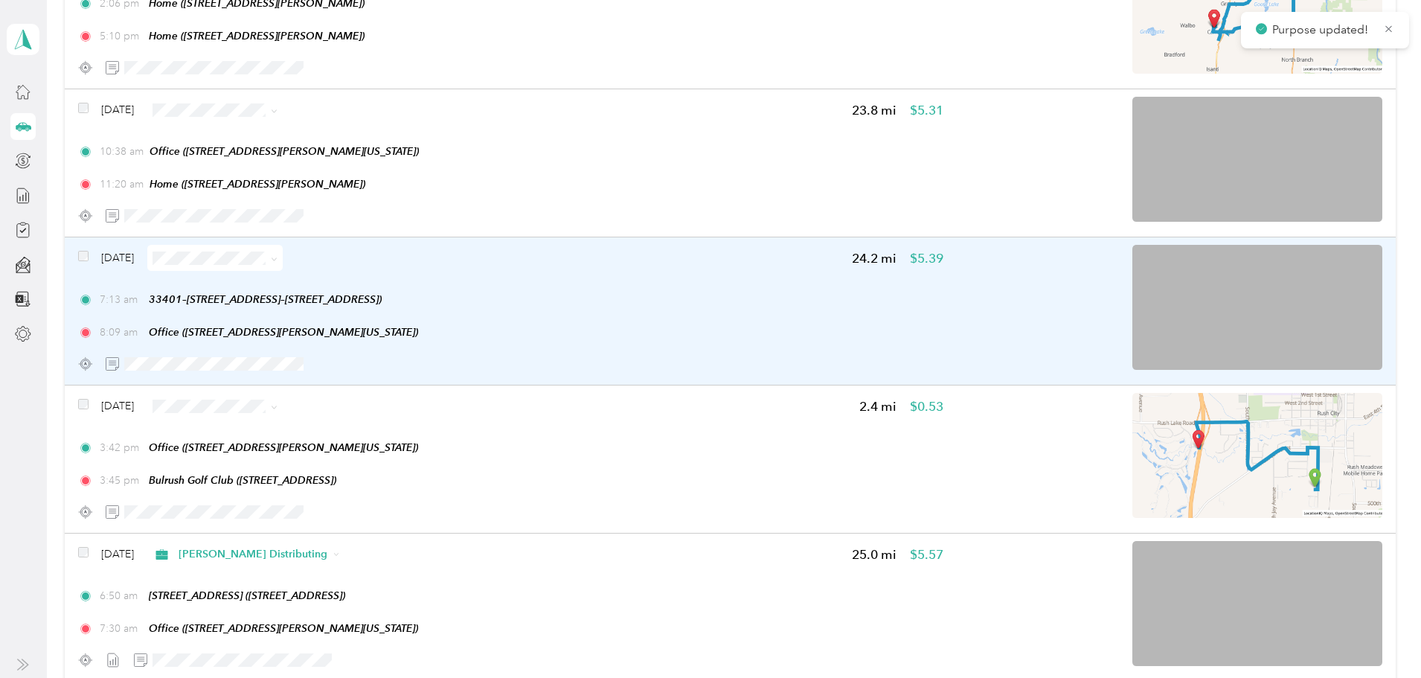
scroll to position [490, 0]
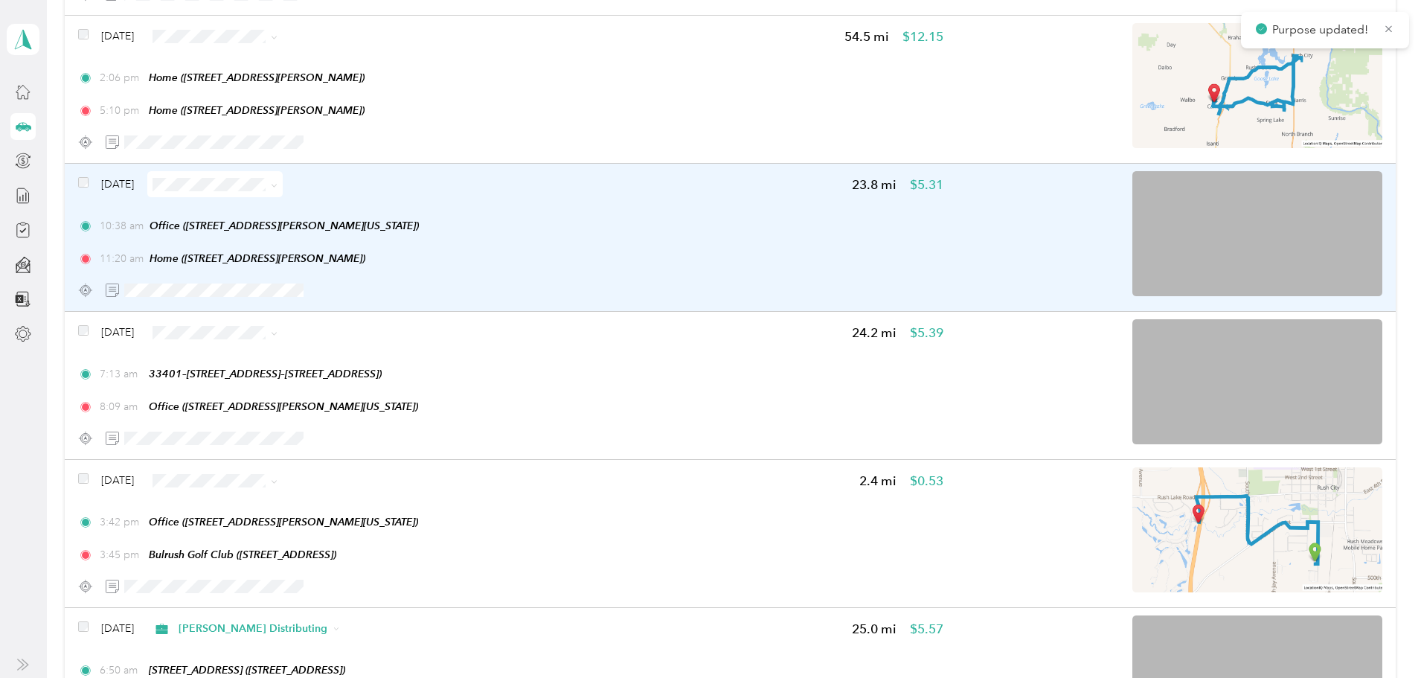
click at [283, 193] on span at bounding box center [214, 184] width 135 height 26
click at [692, 217] on div "[DATE] 23.8 mi $5.31 10:38 am Office ([STREET_ADDRESS][PERSON_NAME][US_STATE]) …" at bounding box center [510, 237] width 865 height 132
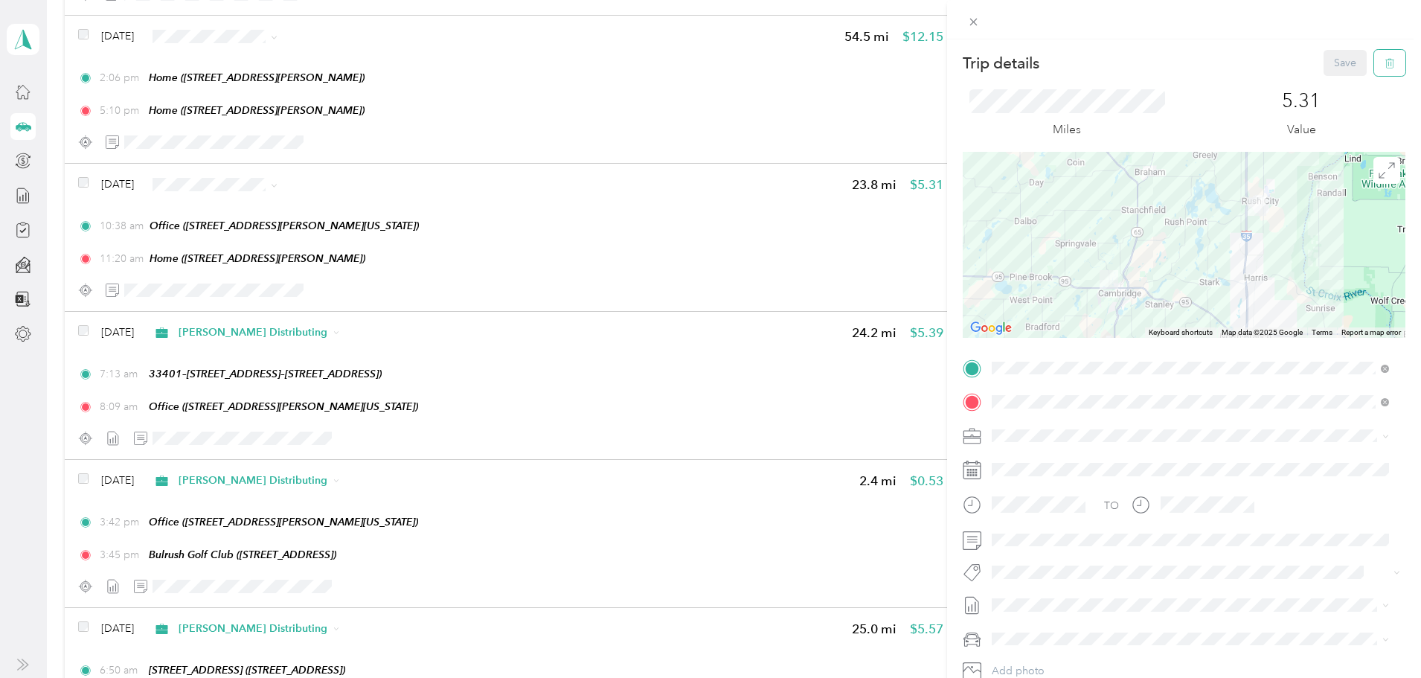
click at [1391, 72] on button "button" at bounding box center [1389, 63] width 31 height 26
click at [1329, 90] on button "Yes" at bounding box center [1335, 81] width 29 height 24
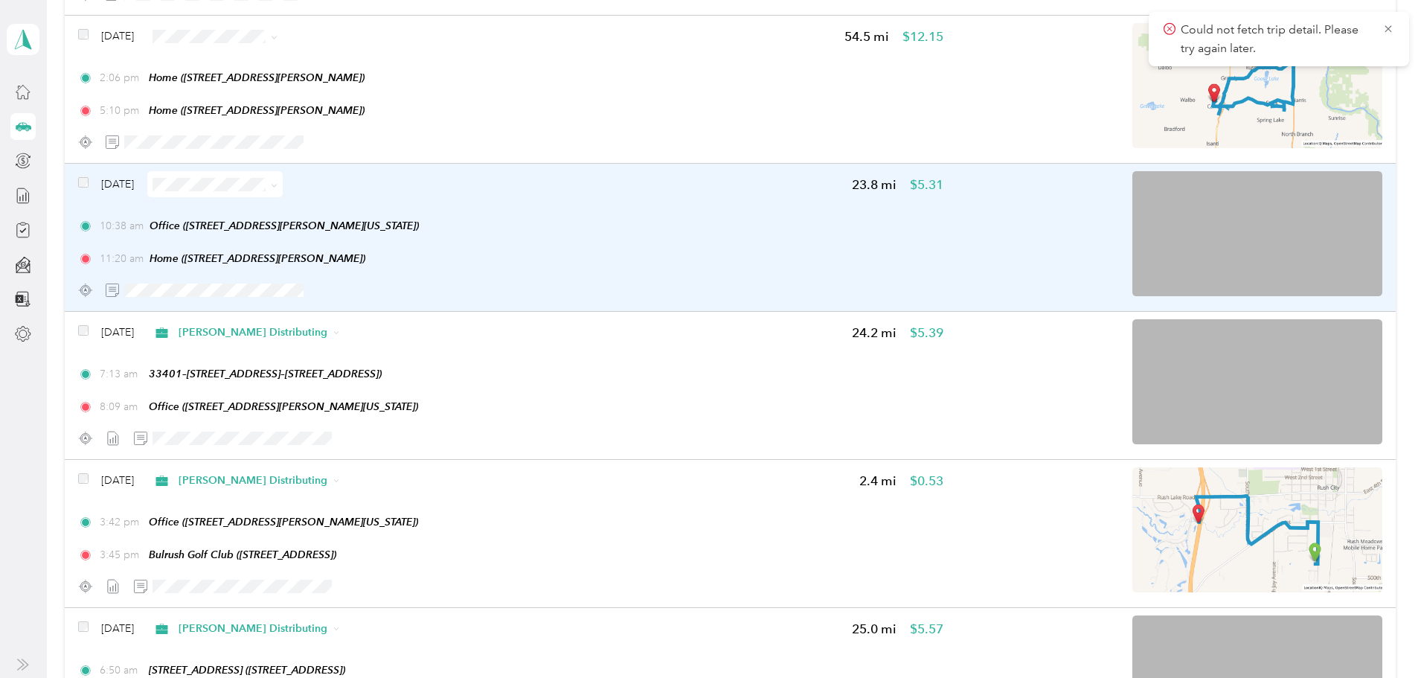
scroll to position [416, 0]
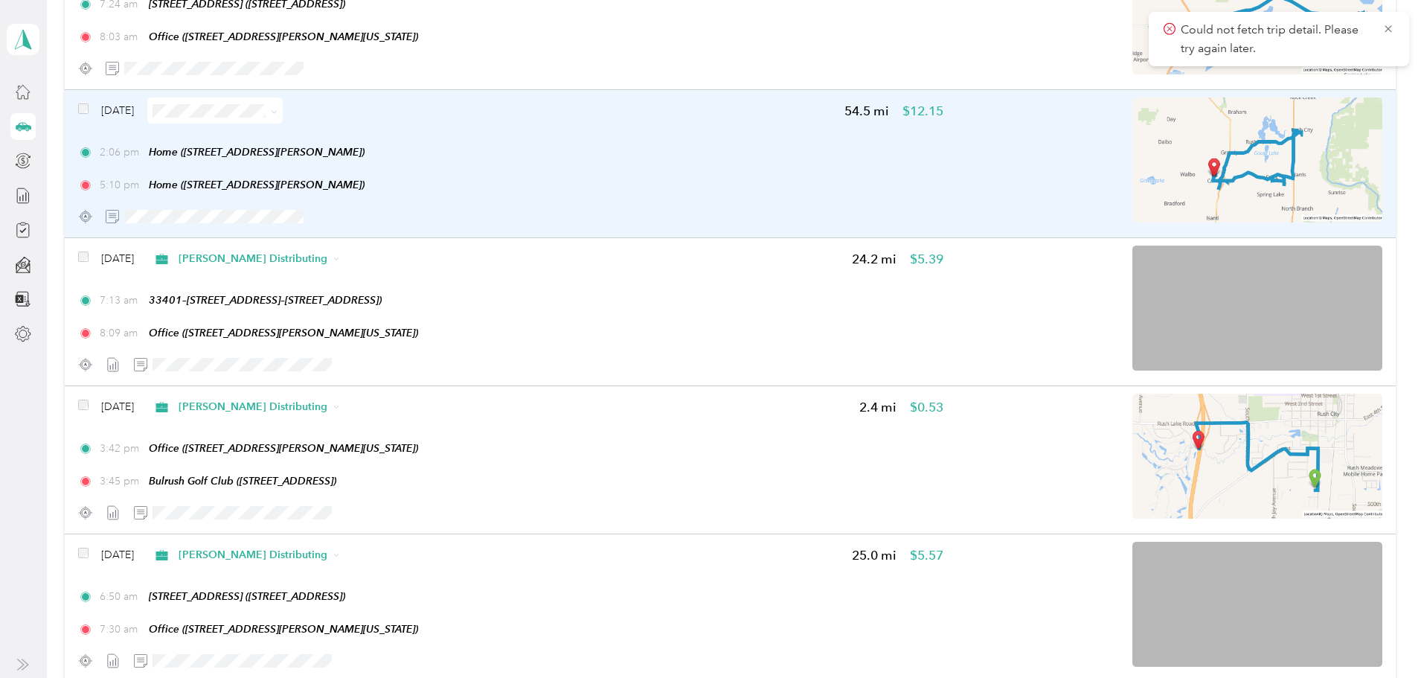
click at [956, 139] on div at bounding box center [1169, 163] width 426 height 132
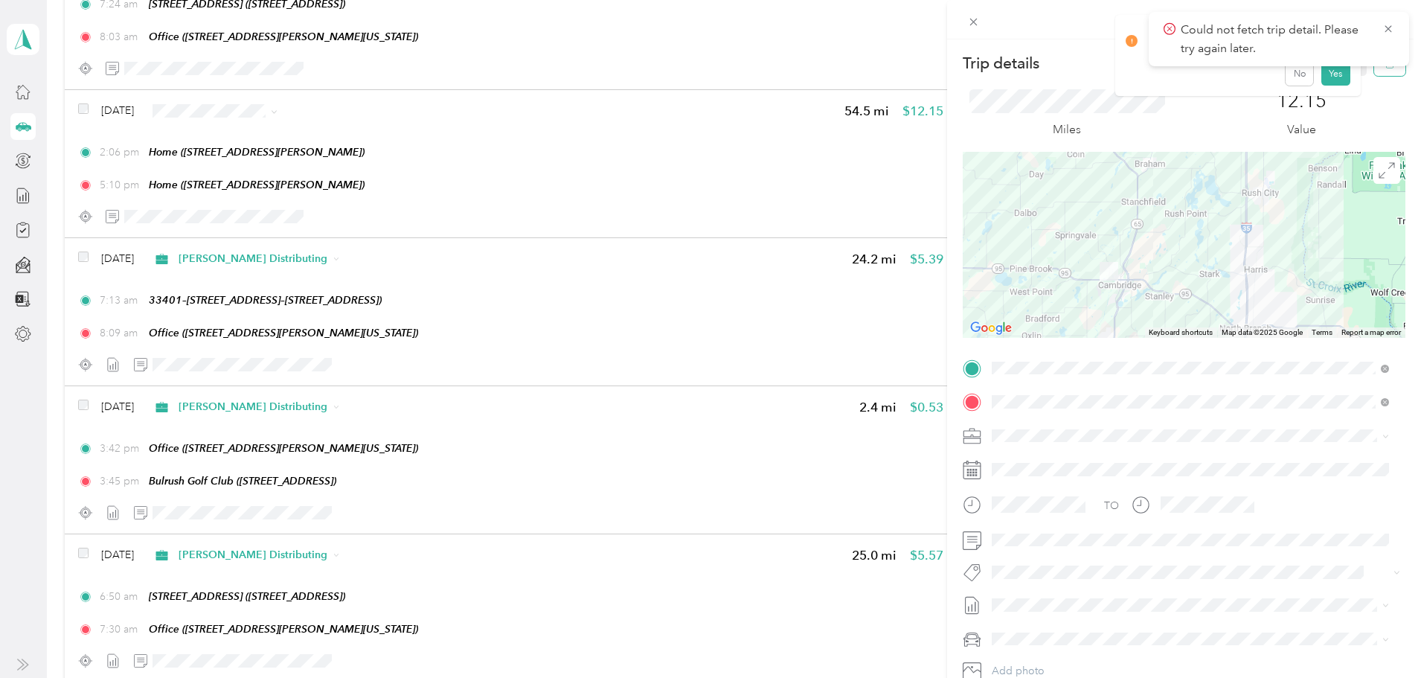
click at [1375, 71] on button "button" at bounding box center [1389, 63] width 31 height 26
click at [1325, 84] on button "Yes" at bounding box center [1335, 81] width 29 height 24
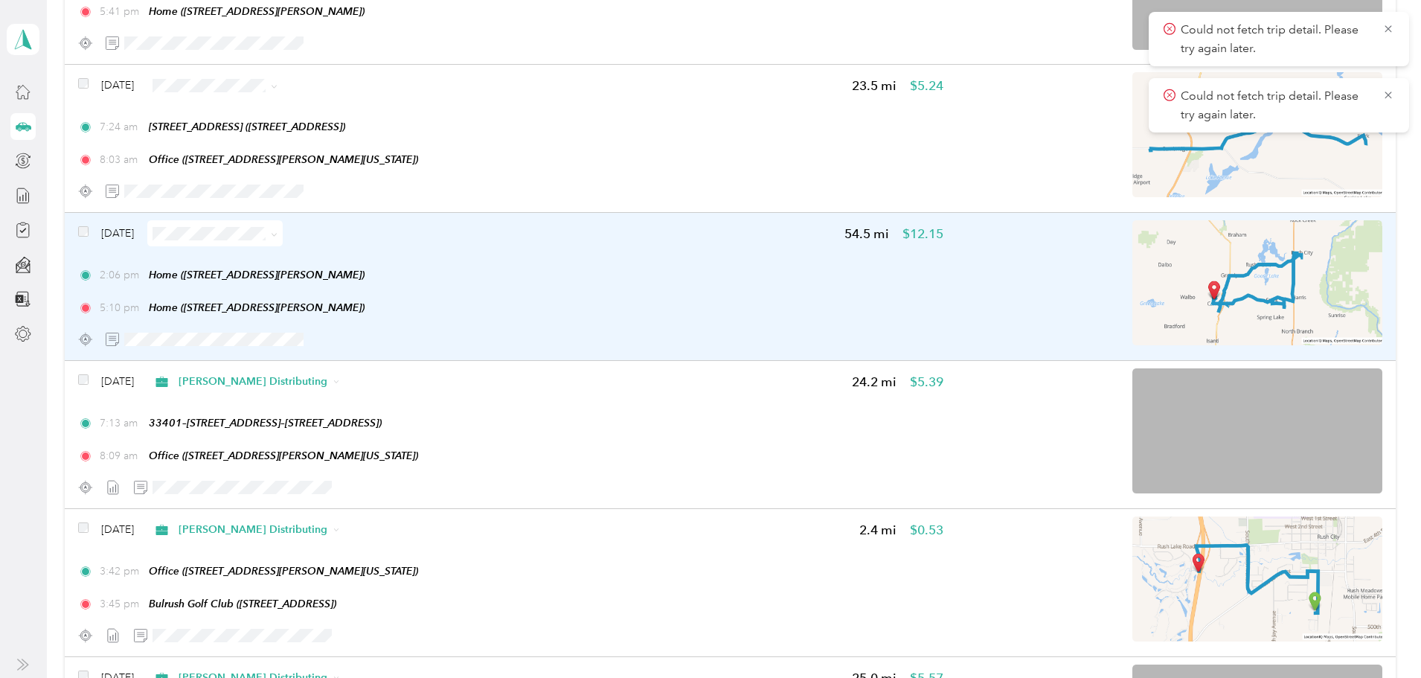
scroll to position [267, 0]
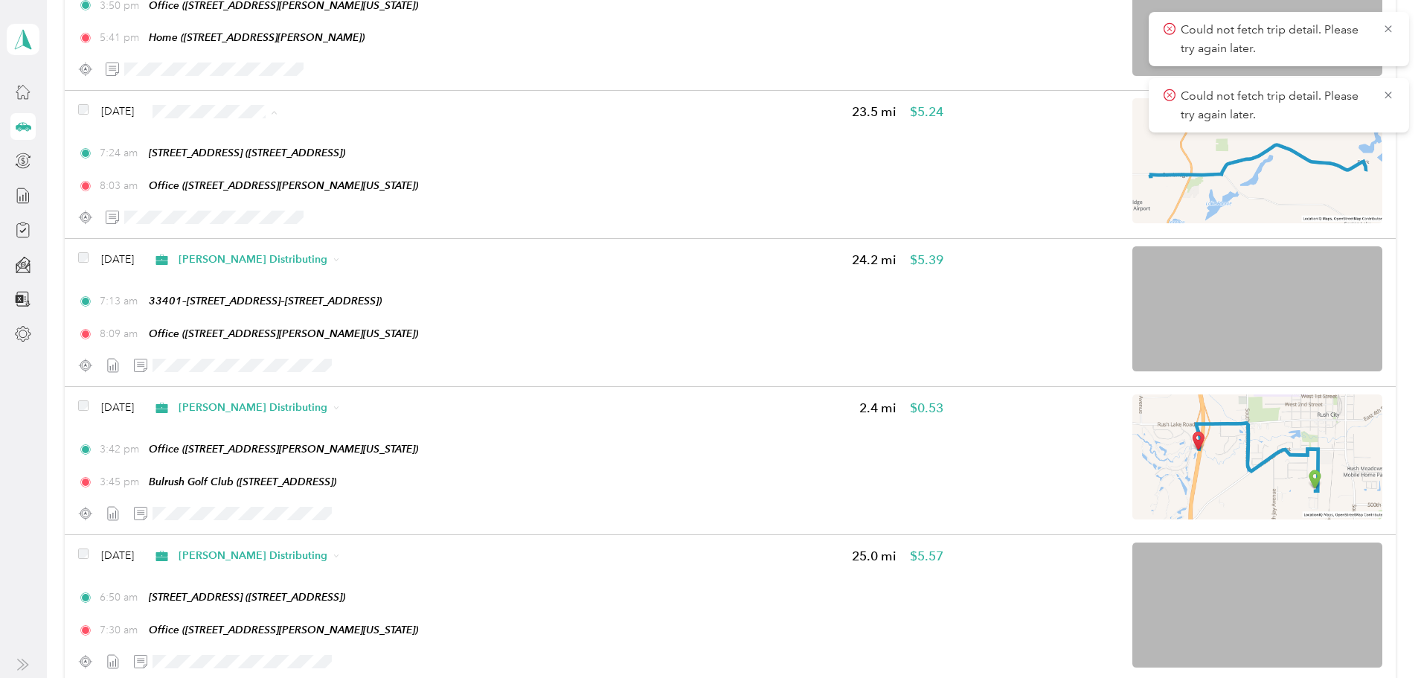
click at [372, 133] on span "[PERSON_NAME] Distributing" at bounding box center [398, 139] width 149 height 16
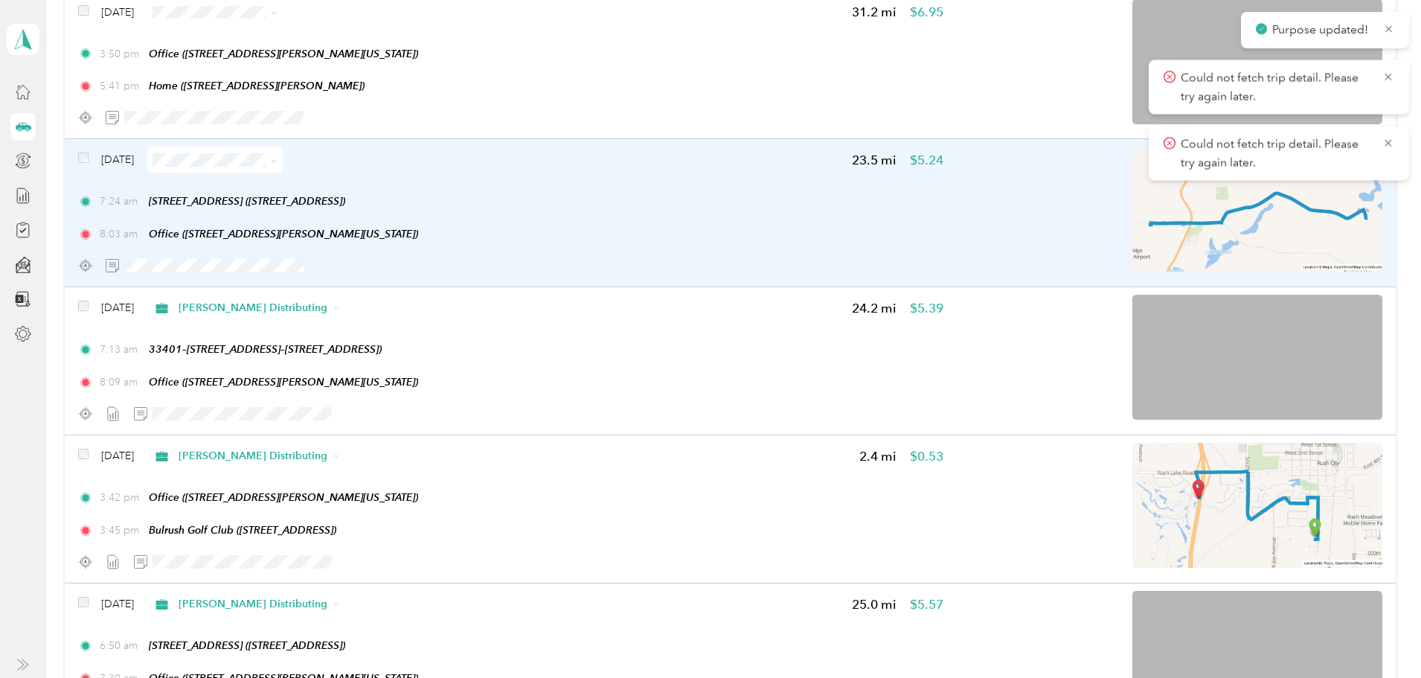
scroll to position [193, 0]
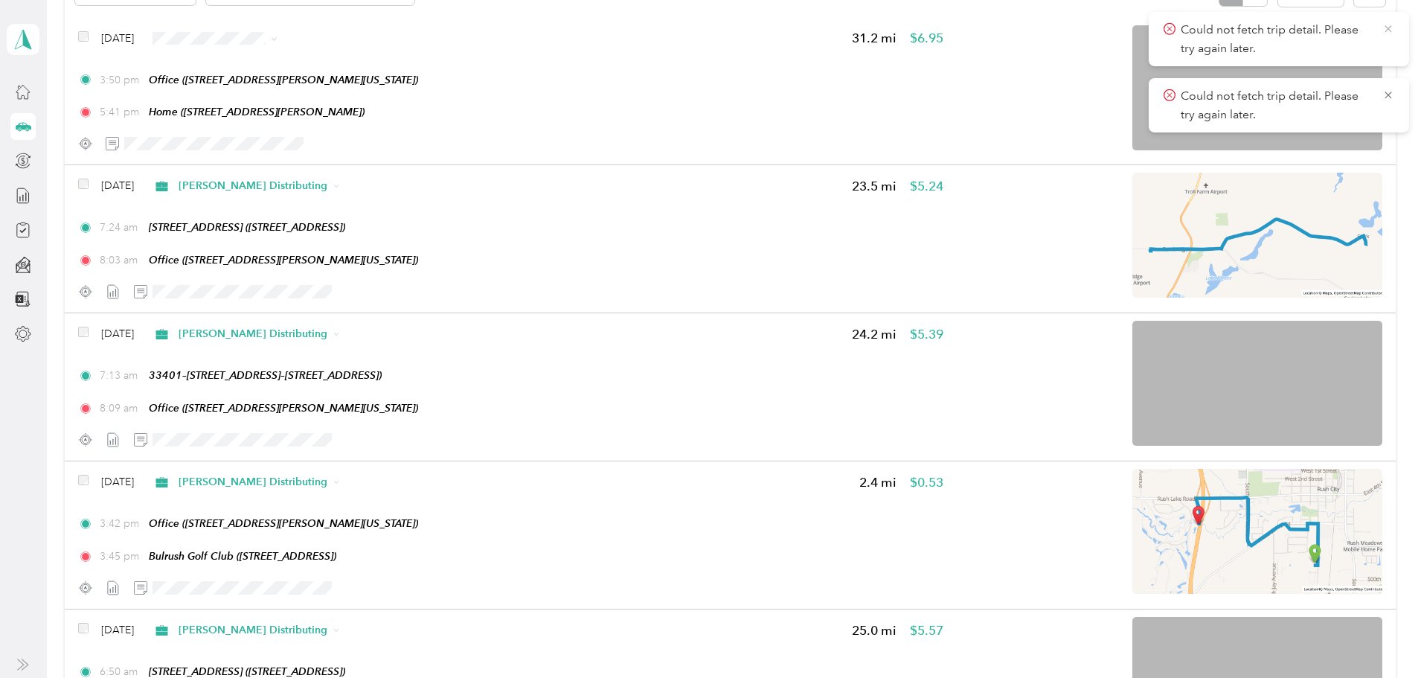
click at [1394, 31] on div "Could not fetch trip detail. Please try again later." at bounding box center [1279, 39] width 260 height 54
click at [1391, 36] on span "Could not fetch trip detail. Please try again later." at bounding box center [1279, 39] width 231 height 36
click at [1387, 29] on icon at bounding box center [1388, 28] width 12 height 13
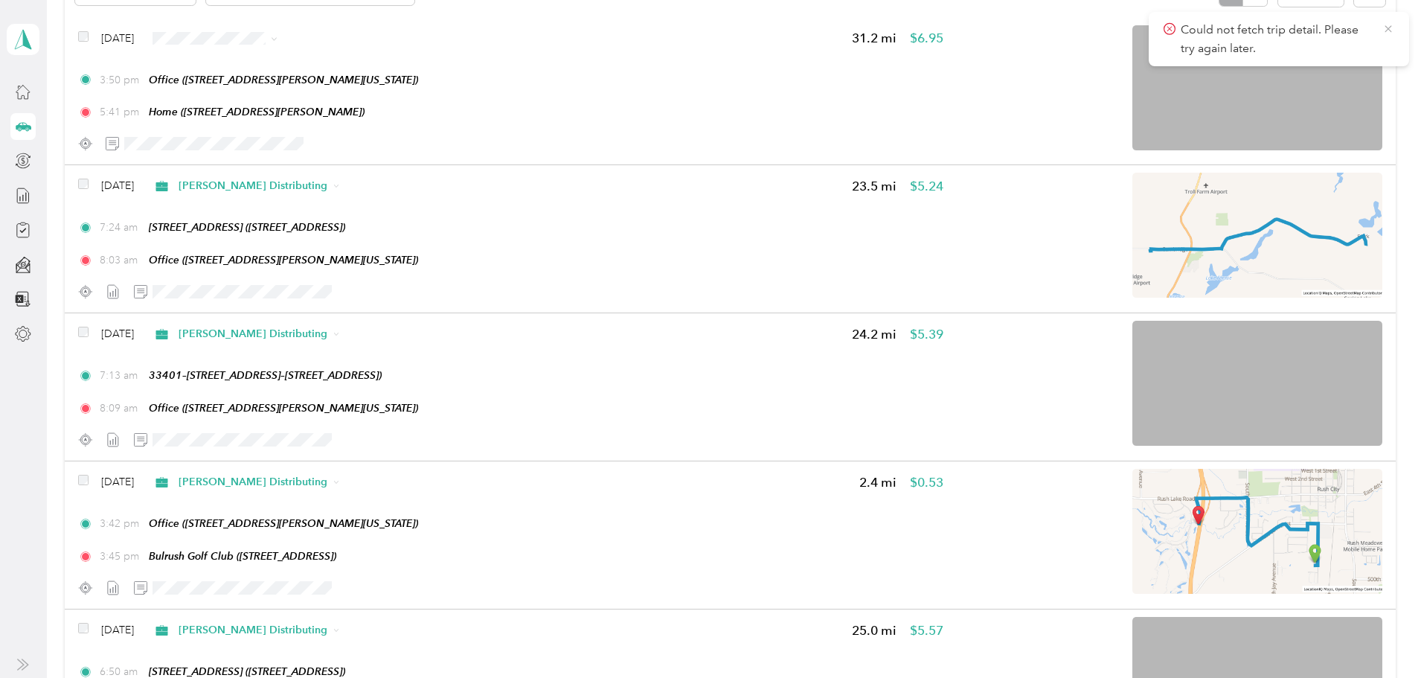
click at [1388, 32] on icon at bounding box center [1388, 28] width 12 height 13
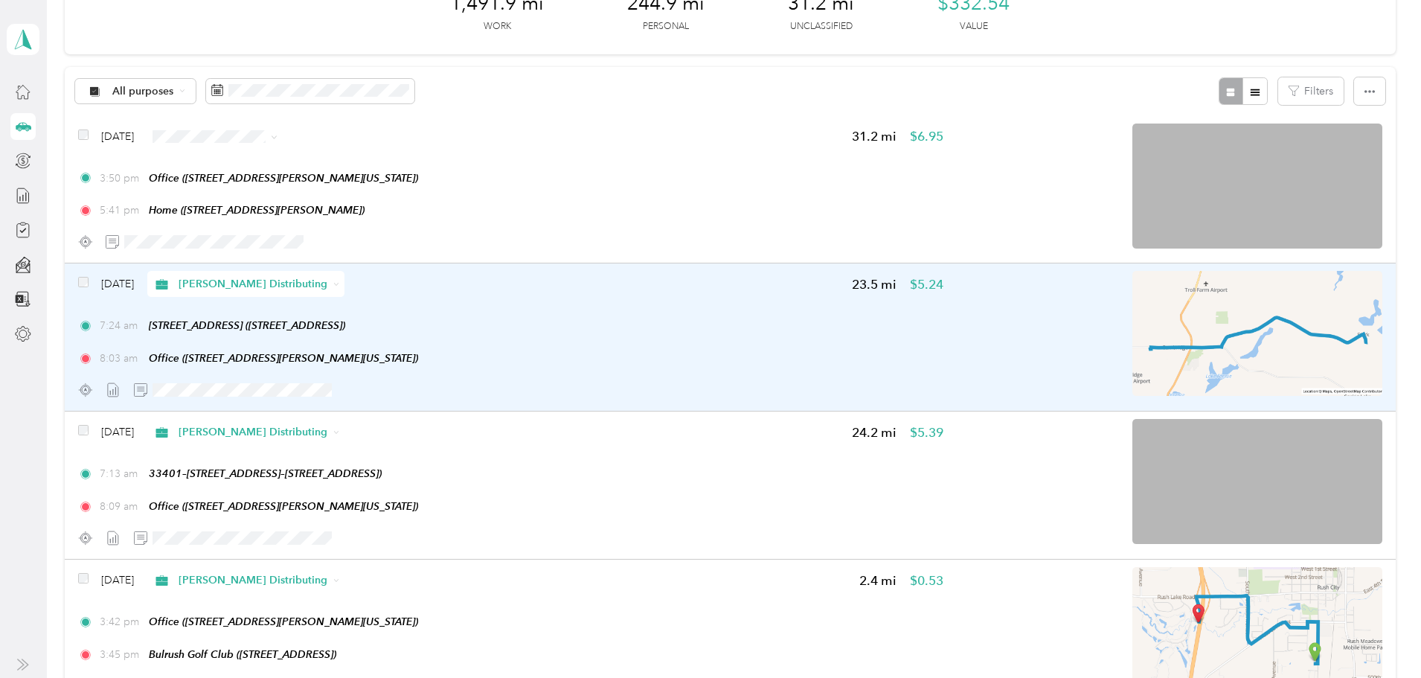
scroll to position [44, 0]
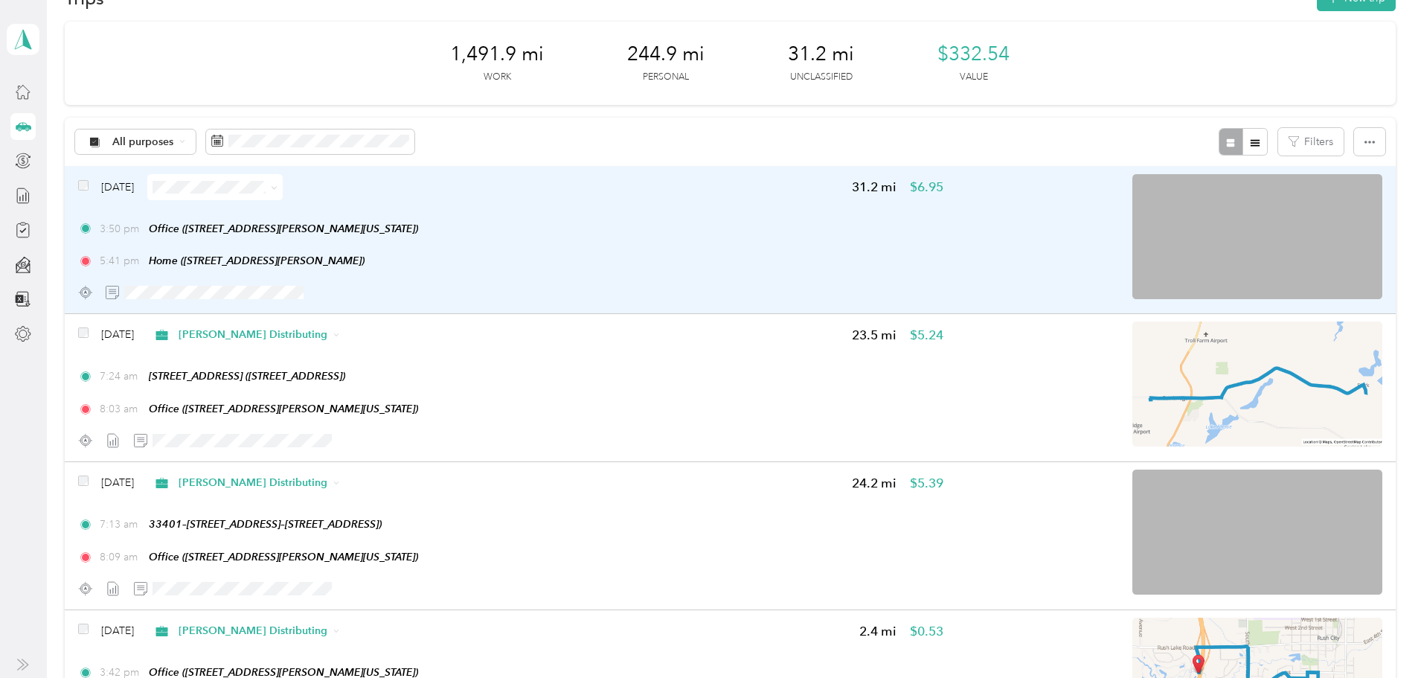
click at [283, 195] on span at bounding box center [214, 187] width 135 height 26
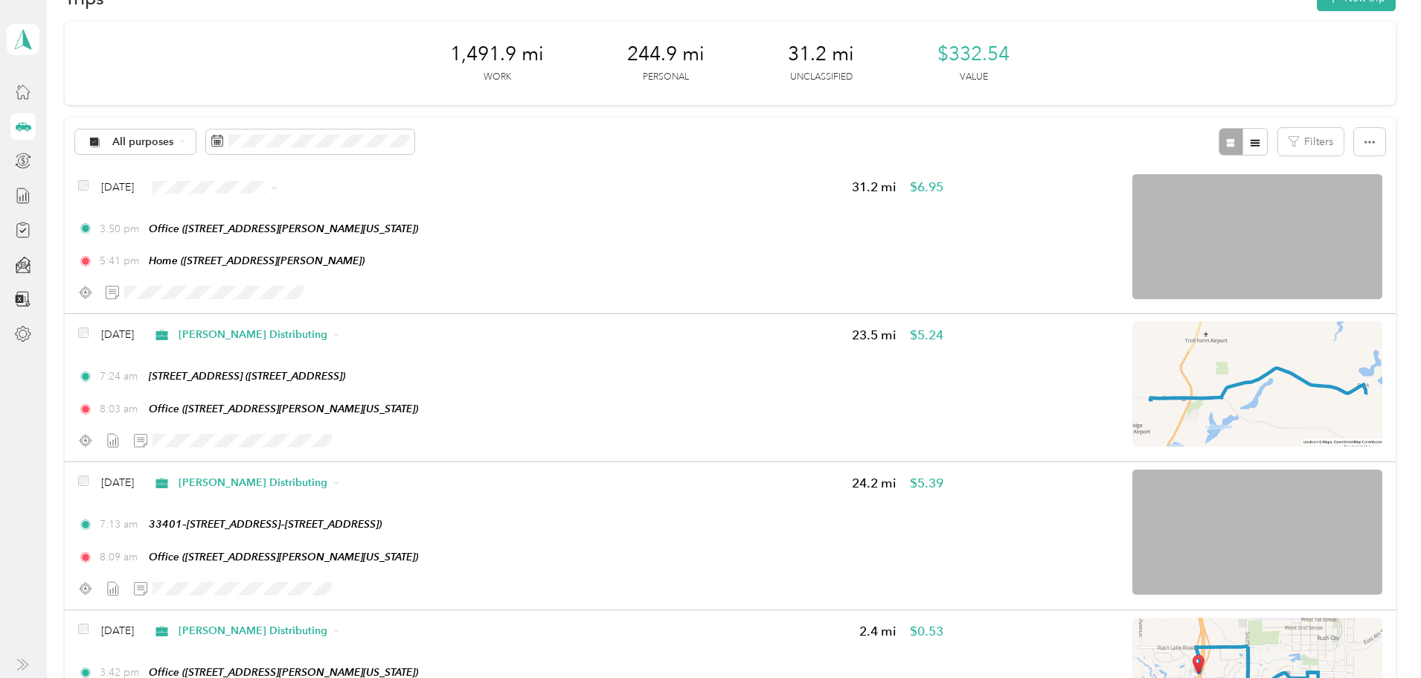
click at [356, 205] on li "[PERSON_NAME] Distributing" at bounding box center [385, 215] width 196 height 26
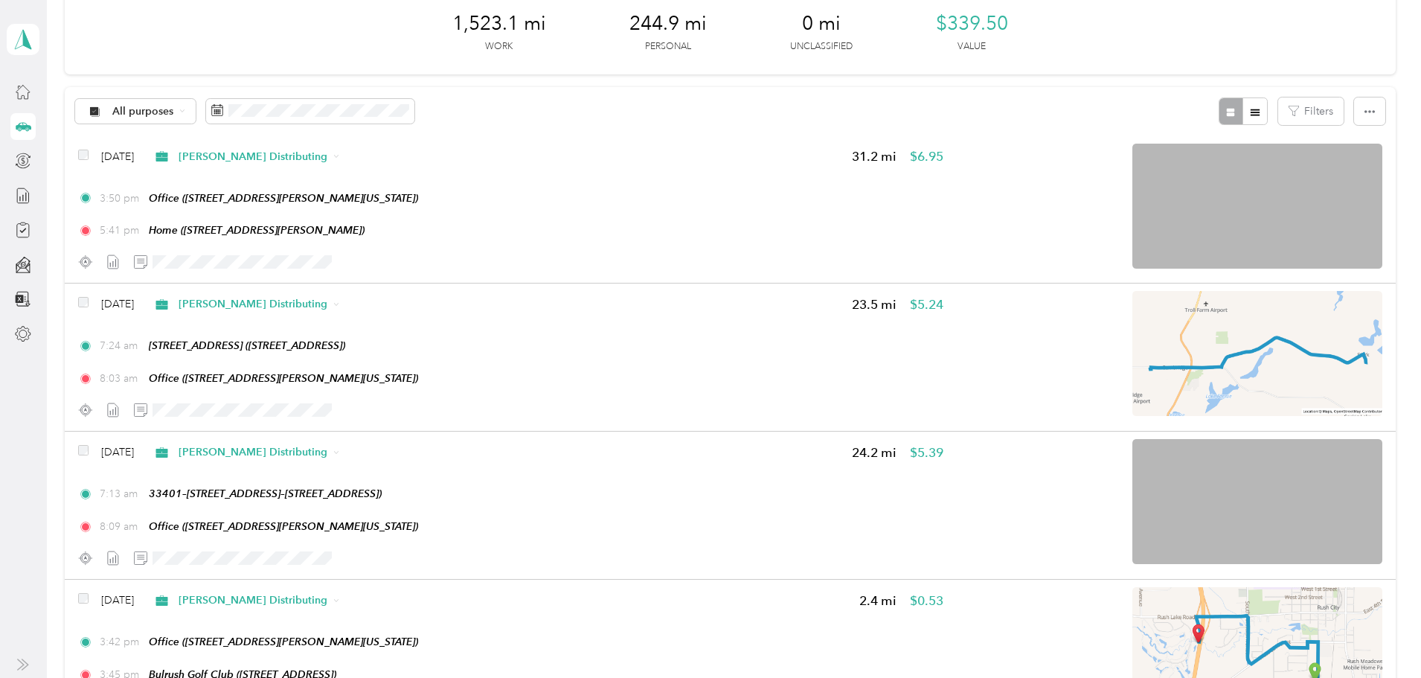
scroll to position [0, 0]
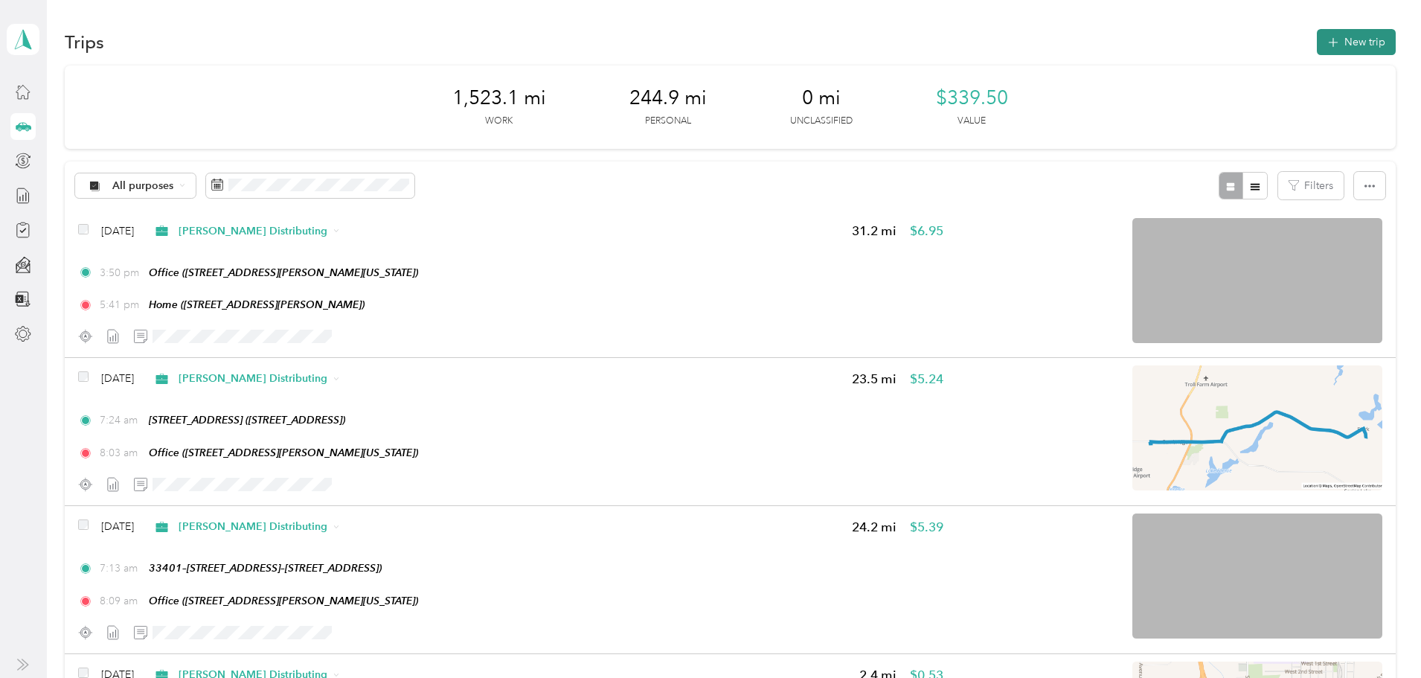
click at [1317, 41] on button "New trip" at bounding box center [1356, 42] width 79 height 26
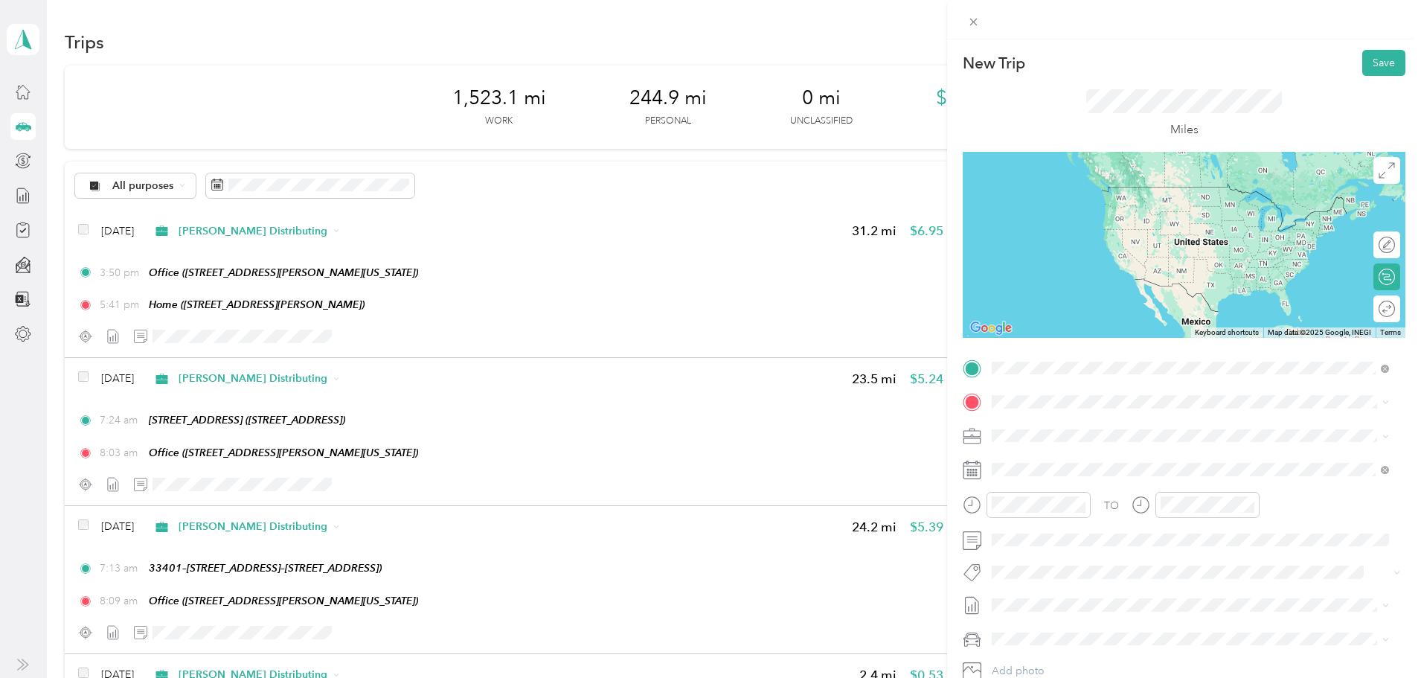
click at [57, 502] on div "New Trip Save This trip cannot be edited because it is either under review, app…" at bounding box center [710, 339] width 1421 height 678
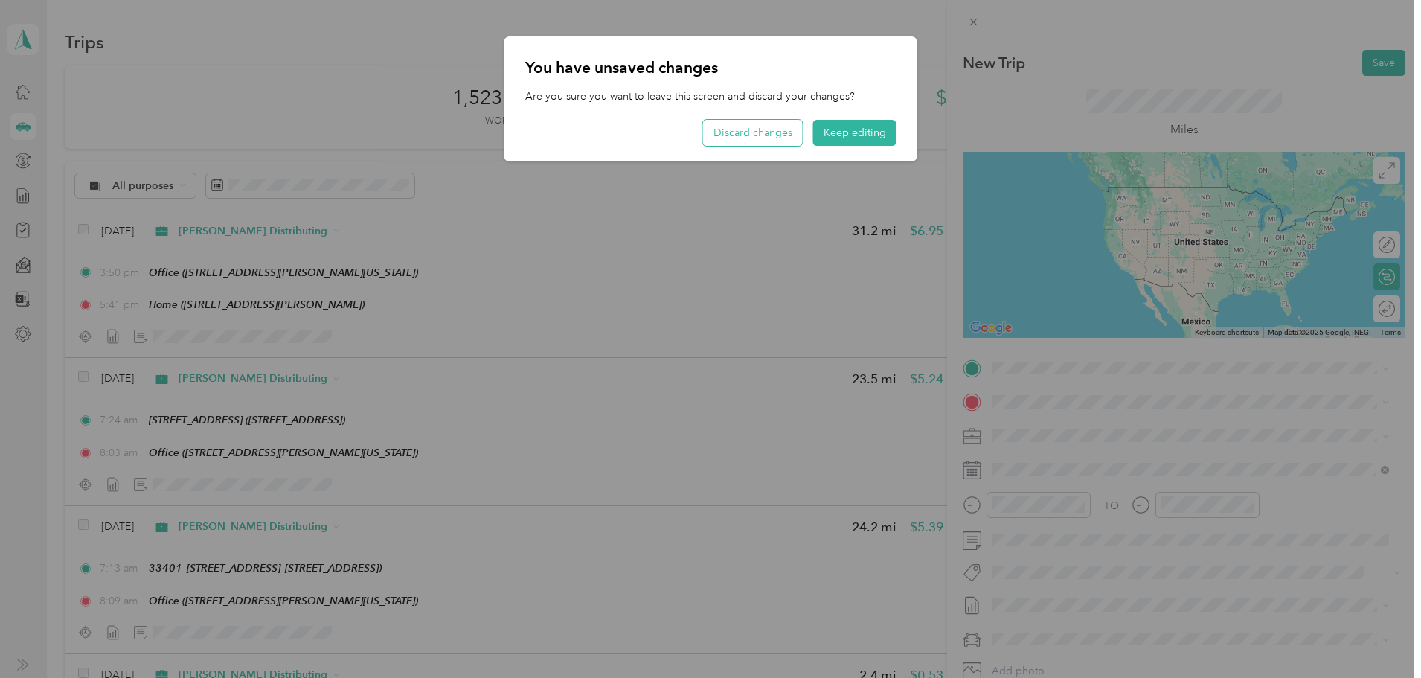
click at [760, 142] on button "Discard changes" at bounding box center [753, 133] width 100 height 26
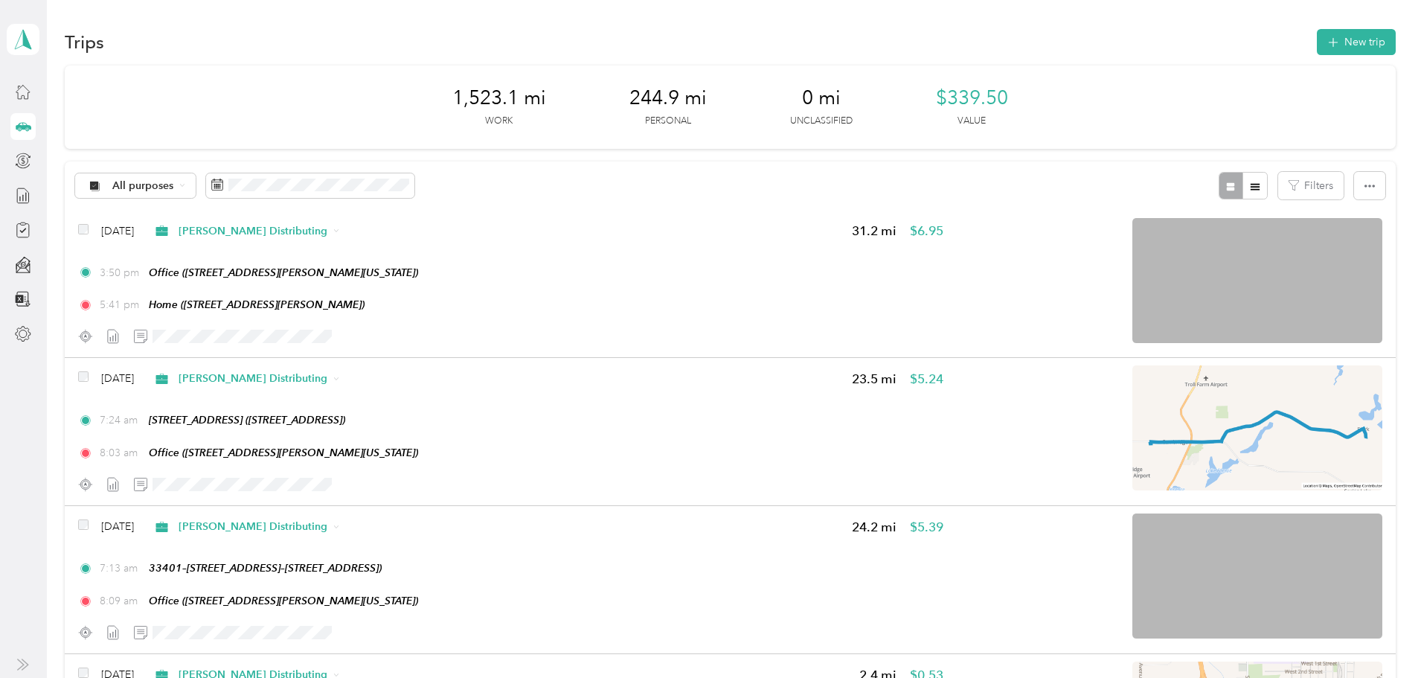
click at [1237, 27] on div "Trips New trip" at bounding box center [730, 41] width 1330 height 31
click at [1317, 38] on button "New trip" at bounding box center [1356, 42] width 79 height 26
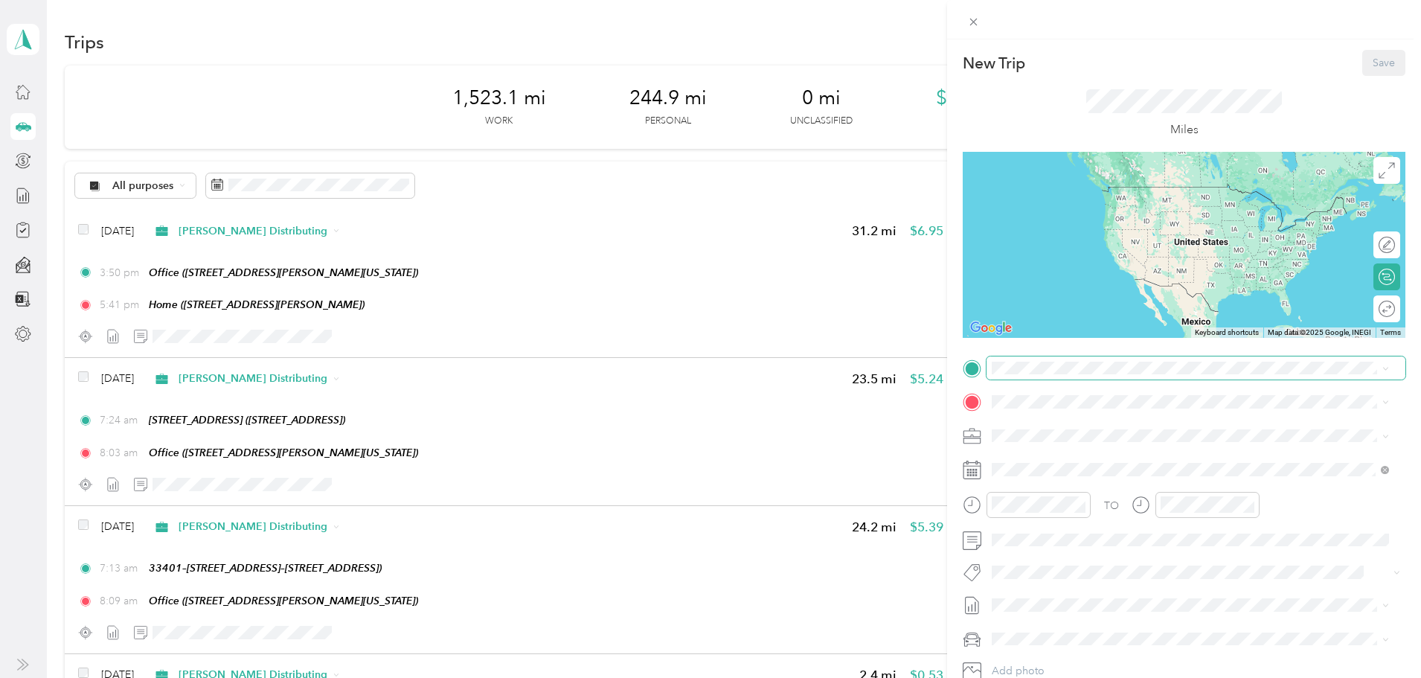
click at [1032, 376] on span at bounding box center [1196, 368] width 419 height 24
click at [1114, 420] on div "TEAM Bulrush Golf Club" at bounding box center [1089, 429] width 138 height 19
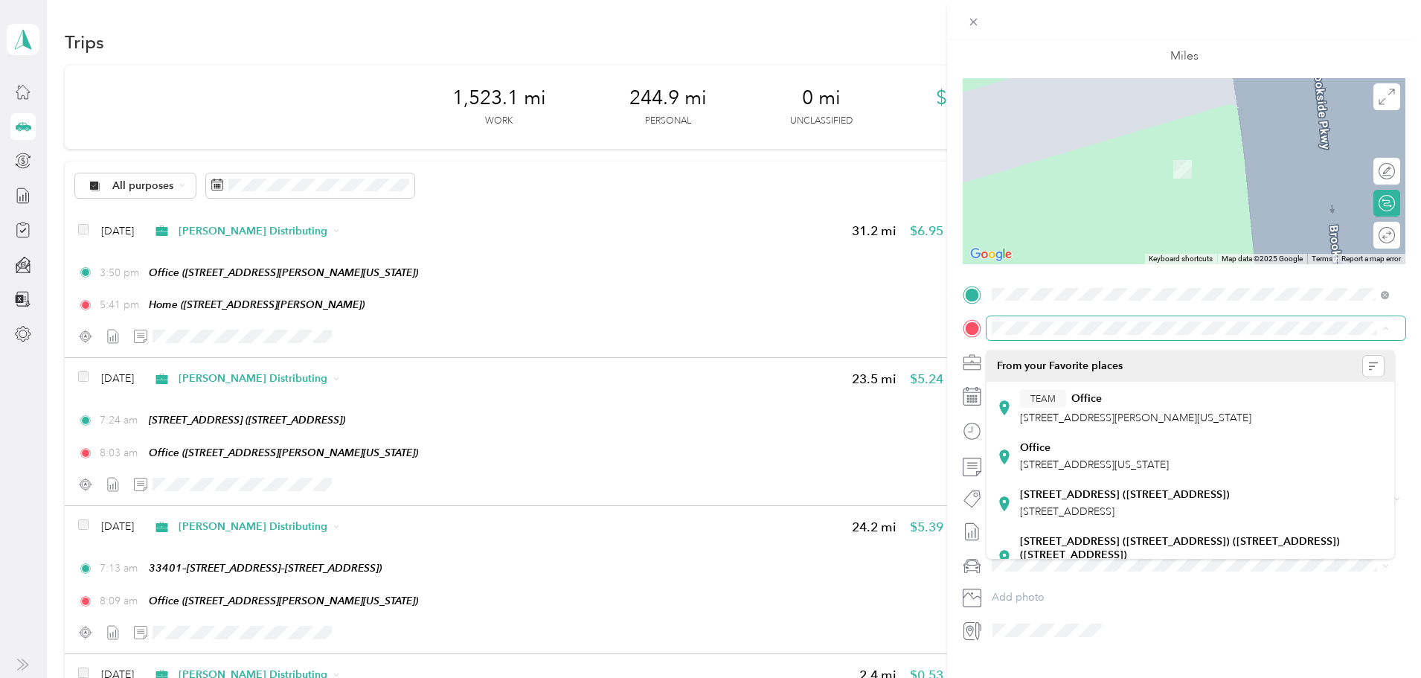
scroll to position [74, 0]
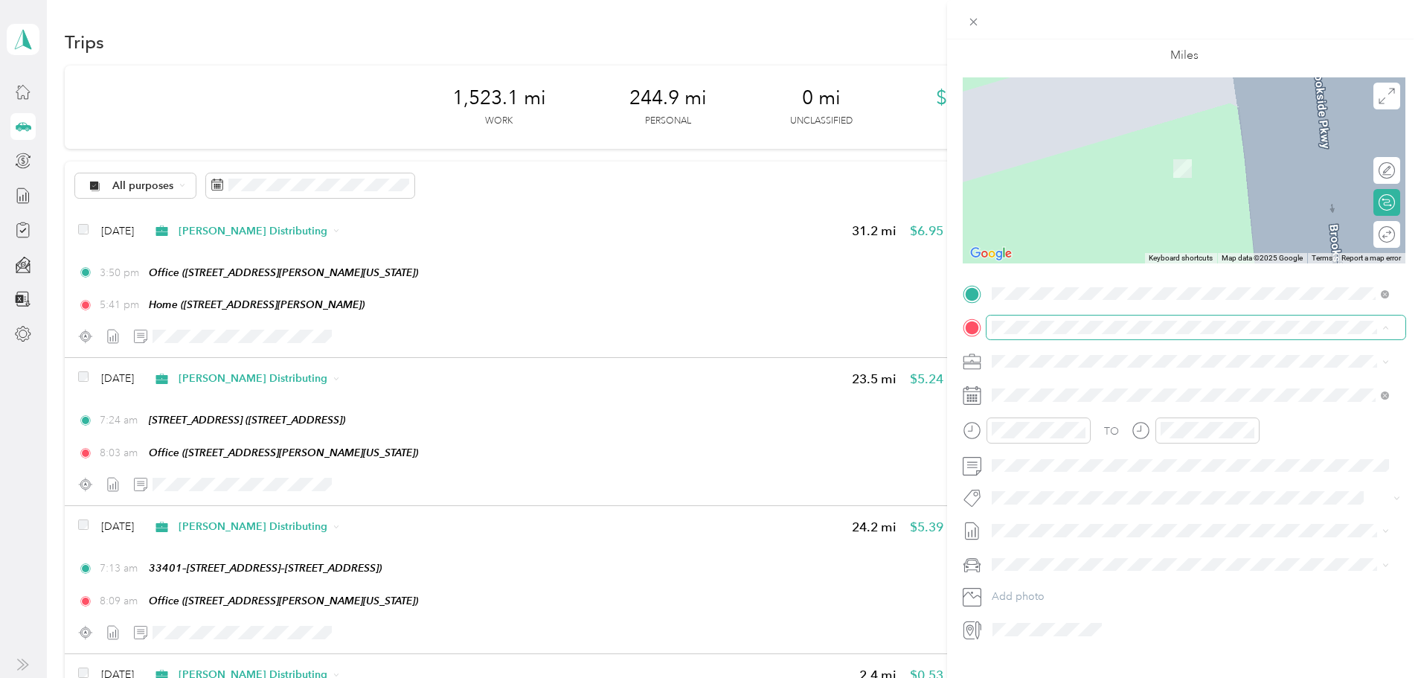
click at [1065, 336] on span at bounding box center [1196, 327] width 419 height 24
click at [968, 632] on icon at bounding box center [970, 629] width 9 height 13
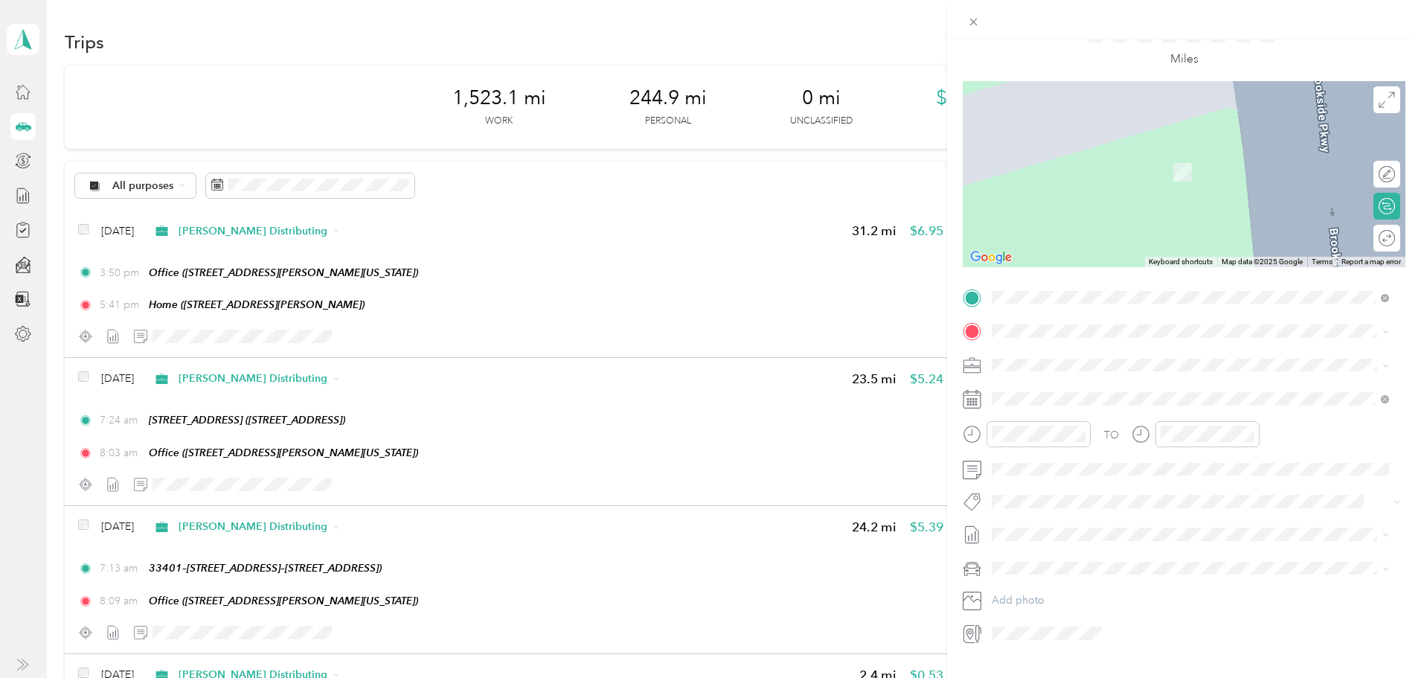
scroll to position [103, 0]
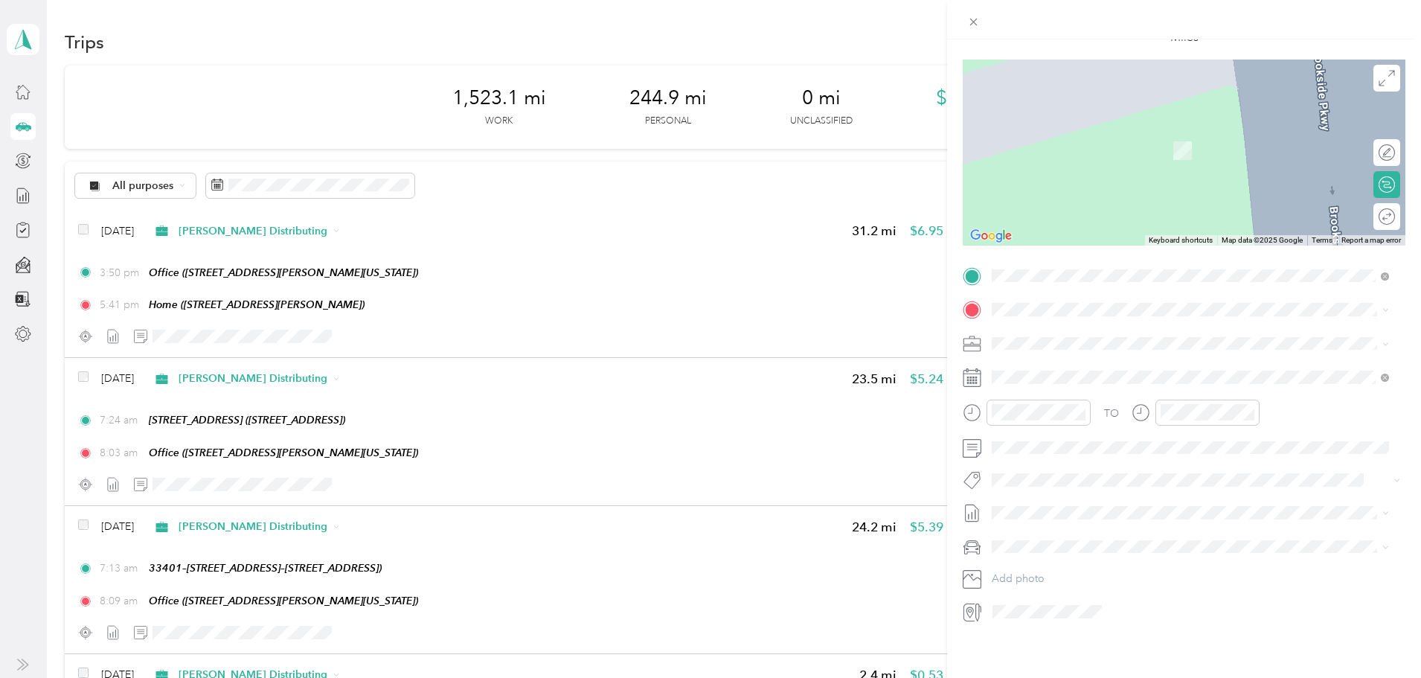
click at [977, 603] on icon at bounding box center [977, 611] width 3 height 17
click at [1083, 422] on div "TEAM Route 65 Pub & Grub [STREET_ADDRESS]" at bounding box center [1098, 421] width 156 height 36
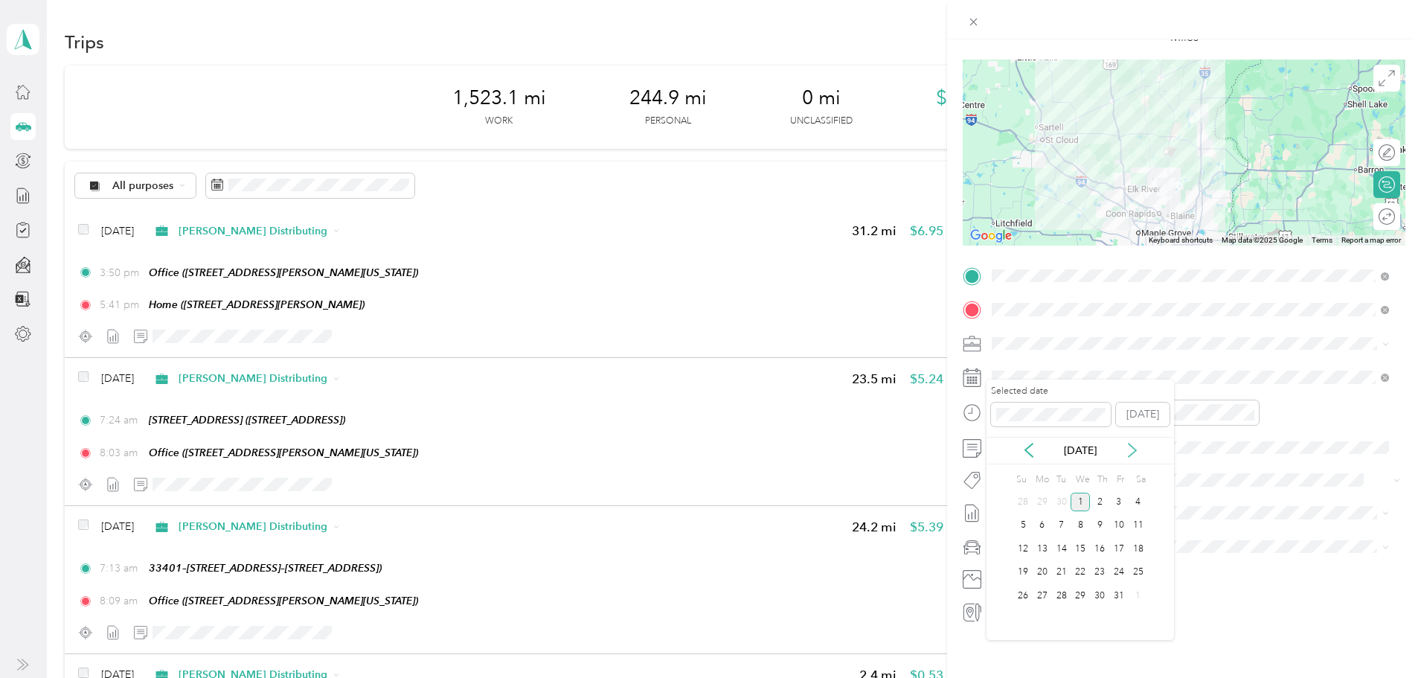
click at [1129, 449] on icon at bounding box center [1132, 450] width 15 height 15
click at [1030, 449] on icon at bounding box center [1029, 450] width 15 height 15
click at [1061, 591] on div "26" at bounding box center [1061, 595] width 19 height 19
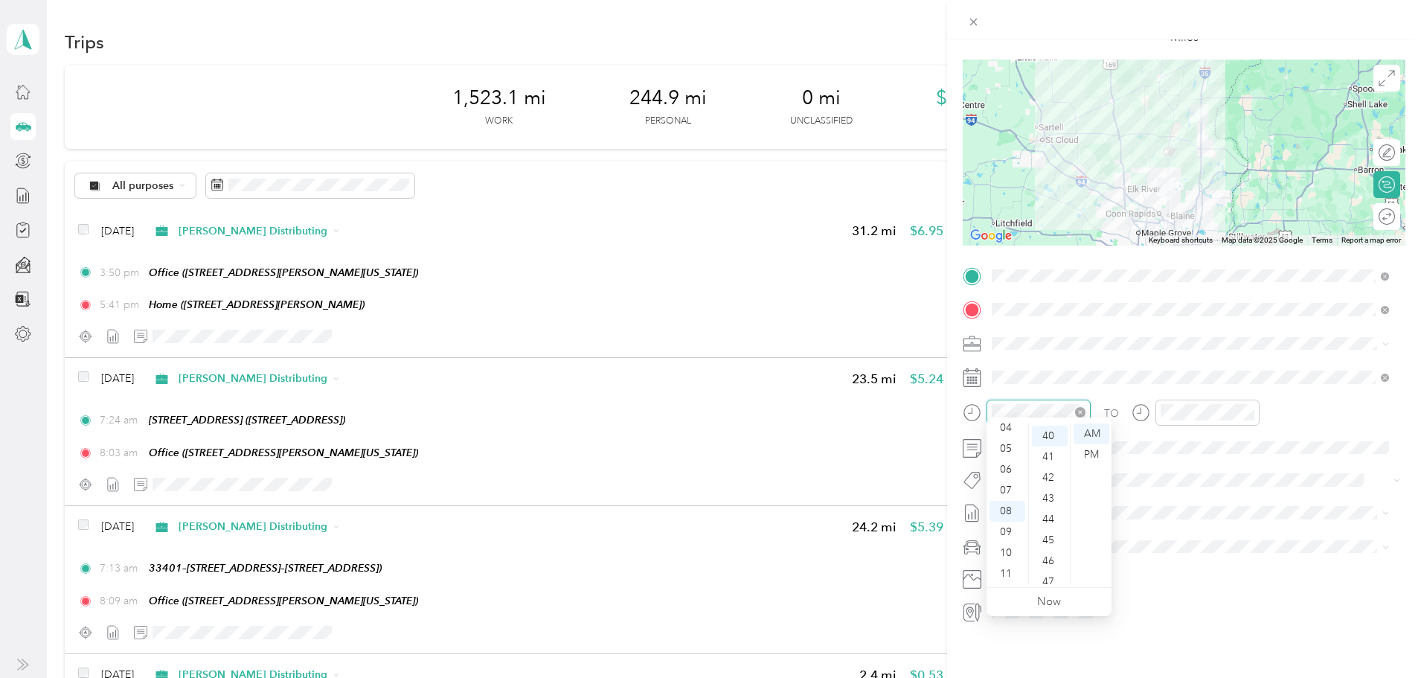
scroll to position [833, 0]
click at [1004, 424] on div "04" at bounding box center [1008, 427] width 36 height 21
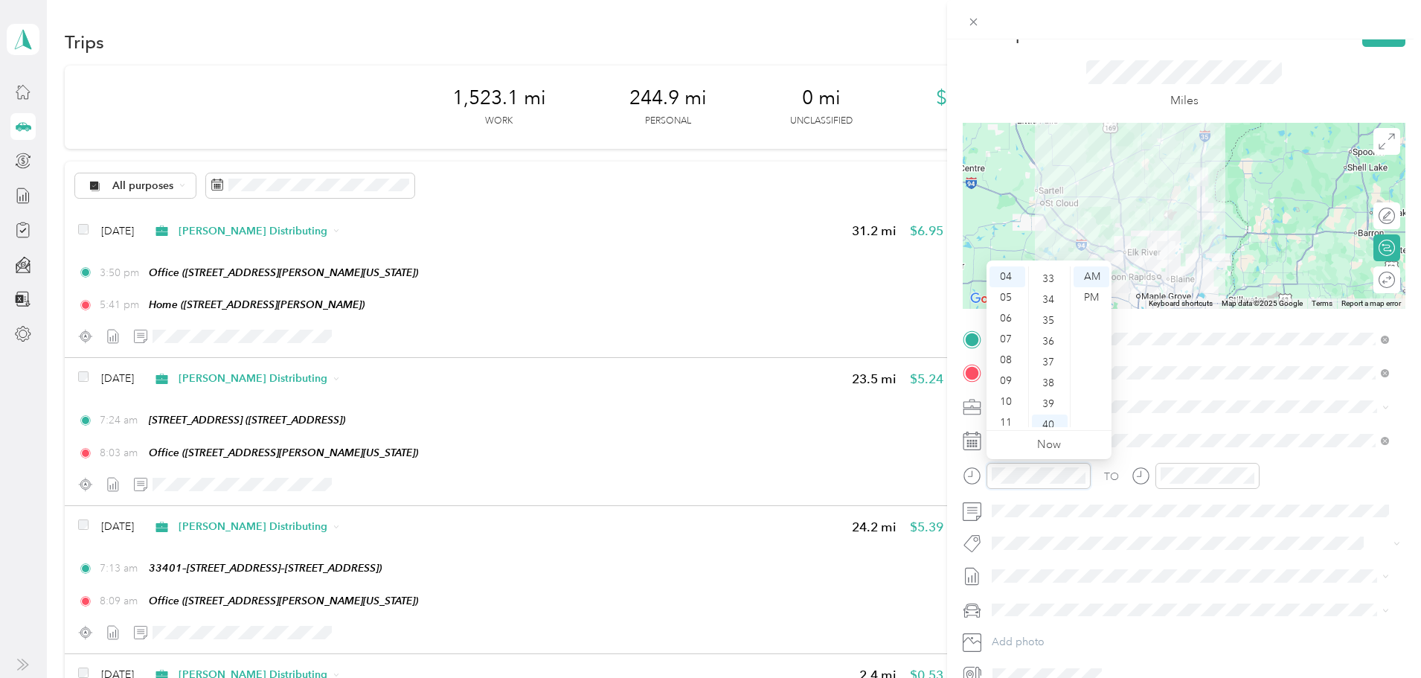
scroll to position [684, 0]
click at [1051, 292] on div "30" at bounding box center [1050, 291] width 36 height 21
click at [1086, 301] on div "PM" at bounding box center [1092, 297] width 36 height 21
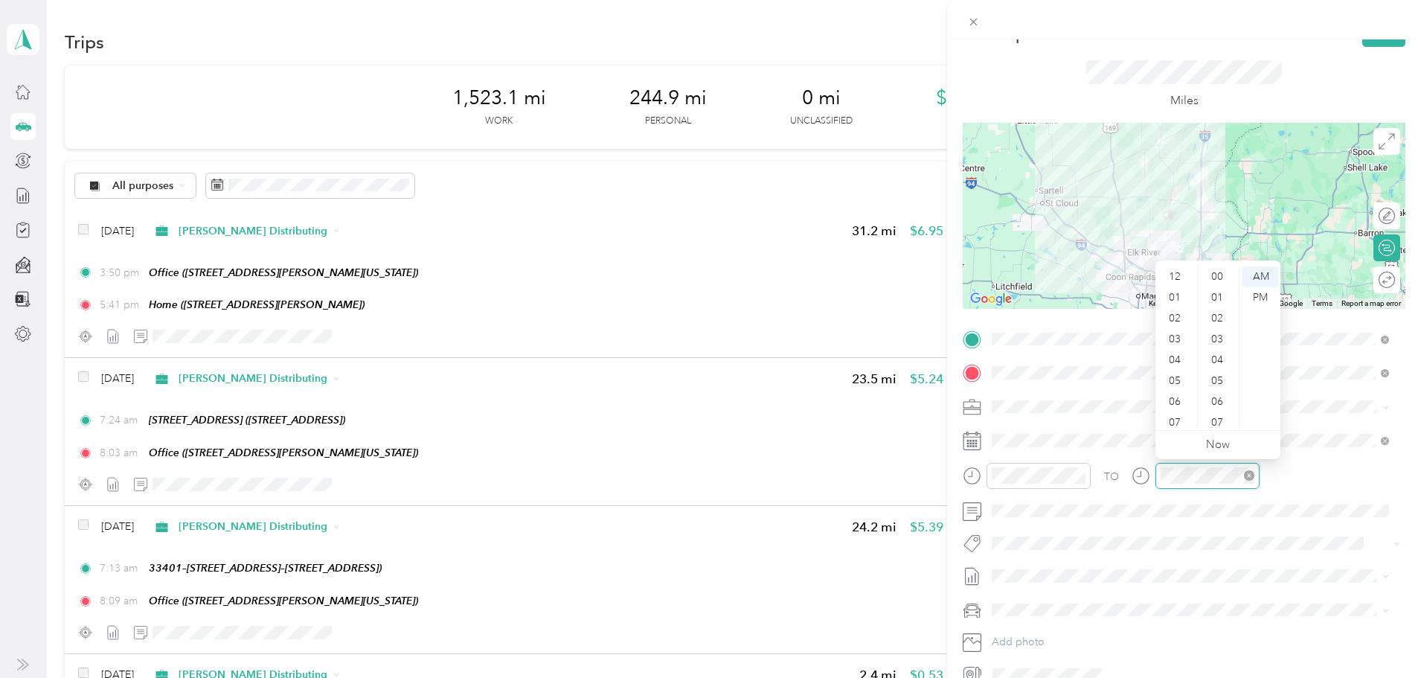
scroll to position [89, 0]
click at [1176, 292] on div "05" at bounding box center [1176, 291] width 36 height 21
click at [1224, 362] on div "05" at bounding box center [1219, 366] width 36 height 21
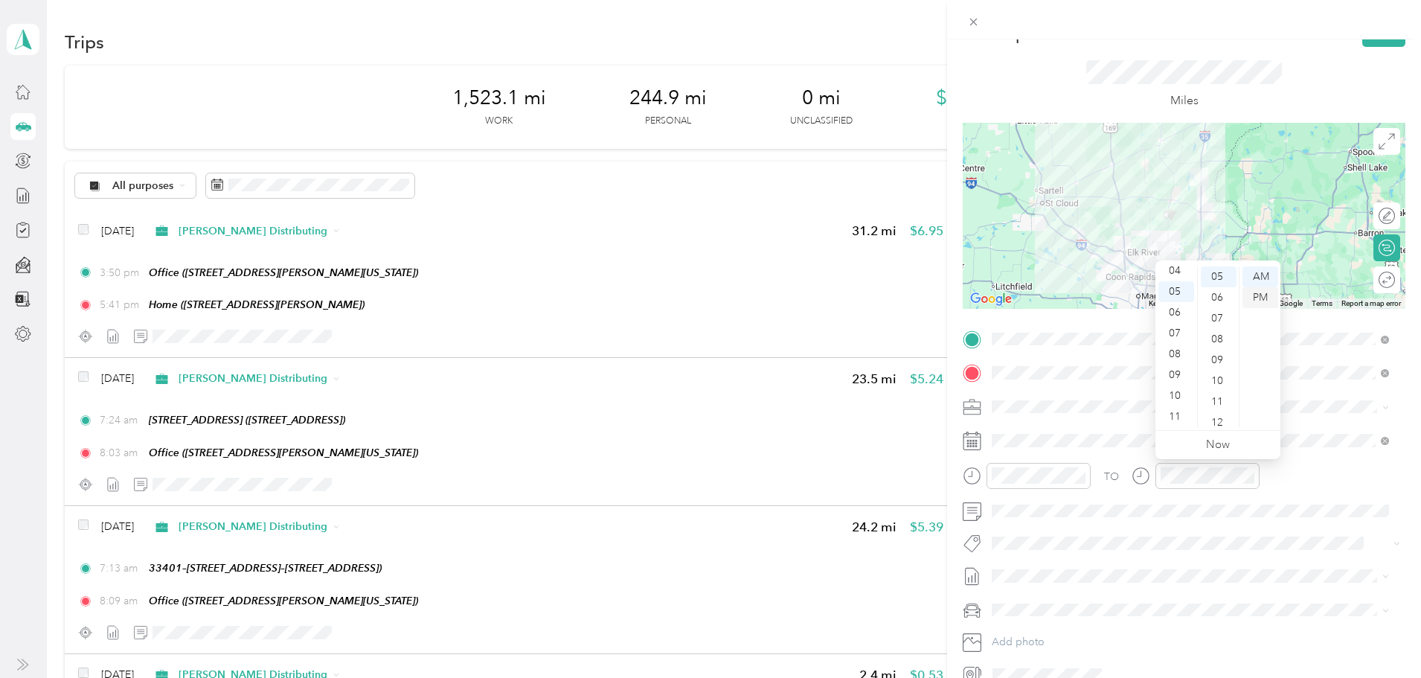
click at [1254, 298] on div "PM" at bounding box center [1260, 297] width 36 height 21
click at [1219, 530] on div "TO Add photo" at bounding box center [1184, 506] width 443 height 359
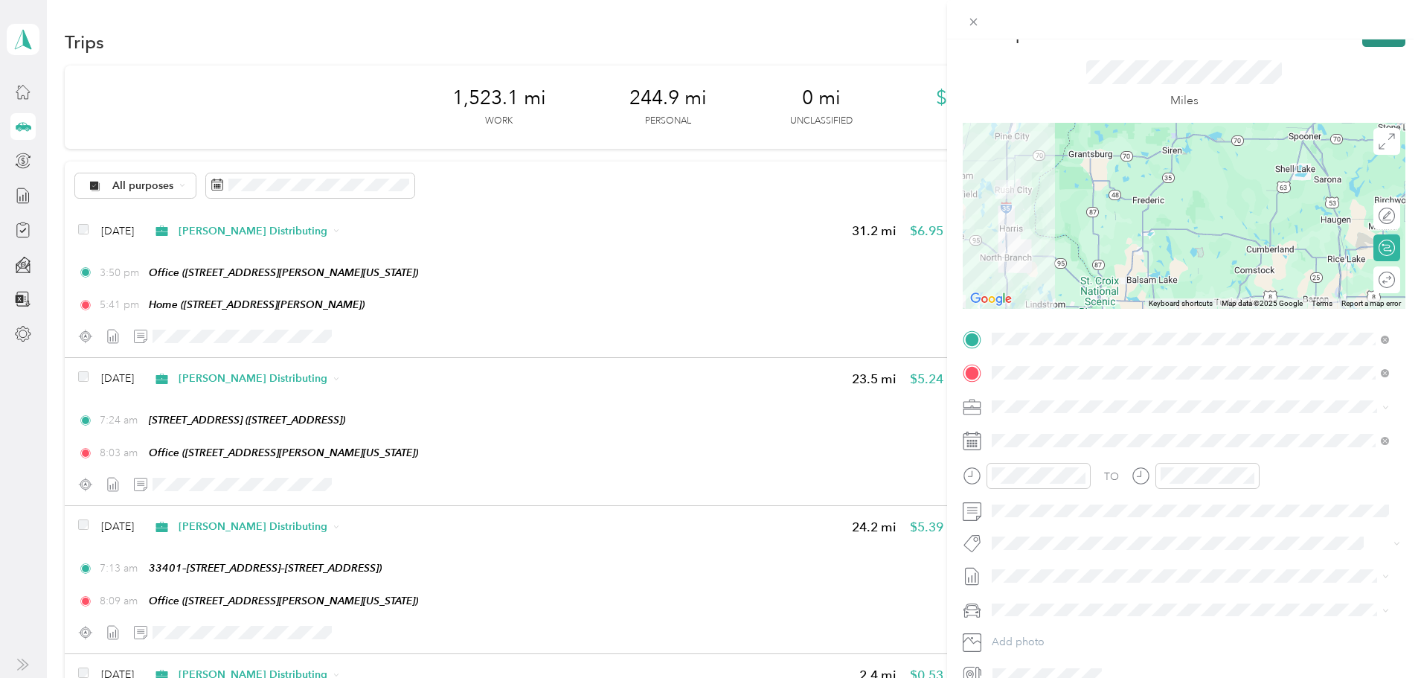
click at [1380, 44] on button "Save" at bounding box center [1383, 34] width 43 height 26
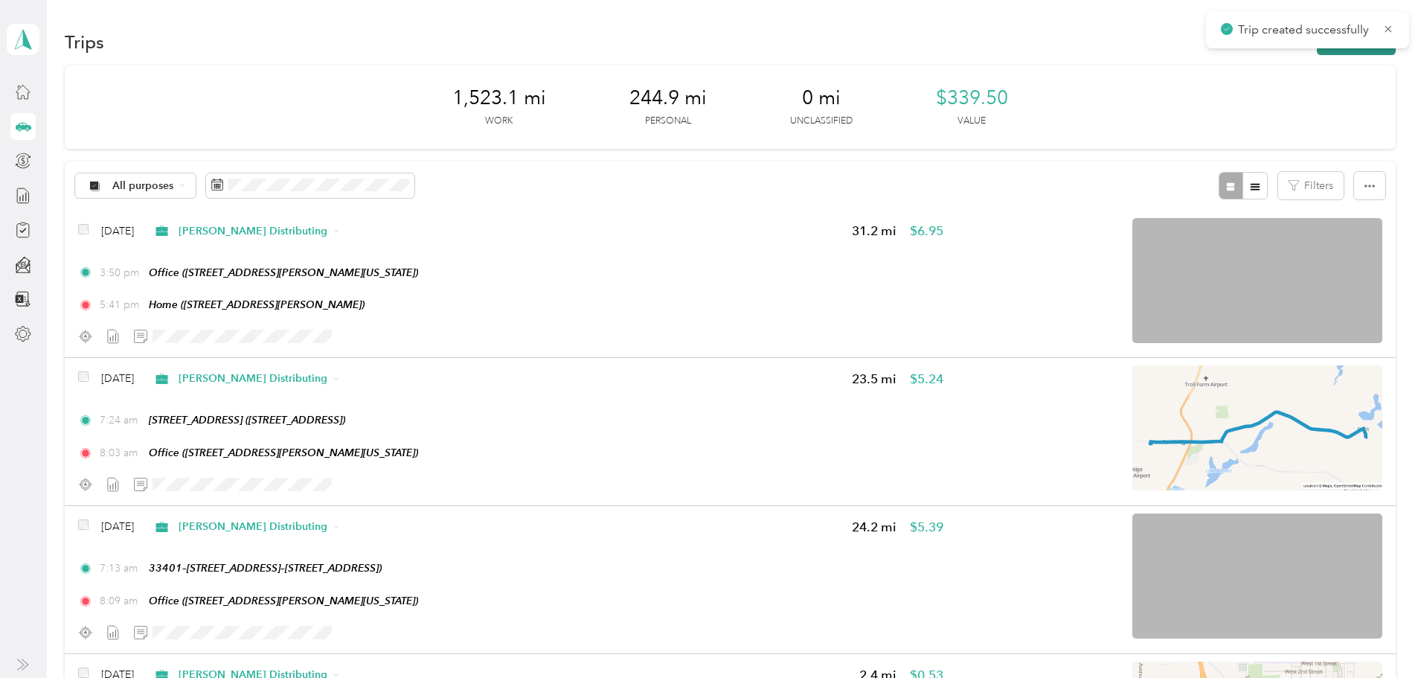
click at [1317, 54] on button "New trip" at bounding box center [1356, 42] width 79 height 26
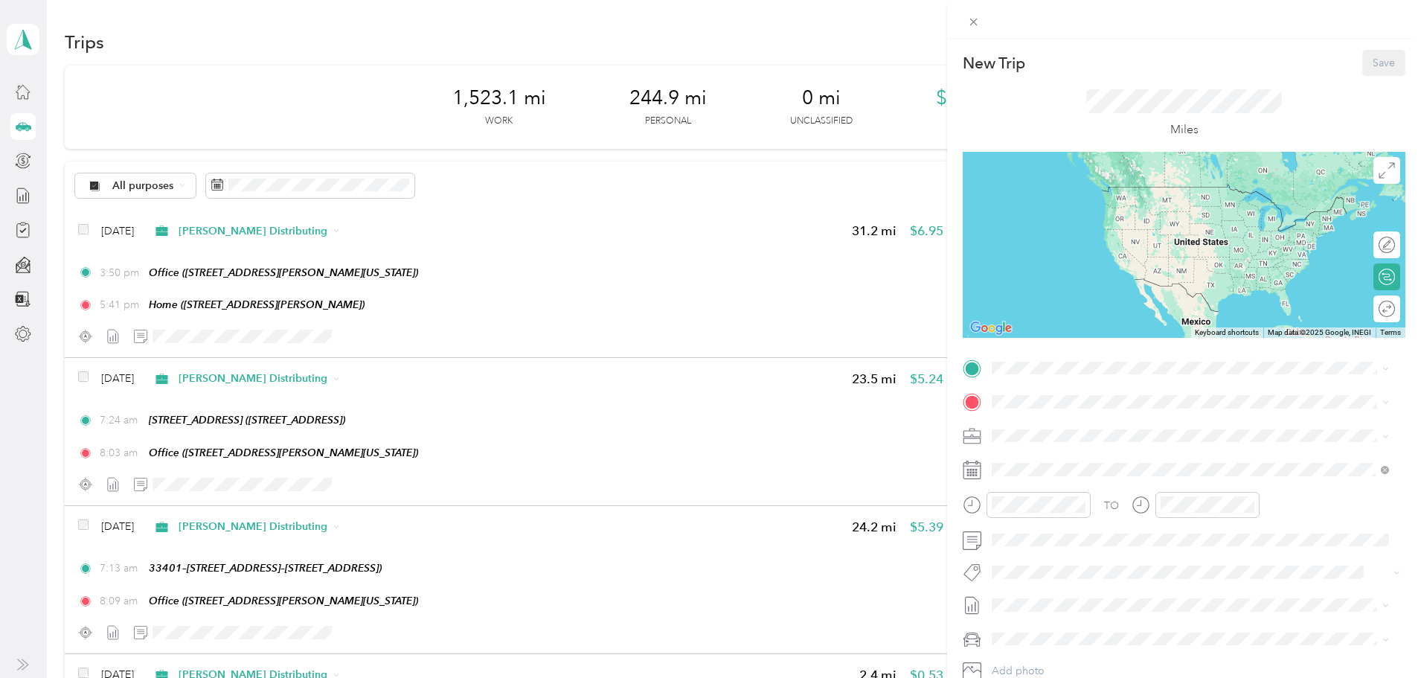
click at [1030, 379] on div "TO Add photo" at bounding box center [1184, 535] width 443 height 359
click at [1030, 374] on span at bounding box center [1196, 368] width 419 height 24
click at [1108, 472] on div "TEAM Route 65 Pub & Grub" at bounding box center [1098, 481] width 156 height 19
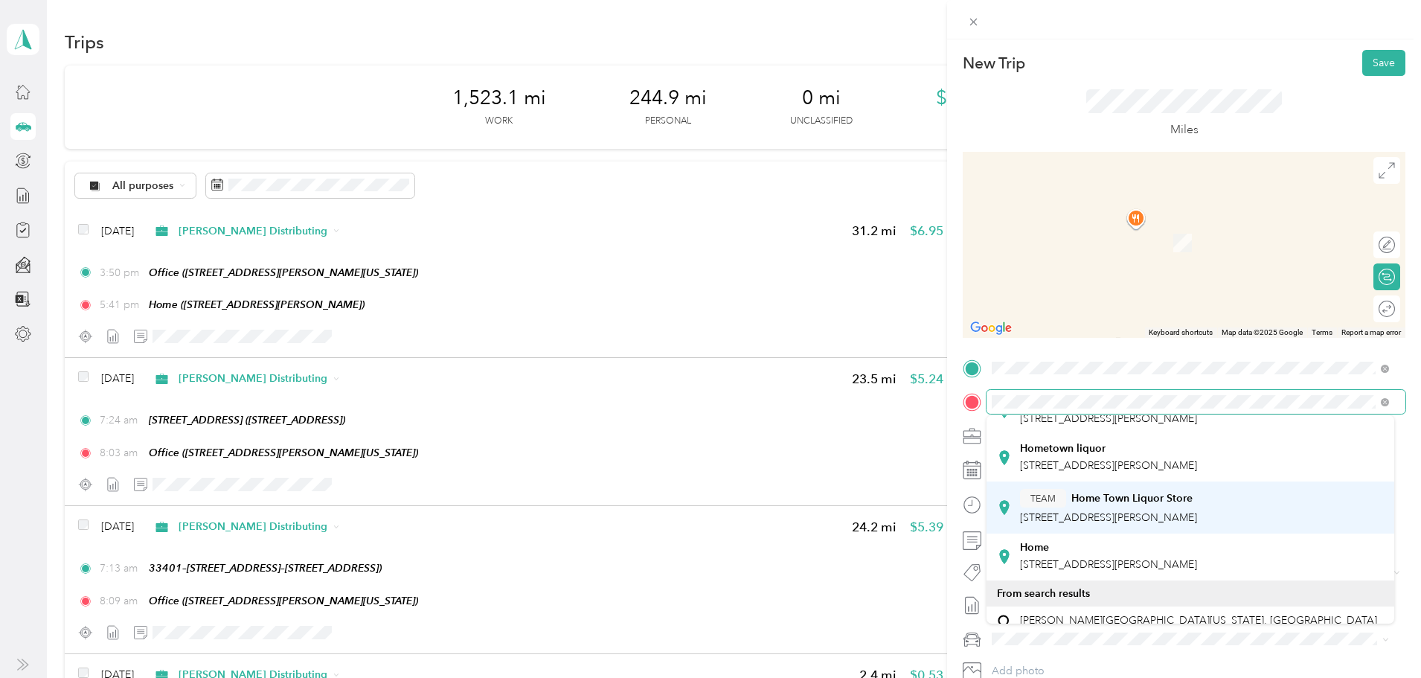
scroll to position [149, 0]
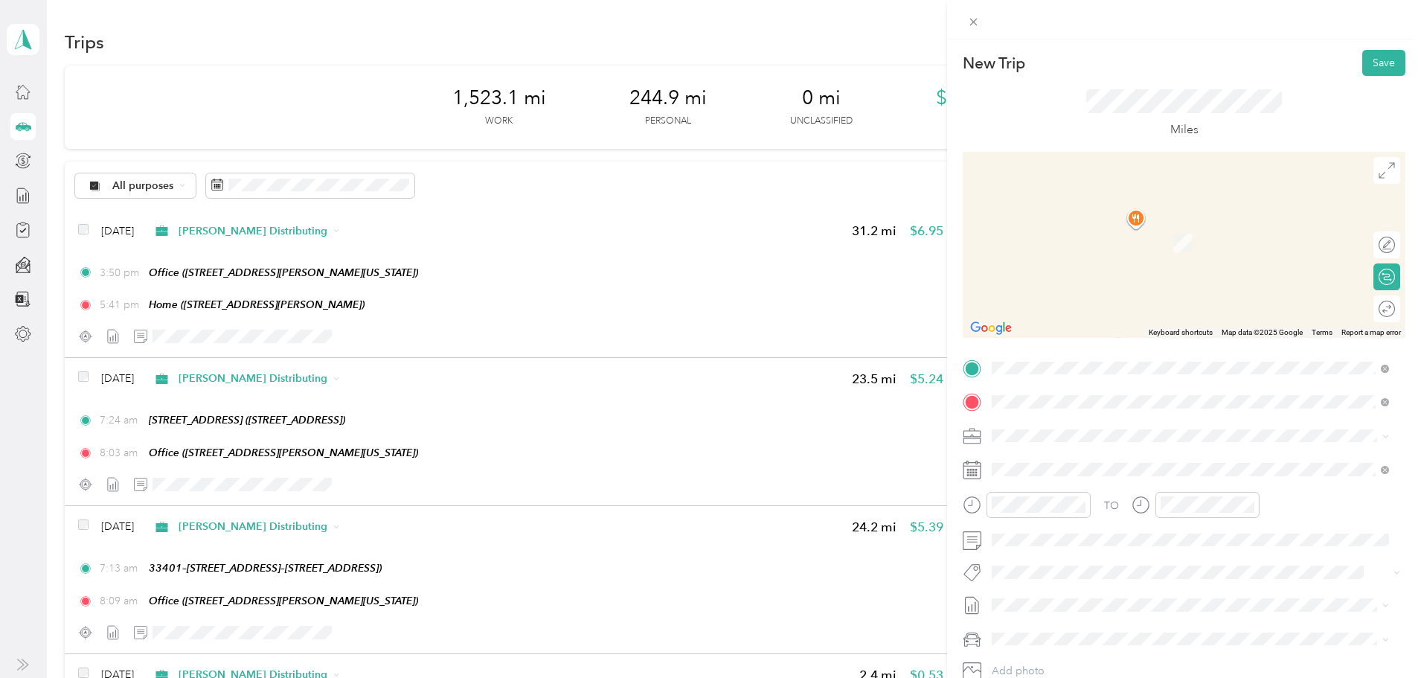
click at [1080, 530] on div "Home [STREET_ADDRESS][PERSON_NAME]" at bounding box center [1190, 519] width 387 height 36
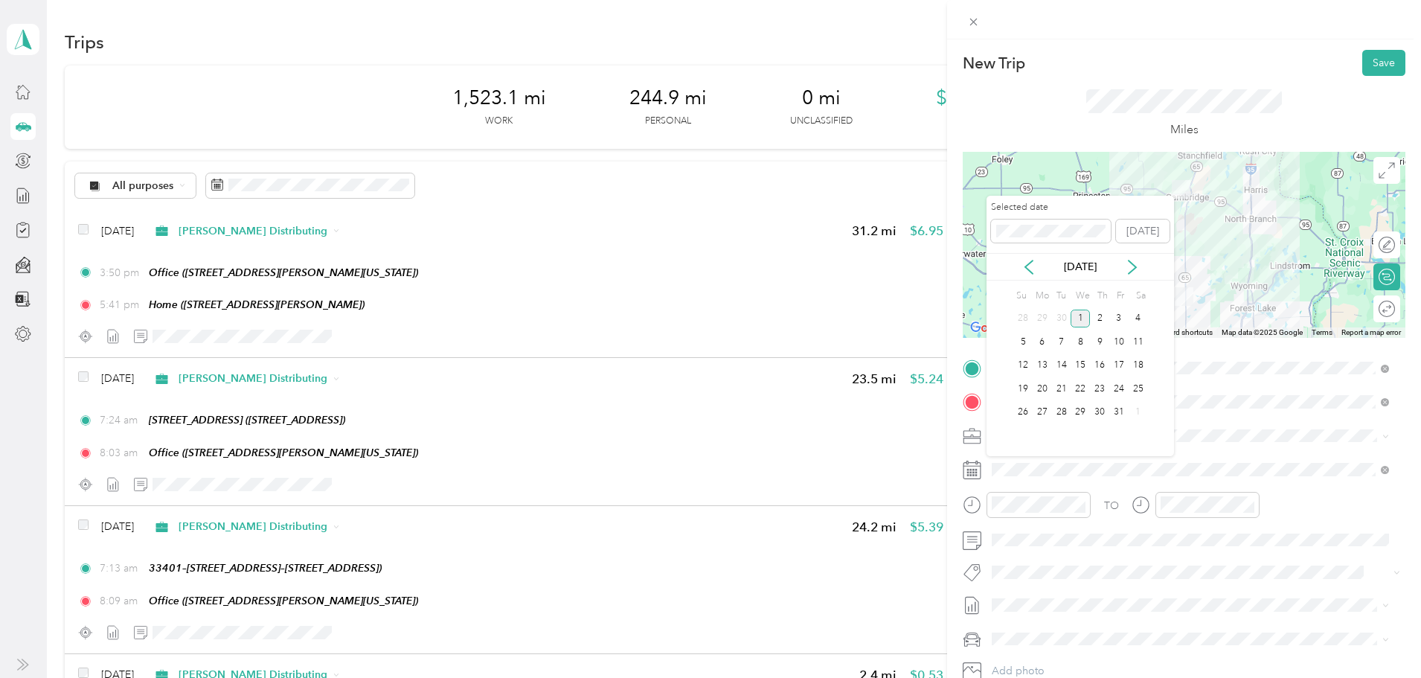
click at [1037, 269] on div "[DATE]" at bounding box center [1080, 267] width 187 height 16
click at [1029, 271] on icon at bounding box center [1028, 266] width 7 height 13
click at [1114, 390] on div "26" at bounding box center [1118, 388] width 19 height 19
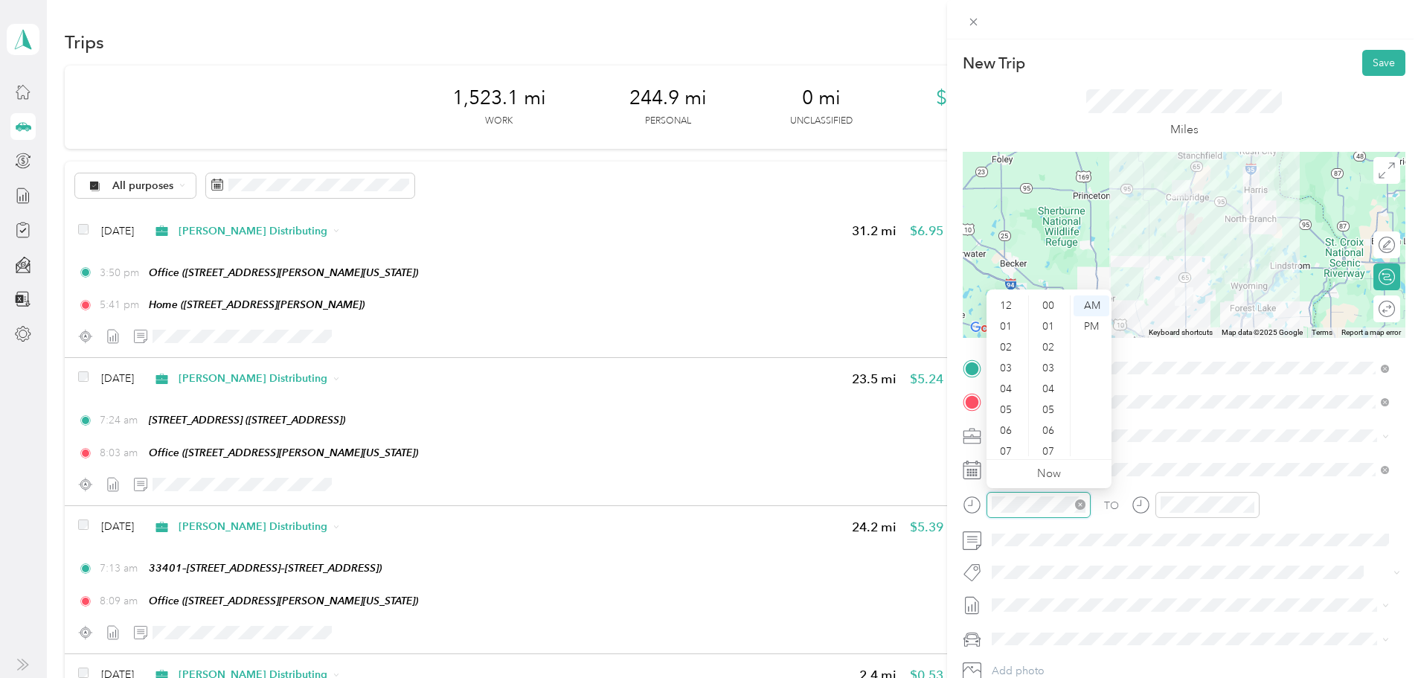
scroll to position [89, 0]
click at [1004, 340] on div "06" at bounding box center [1008, 341] width 36 height 21
click at [1051, 333] on div "05" at bounding box center [1050, 335] width 36 height 21
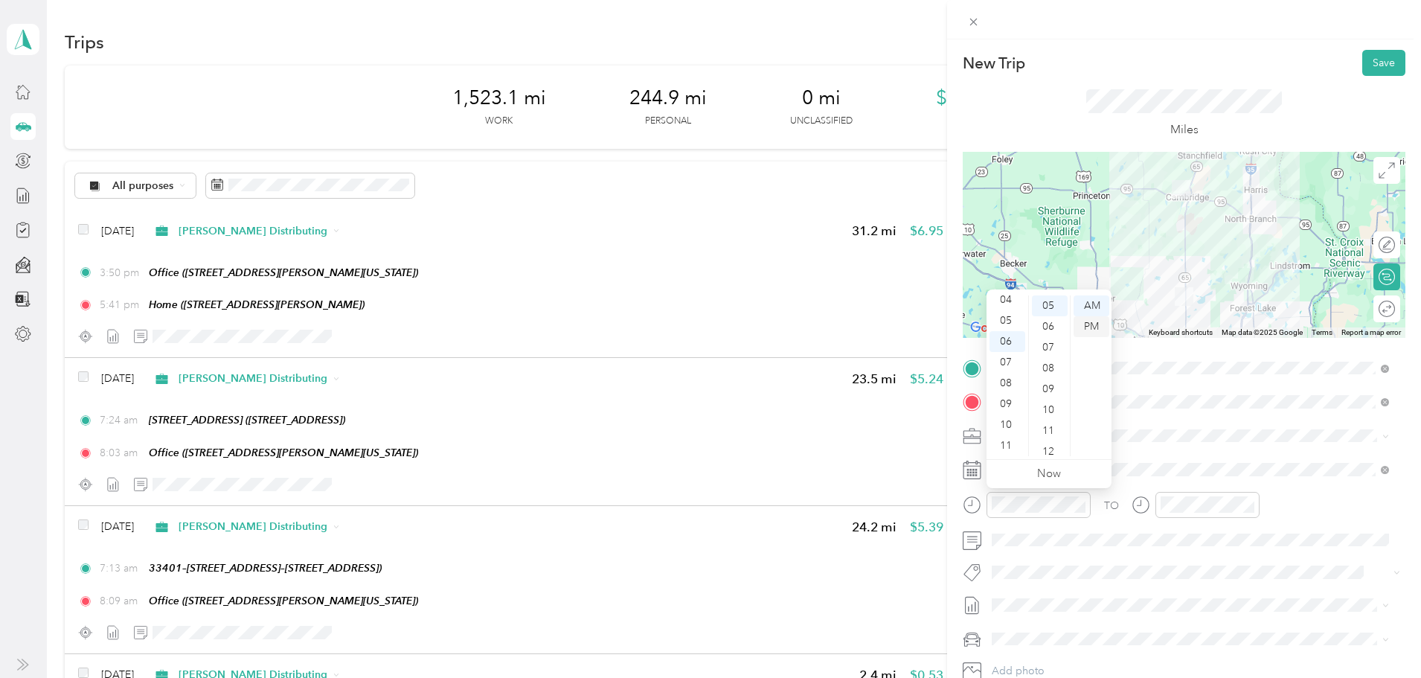
click at [1097, 324] on div "PM" at bounding box center [1092, 326] width 36 height 21
click at [1091, 328] on div "PM" at bounding box center [1092, 326] width 36 height 21
click at [1088, 324] on div "PM" at bounding box center [1092, 326] width 36 height 21
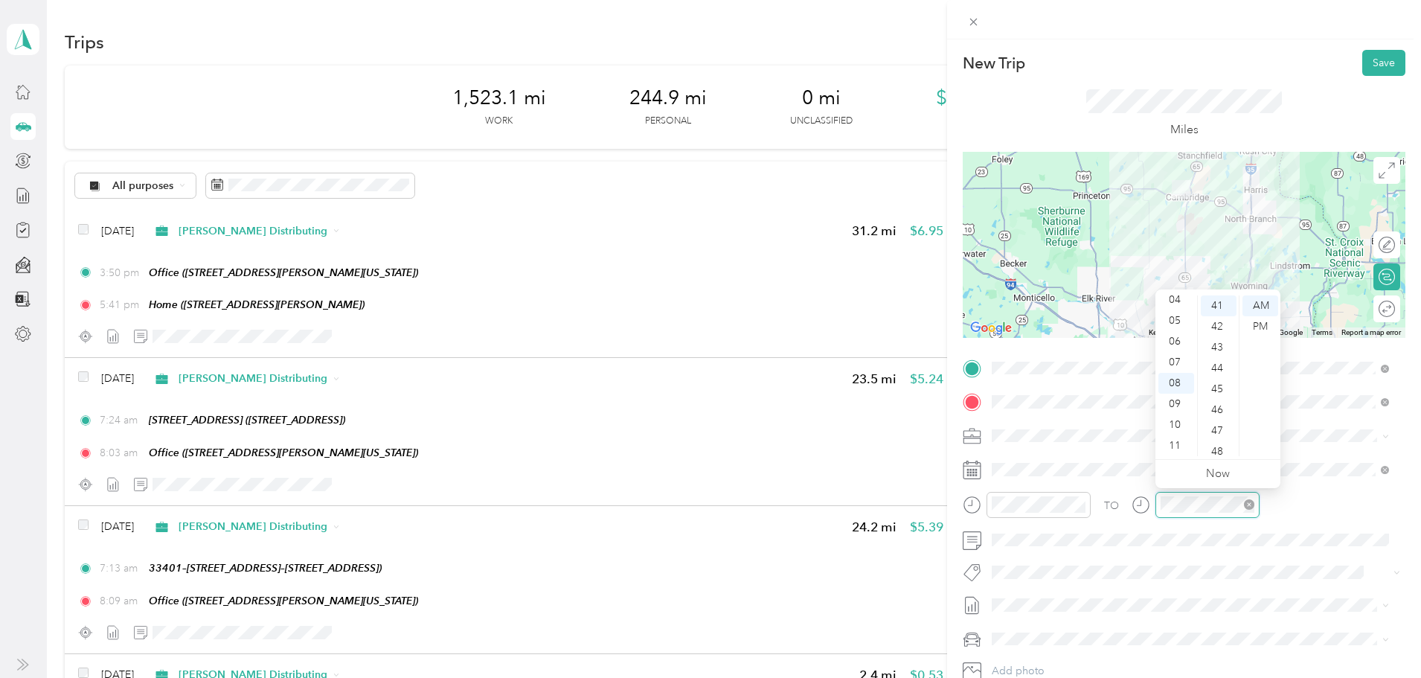
scroll to position [854, 0]
click at [1177, 344] on div "06" at bounding box center [1176, 341] width 36 height 21
click at [1216, 333] on div "35" at bounding box center [1219, 329] width 36 height 21
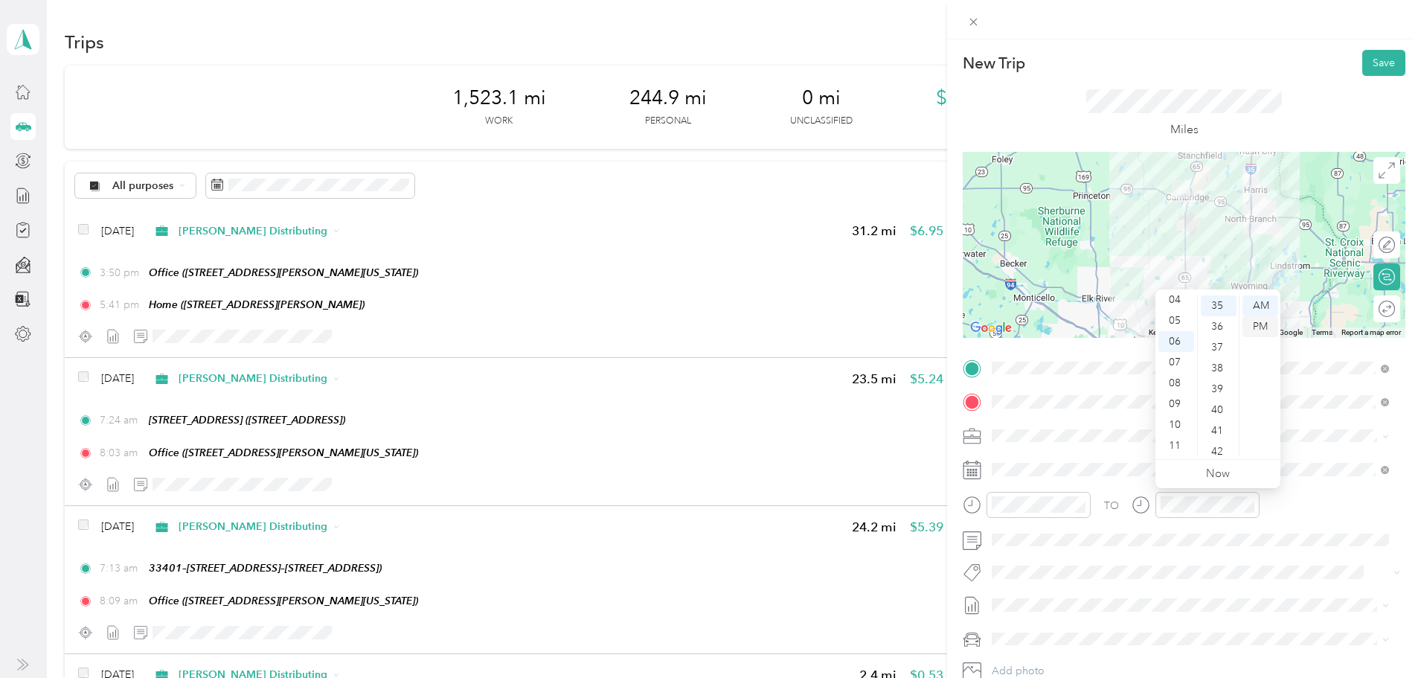
click at [1254, 333] on div "PM" at bounding box center [1260, 326] width 36 height 21
click at [1228, 552] on div "TO Add photo" at bounding box center [1184, 535] width 443 height 359
click at [1384, 65] on button "Save" at bounding box center [1383, 63] width 43 height 26
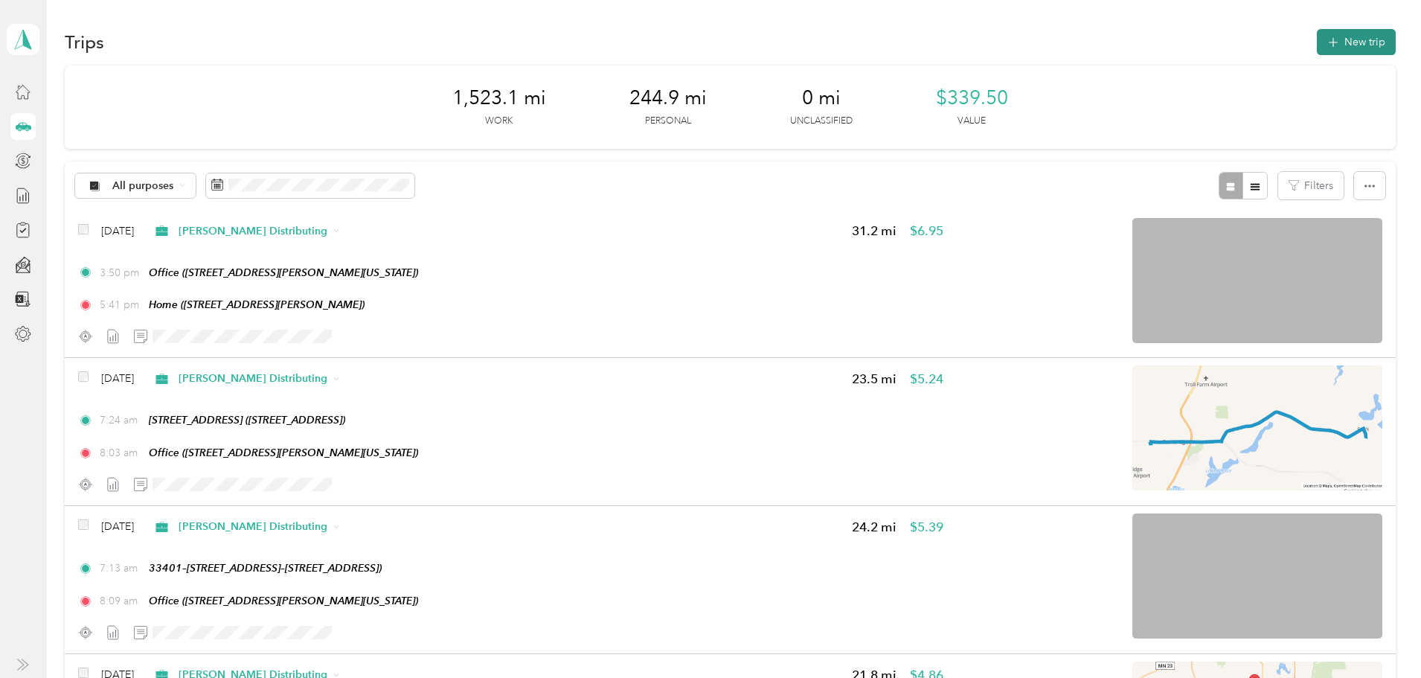
click at [1327, 48] on span "button" at bounding box center [1333, 42] width 12 height 13
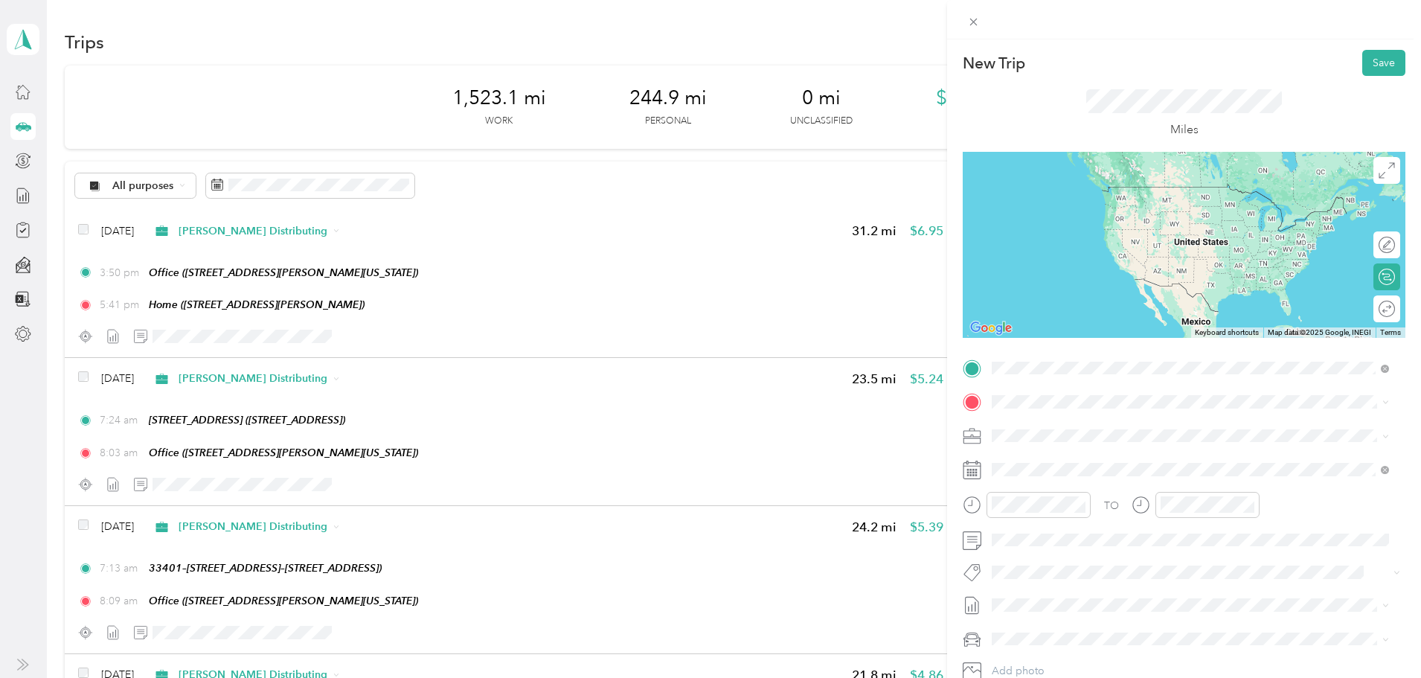
click at [1058, 434] on button "TEAM" at bounding box center [1043, 429] width 46 height 19
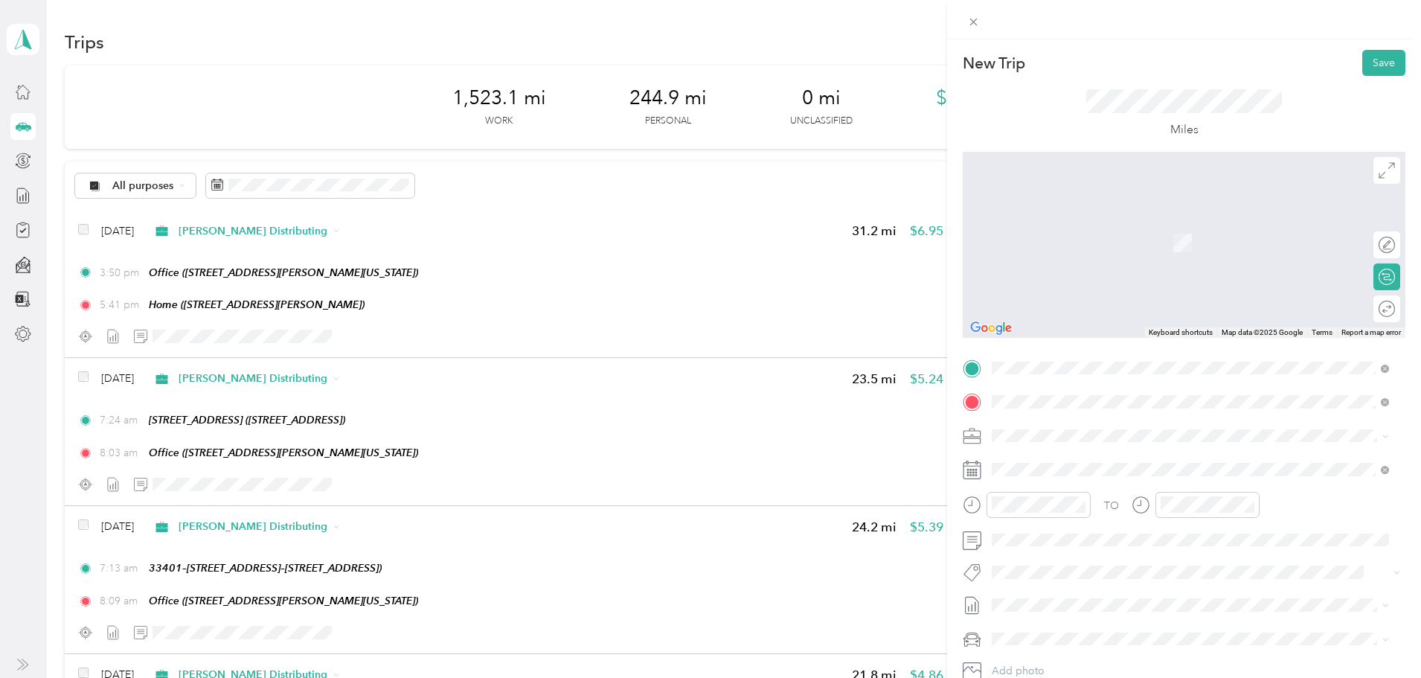
click at [1138, 474] on div "TEAM MC's Tap House [STREET_ADDRESS][PERSON_NAME]" at bounding box center [1108, 472] width 177 height 36
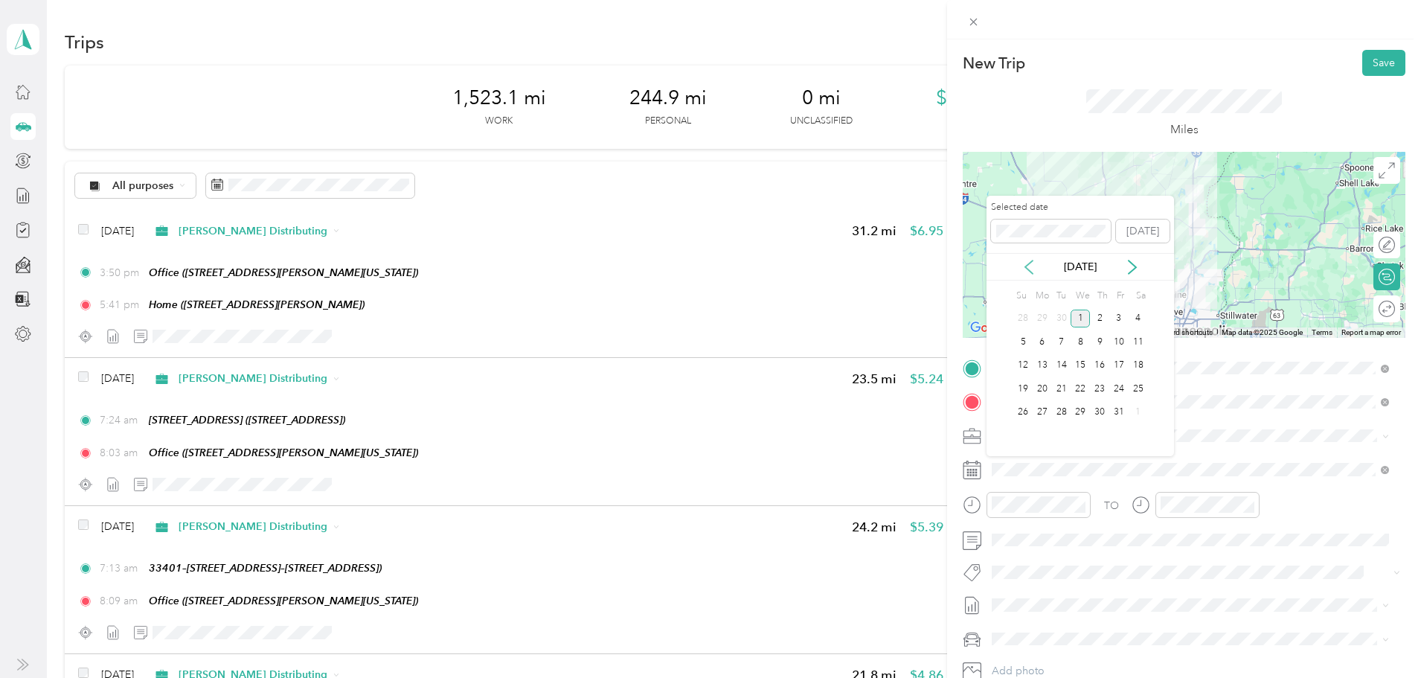
click at [1031, 260] on icon at bounding box center [1029, 267] width 15 height 15
click at [1053, 405] on div "30" at bounding box center [1061, 412] width 19 height 19
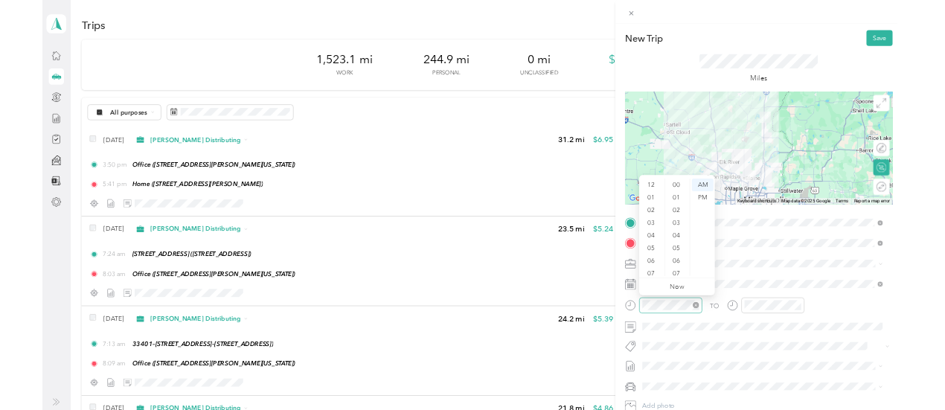
scroll to position [89, 0]
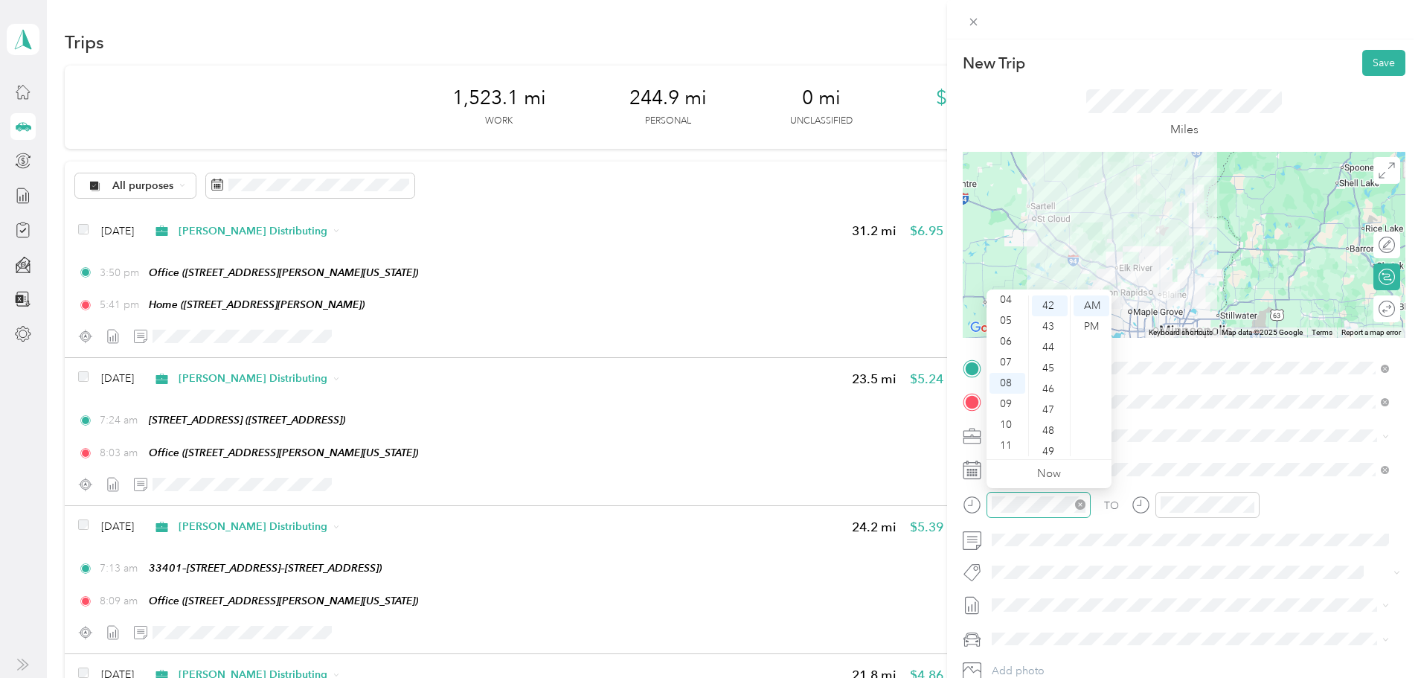
click at [1017, 472] on ul "Now" at bounding box center [1049, 474] width 125 height 28
click at [1180, 447] on div "TO Add photo" at bounding box center [1184, 535] width 443 height 359
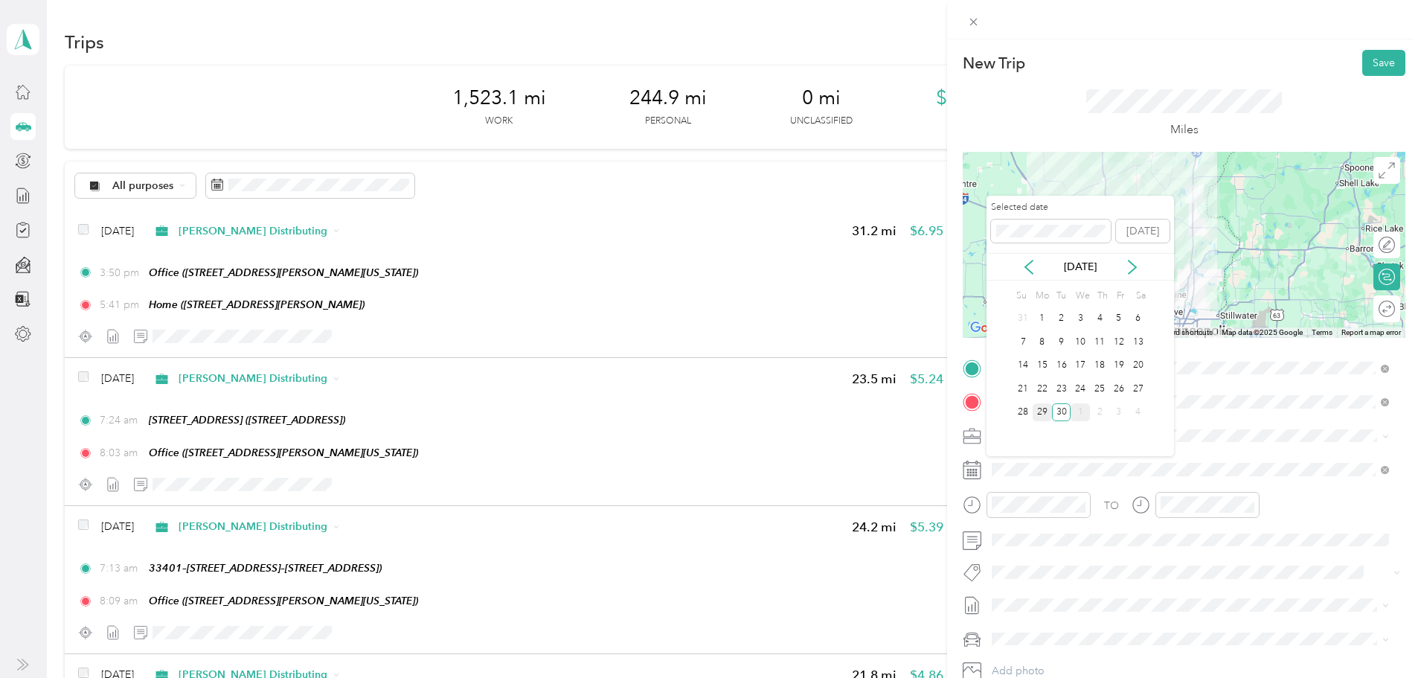
click at [1045, 407] on div "29" at bounding box center [1042, 412] width 19 height 19
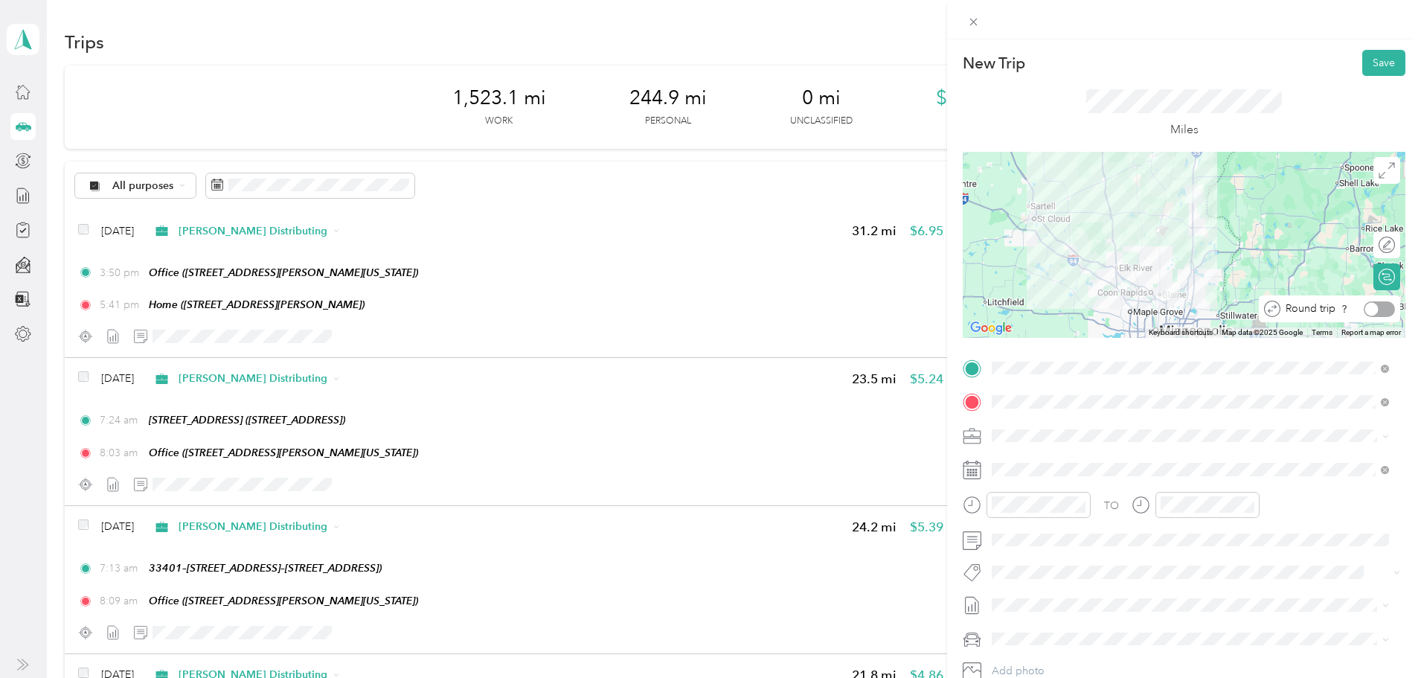
click at [1378, 309] on div at bounding box center [1379, 309] width 31 height 16
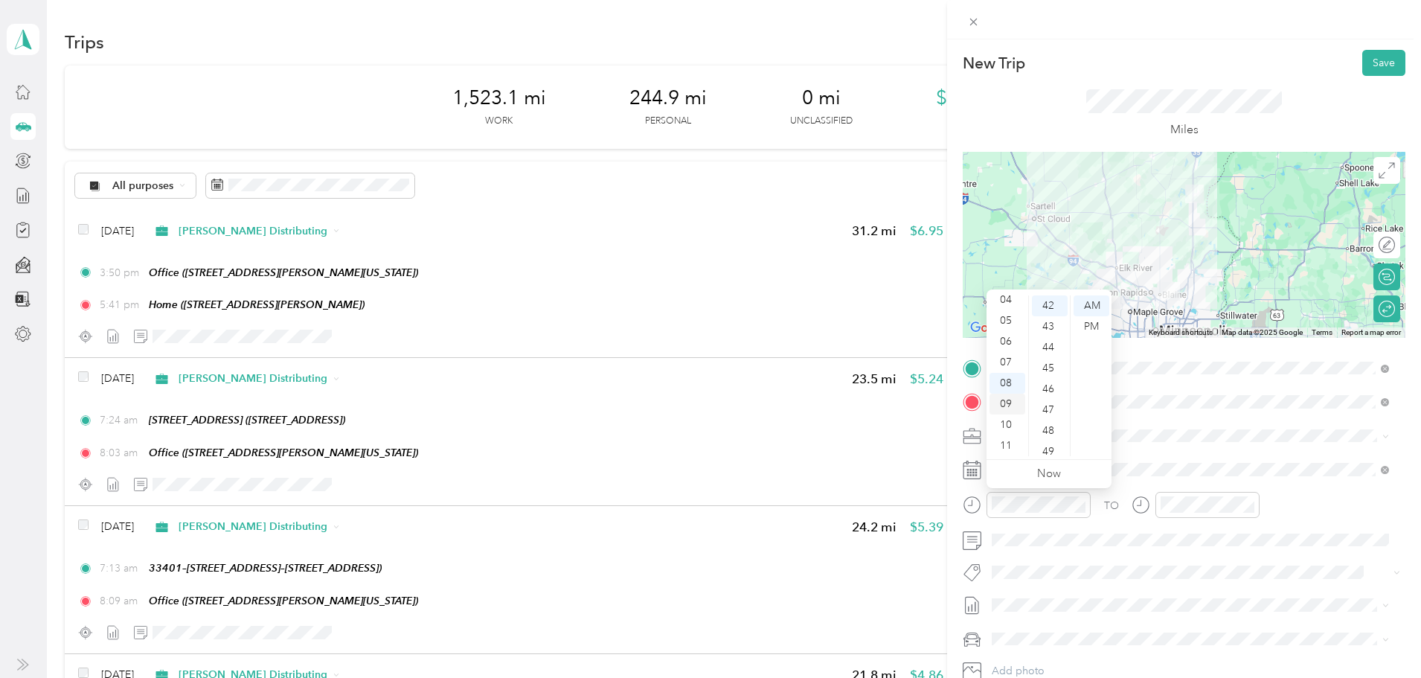
click at [1010, 405] on div "09" at bounding box center [1008, 404] width 36 height 21
click at [1170, 445] on span at bounding box center [1196, 436] width 419 height 24
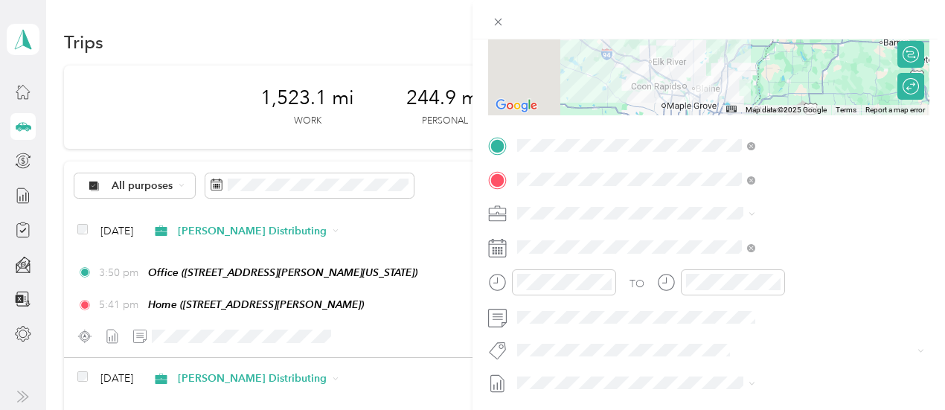
scroll to position [0, 0]
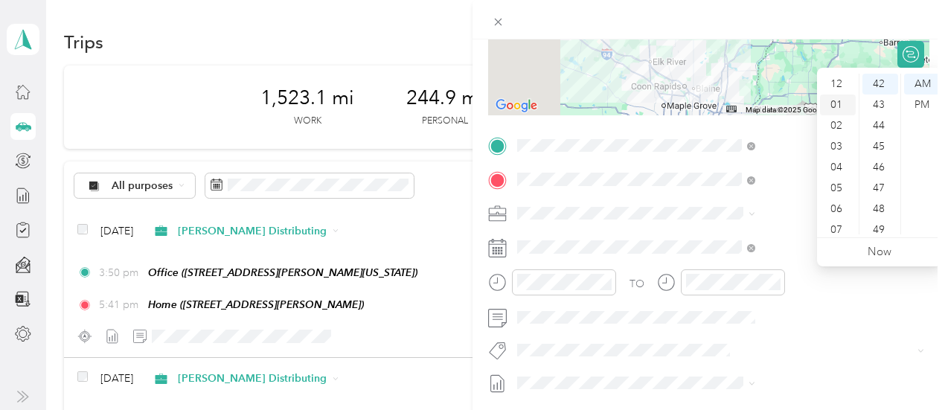
click at [844, 109] on div "01" at bounding box center [838, 104] width 36 height 21
click at [931, 106] on div "PM" at bounding box center [922, 104] width 36 height 21
click at [885, 134] on div "05" at bounding box center [880, 131] width 36 height 21
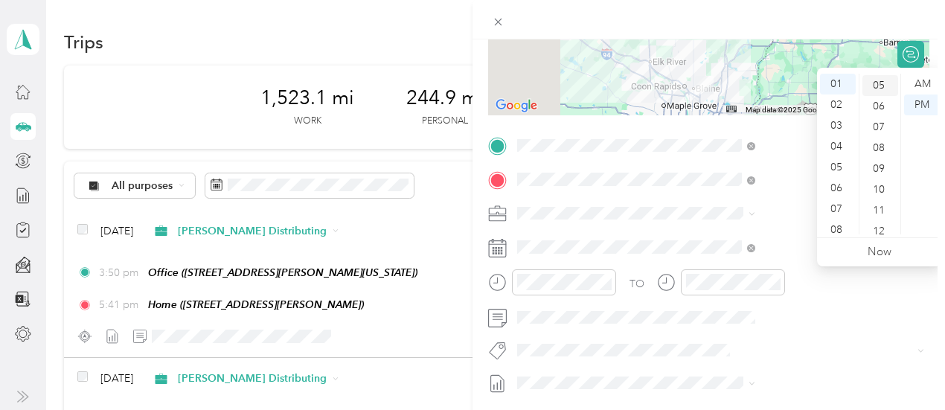
scroll to position [104, 0]
click at [785, 300] on div at bounding box center [721, 287] width 128 height 36
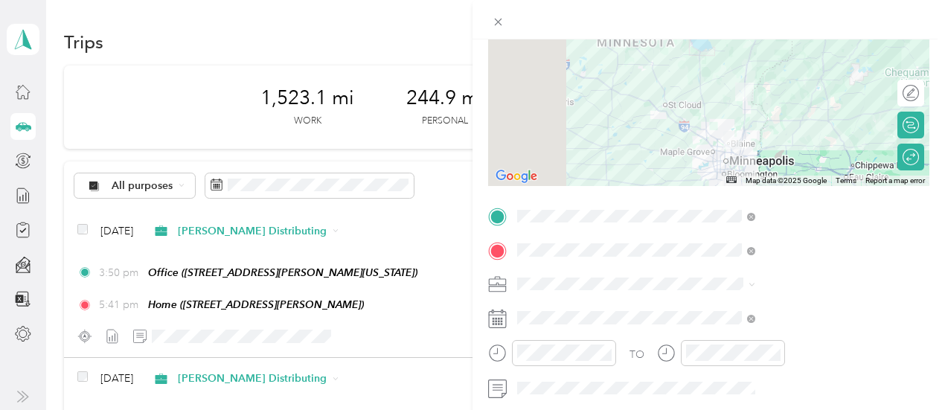
scroll to position [0, 0]
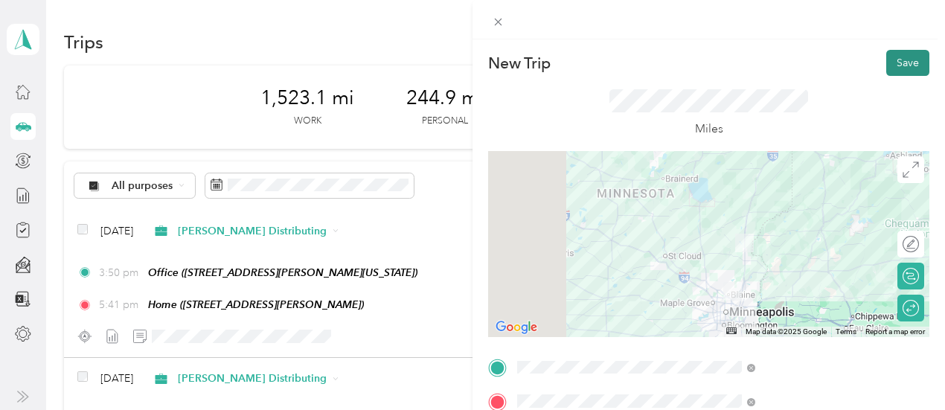
click at [886, 74] on button "Save" at bounding box center [907, 63] width 43 height 26
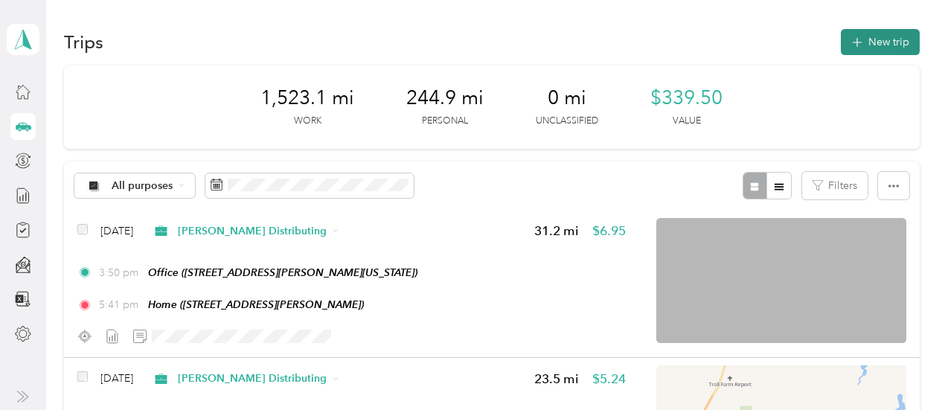
click at [904, 37] on button "New trip" at bounding box center [880, 42] width 79 height 26
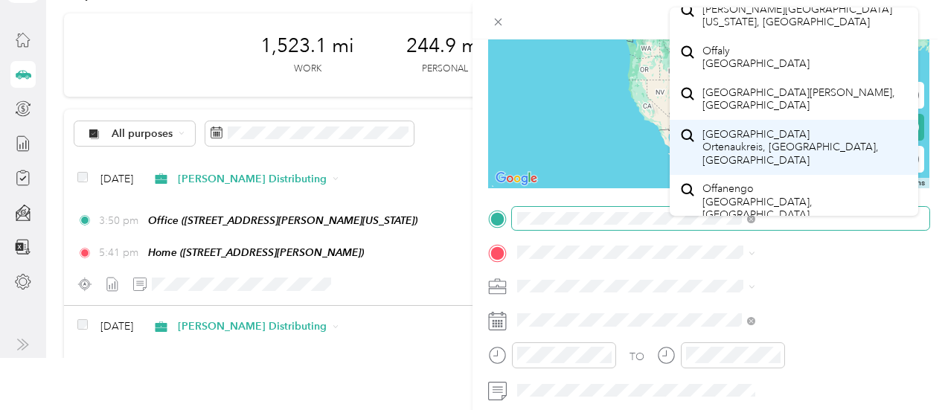
scroll to position [74, 0]
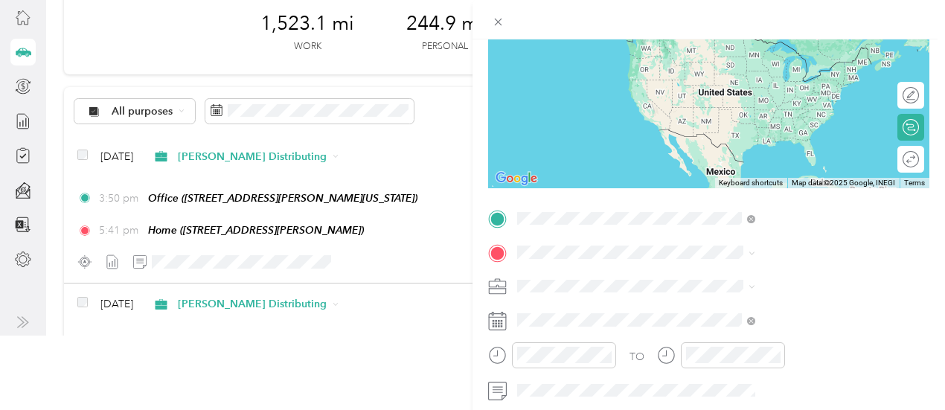
click at [750, 68] on span "[STREET_ADDRESS][PERSON_NAME][US_STATE]" at bounding box center [790, 72] width 177 height 28
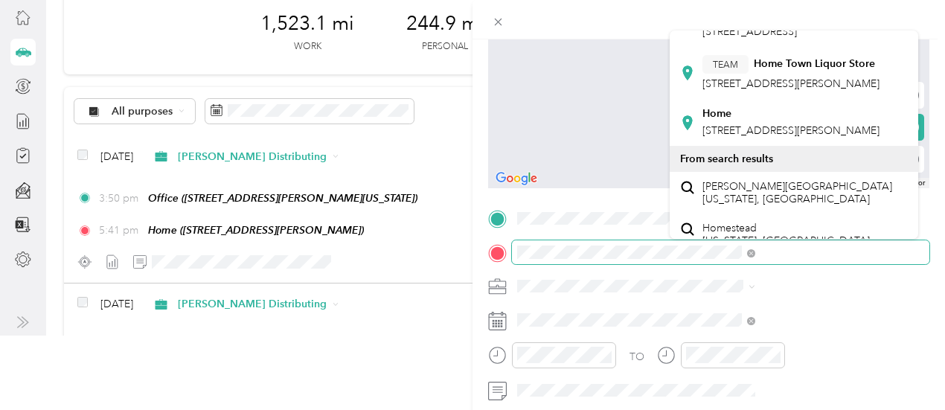
scroll to position [223, 0]
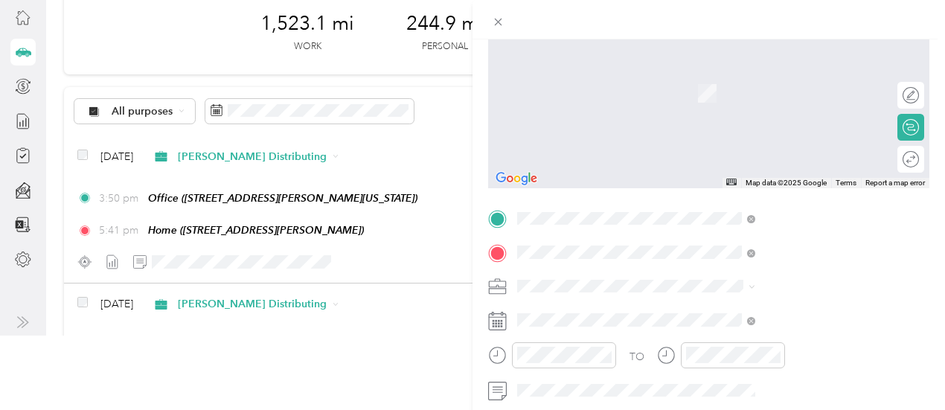
click at [746, 76] on div "Home [STREET_ADDRESS][PERSON_NAME]" at bounding box center [790, 60] width 177 height 31
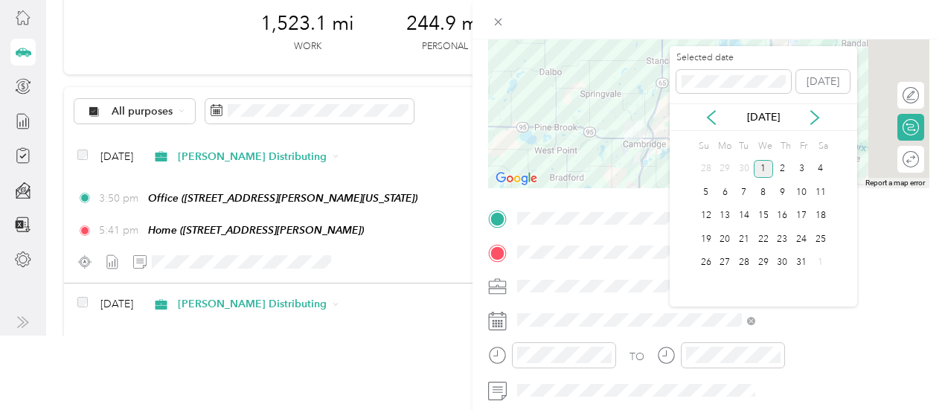
click at [722, 116] on div "[DATE]" at bounding box center [763, 117] width 187 height 16
click at [705, 118] on icon at bounding box center [711, 117] width 15 height 15
click at [728, 261] on div "29" at bounding box center [724, 263] width 19 height 19
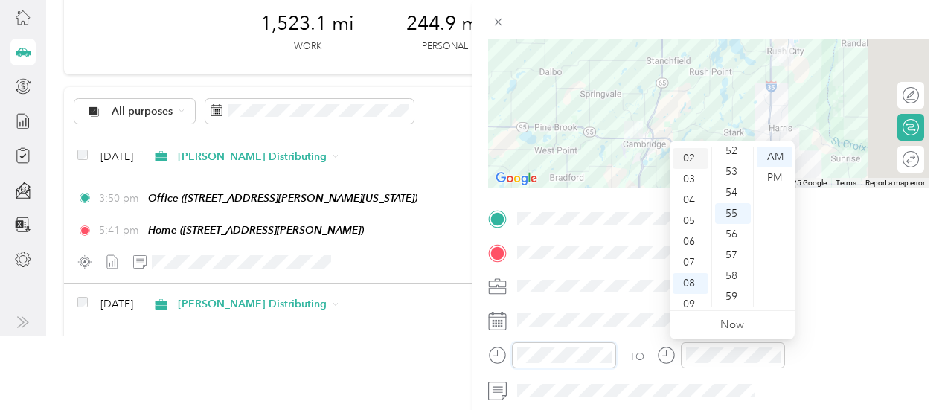
scroll to position [15, 0]
click at [839, 132] on div at bounding box center [708, 95] width 441 height 186
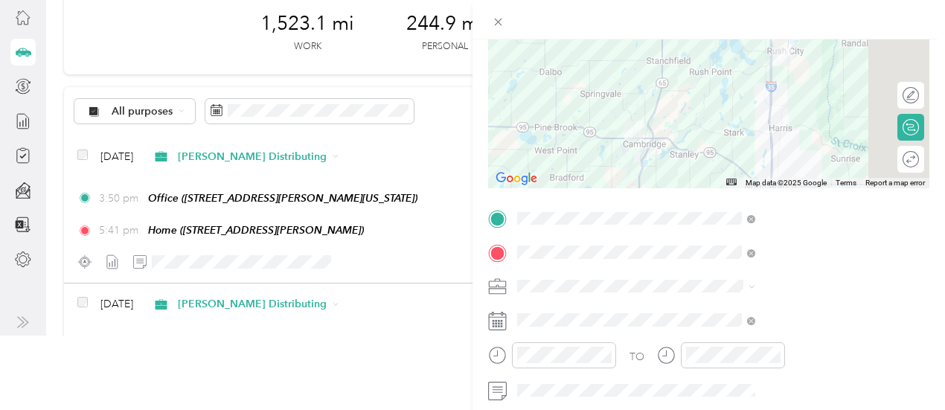
click at [851, 132] on div at bounding box center [708, 95] width 441 height 186
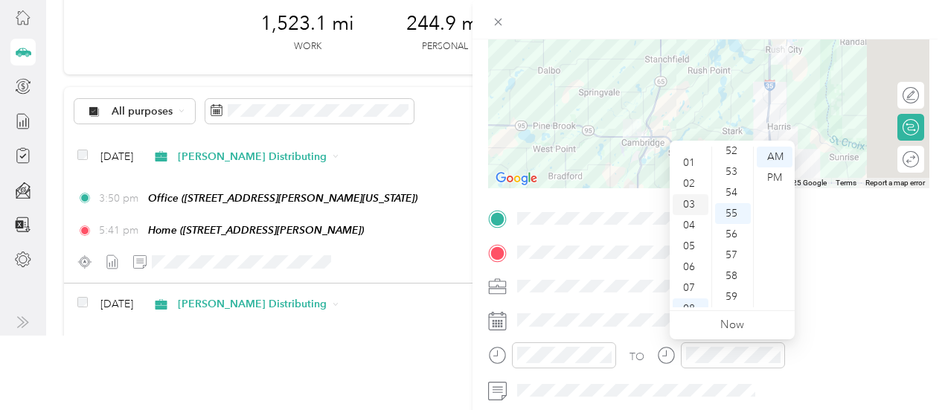
click at [684, 208] on div "03" at bounding box center [691, 204] width 36 height 21
drag, startPoint x: 735, startPoint y: 200, endPoint x: 755, endPoint y: 185, distance: 25.0
click at [735, 199] on div "40" at bounding box center [733, 198] width 36 height 21
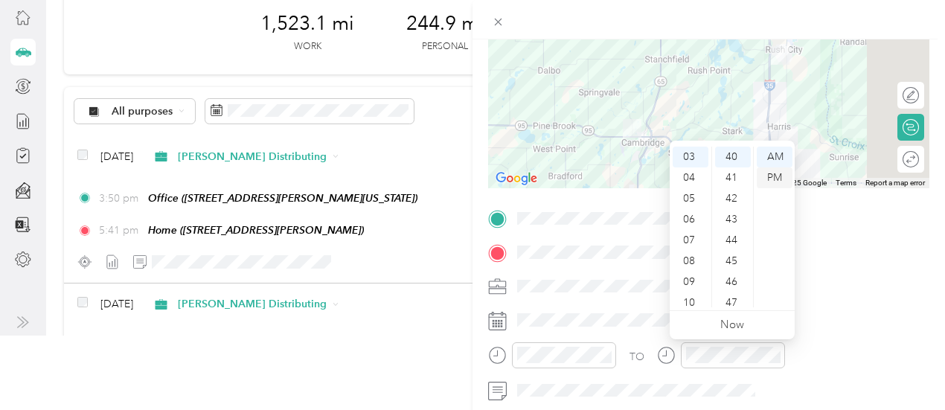
click at [772, 176] on div "PM" at bounding box center [775, 177] width 36 height 21
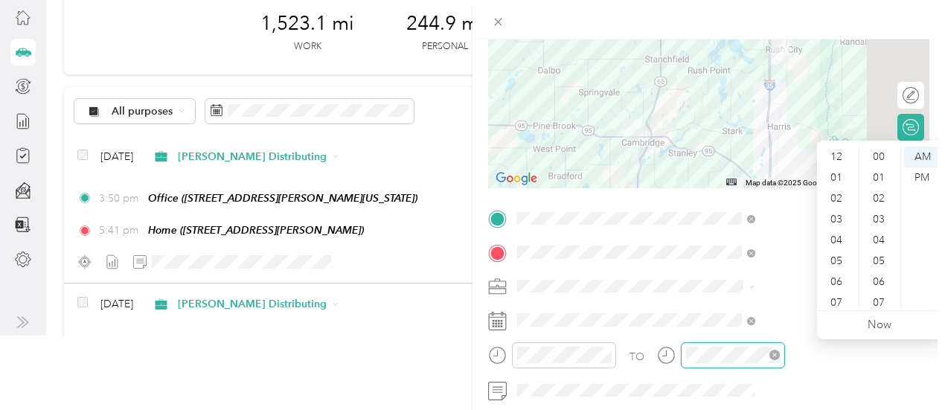
scroll to position [89, 0]
click at [841, 172] on div "05" at bounding box center [838, 171] width 36 height 21
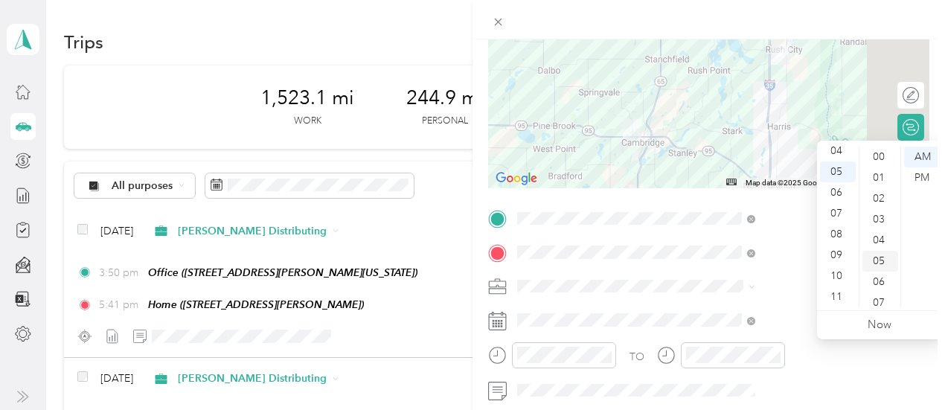
click at [881, 262] on div "05" at bounding box center [880, 261] width 36 height 21
click at [911, 176] on div "PM" at bounding box center [922, 177] width 36 height 21
click at [932, 126] on form "New Trip Save This trip cannot be edited because it is either under review, app…" at bounding box center [708, 233] width 472 height 665
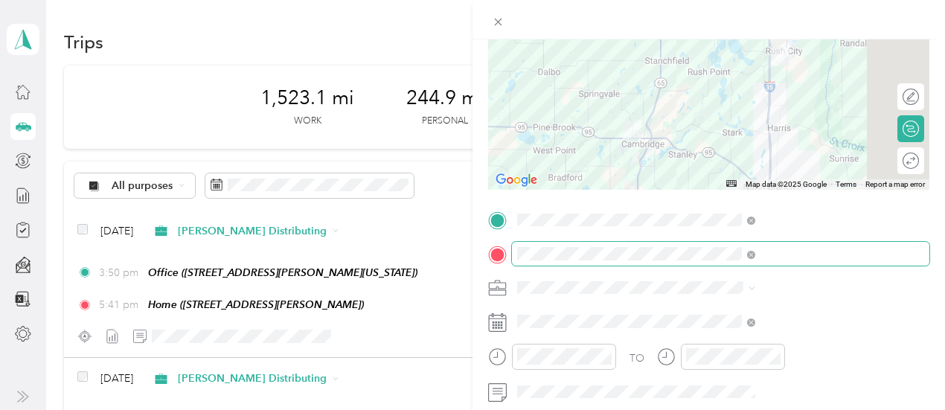
scroll to position [0, 0]
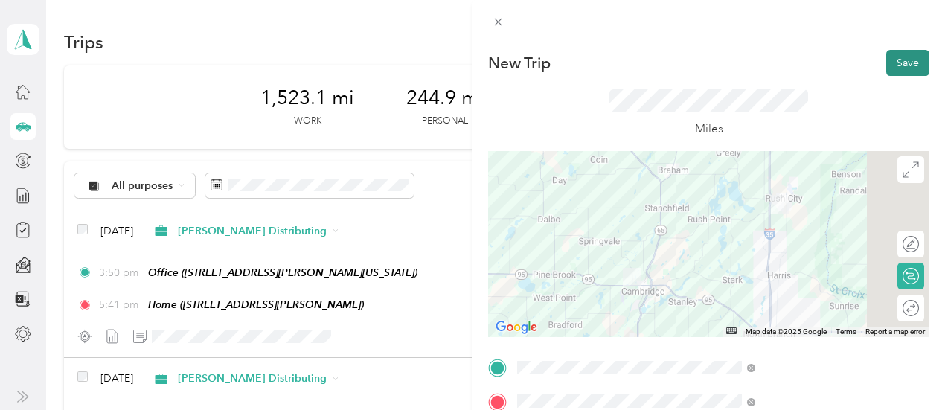
click at [886, 72] on button "Save" at bounding box center [907, 63] width 43 height 26
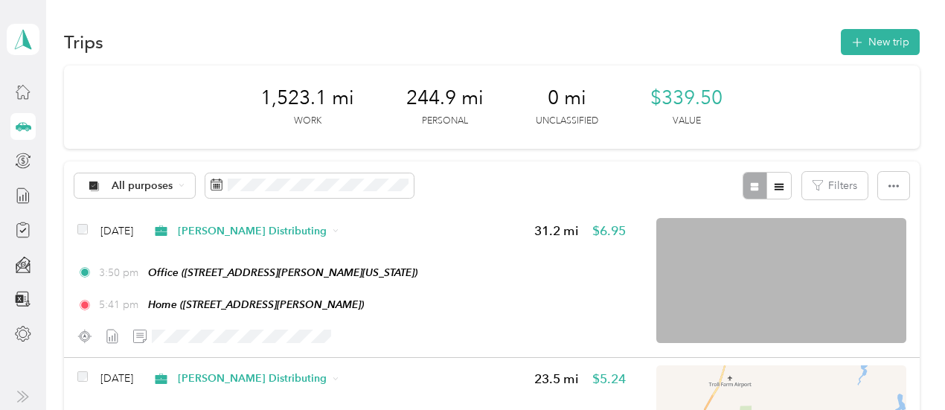
click at [884, 65] on div "New Trip Save" at bounding box center [708, 63] width 441 height 26
click at [28, 133] on icon at bounding box center [23, 126] width 16 height 16
click at [27, 126] on icon at bounding box center [24, 125] width 16 height 7
click at [22, 195] on icon at bounding box center [23, 195] width 16 height 16
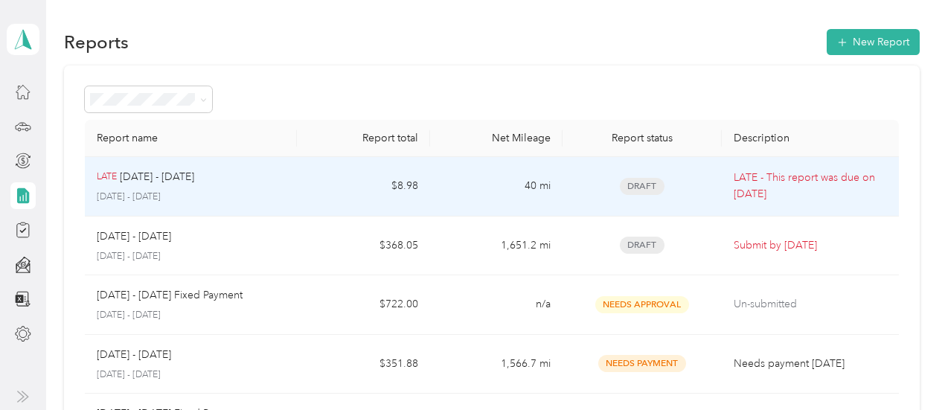
click at [707, 192] on td "Draft" at bounding box center [641, 187] width 159 height 60
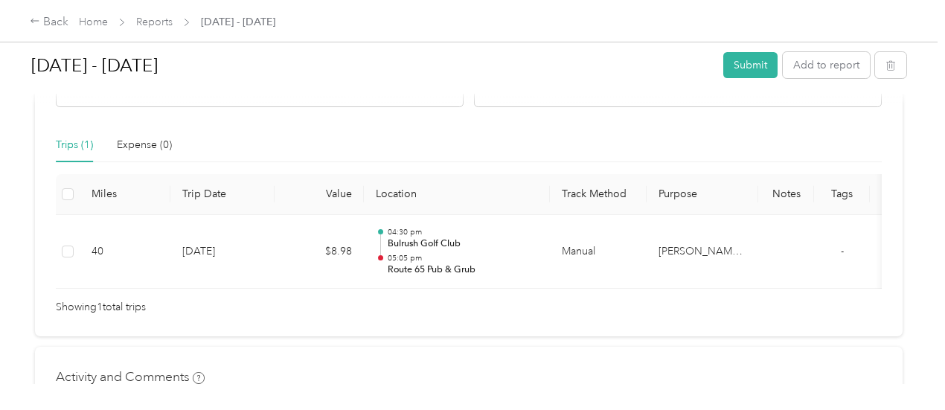
scroll to position [372, 0]
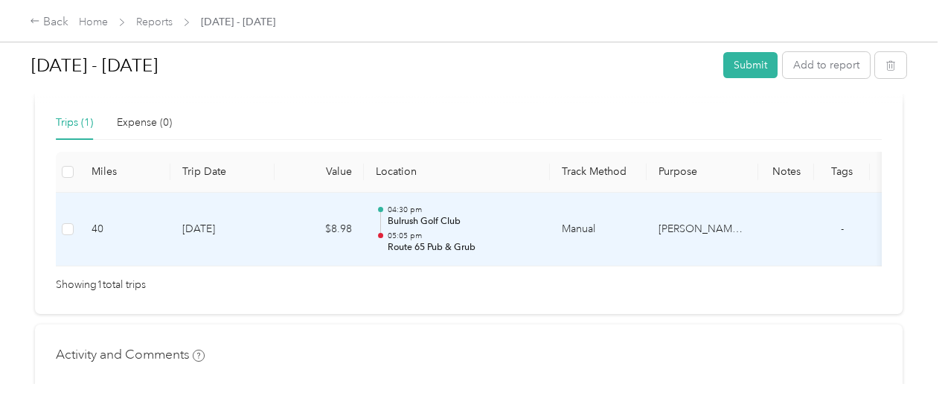
click at [229, 237] on td "[DATE]" at bounding box center [222, 230] width 104 height 74
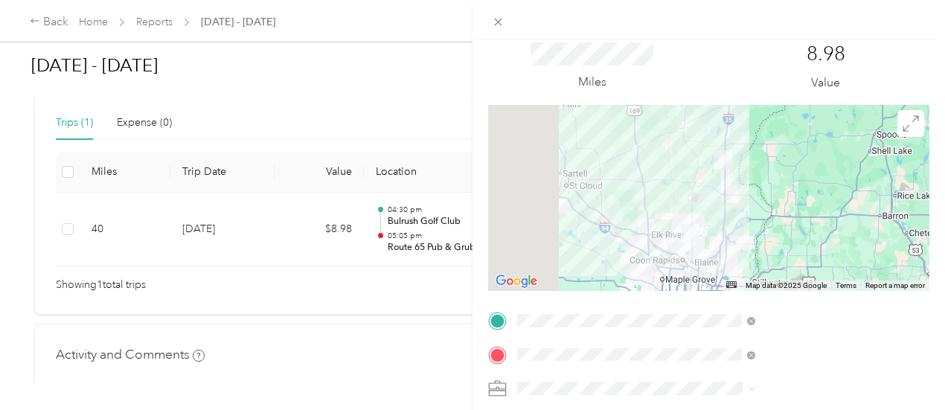
scroll to position [149, 0]
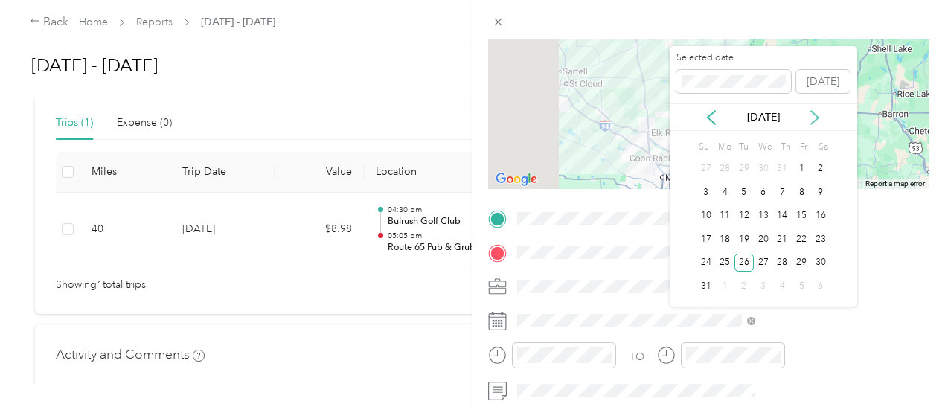
click at [812, 117] on icon at bounding box center [814, 117] width 15 height 15
click at [802, 240] on div "26" at bounding box center [801, 239] width 19 height 19
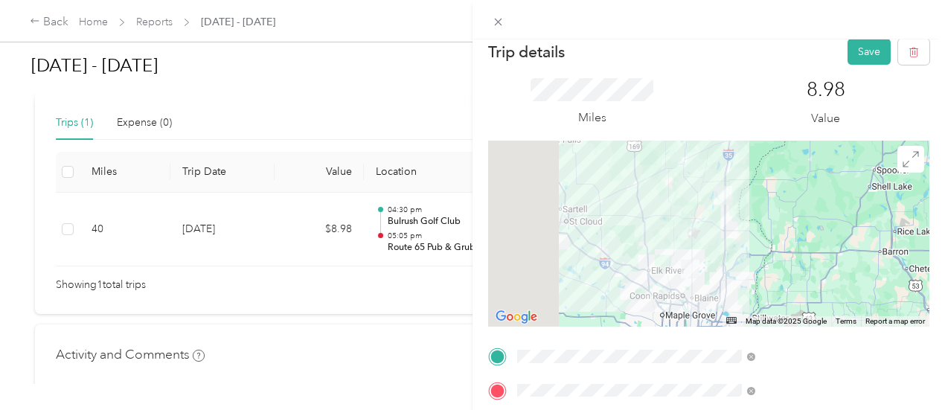
scroll to position [0, 0]
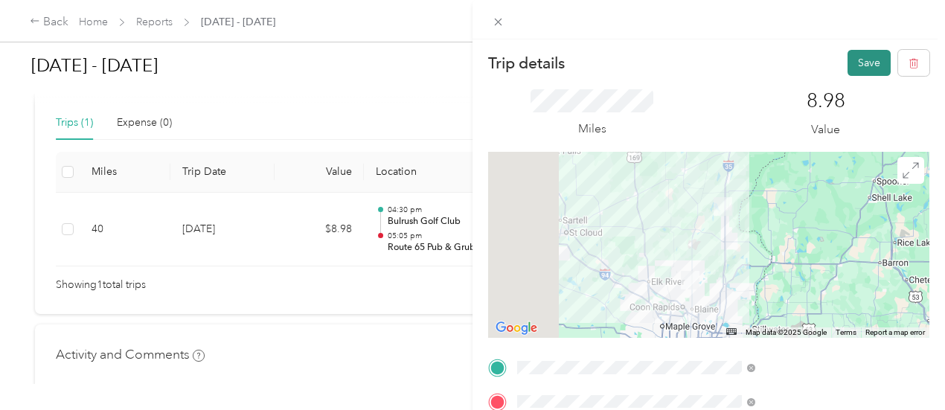
click at [862, 62] on button "Save" at bounding box center [868, 63] width 43 height 26
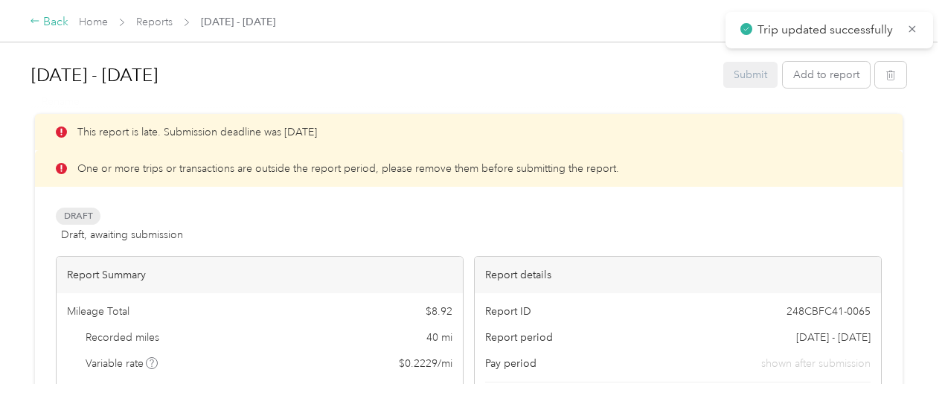
click at [37, 30] on div "Back" at bounding box center [49, 22] width 39 height 18
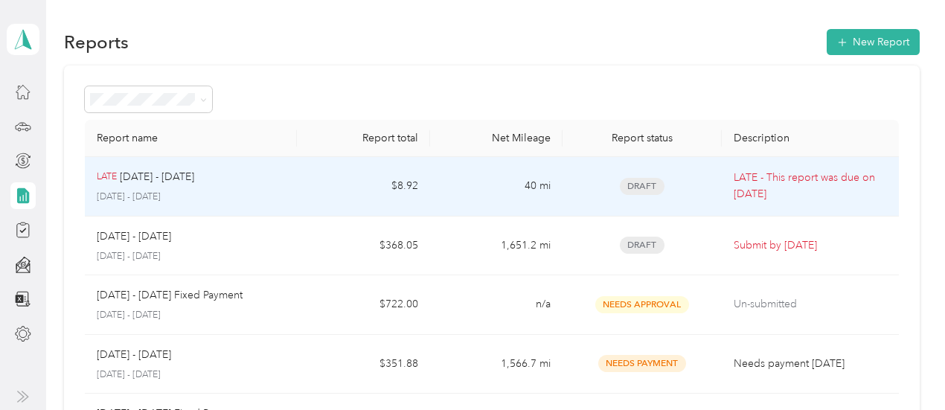
click at [277, 199] on p "[DATE] - [DATE]" at bounding box center [191, 196] width 188 height 13
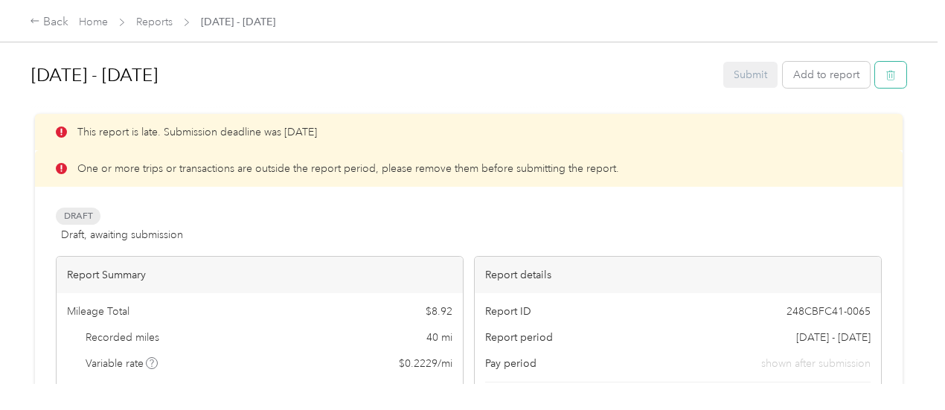
click at [893, 80] on button "button" at bounding box center [890, 75] width 31 height 26
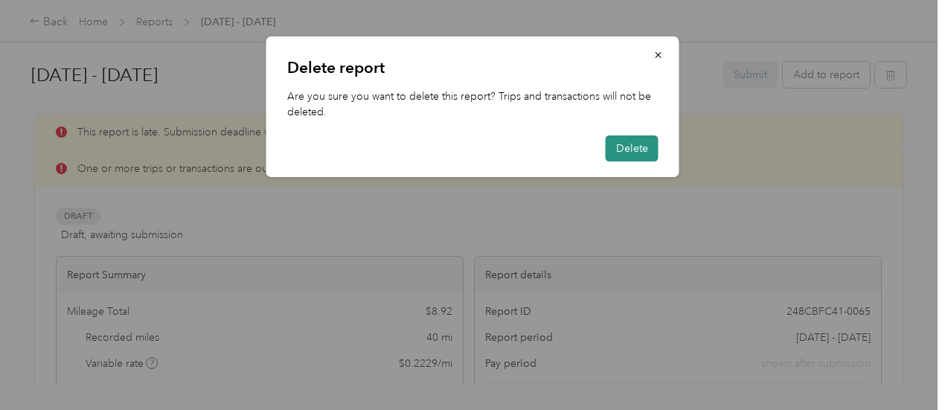
click at [612, 148] on button "Delete" at bounding box center [632, 148] width 53 height 26
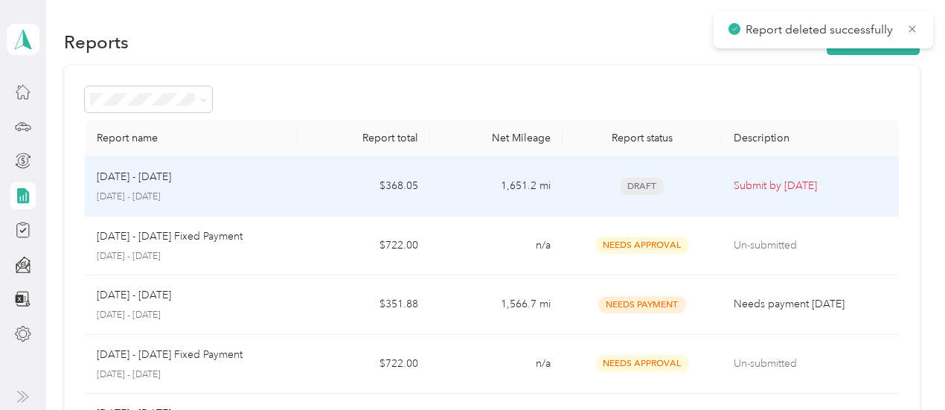
click at [574, 188] on div "Draft" at bounding box center [641, 186] width 135 height 17
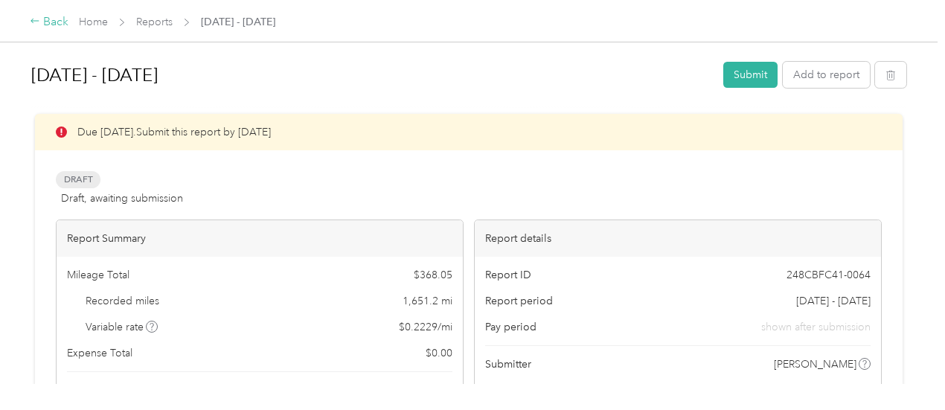
click at [52, 31] on div "Back" at bounding box center [49, 22] width 39 height 18
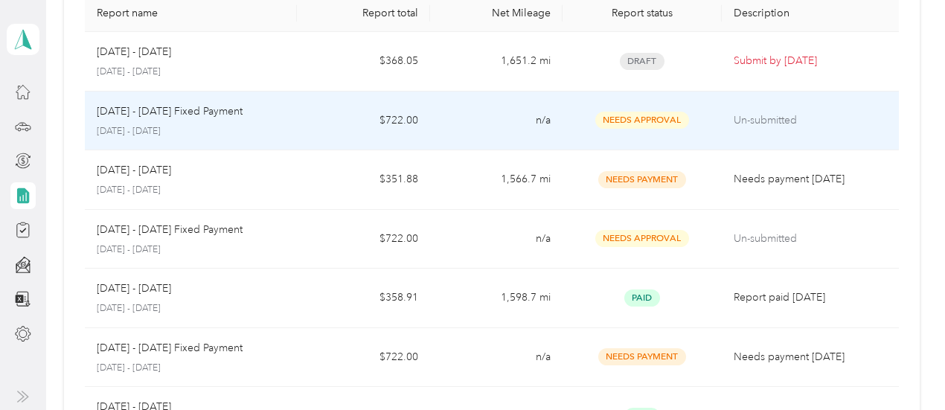
scroll to position [149, 0]
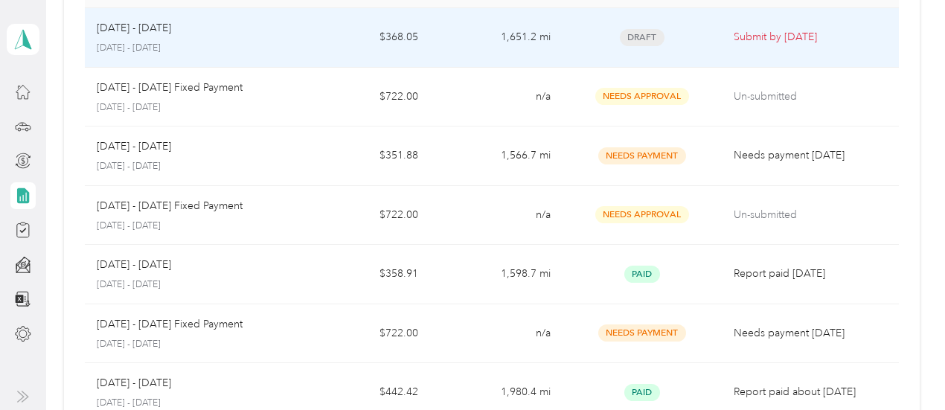
click at [332, 39] on td "$368.05" at bounding box center [363, 38] width 132 height 60
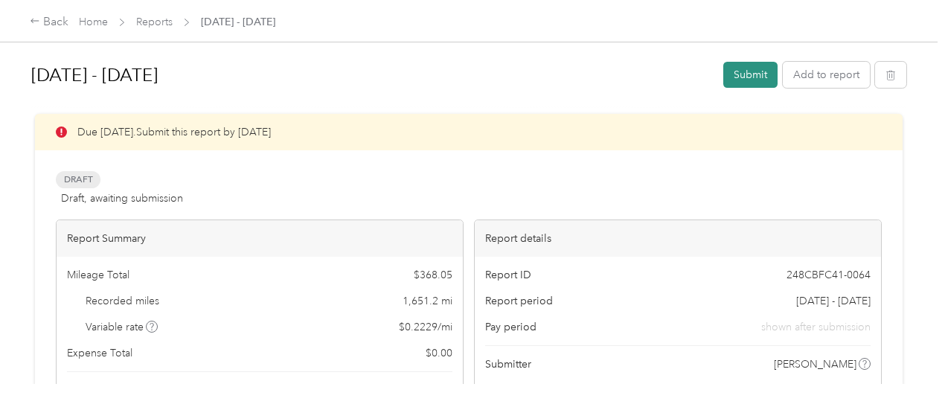
click at [741, 72] on button "Submit" at bounding box center [750, 75] width 54 height 26
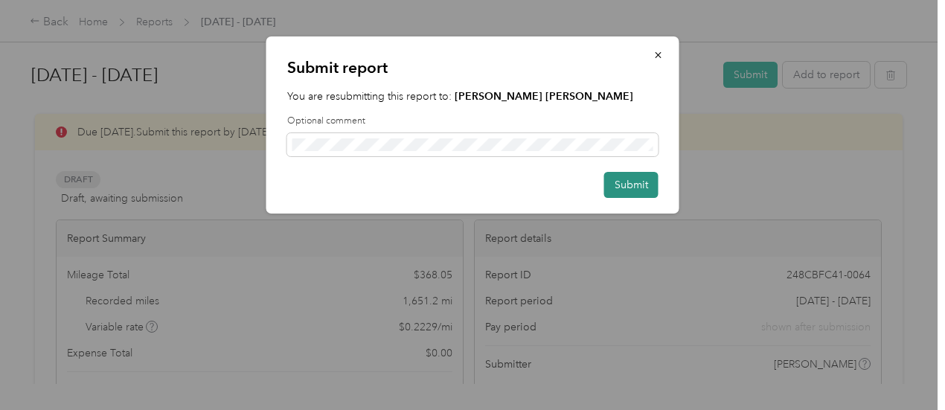
click at [629, 186] on button "Submit" at bounding box center [631, 185] width 54 height 26
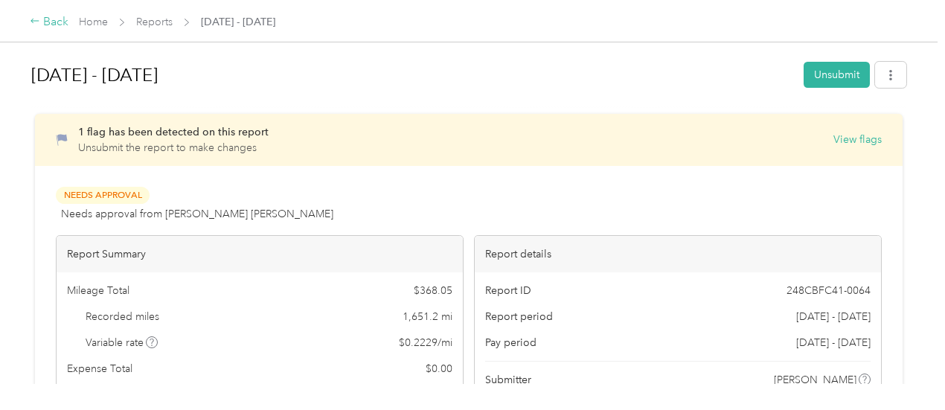
click at [46, 28] on div "Back" at bounding box center [49, 22] width 39 height 18
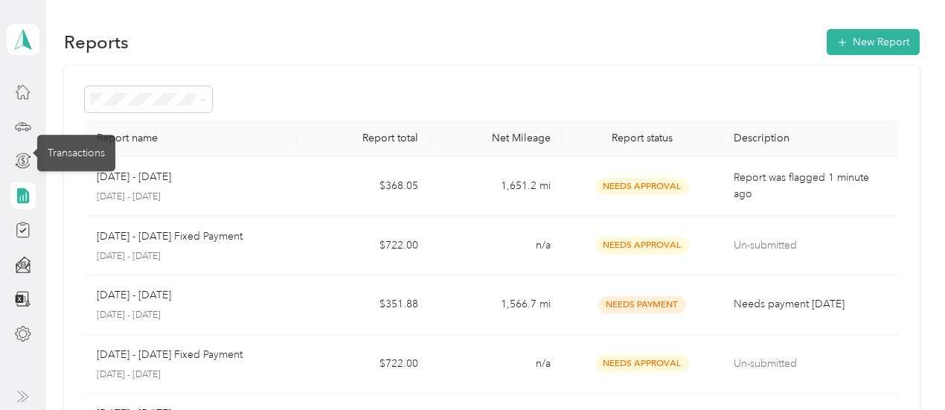
click at [22, 202] on icon at bounding box center [23, 195] width 12 height 16
click at [21, 197] on icon at bounding box center [23, 195] width 12 height 16
click at [0, 71] on aside "Garrett W. Churchsmith Personal dashboard" at bounding box center [23, 205] width 46 height 410
drag, startPoint x: 0, startPoint y: 71, endPoint x: 341, endPoint y: 37, distance: 342.4
click at [341, 37] on div "Reports New Report" at bounding box center [491, 41] width 855 height 31
